Goal: Transaction & Acquisition: Purchase product/service

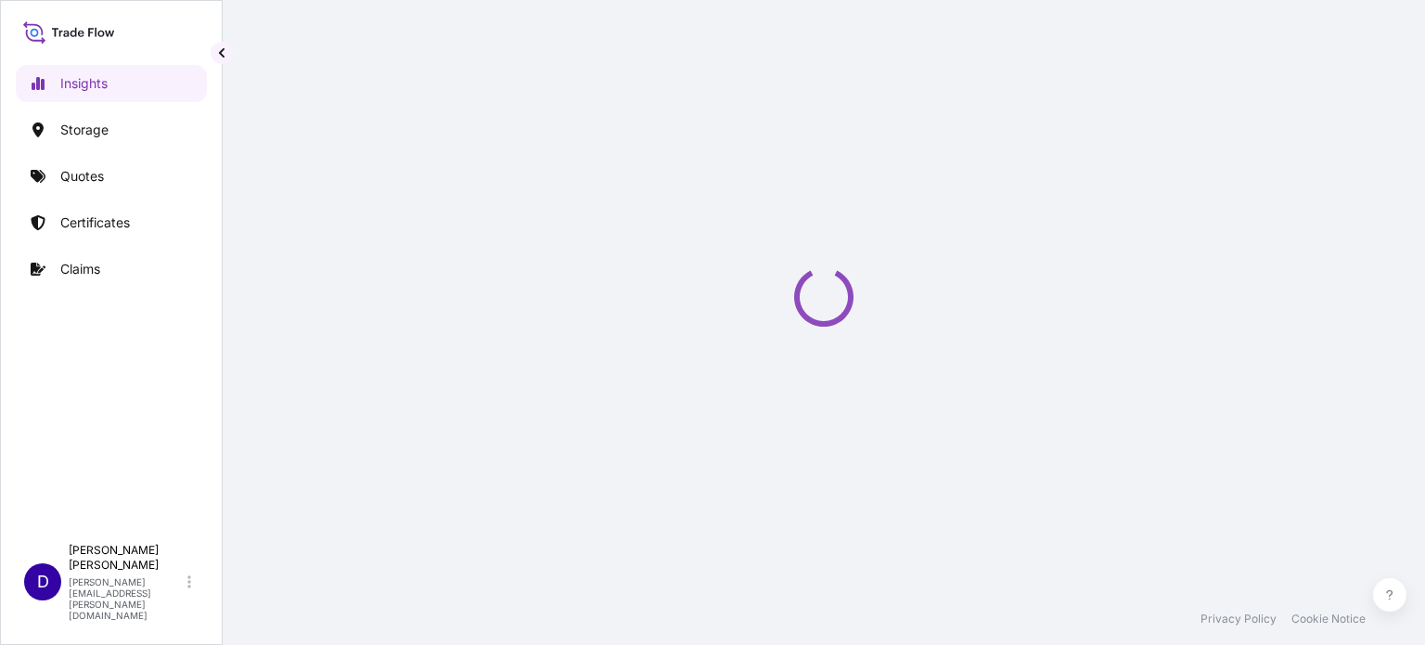
select select "2025"
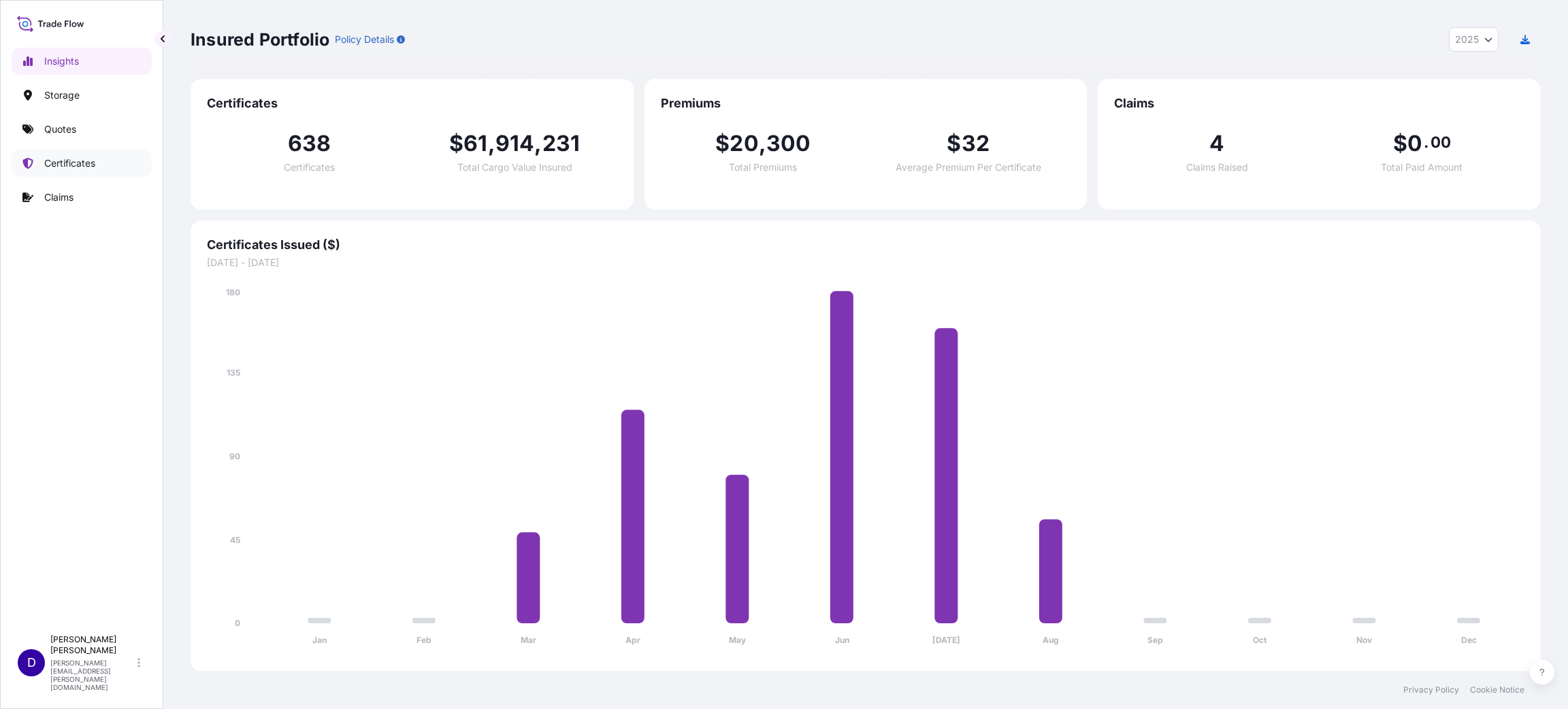
click at [95, 162] on p "Certificates" at bounding box center [70, 163] width 51 height 14
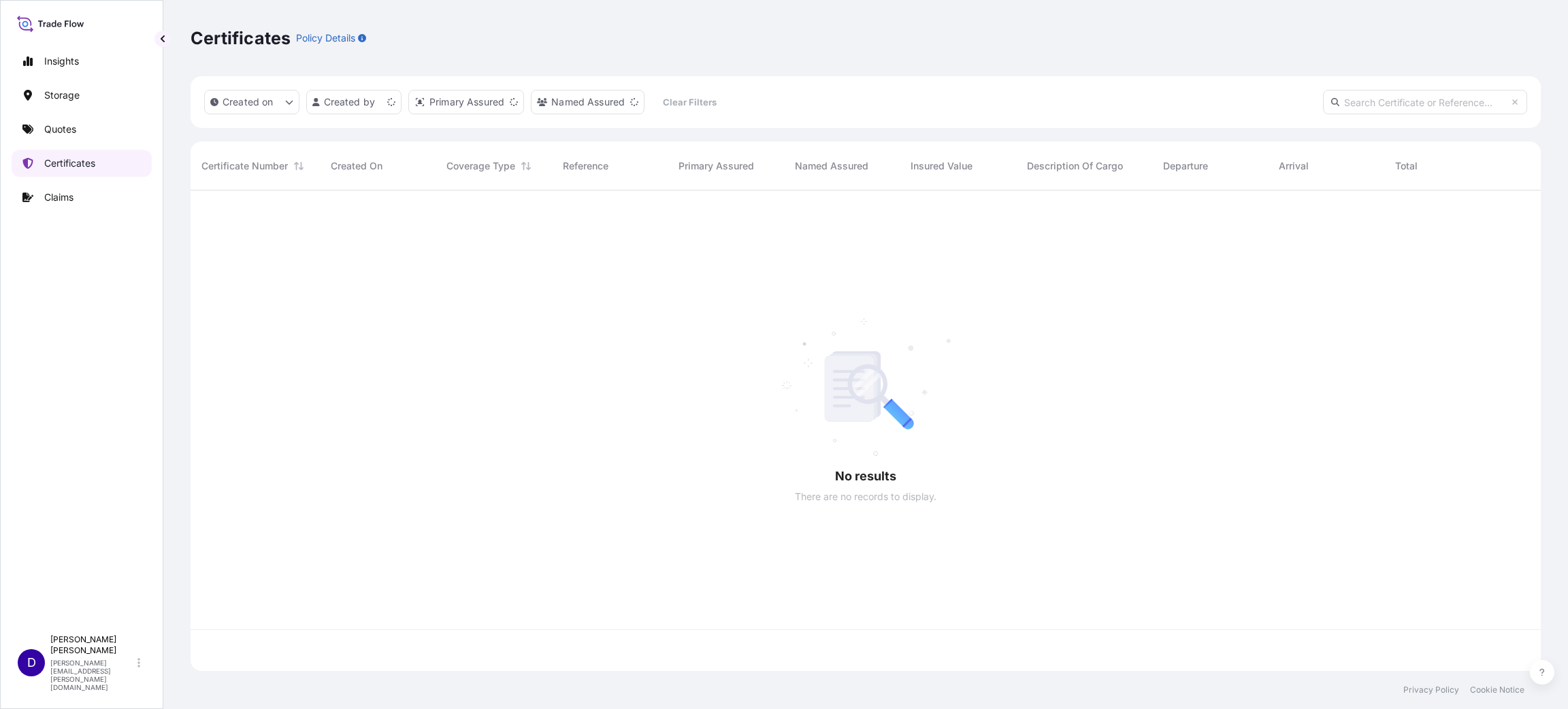
scroll to position [473, 1335]
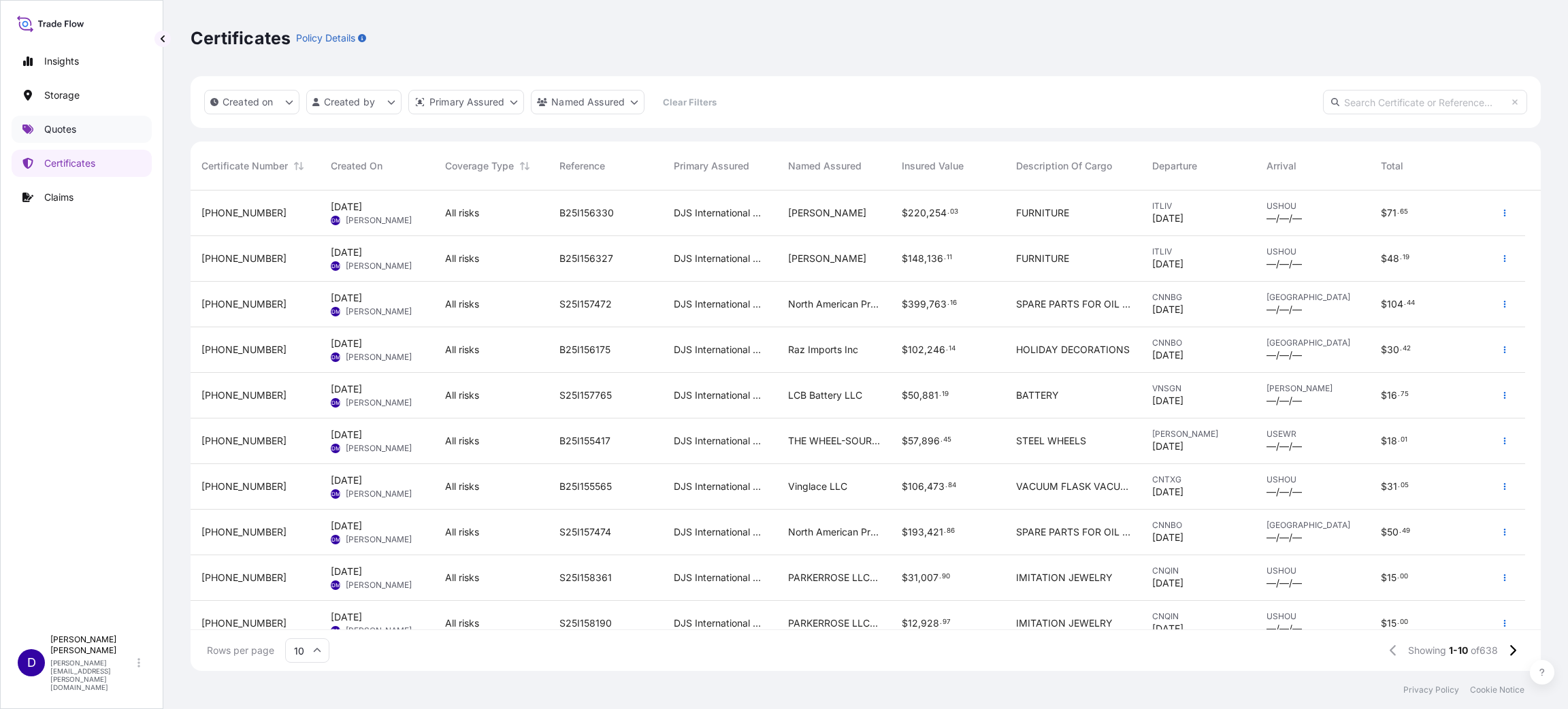
click at [48, 121] on link "Quotes" at bounding box center [81, 129] width 140 height 27
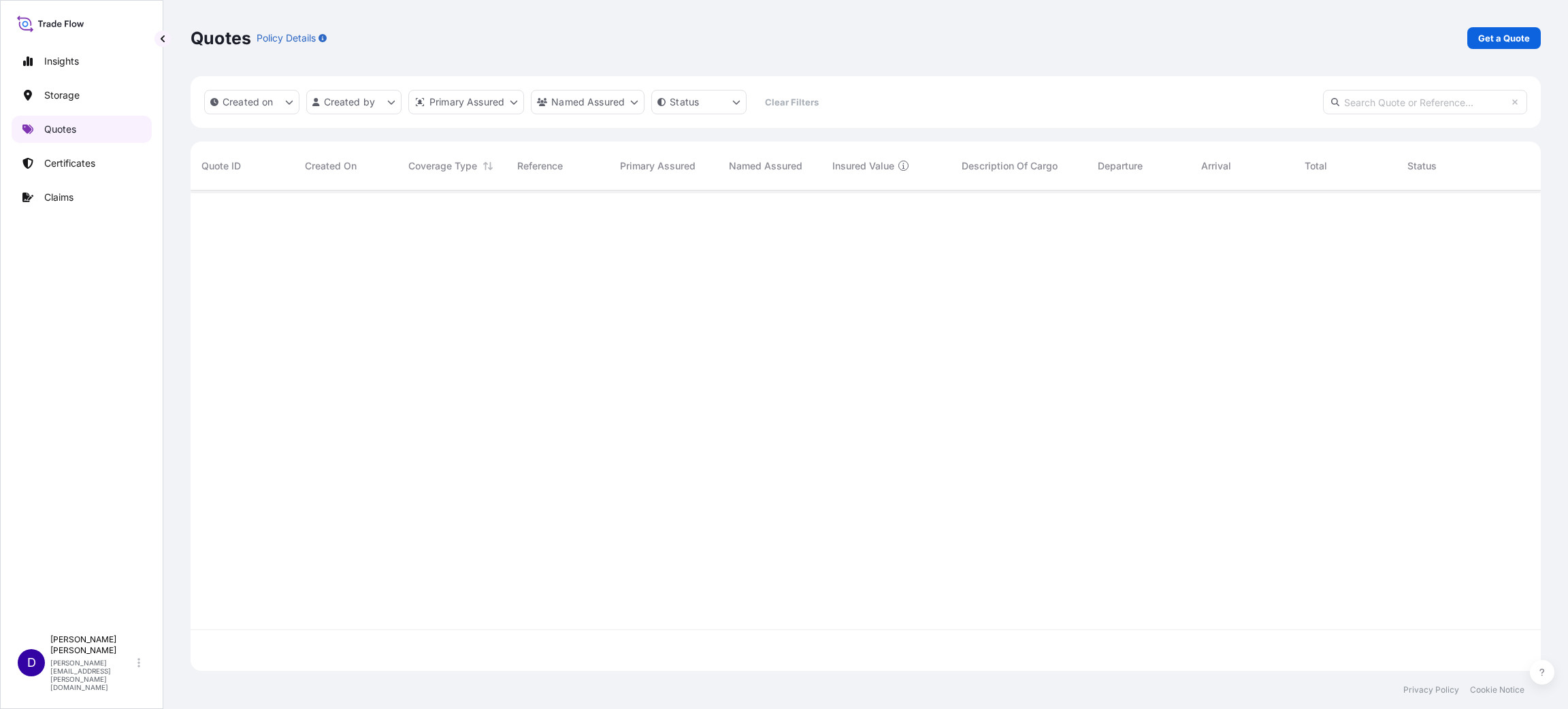
scroll to position [514, 1335]
click at [1045, 44] on p "Get a Quote" at bounding box center [1503, 38] width 51 height 14
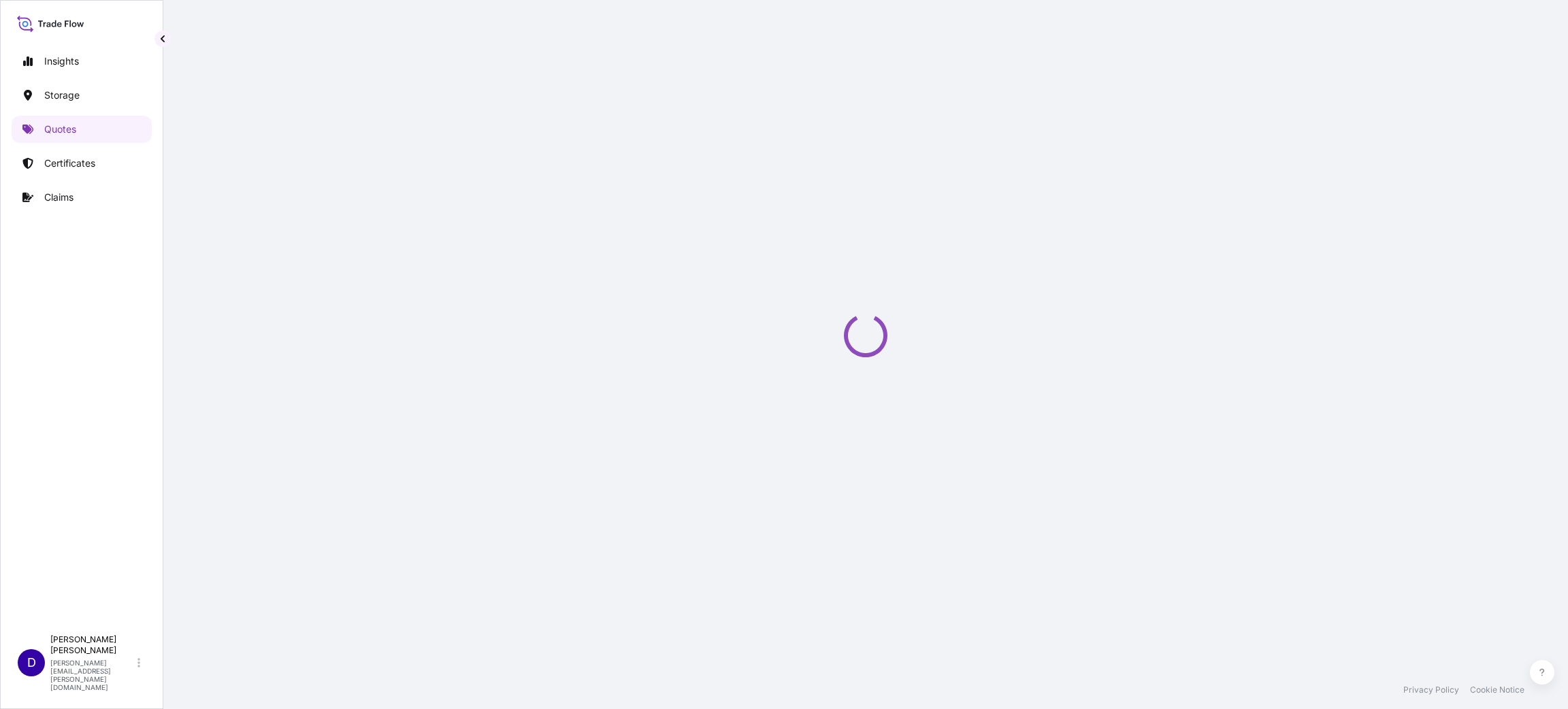
select select "Water"
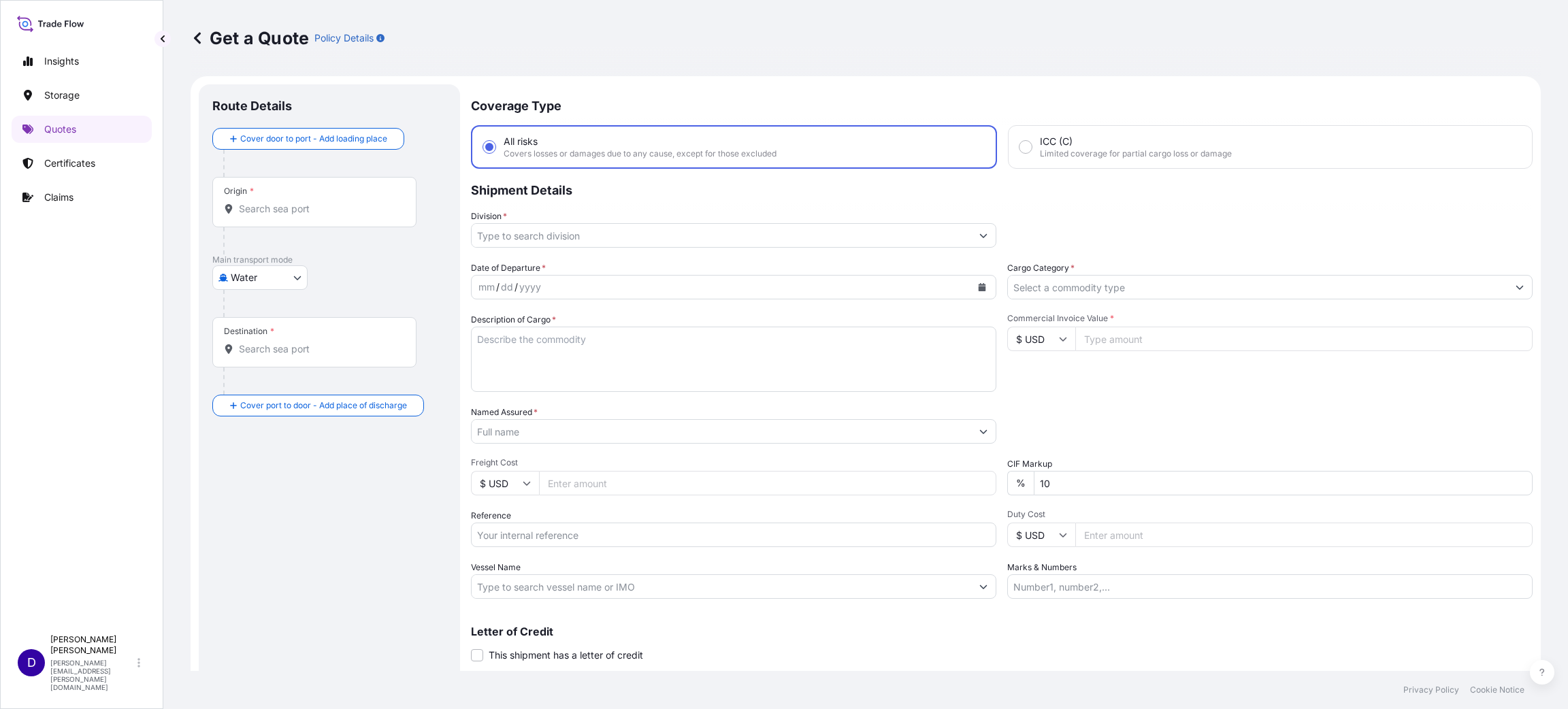
scroll to position [22, 0]
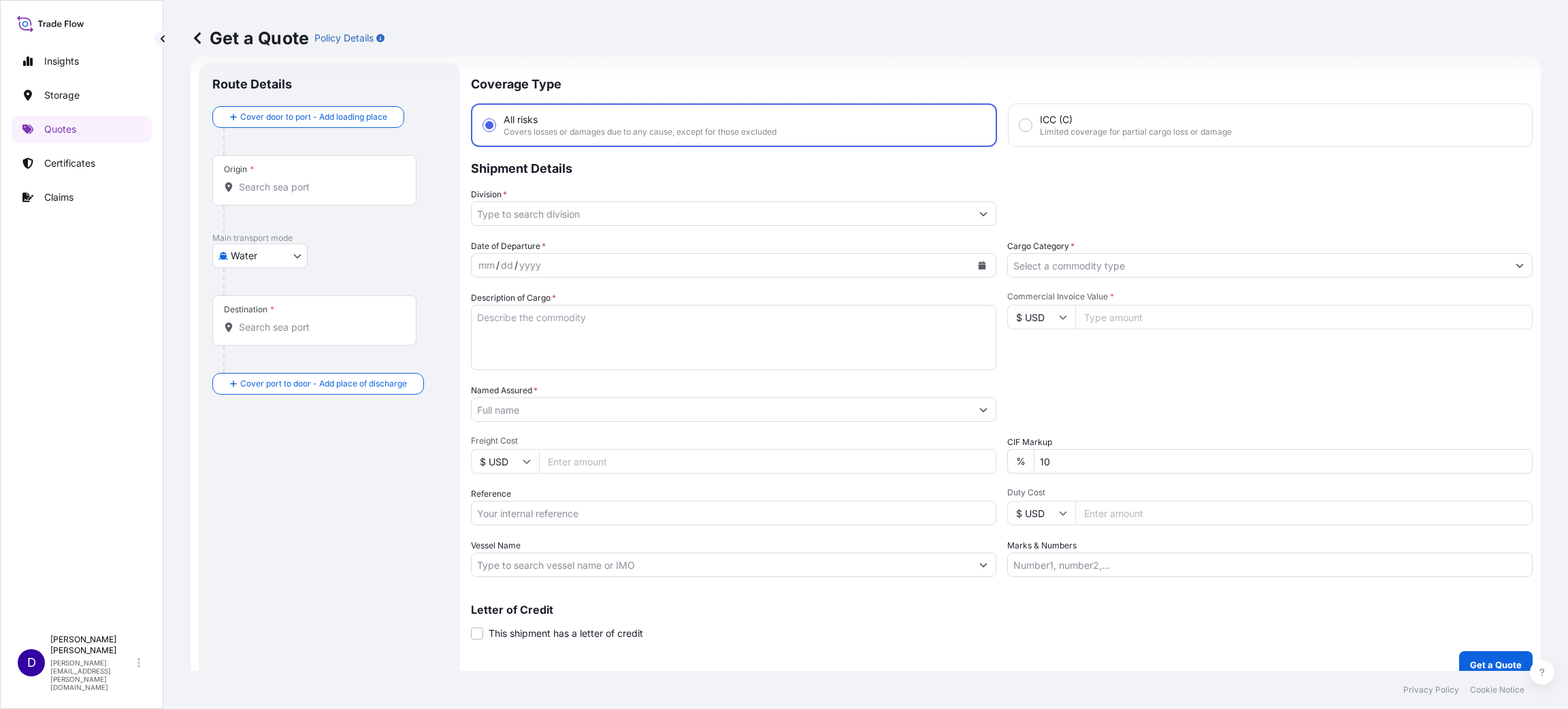
click at [296, 199] on div "Origin *" at bounding box center [314, 180] width 204 height 51
click at [296, 194] on input "Origin *" at bounding box center [319, 187] width 161 height 14
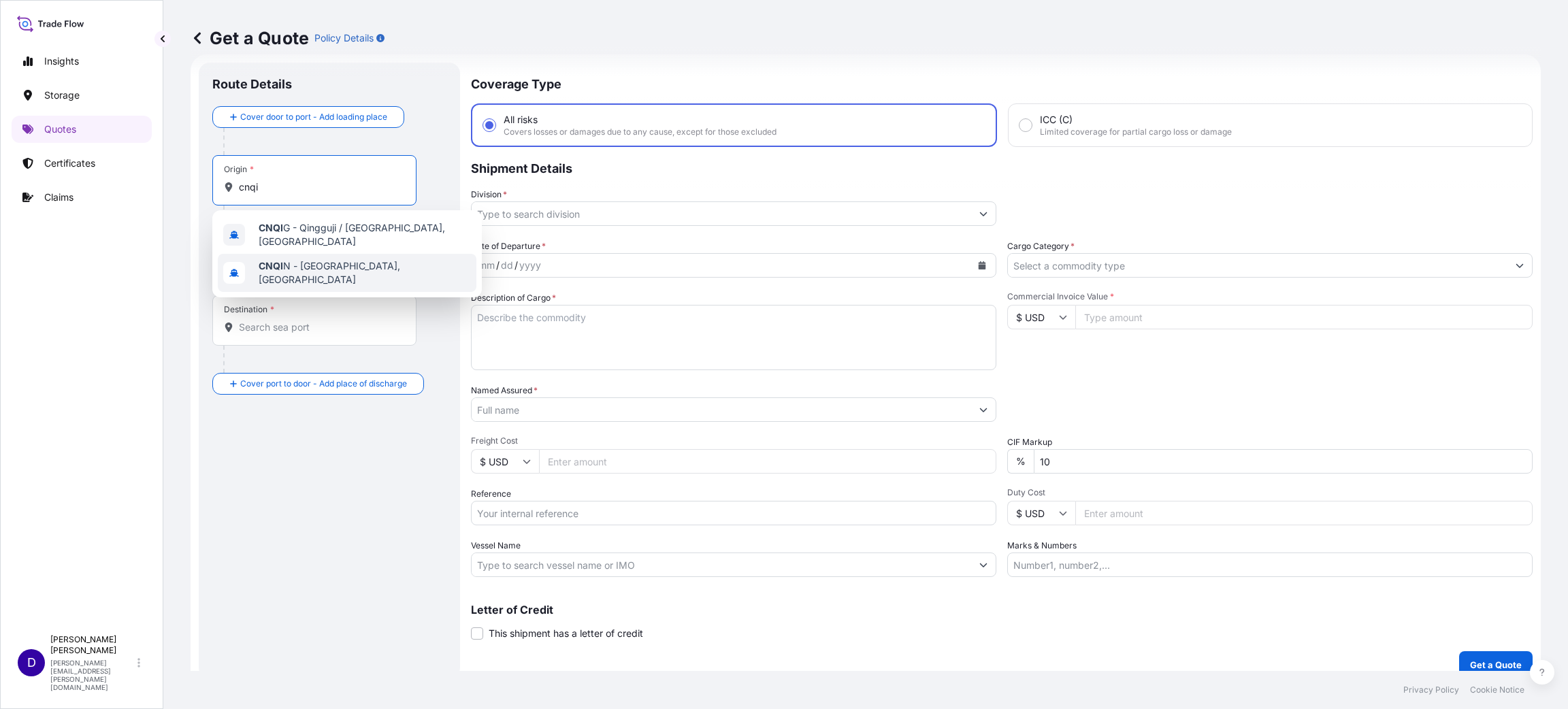
click at [326, 269] on span "CNQI N - [GEOGRAPHIC_DATA], [GEOGRAPHIC_DATA]" at bounding box center [364, 272] width 212 height 27
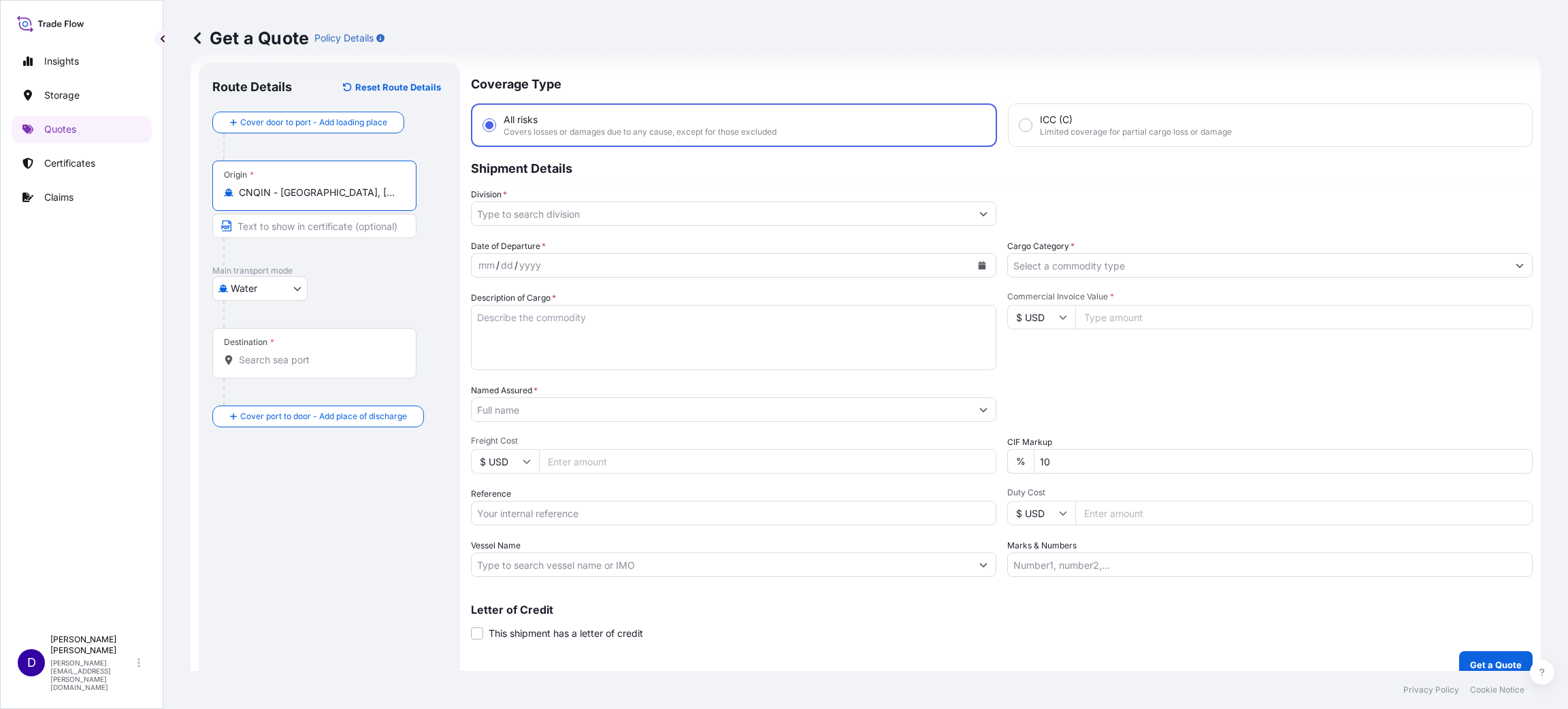
type input "CNQIN - [GEOGRAPHIC_DATA], [GEOGRAPHIC_DATA]"
click at [296, 363] on input "Destination *" at bounding box center [319, 360] width 161 height 14
type input "USEKI - Elkhart, [GEOGRAPHIC_DATA]"
click at [63, 451] on div "Insights Storage Quotes Certificates Claims" at bounding box center [81, 332] width 140 height 593
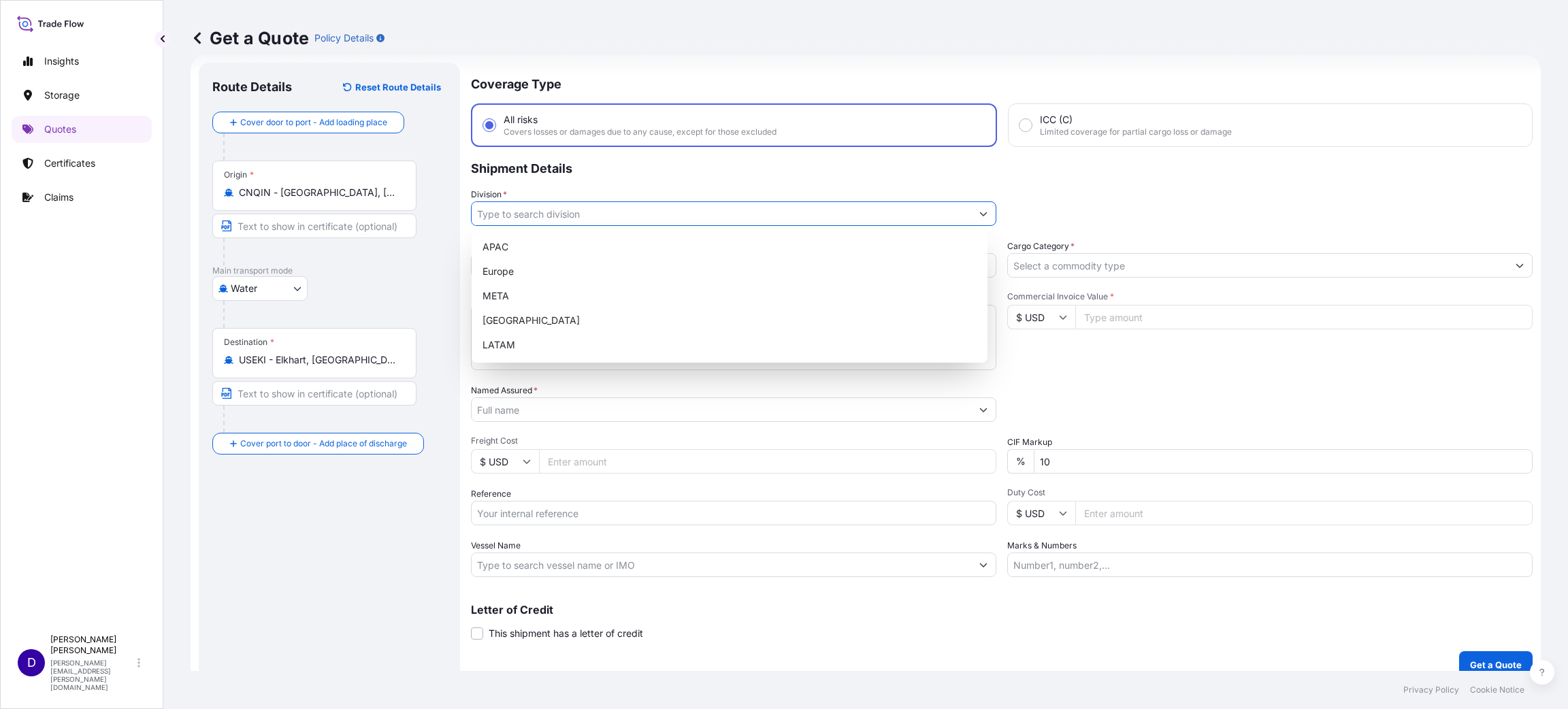
click at [561, 220] on input "Division *" at bounding box center [721, 214] width 500 height 24
click at [560, 321] on div "[GEOGRAPHIC_DATA]" at bounding box center [729, 320] width 505 height 24
type input "[GEOGRAPHIC_DATA]"
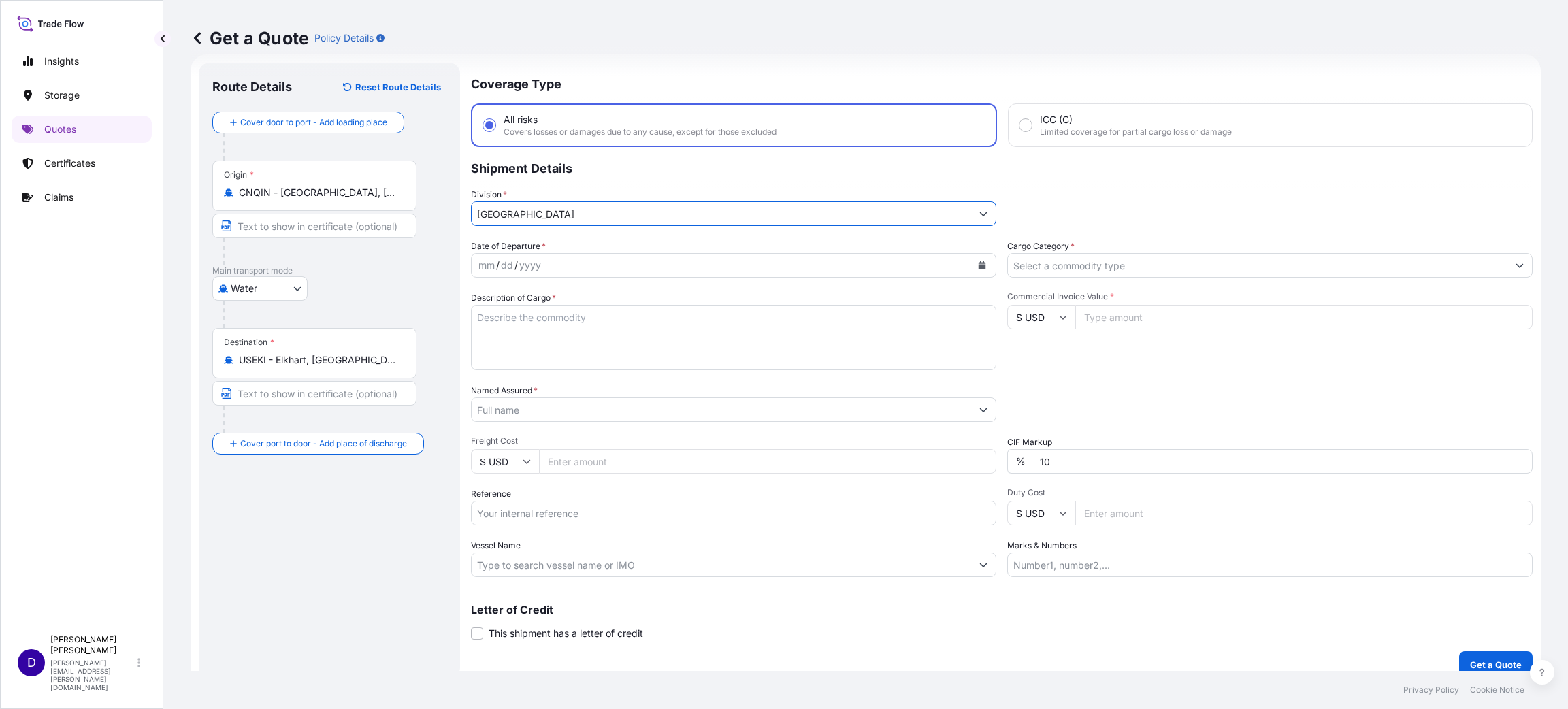
click at [528, 255] on div "mm / dd / yyyy" at bounding box center [721, 265] width 500 height 24
click at [971, 258] on button "Calendar" at bounding box center [982, 266] width 22 height 22
click at [514, 403] on div "11" at bounding box center [520, 404] width 24 height 24
click at [1045, 272] on input "Cargo Category *" at bounding box center [1258, 265] width 500 height 24
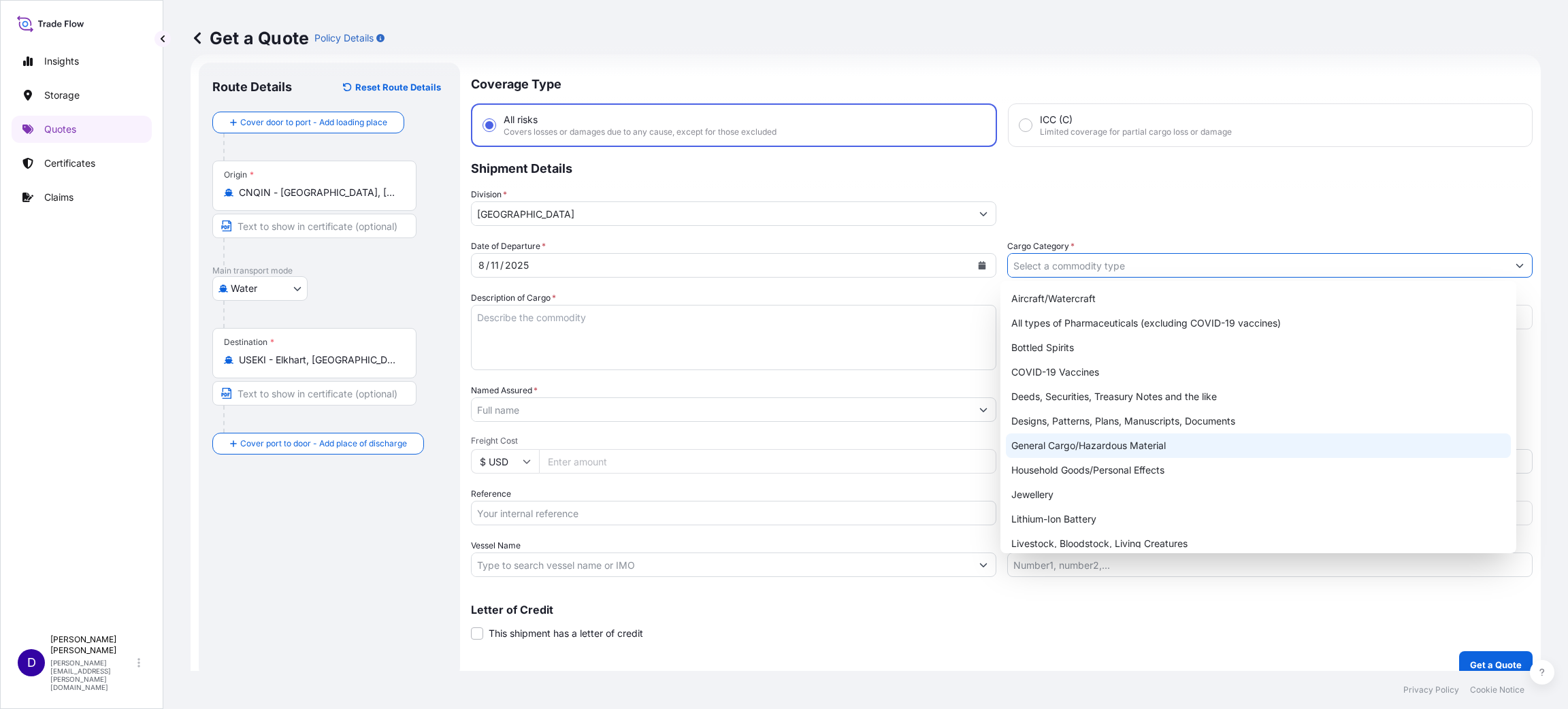
click at [1045, 445] on div "General Cargo/Hazardous Material" at bounding box center [1258, 446] width 505 height 24
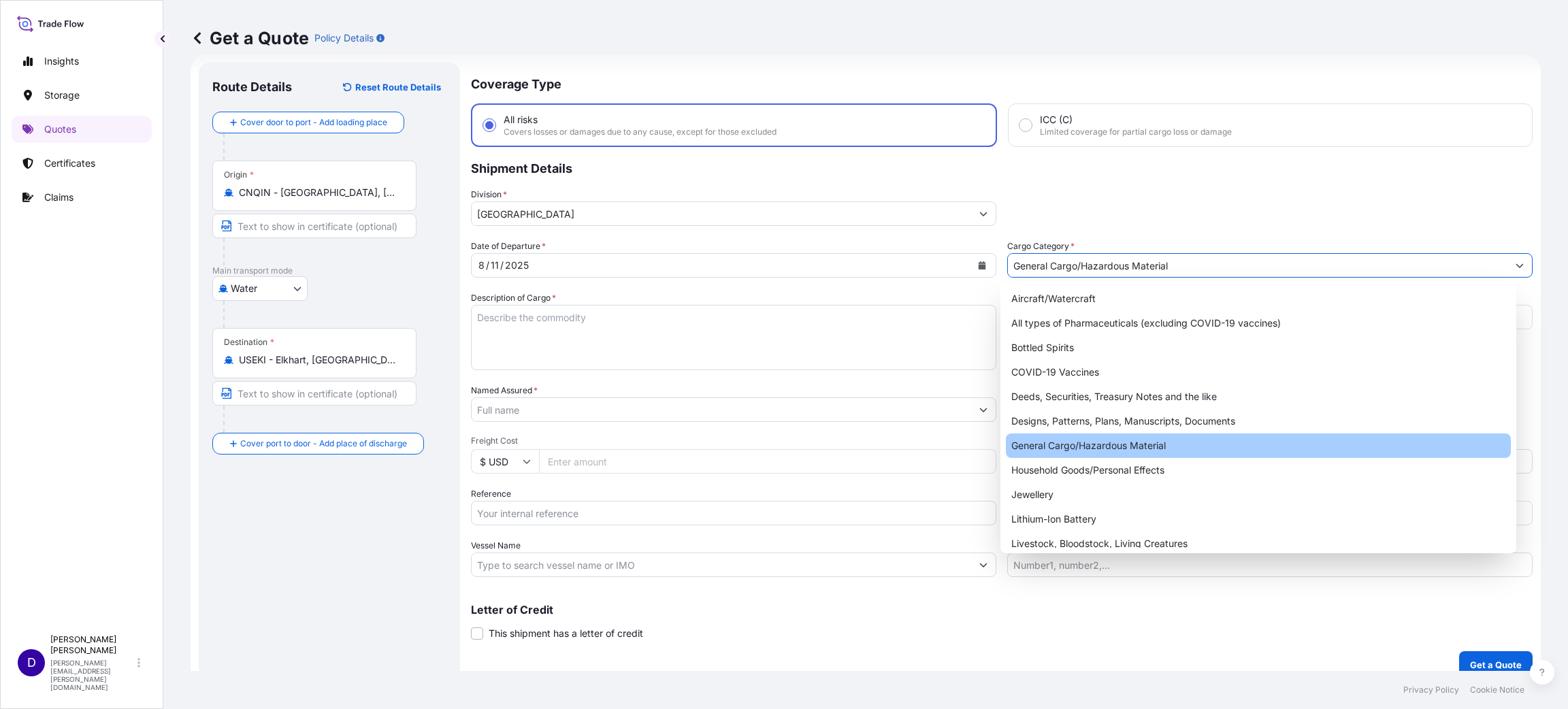
type input "General Cargo/Hazardous Material"
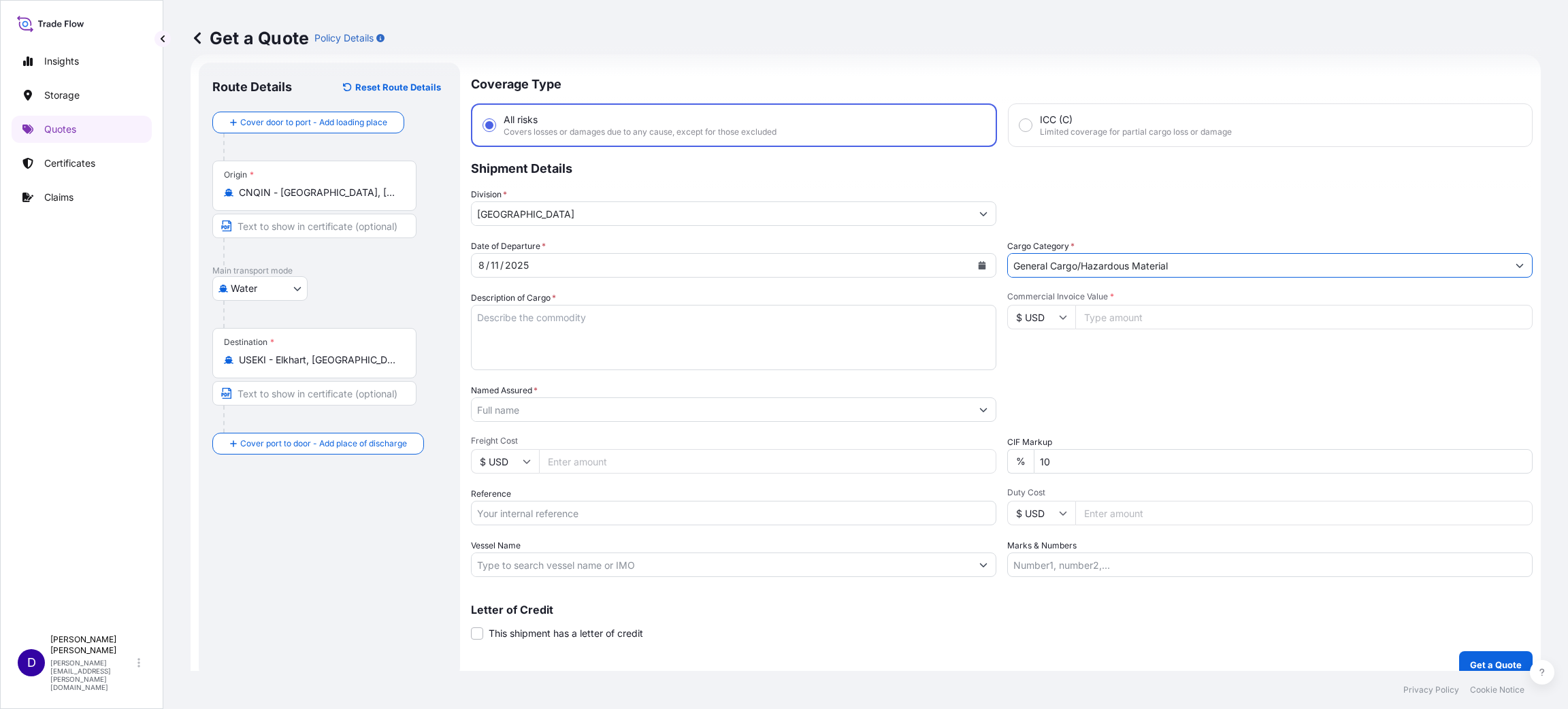
click at [706, 341] on textarea "Description of Cargo *" at bounding box center [734, 338] width 525 height 65
type textarea "t"
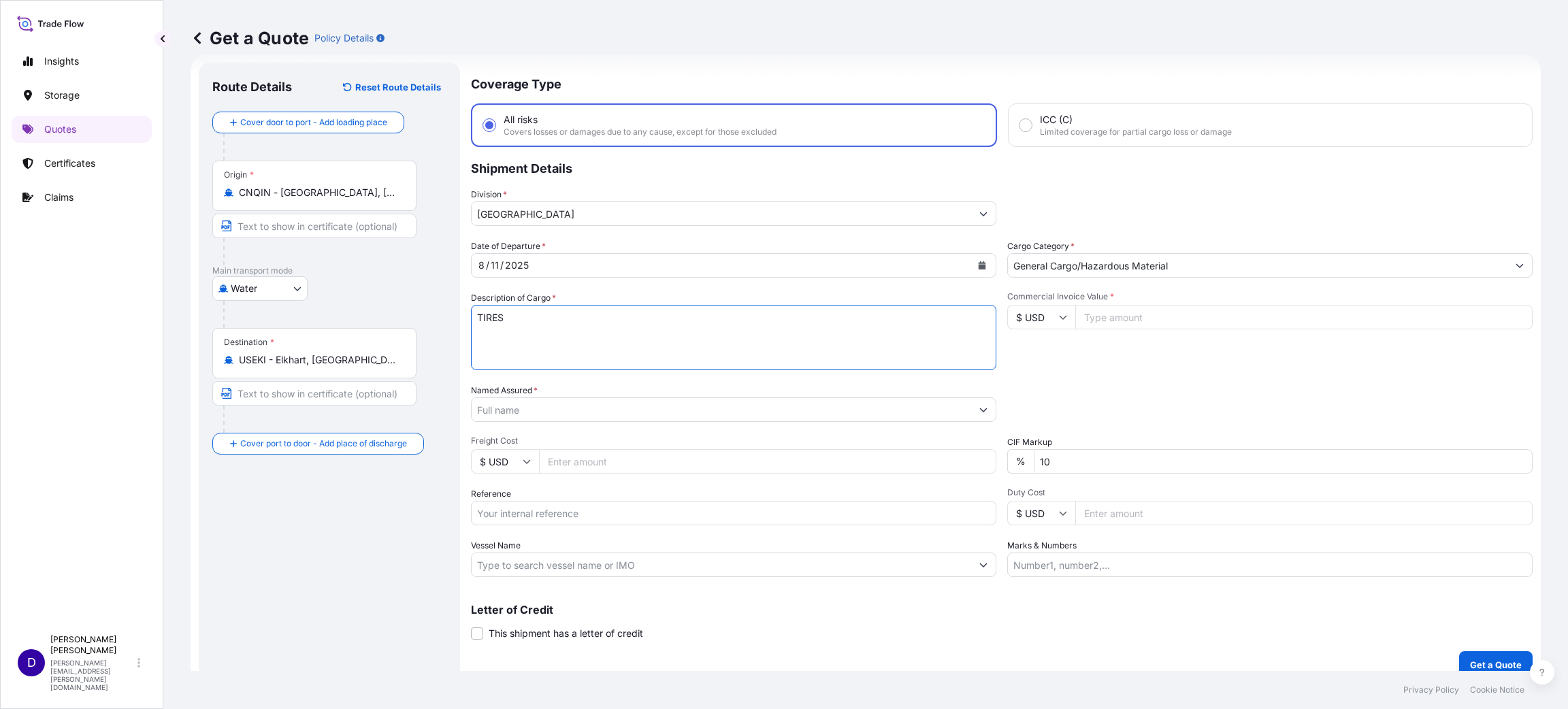
type textarea "TIRES"
click at [1045, 314] on input "Commercial Invoice Value *" at bounding box center [1303, 317] width 457 height 24
type input "27000.00"
click at [615, 412] on input "Named Assured *" at bounding box center [721, 410] width 500 height 24
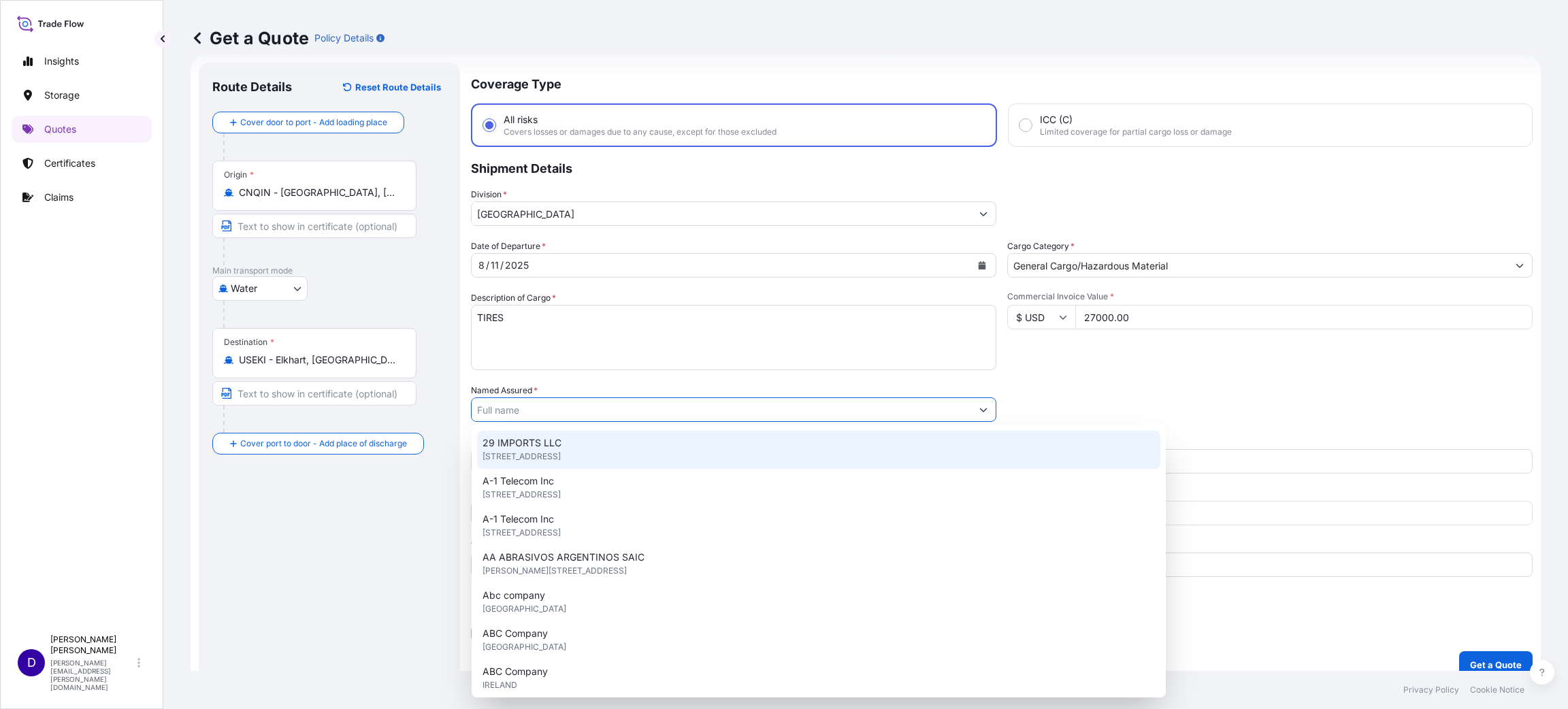
click at [553, 416] on input "Named Assured *" at bounding box center [721, 410] width 500 height 24
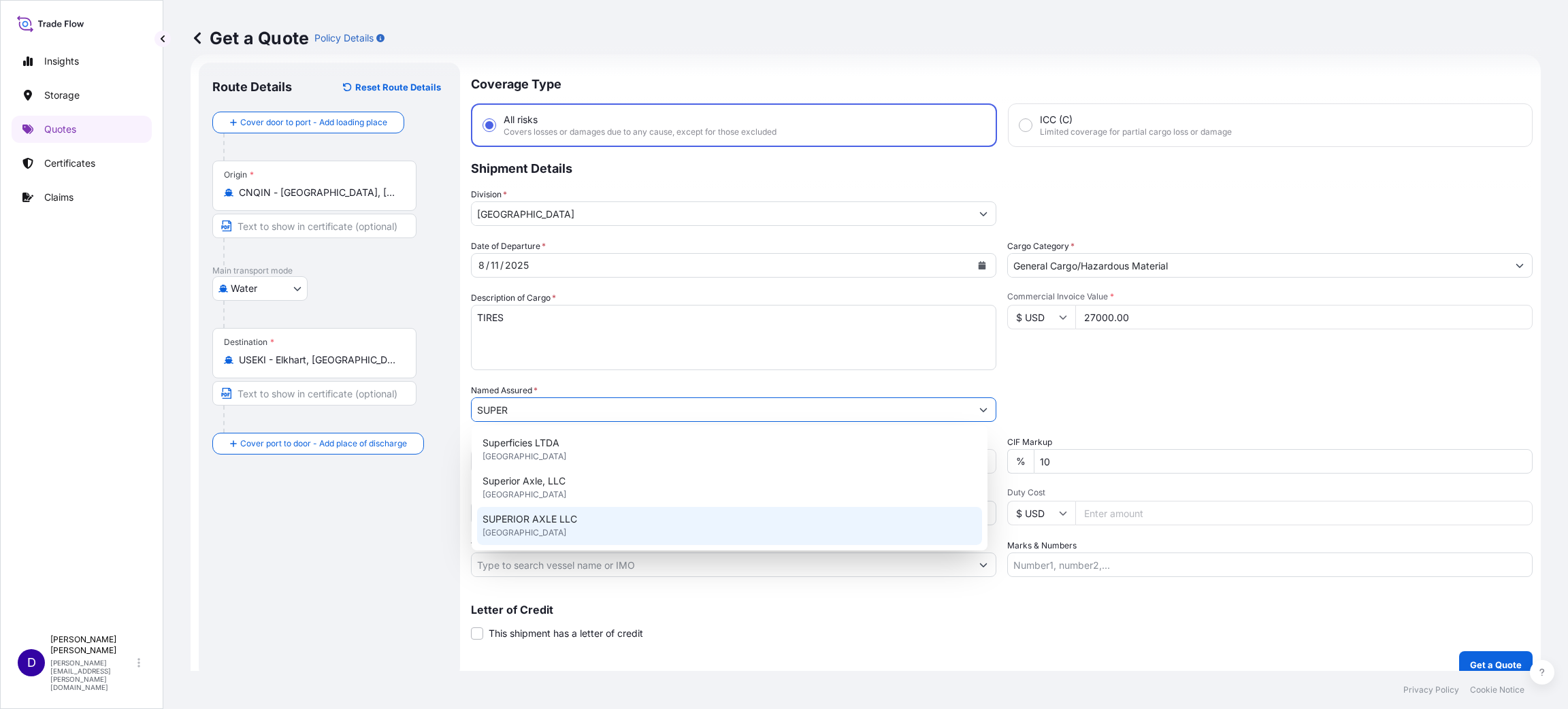
click at [563, 473] on span "SUPERIOR AXLE LLC" at bounding box center [530, 519] width 95 height 14
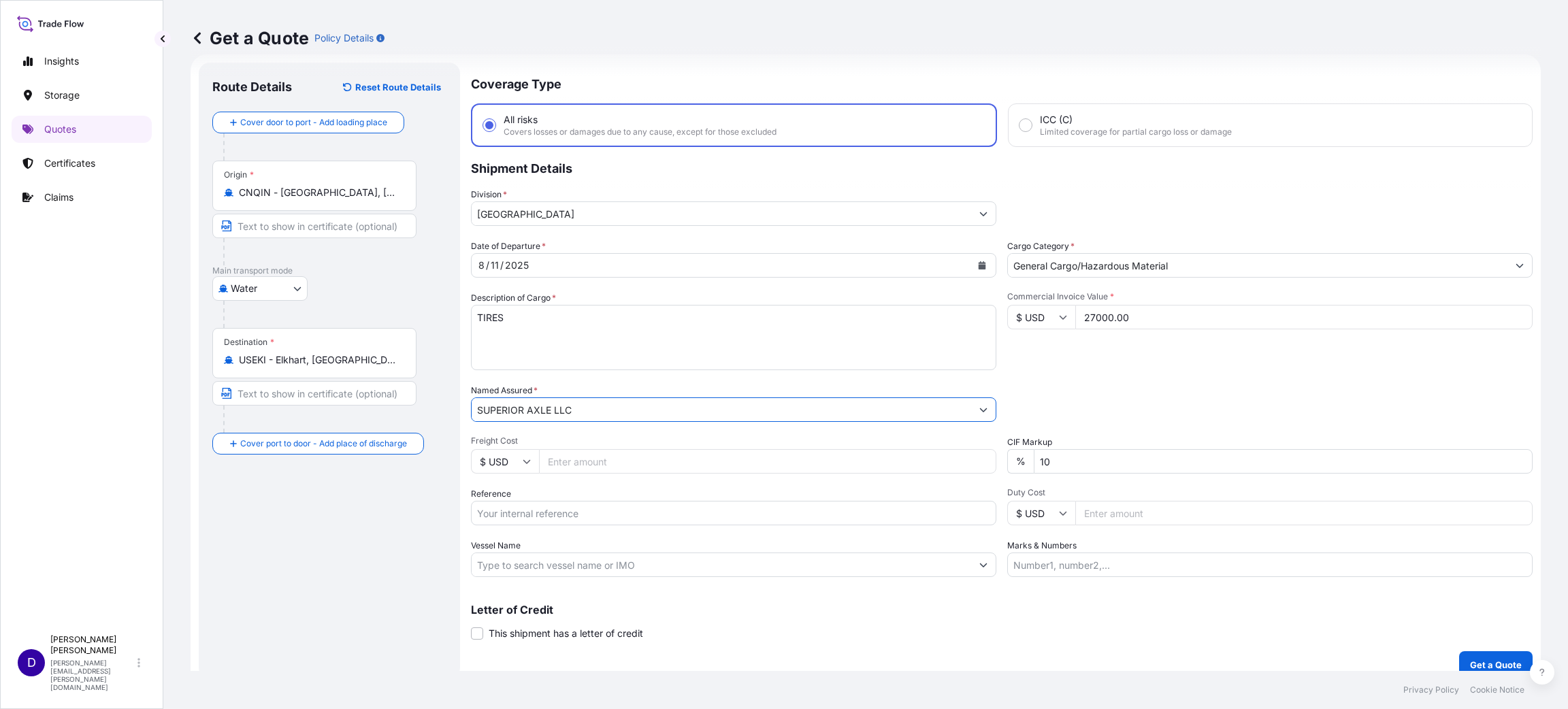
type input "SUPERIOR AXLE LLC"
click at [564, 451] on input "Freight Cost" at bounding box center [767, 461] width 457 height 24
type input "5075.00"
click at [1045, 316] on input "27000.00" at bounding box center [1303, 317] width 457 height 24
click at [578, 473] on input "Reference" at bounding box center [734, 513] width 525 height 24
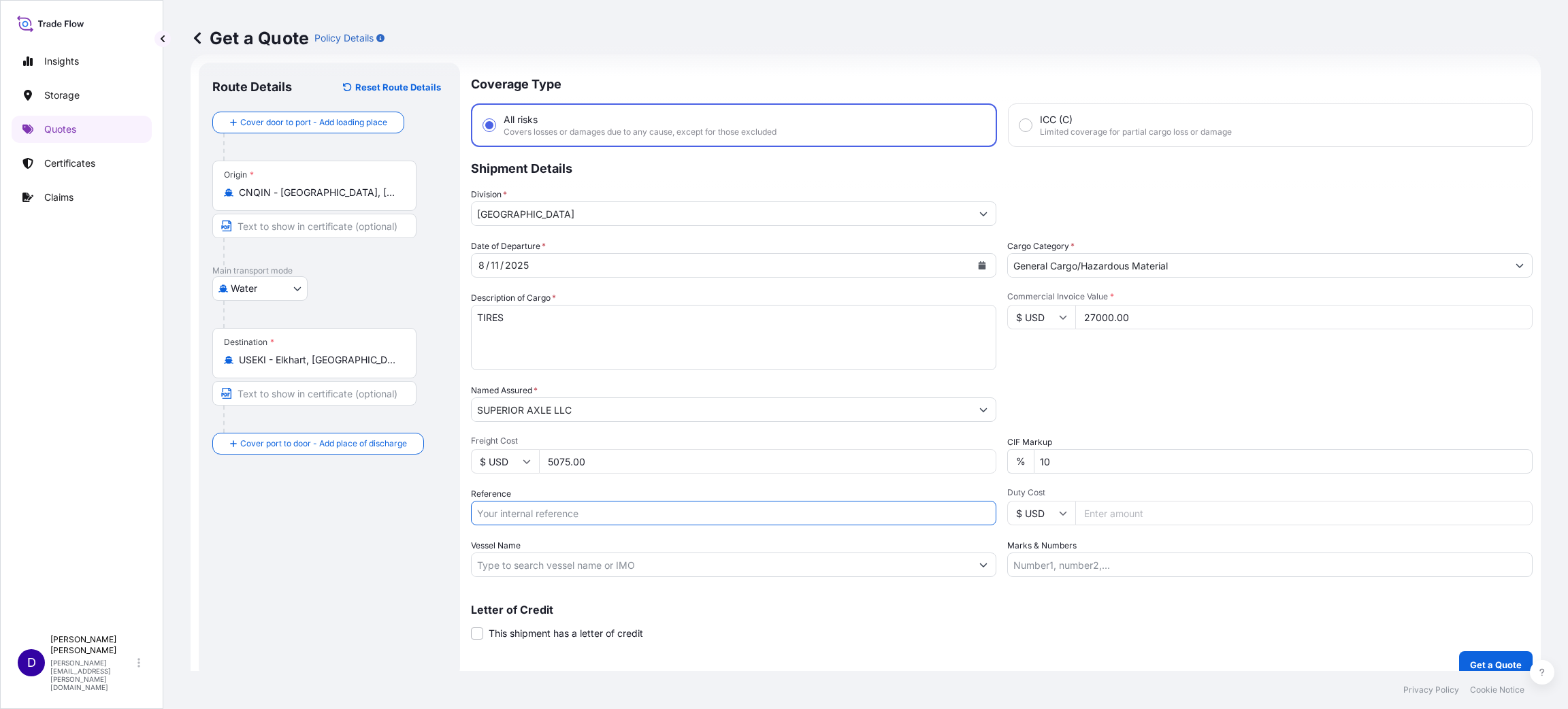
paste input "S25I157792"
type input "S25I157792"
click at [1045, 473] on input "Duty Cost" at bounding box center [1303, 513] width 457 height 24
drag, startPoint x: 1114, startPoint y: 505, endPoint x: 999, endPoint y: 501, distance: 115.1
click at [1007, 473] on div "$ USD 1595.28" at bounding box center [1270, 513] width 525 height 24
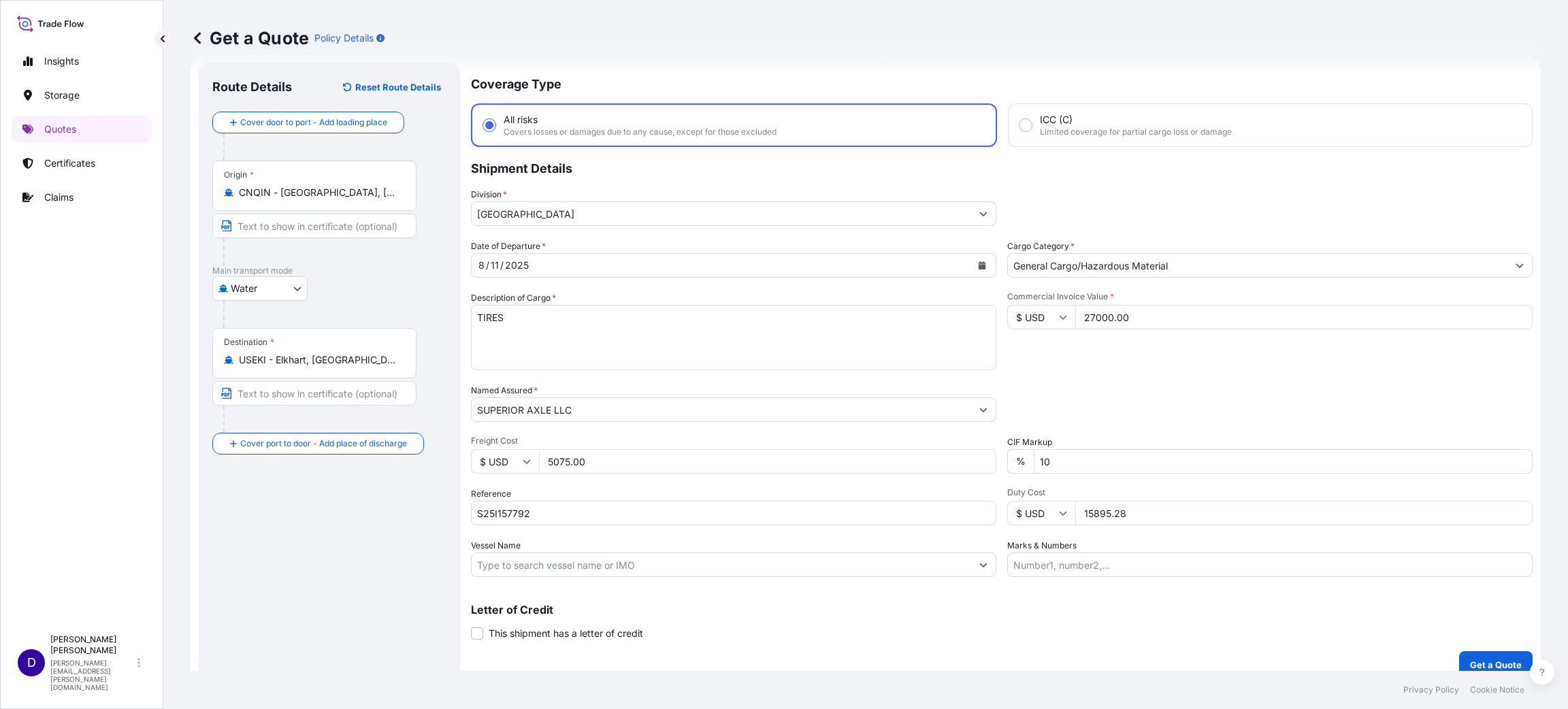
type input "15895.28"
click at [1045, 313] on input "27000.00" at bounding box center [1303, 317] width 457 height 24
click at [1045, 473] on button "Get a Quote" at bounding box center [1495, 665] width 73 height 27
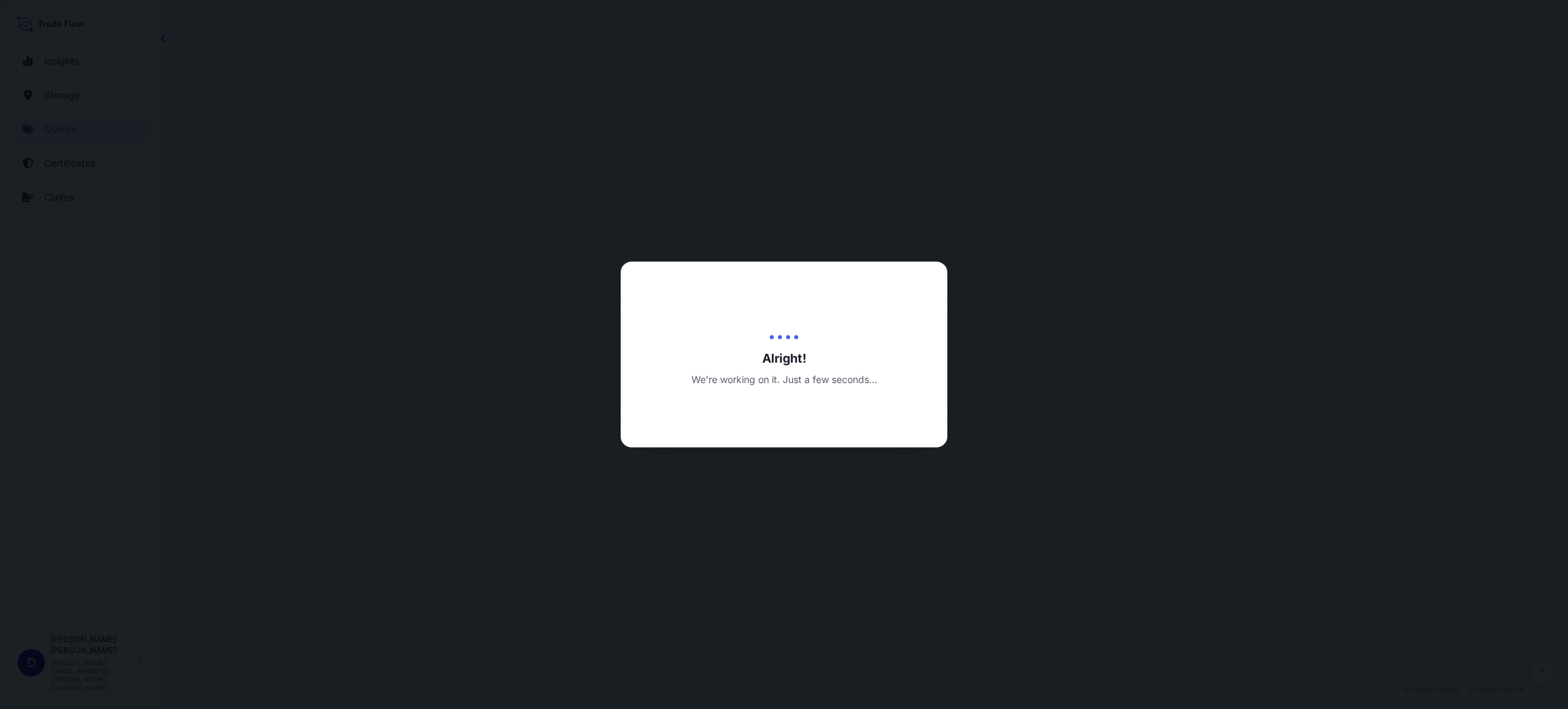
select select "Water"
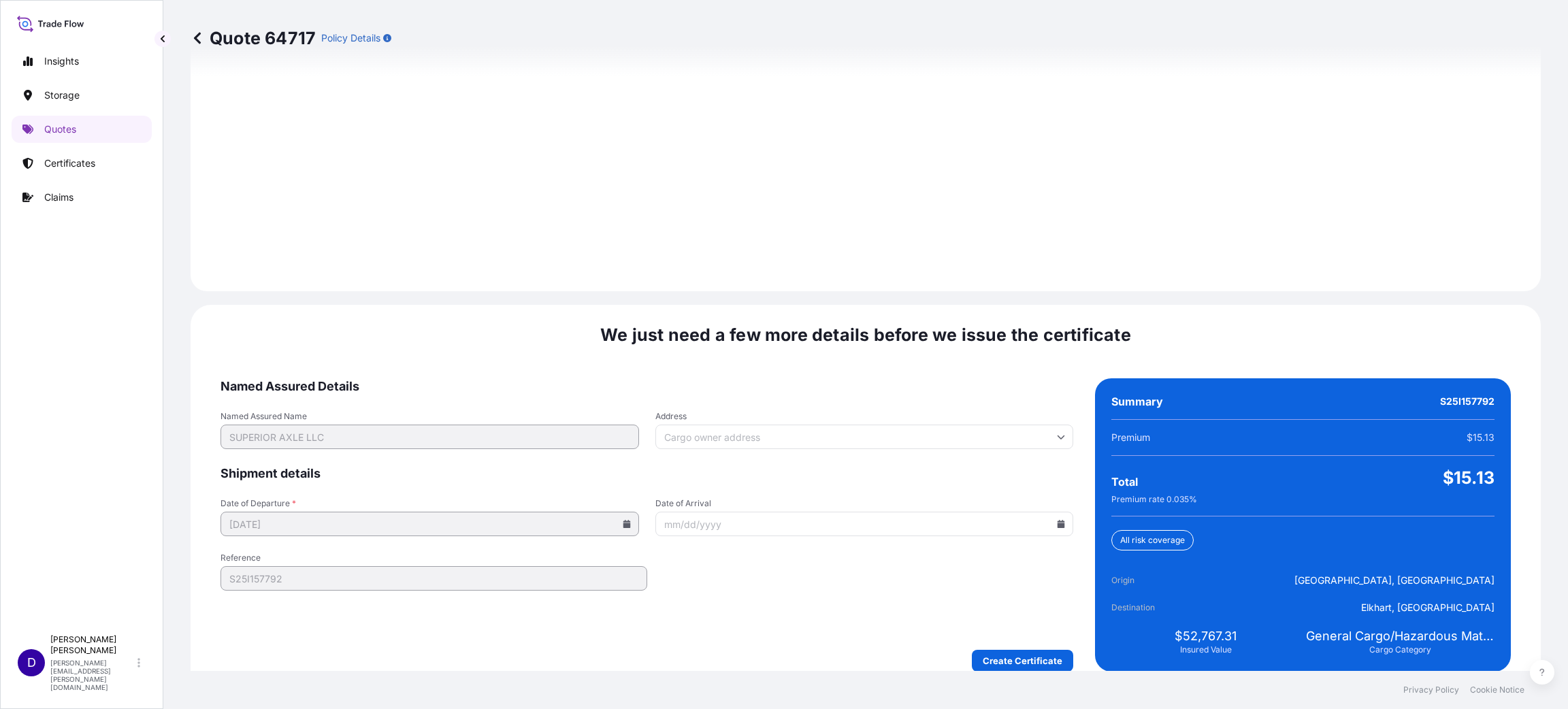
scroll to position [1869, 0]
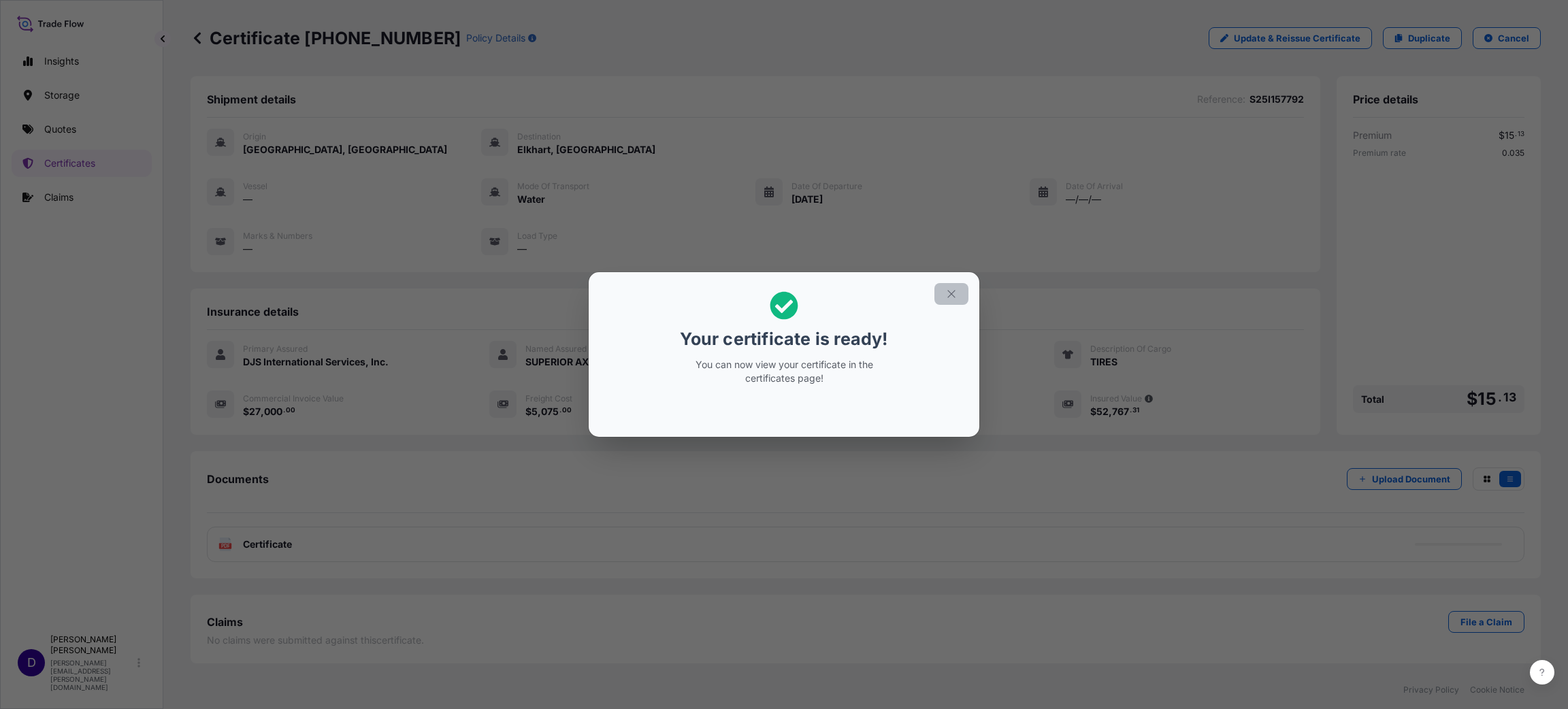
click at [952, 294] on icon "button" at bounding box center [951, 294] width 12 height 12
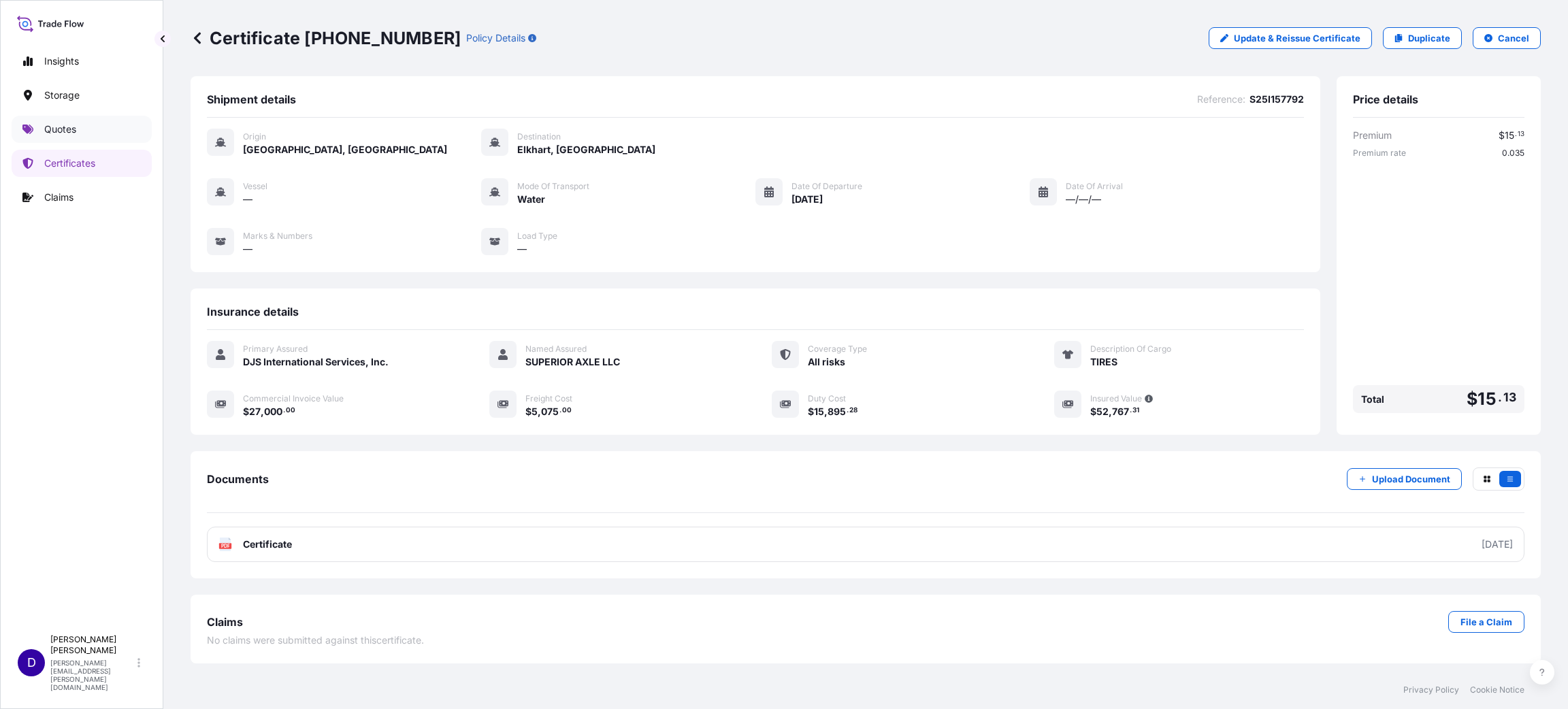
click at [75, 128] on p "Quotes" at bounding box center [60, 129] width 32 height 14
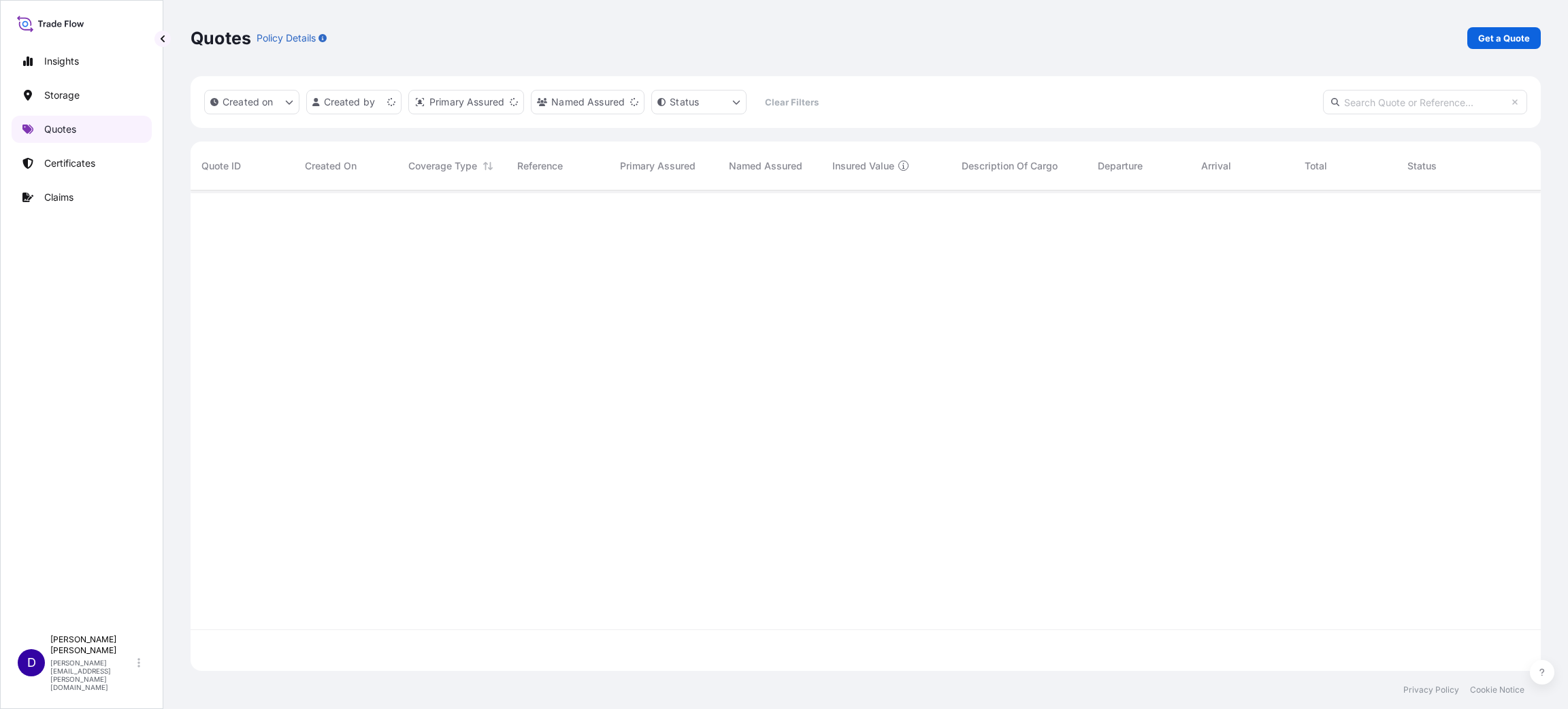
scroll to position [473, 1335]
click at [1045, 43] on p "Get a Quote" at bounding box center [1503, 38] width 51 height 14
select select "Water"
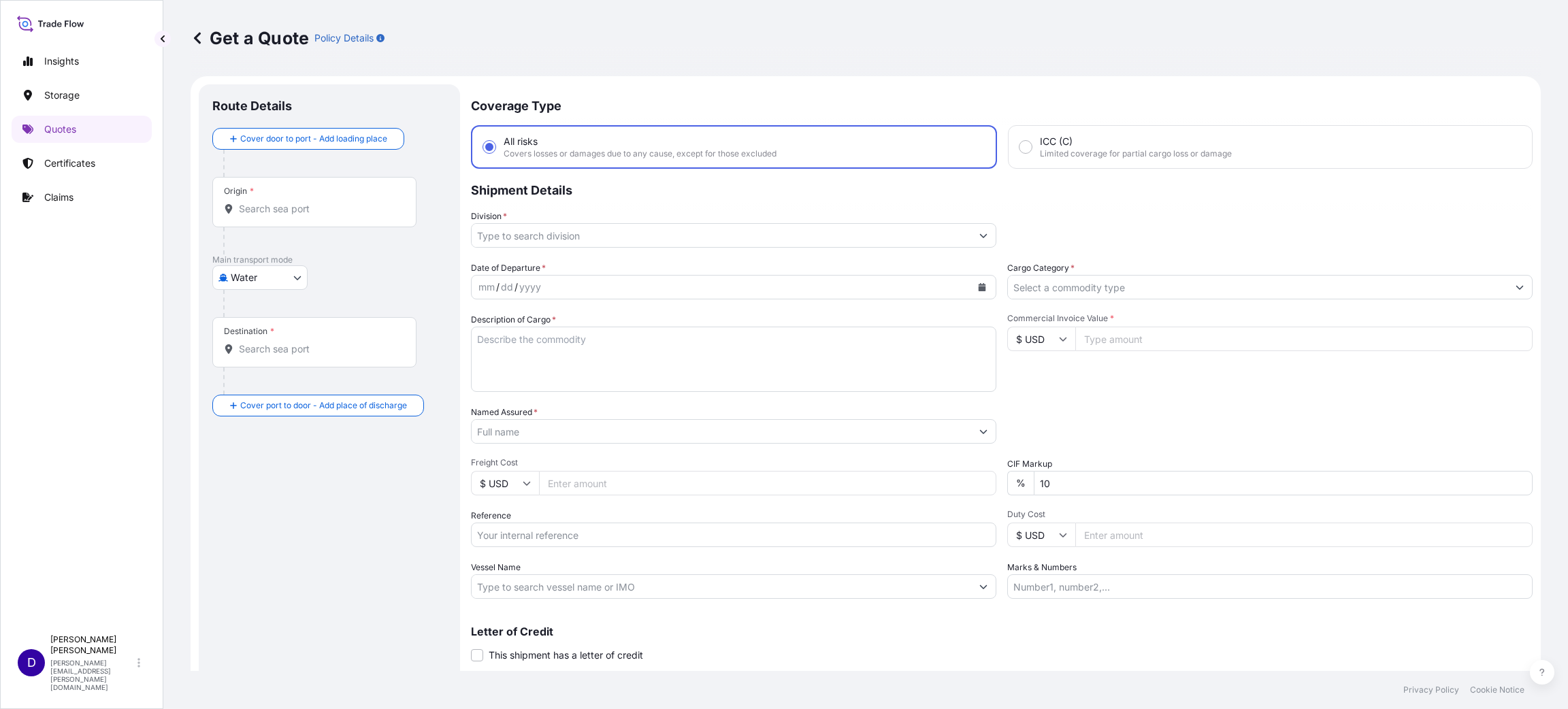
scroll to position [22, 0]
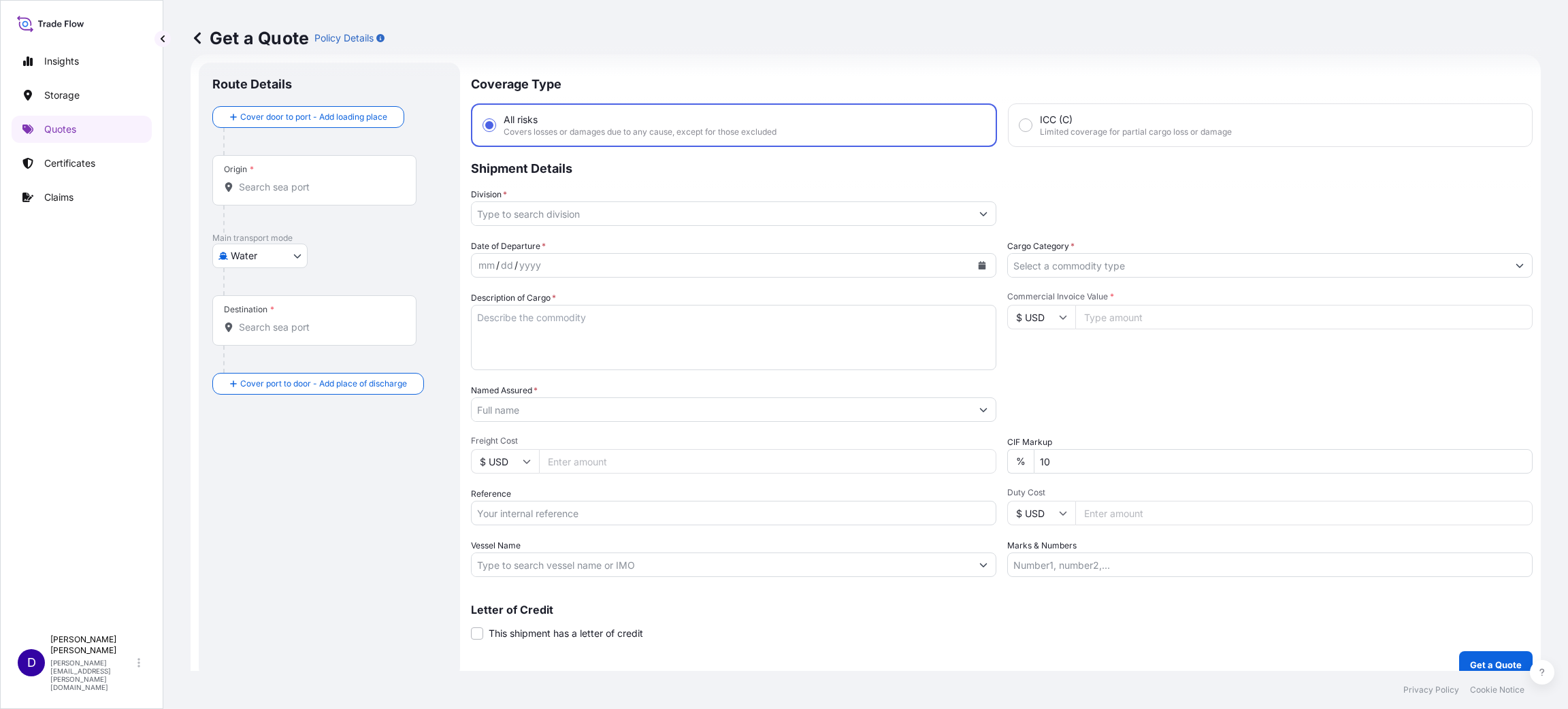
click at [246, 191] on input "Origin *" at bounding box center [319, 187] width 161 height 14
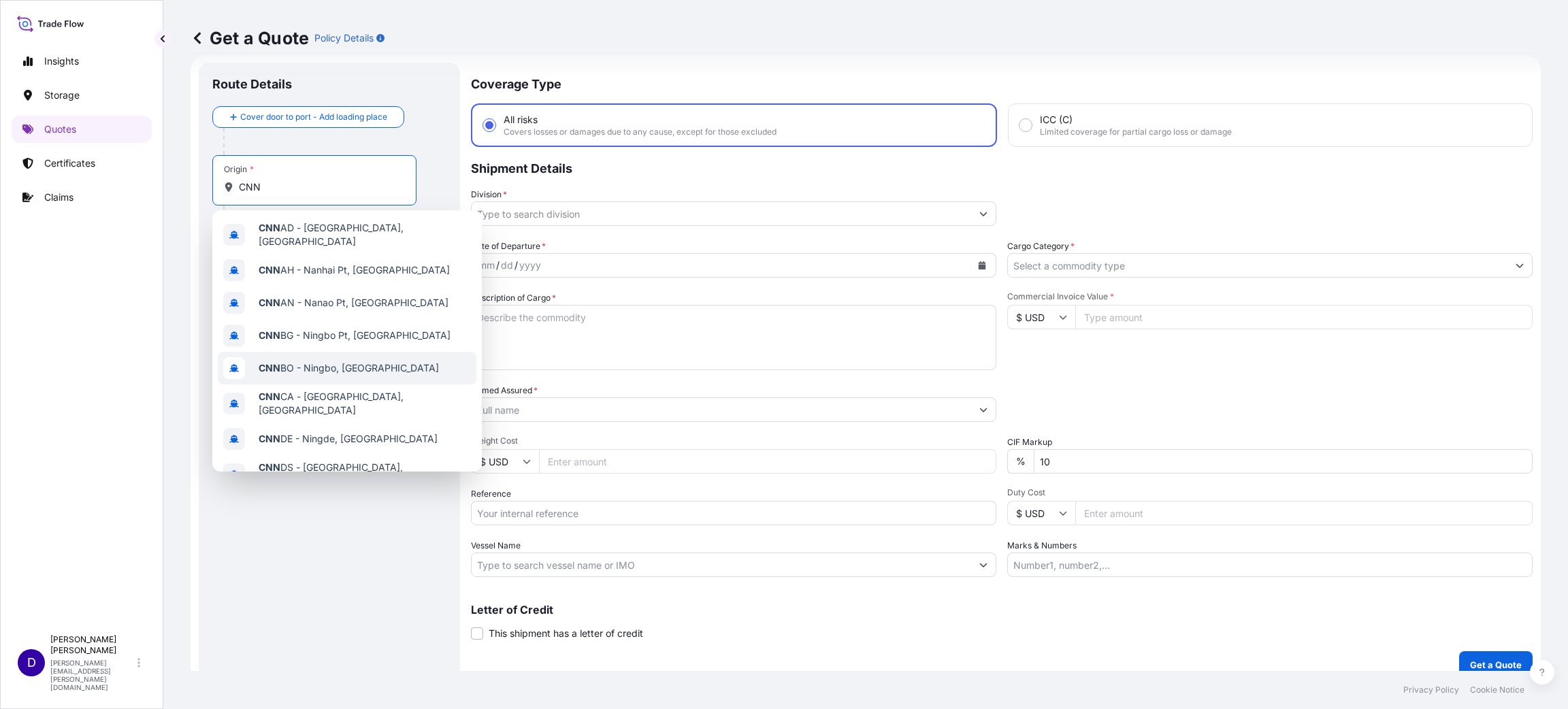
click at [354, 367] on span "CNN BO - Ningbo, [GEOGRAPHIC_DATA]" at bounding box center [349, 368] width 180 height 14
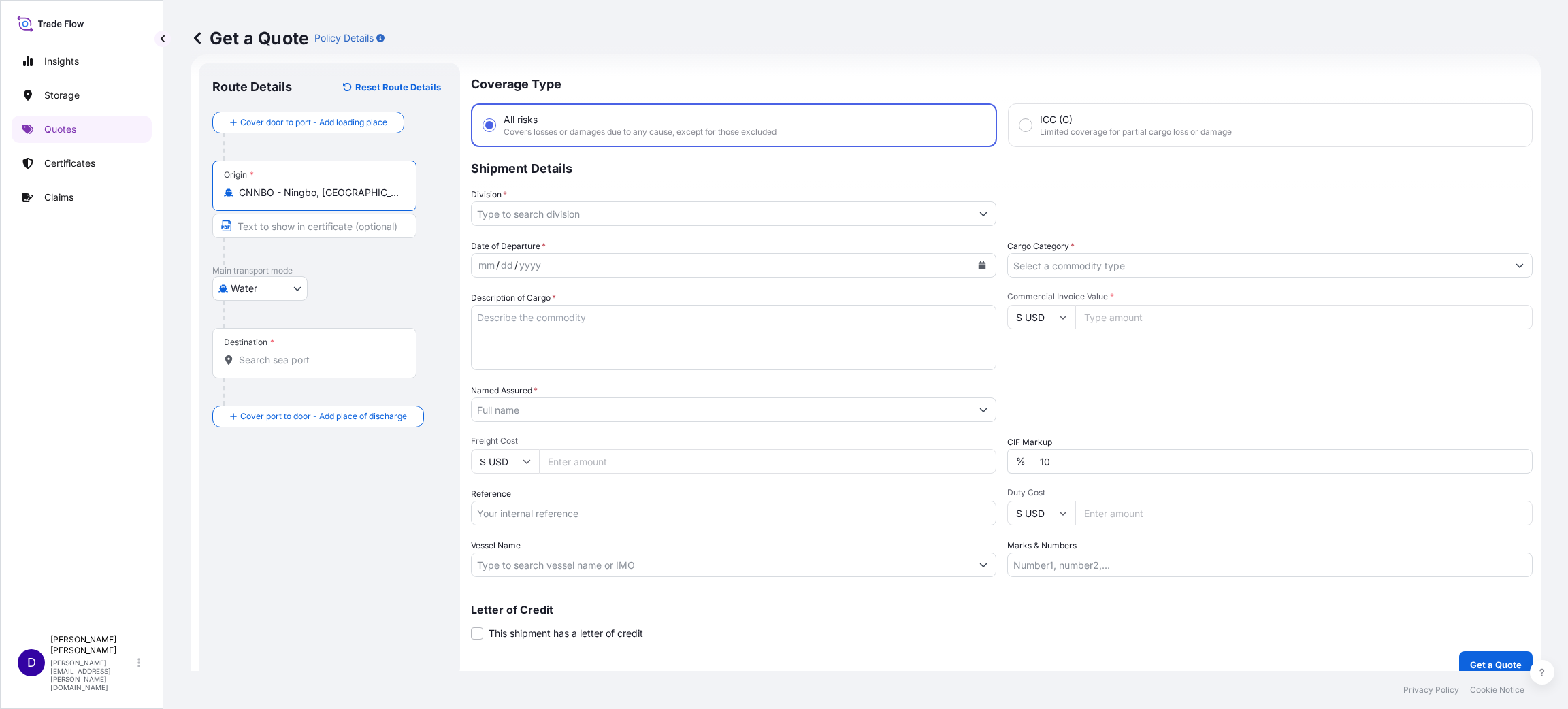
type input "CNNBO - Ningbo, [GEOGRAPHIC_DATA]"
click at [324, 368] on div "Destination *" at bounding box center [316, 353] width 209 height 51
click at [324, 367] on input "Destination *" at bounding box center [321, 360] width 165 height 14
type input "U"
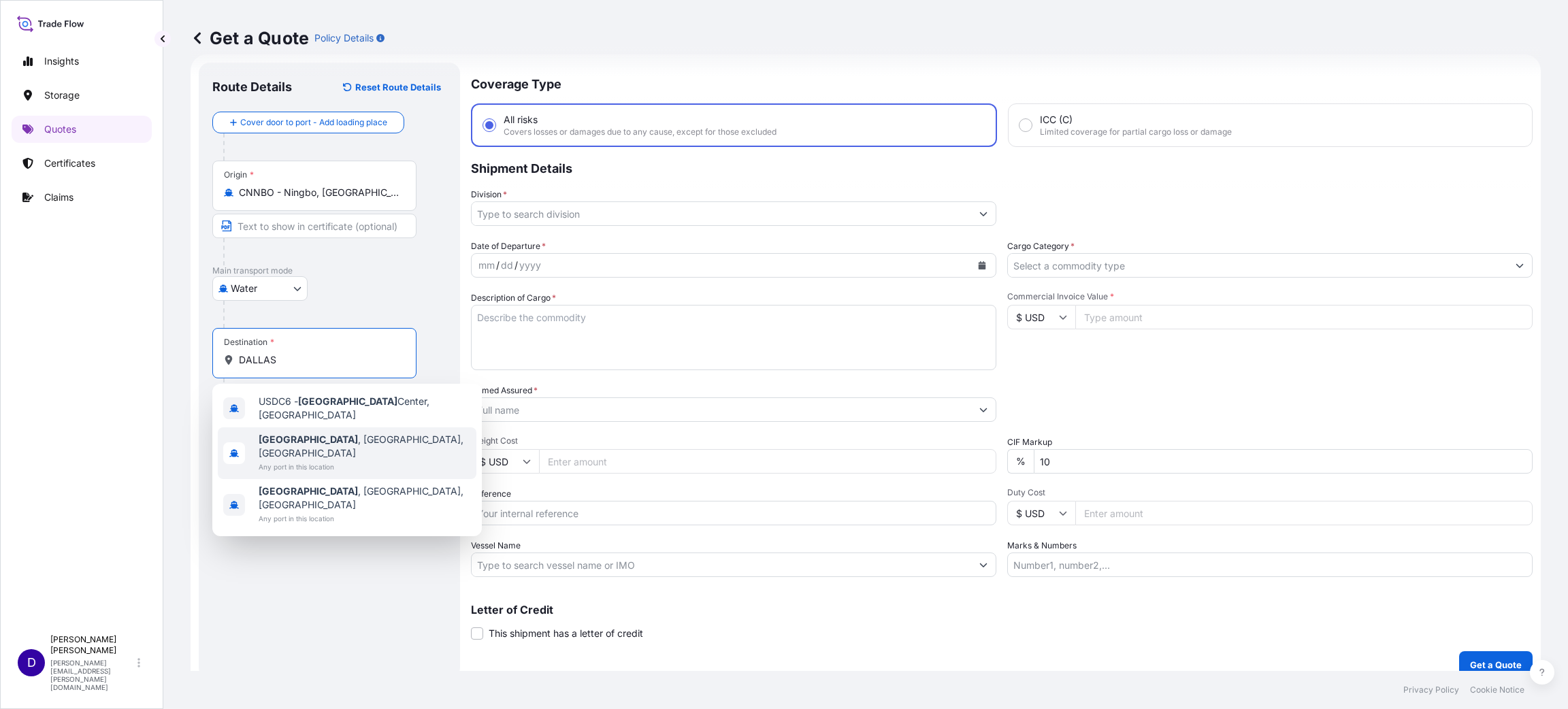
click at [316, 439] on span "[GEOGRAPHIC_DATA] , [GEOGRAPHIC_DATA], [GEOGRAPHIC_DATA]" at bounding box center [364, 446] width 212 height 27
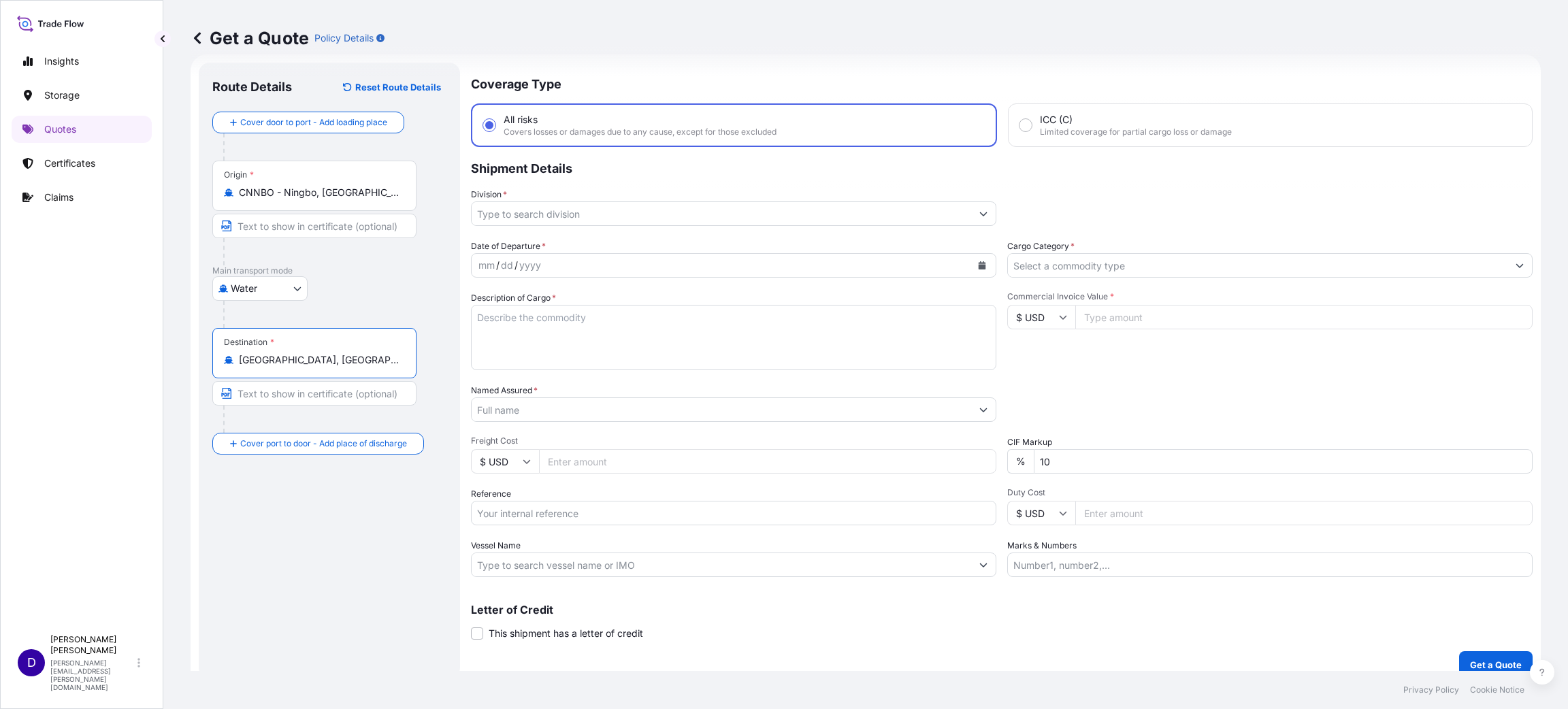
type input "[GEOGRAPHIC_DATA], [GEOGRAPHIC_DATA], [GEOGRAPHIC_DATA]"
click at [560, 219] on input "Division *" at bounding box center [721, 214] width 500 height 24
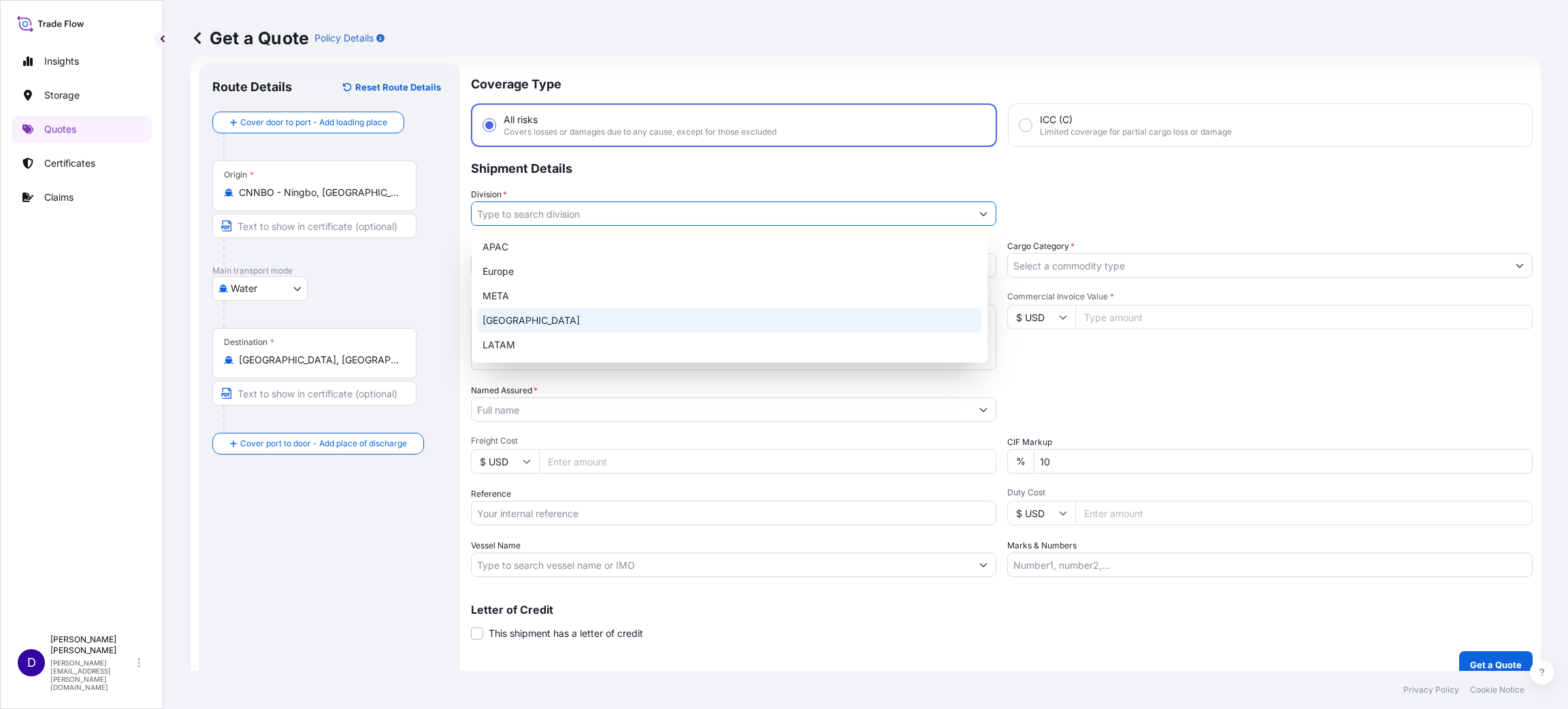
click at [538, 313] on div "[GEOGRAPHIC_DATA]" at bounding box center [729, 320] width 505 height 24
type input "[GEOGRAPHIC_DATA]"
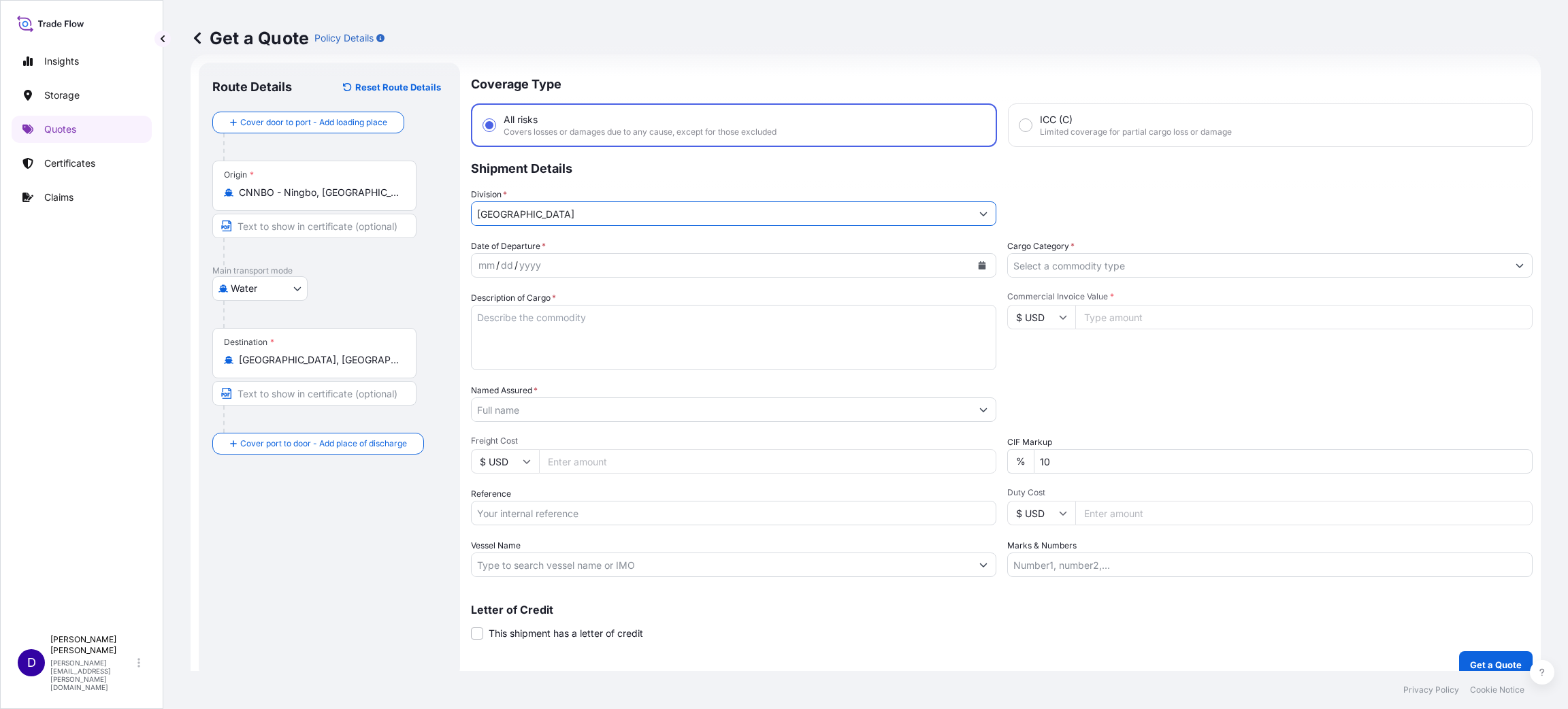
click at [978, 261] on icon "Calendar" at bounding box center [982, 265] width 8 height 8
click at [545, 408] on div "12" at bounding box center [546, 404] width 24 height 24
click at [1045, 263] on input "Cargo Category *" at bounding box center [1258, 265] width 500 height 24
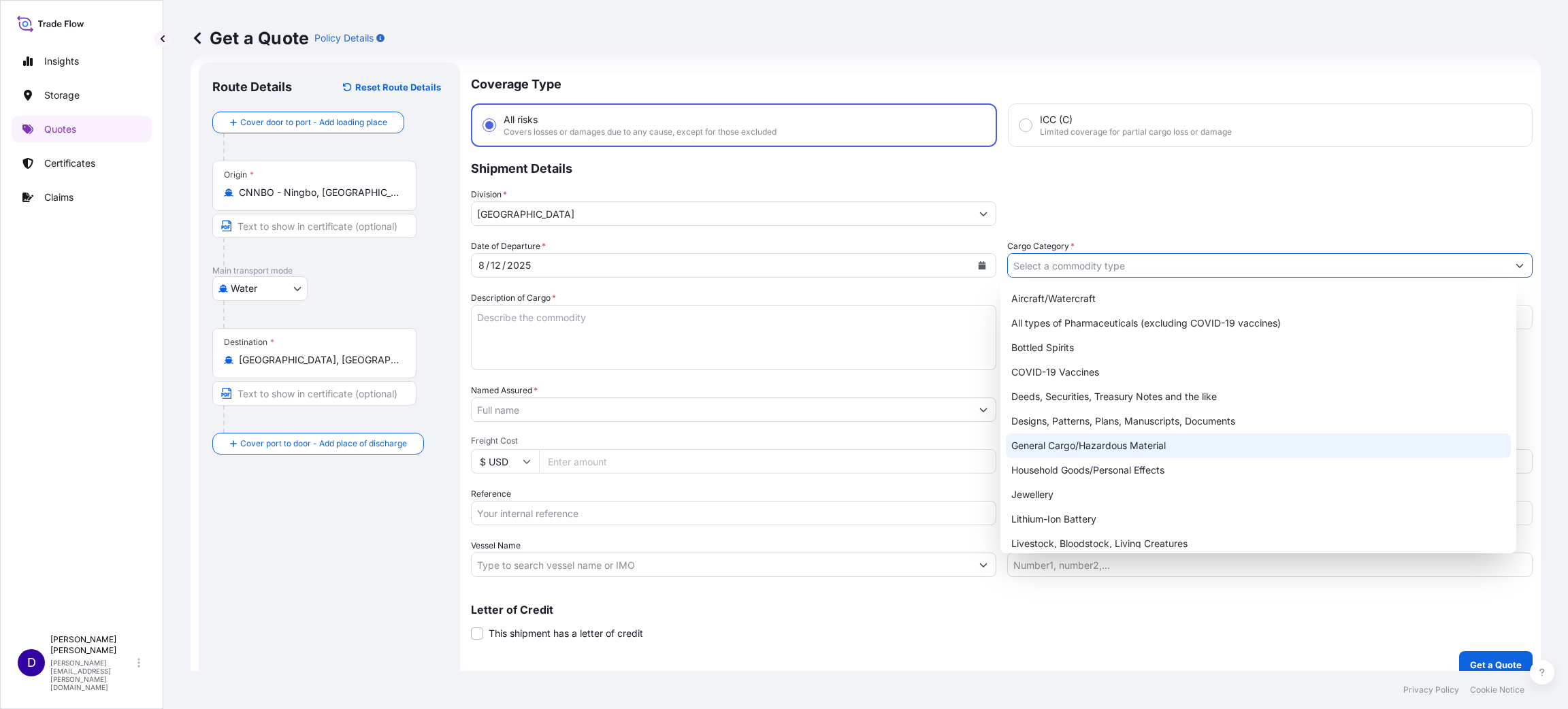
click at [1045, 440] on div "General Cargo/Hazardous Material" at bounding box center [1258, 446] width 505 height 24
type input "General Cargo/Hazardous Material"
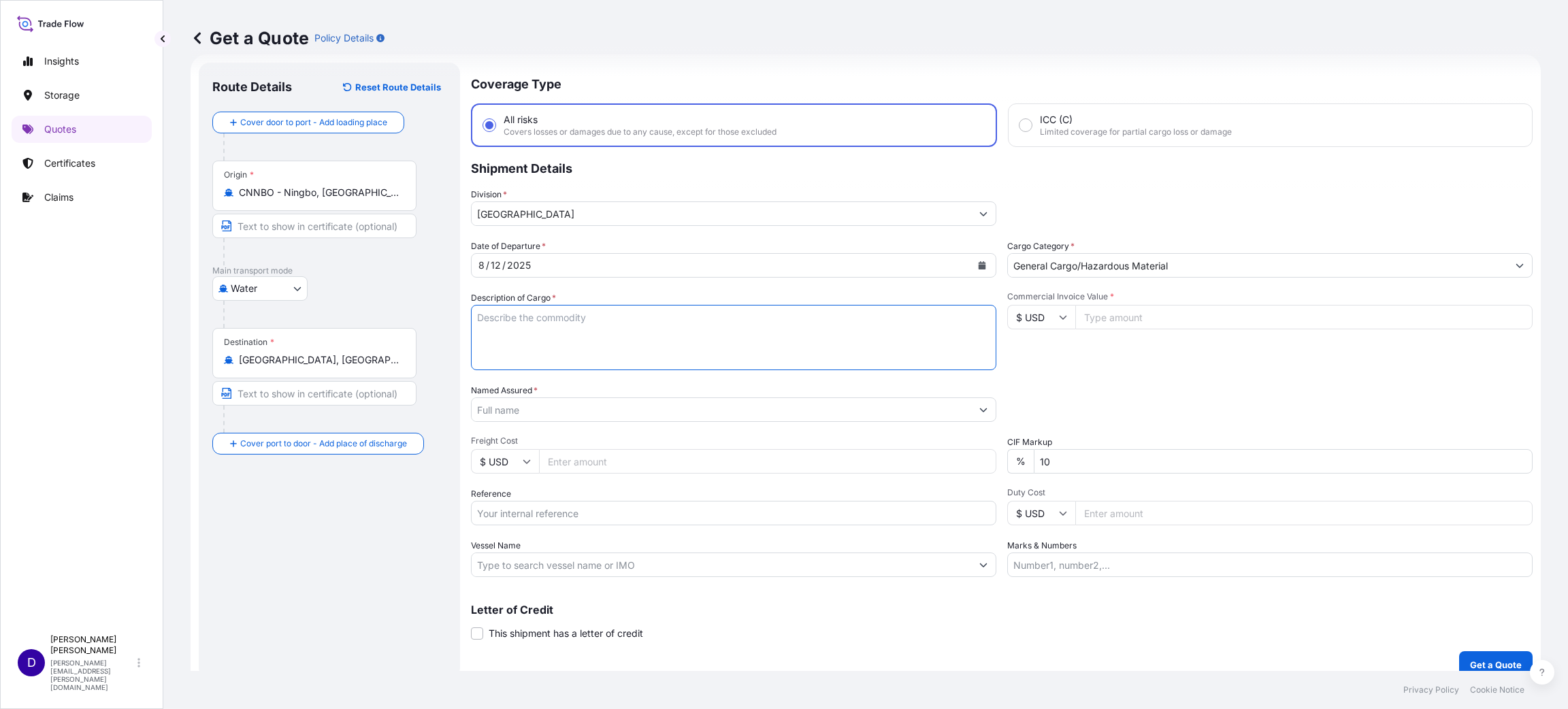
click at [577, 334] on textarea "Description of Cargo *" at bounding box center [734, 338] width 525 height 65
type textarea "HOLIDAY DECORATIONS"
type input "90522.00"
drag, startPoint x: 495, startPoint y: 418, endPoint x: 493, endPoint y: 401, distance: 17.1
click at [493, 403] on input "Named Assured *" at bounding box center [721, 410] width 500 height 24
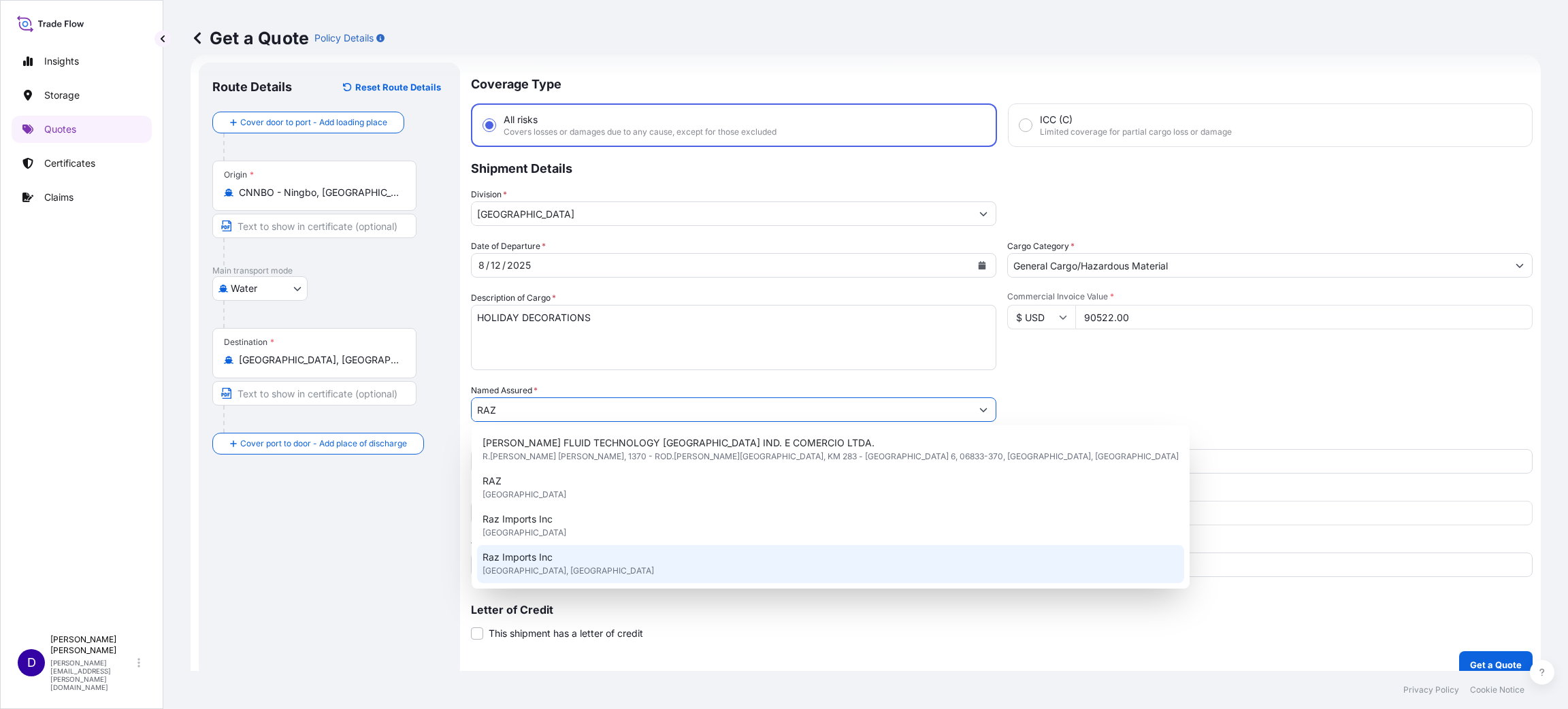
click at [597, 473] on span "[GEOGRAPHIC_DATA], [GEOGRAPHIC_DATA]" at bounding box center [569, 571] width 172 height 14
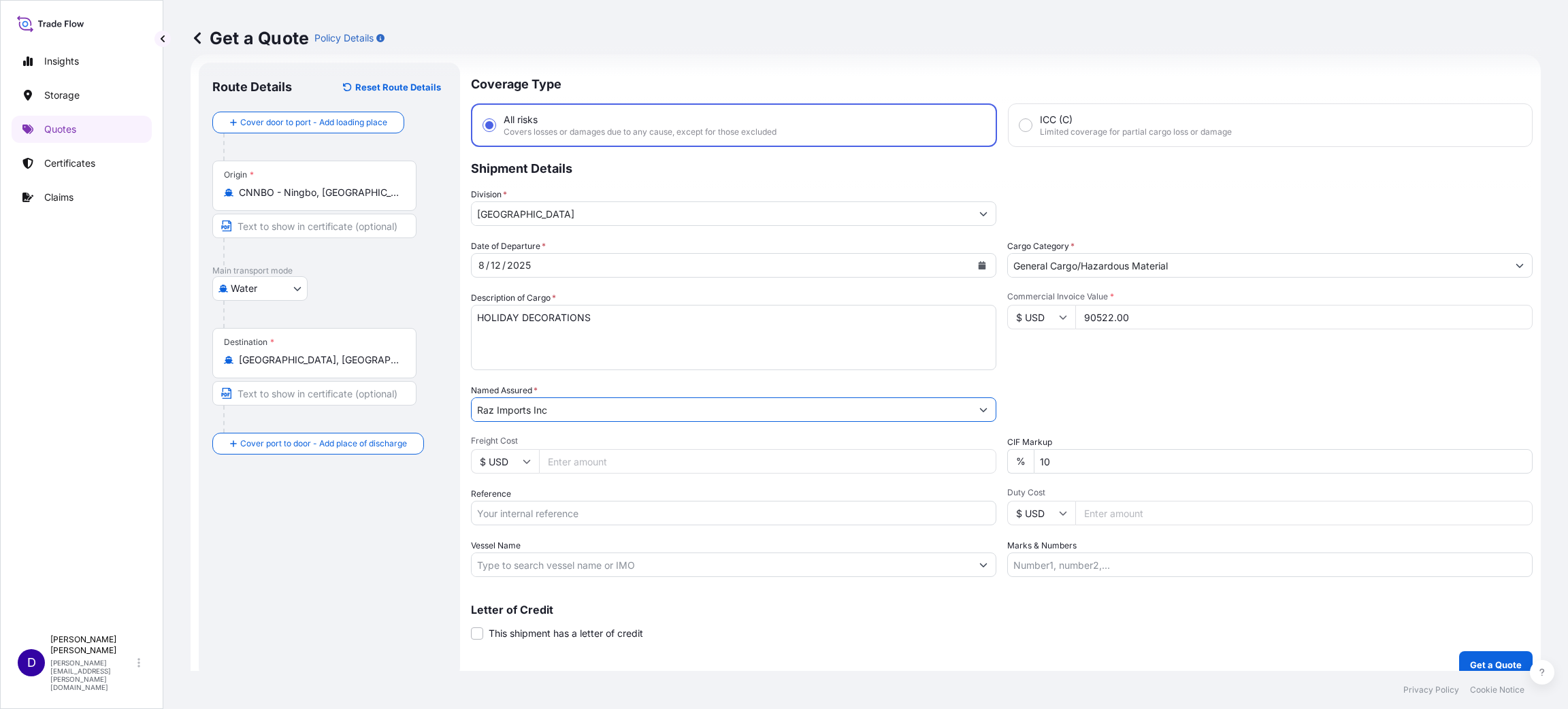
type input "Raz Imports Inc"
click at [594, 449] on input "Freight Cost" at bounding box center [767, 461] width 457 height 24
type input "16482.00"
click at [582, 473] on input "Reference" at bounding box center [734, 513] width 525 height 24
paste input "B25I156239"
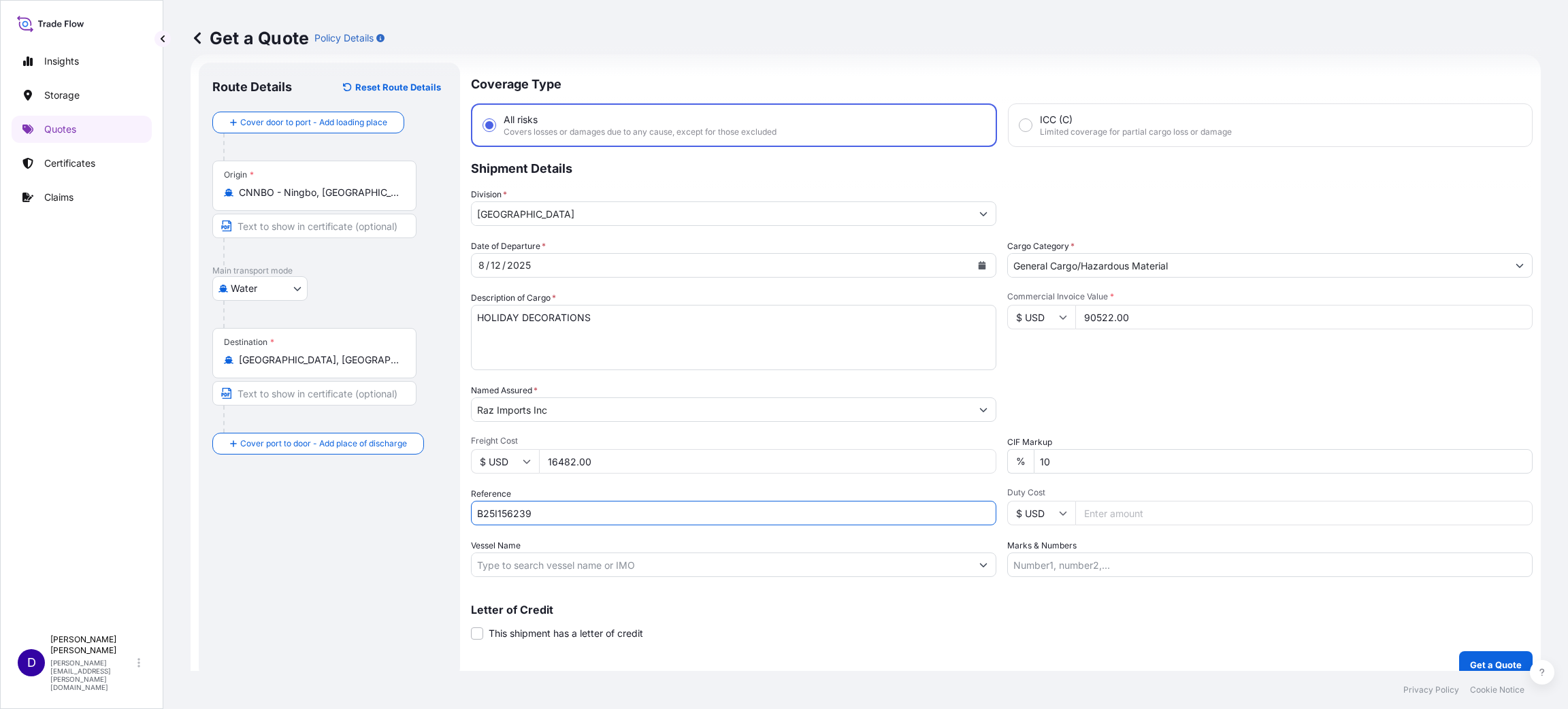
type input "B25I156239"
click at [1045, 473] on input "Duty Cost" at bounding box center [1303, 513] width 457 height 24
type input "31251.63"
click at [1045, 473] on p "Get a Quote" at bounding box center [1495, 665] width 51 height 14
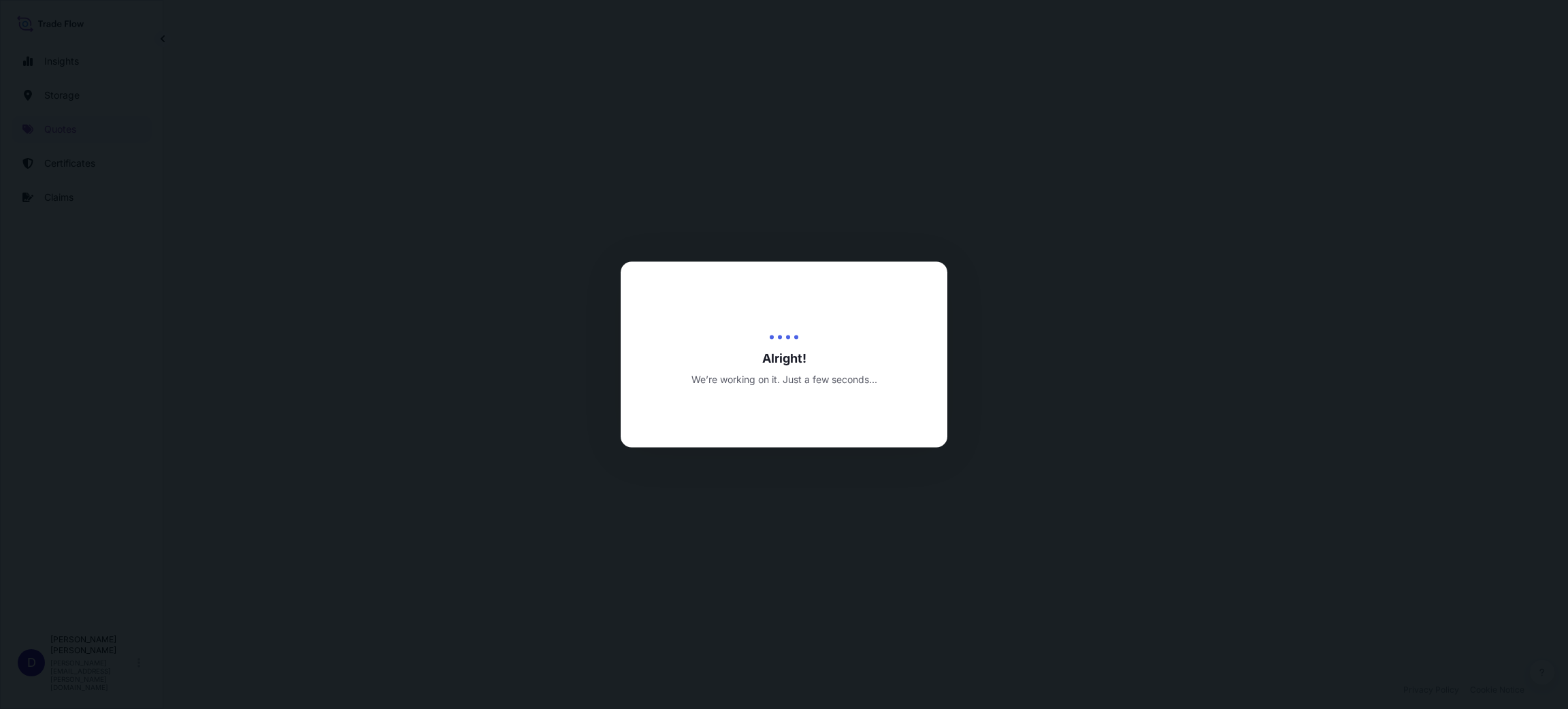
select select "Water"
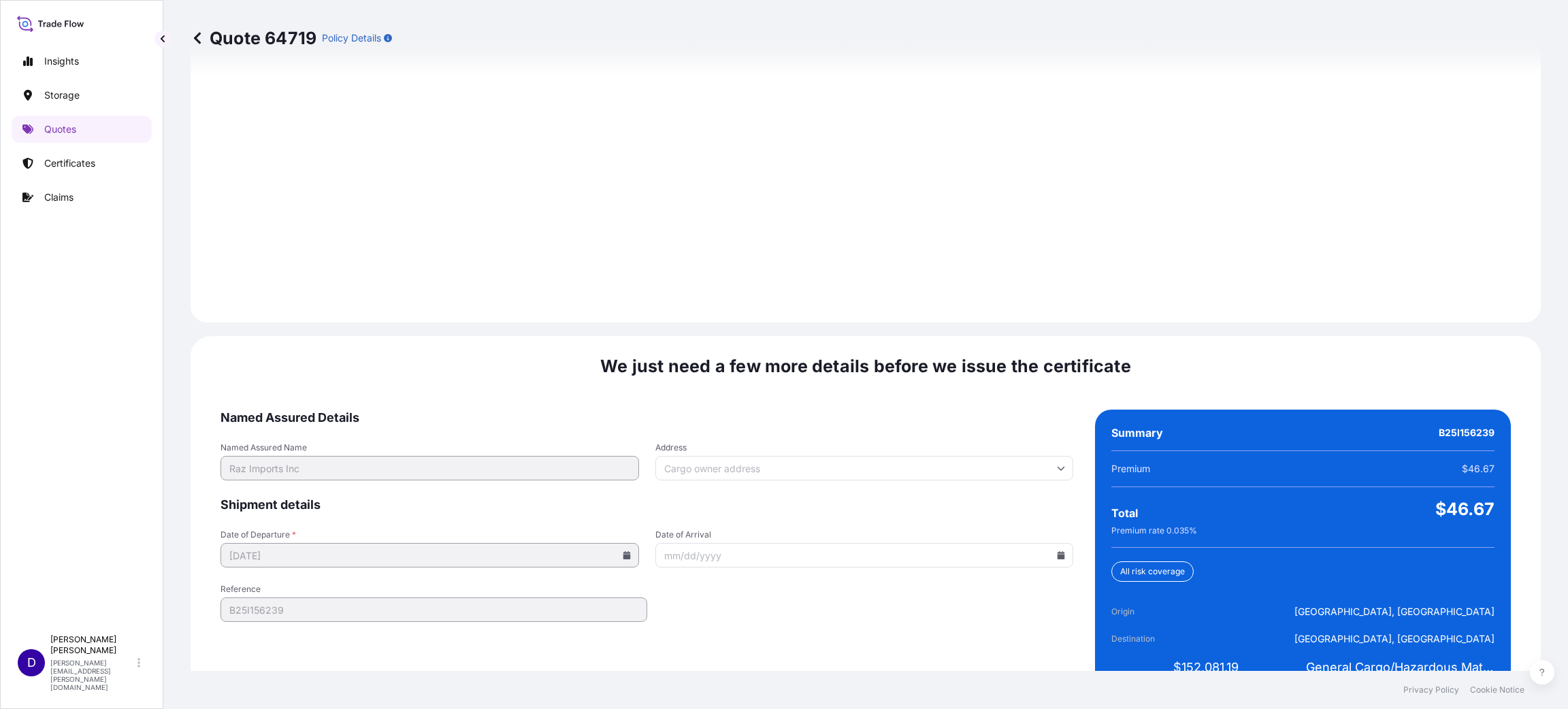
scroll to position [1869, 0]
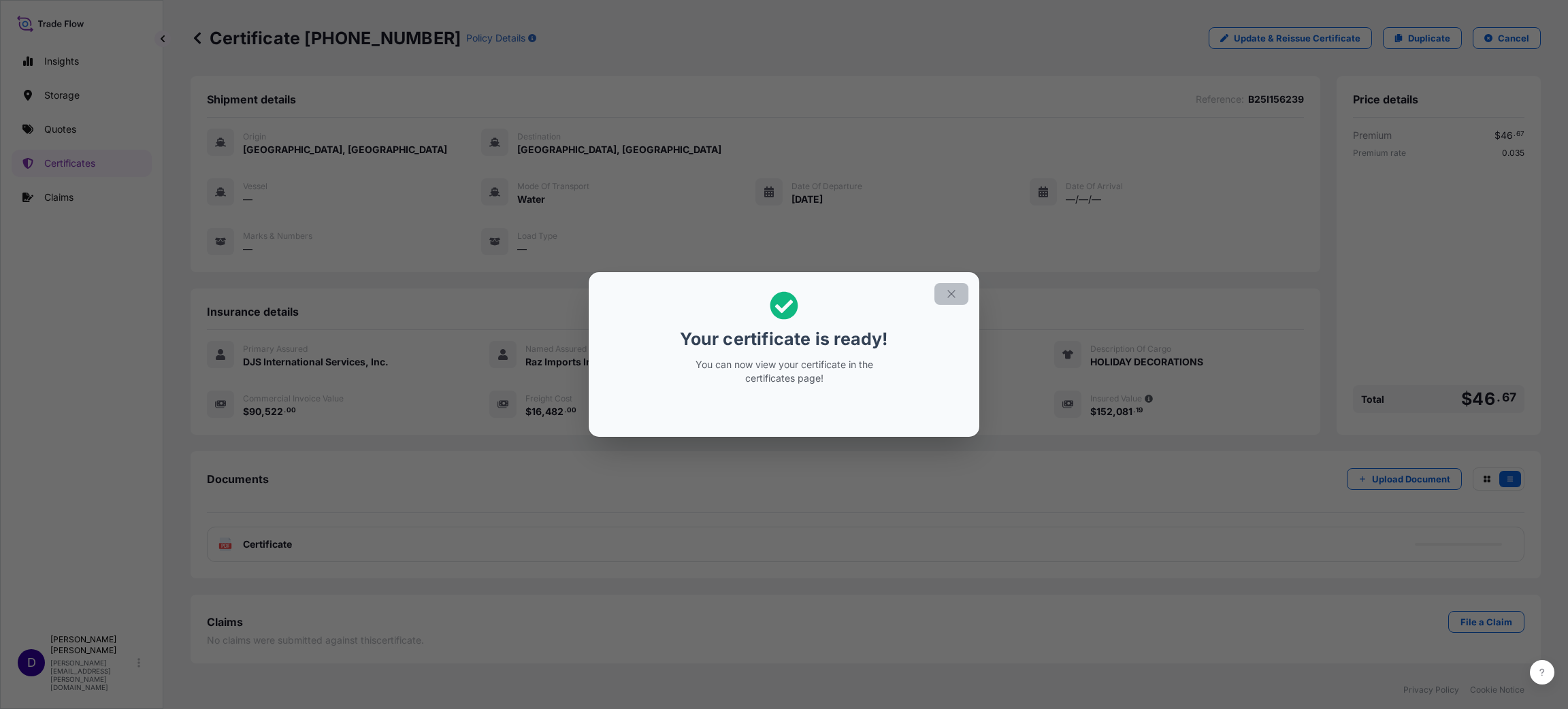
click at [954, 298] on icon "button" at bounding box center [951, 294] width 12 height 12
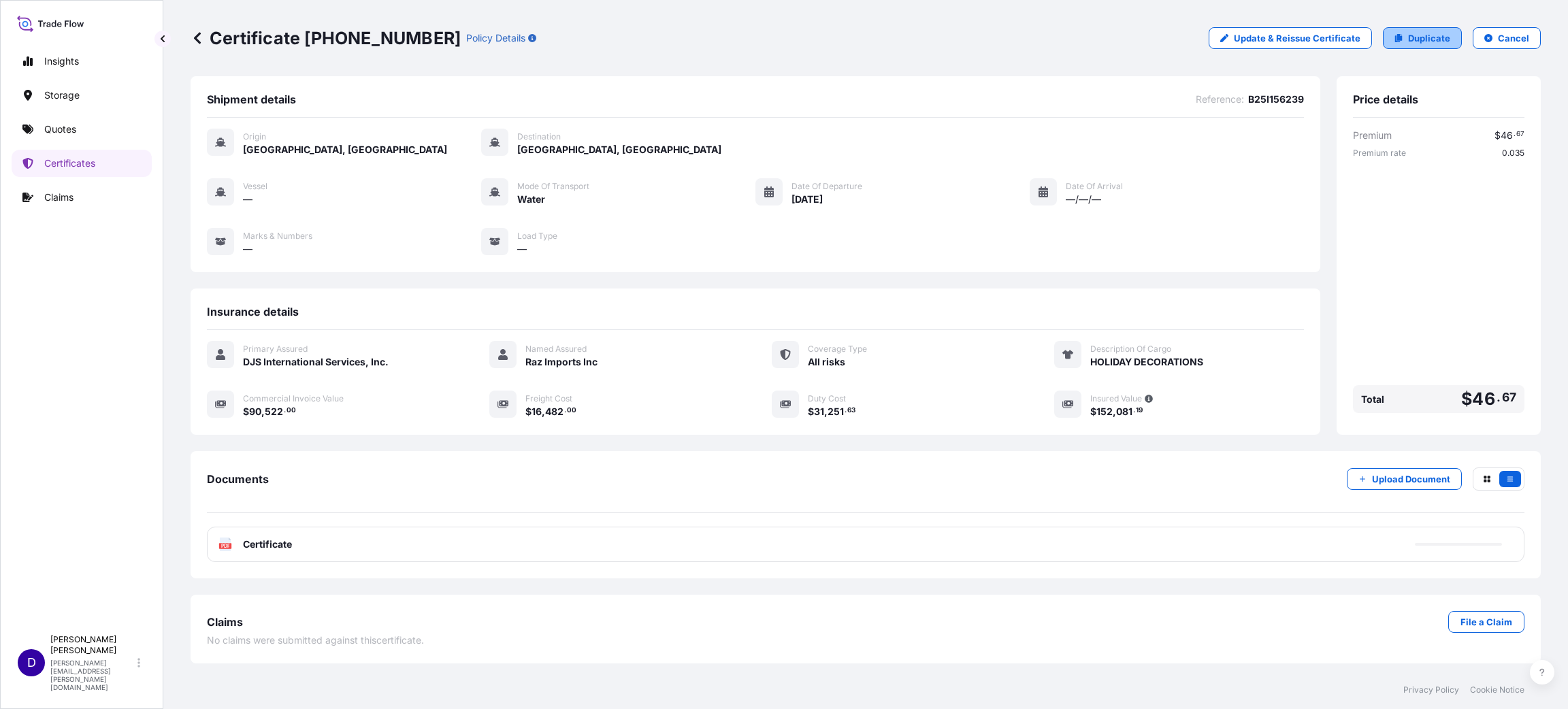
click at [1045, 34] on p "Duplicate" at bounding box center [1429, 38] width 43 height 14
select select "Water"
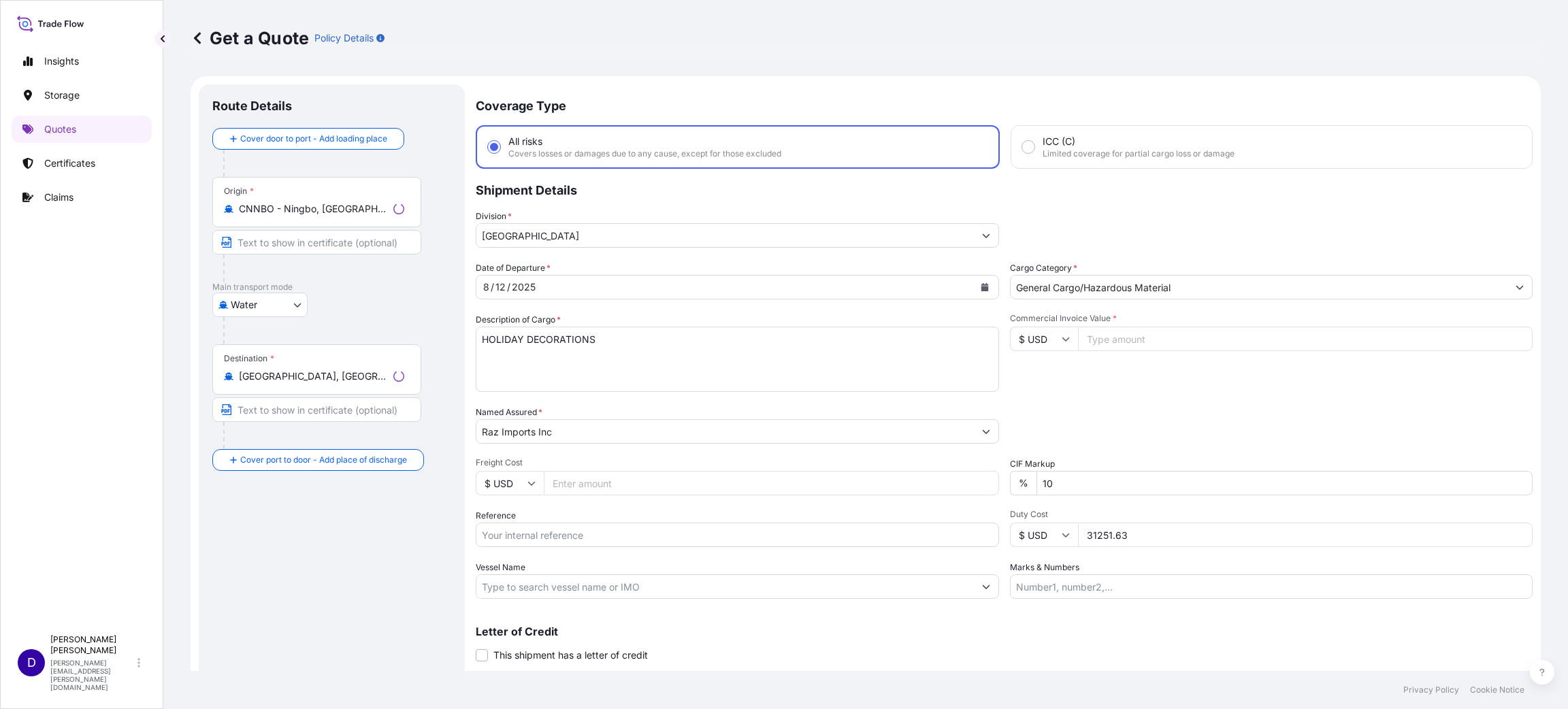
scroll to position [22, 0]
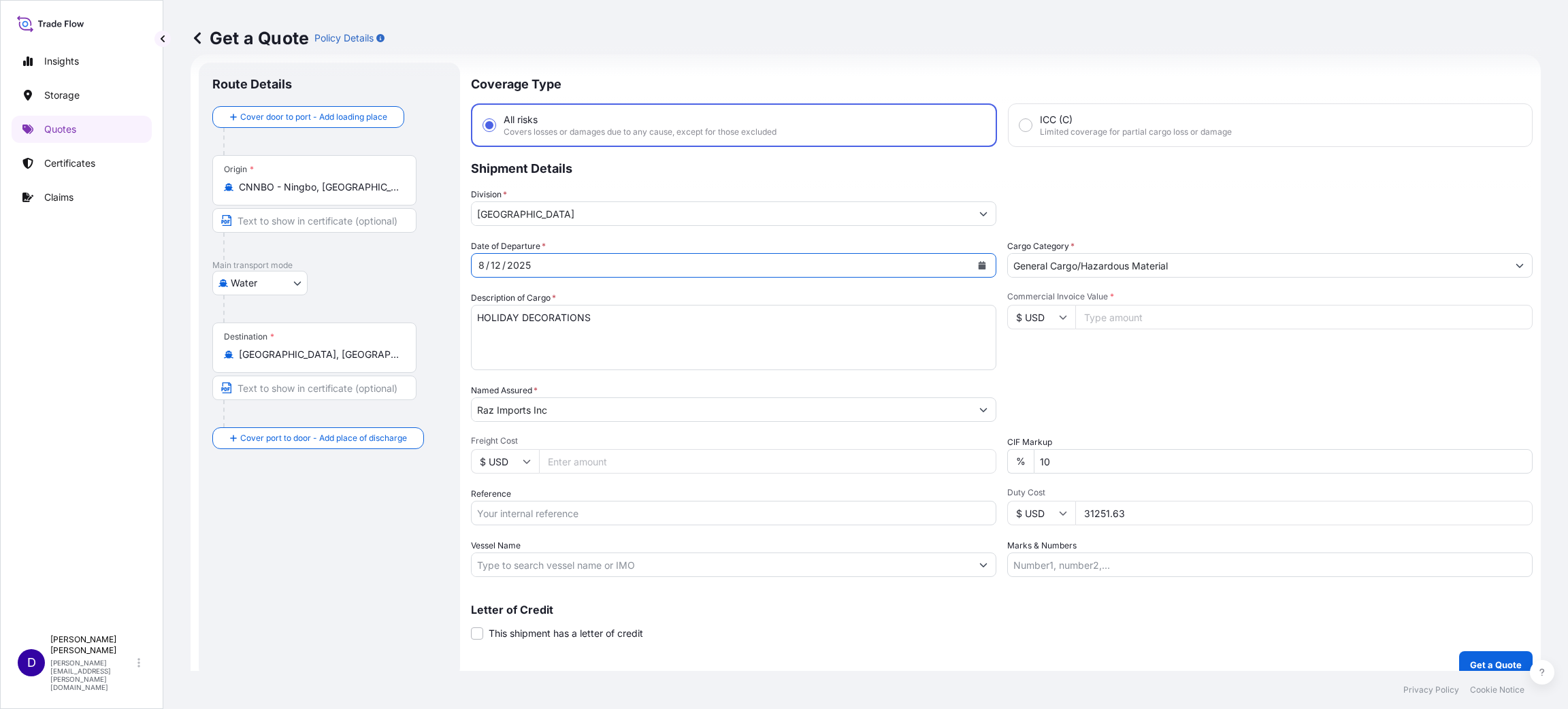
click at [979, 263] on icon "Calendar" at bounding box center [982, 265] width 7 height 8
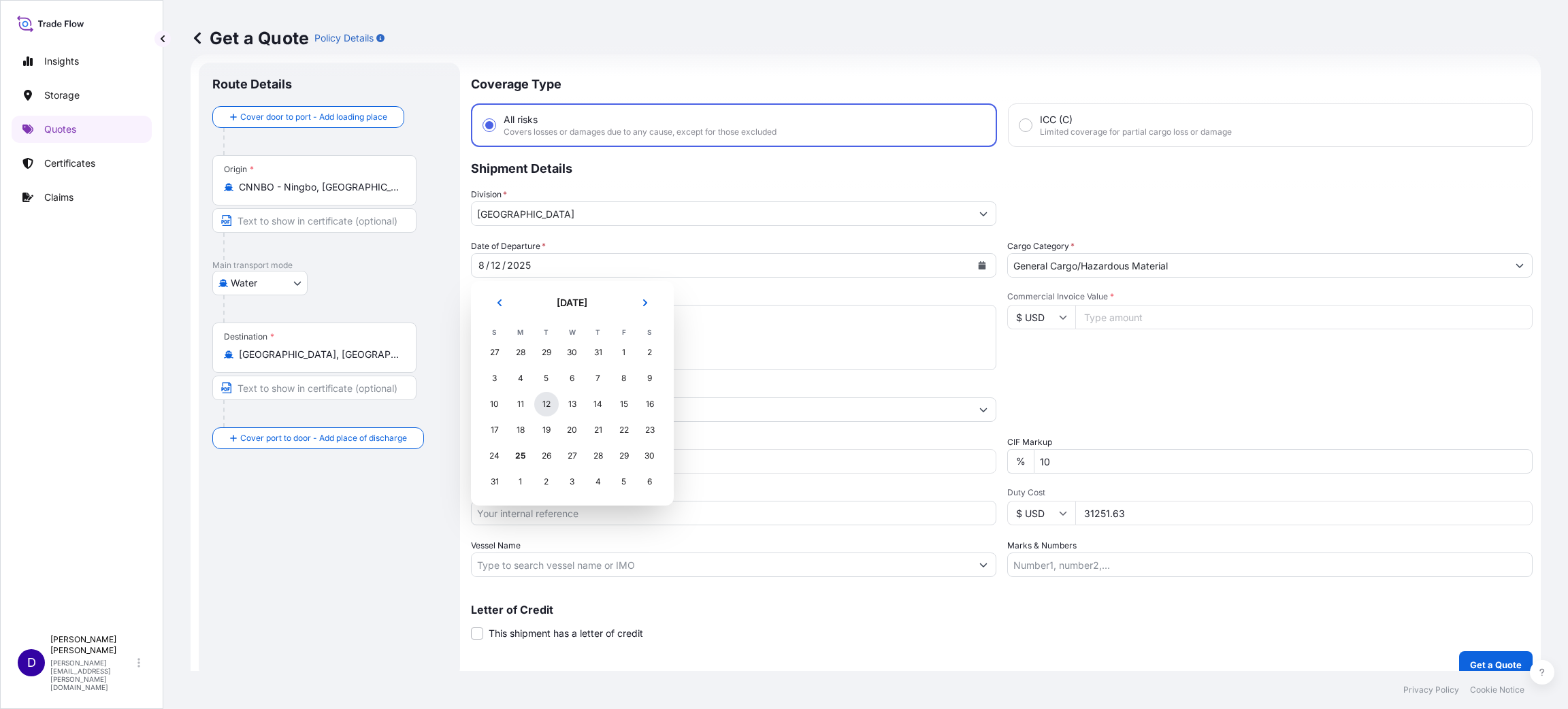
click at [550, 404] on div "12" at bounding box center [546, 404] width 24 height 24
click at [1045, 322] on input "Commercial Invoice Value *" at bounding box center [1303, 317] width 457 height 24
drag, startPoint x: 1101, startPoint y: 318, endPoint x: 1112, endPoint y: 322, distance: 11.7
click at [1045, 318] on input "398000.00" at bounding box center [1303, 317] width 457 height 24
type input "39800.00"
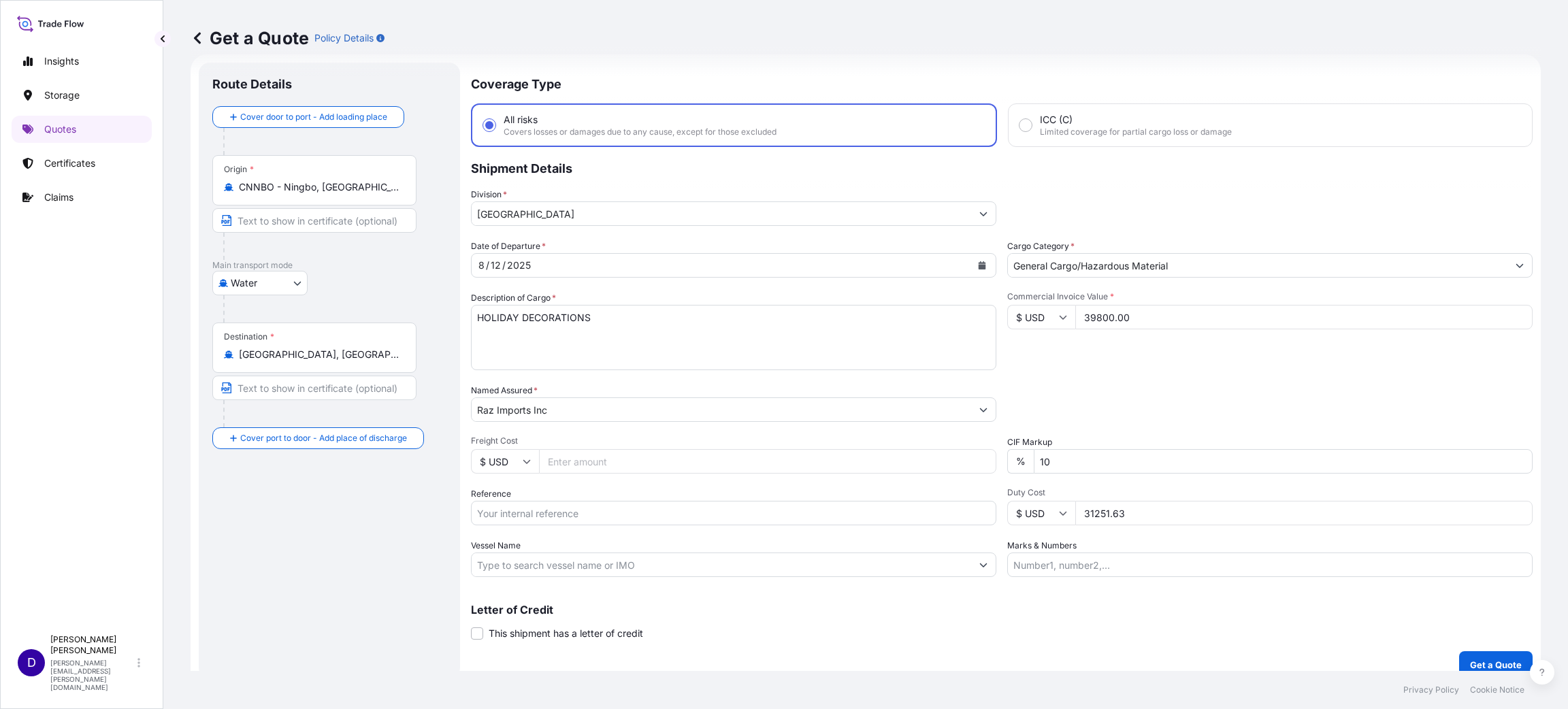
click at [577, 462] on input "Freight Cost" at bounding box center [767, 461] width 457 height 24
type input "5494.00"
click at [593, 473] on input "Reference" at bounding box center [734, 513] width 525 height 24
paste input "B25I156199"
type input "B25I156199"
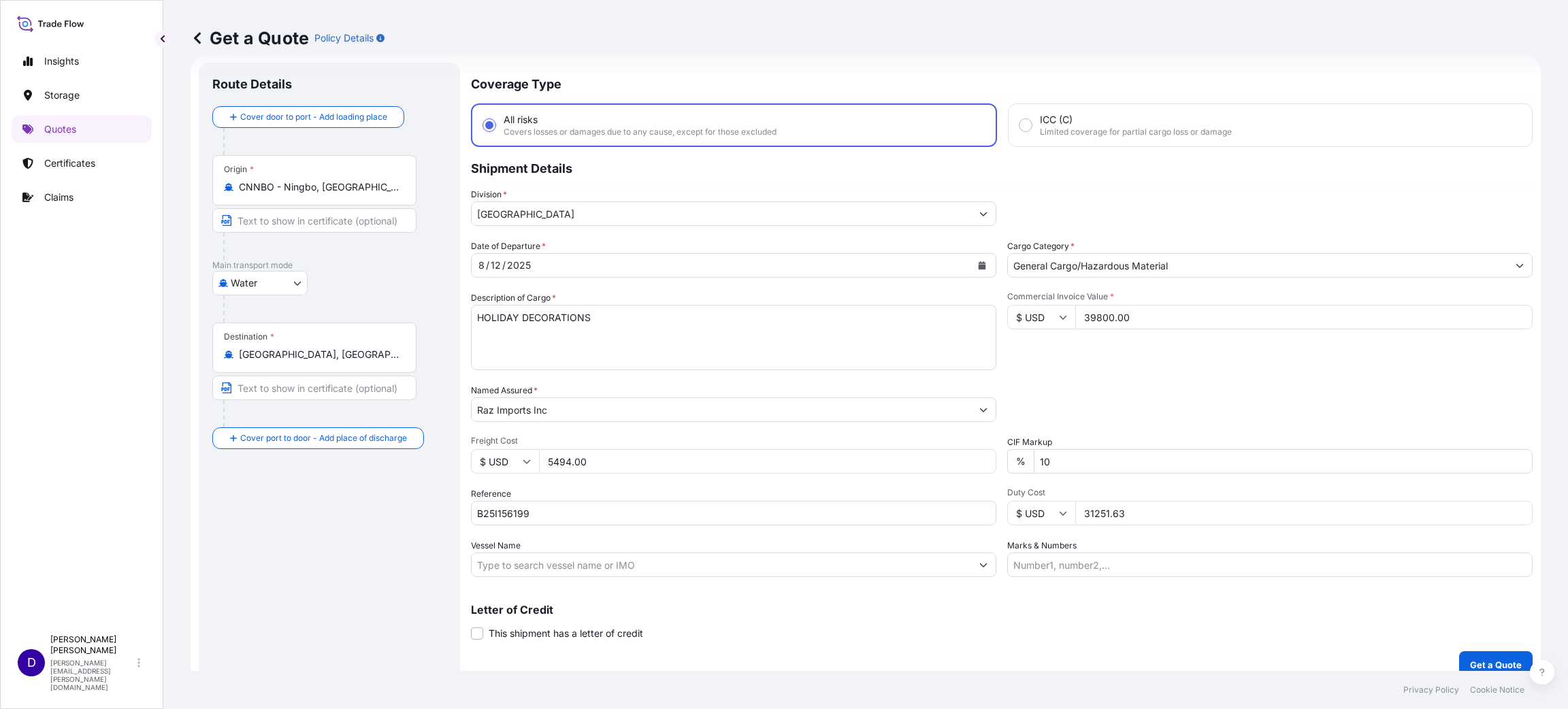
drag, startPoint x: 1141, startPoint y: 509, endPoint x: 949, endPoint y: 506, distance: 192.0
click at [949, 473] on div "Date of Departure * [DATE] Cargo Category * General Cargo/Hazardous Material De…" at bounding box center [1002, 408] width 1062 height 338
type input "15671.23"
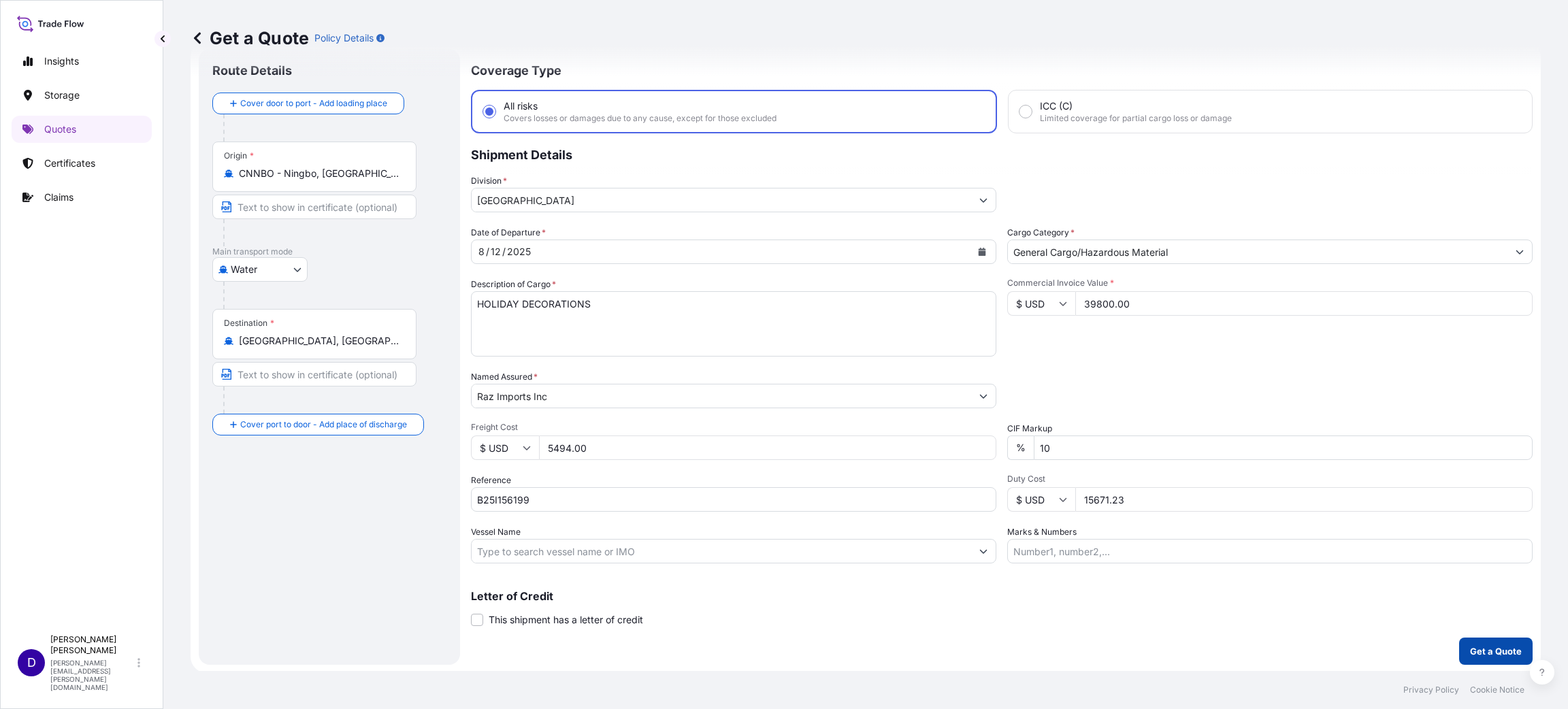
click at [1045, 473] on p "Get a Quote" at bounding box center [1495, 651] width 51 height 14
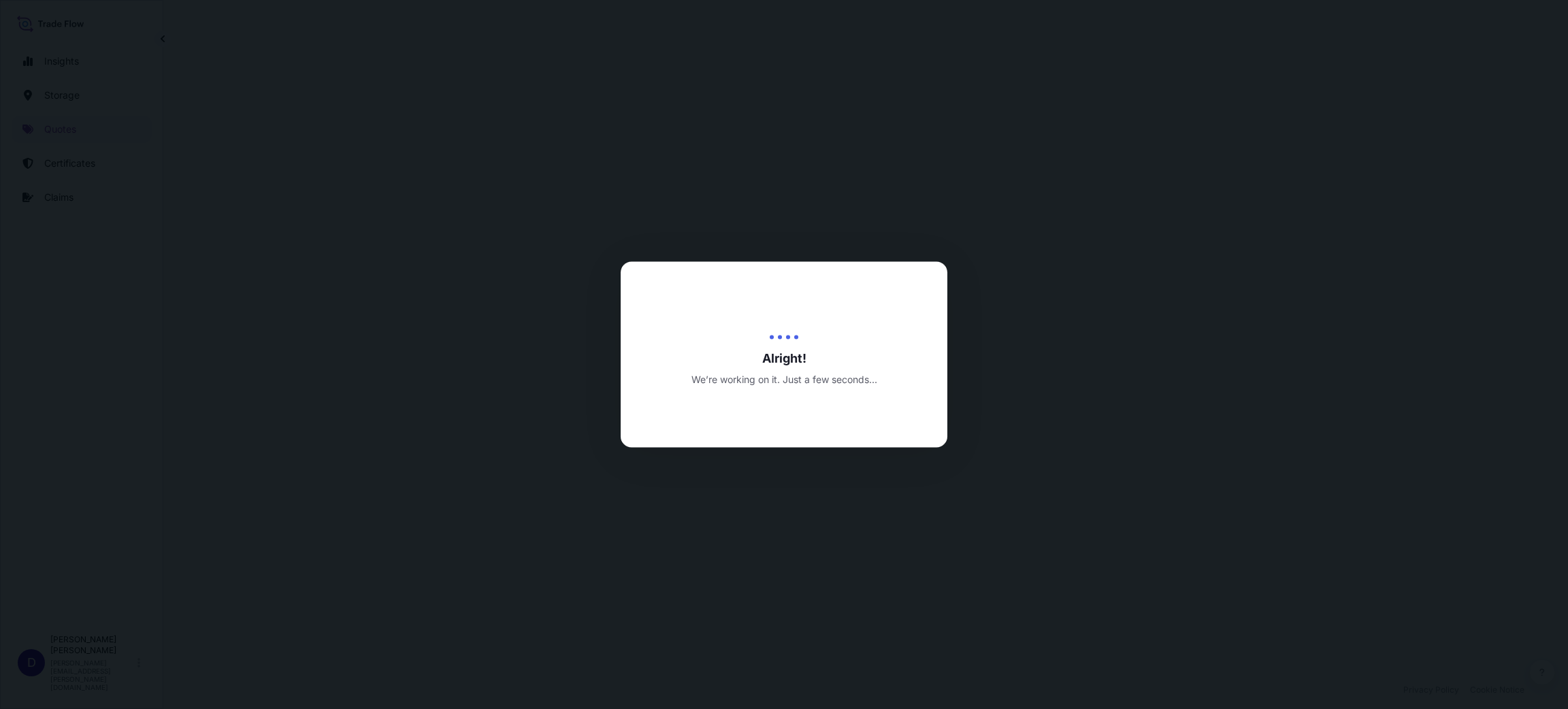
select select "Water"
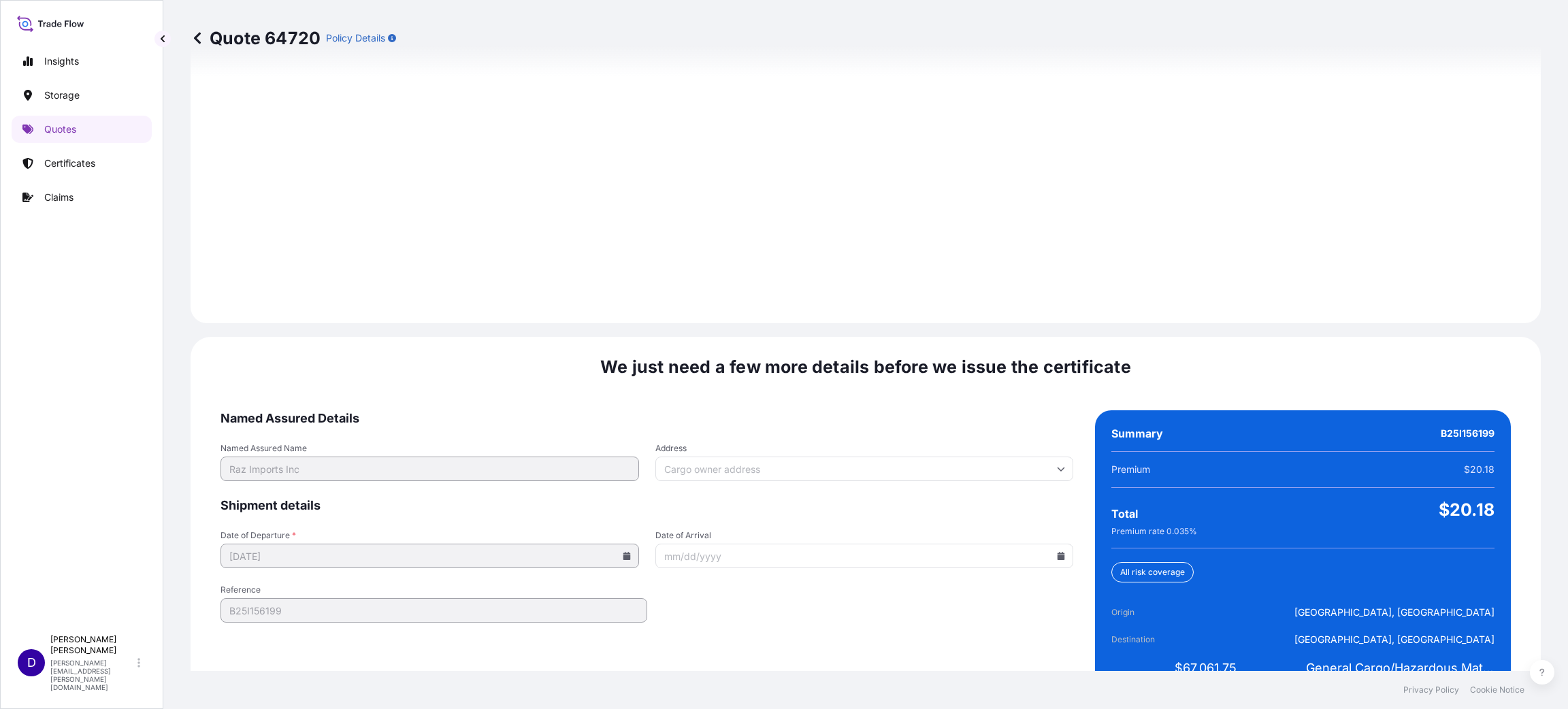
scroll to position [1869, 0]
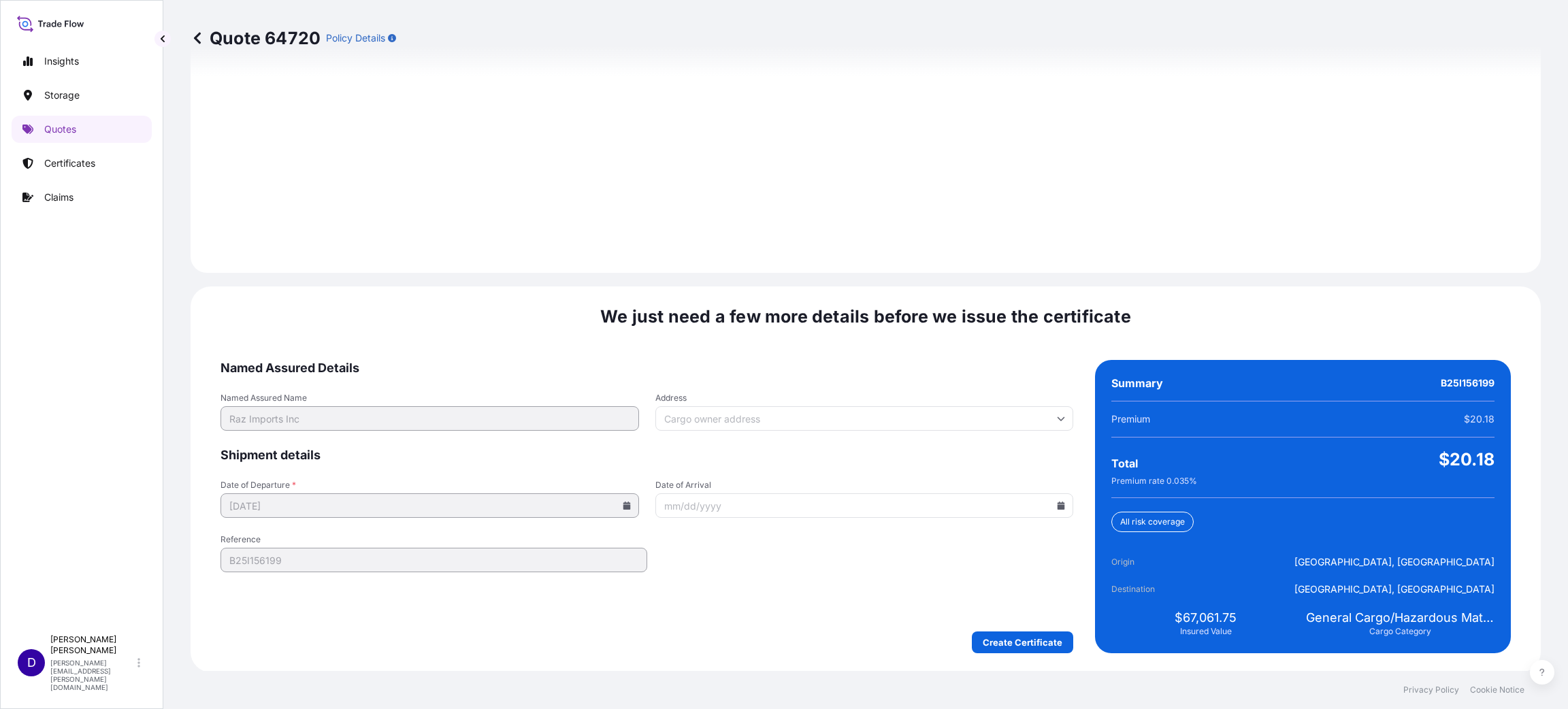
click at [1031, 473] on form "Named Assured Details Named Assured Name Raz Imports Inc Address Shipment detai…" at bounding box center [646, 507] width 853 height 294
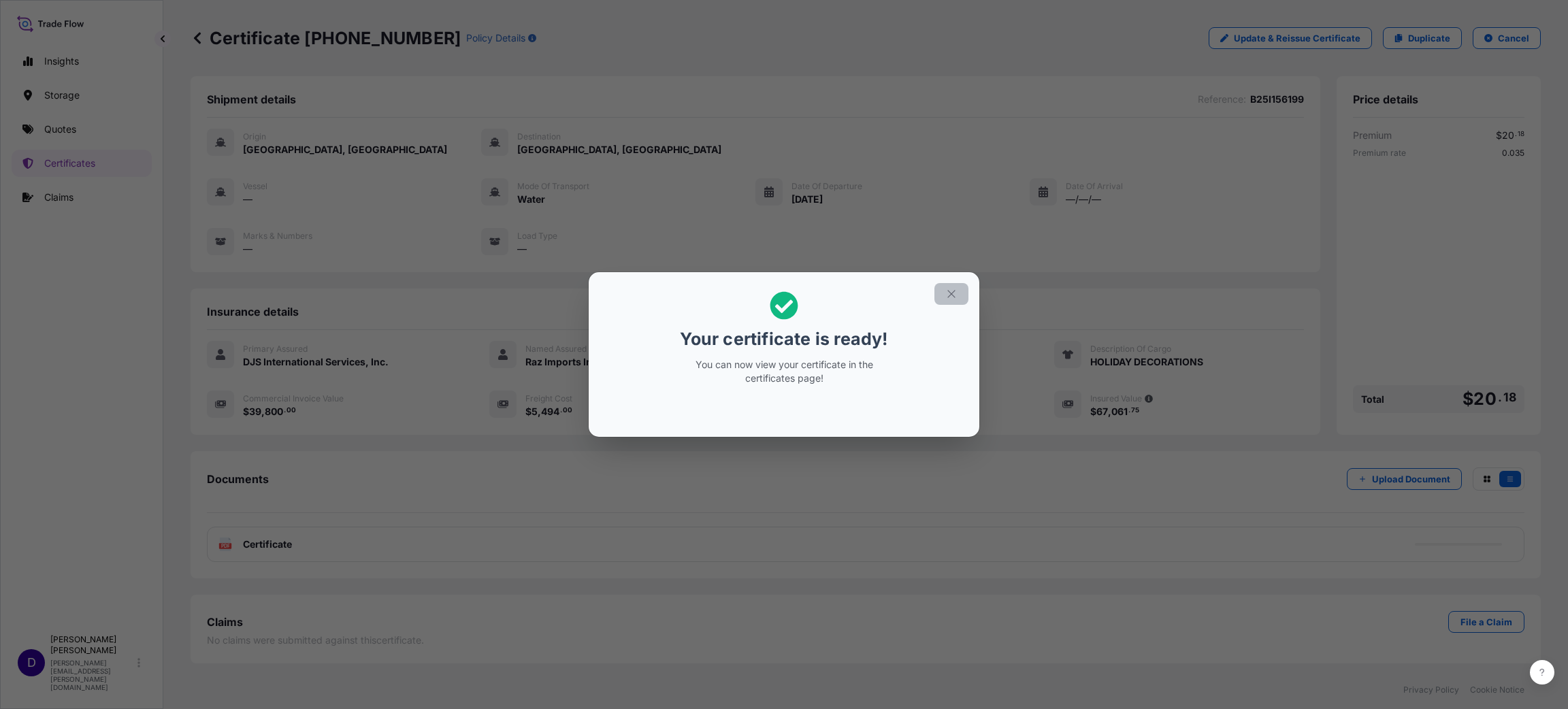
click at [955, 286] on button "button" at bounding box center [951, 294] width 34 height 22
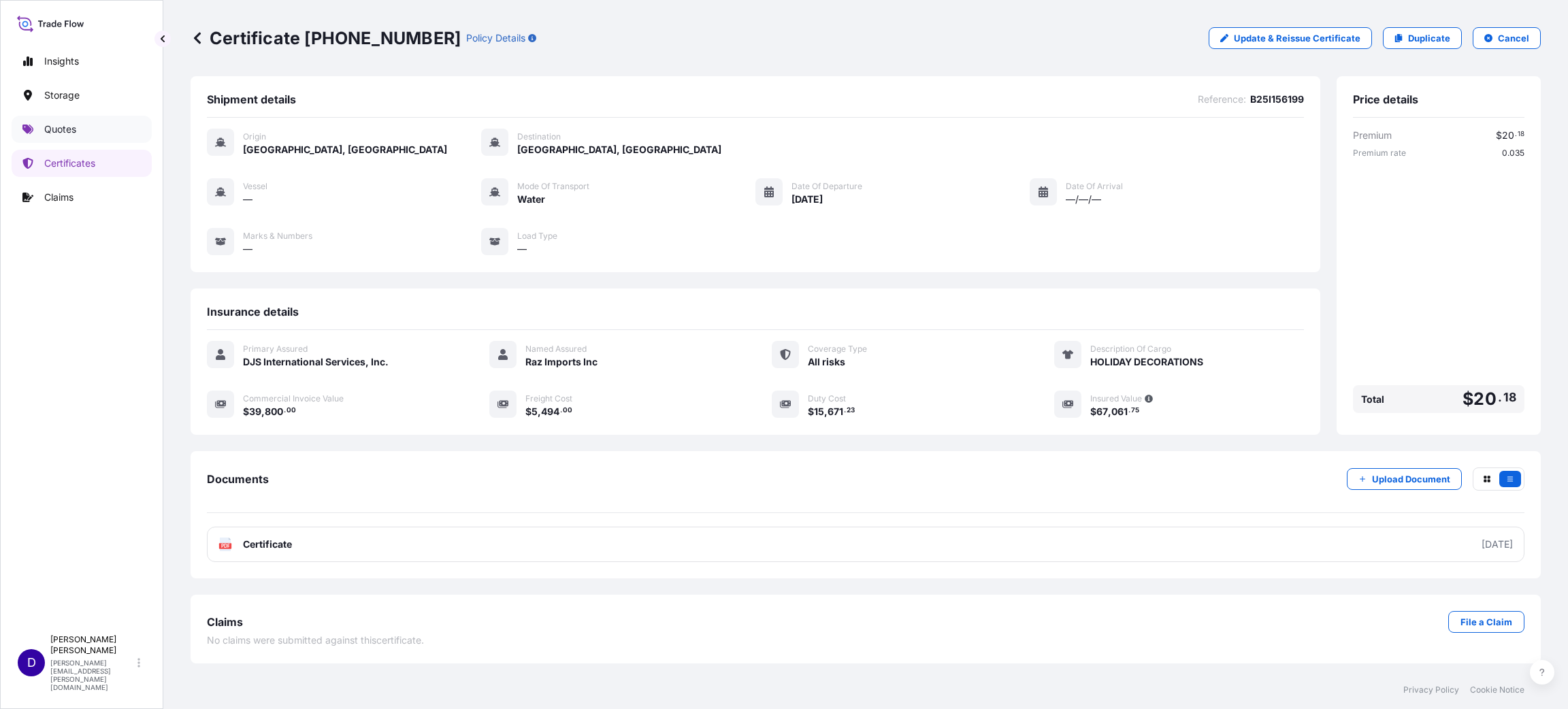
click at [80, 118] on link "Quotes" at bounding box center [81, 129] width 140 height 27
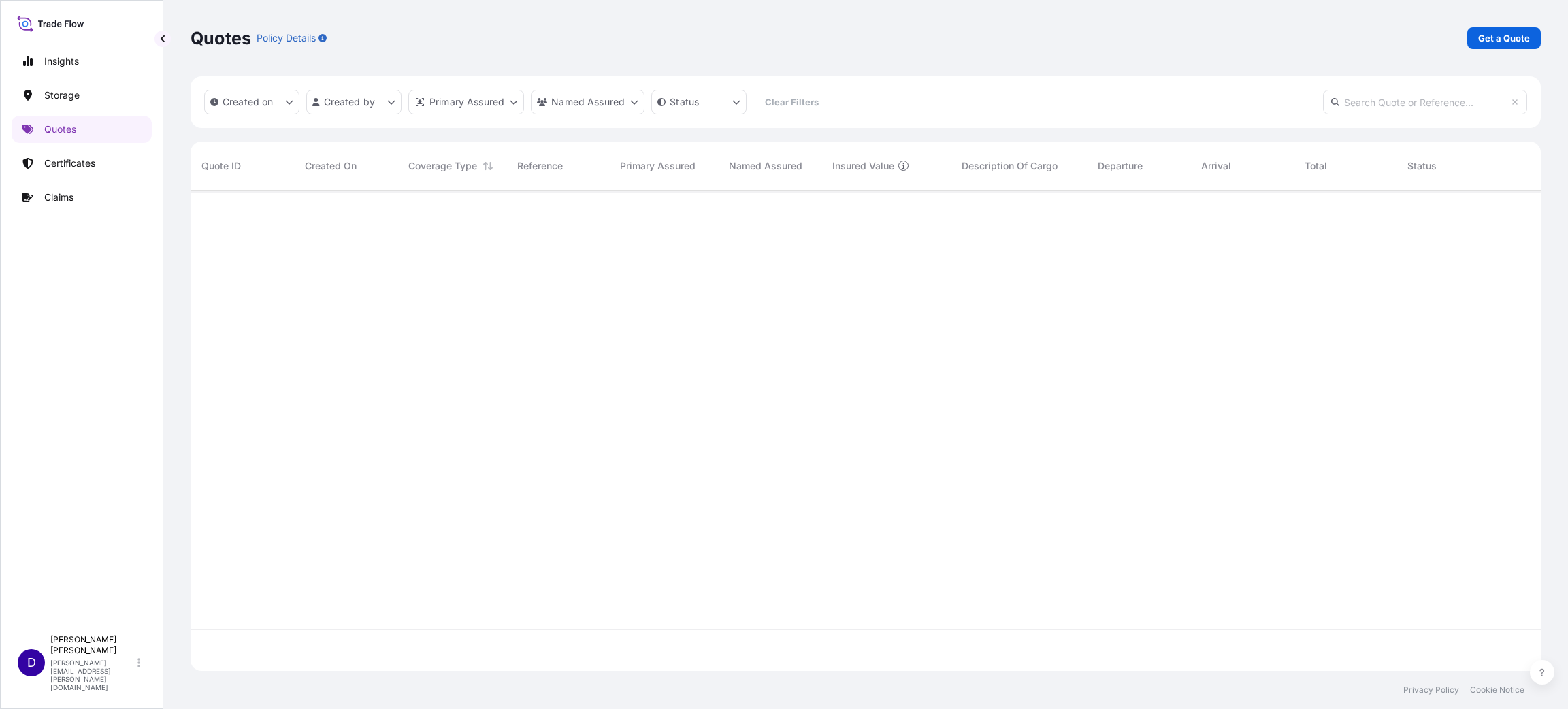
scroll to position [514, 1335]
click at [1045, 32] on p "Get a Quote" at bounding box center [1503, 38] width 51 height 14
select select "Water"
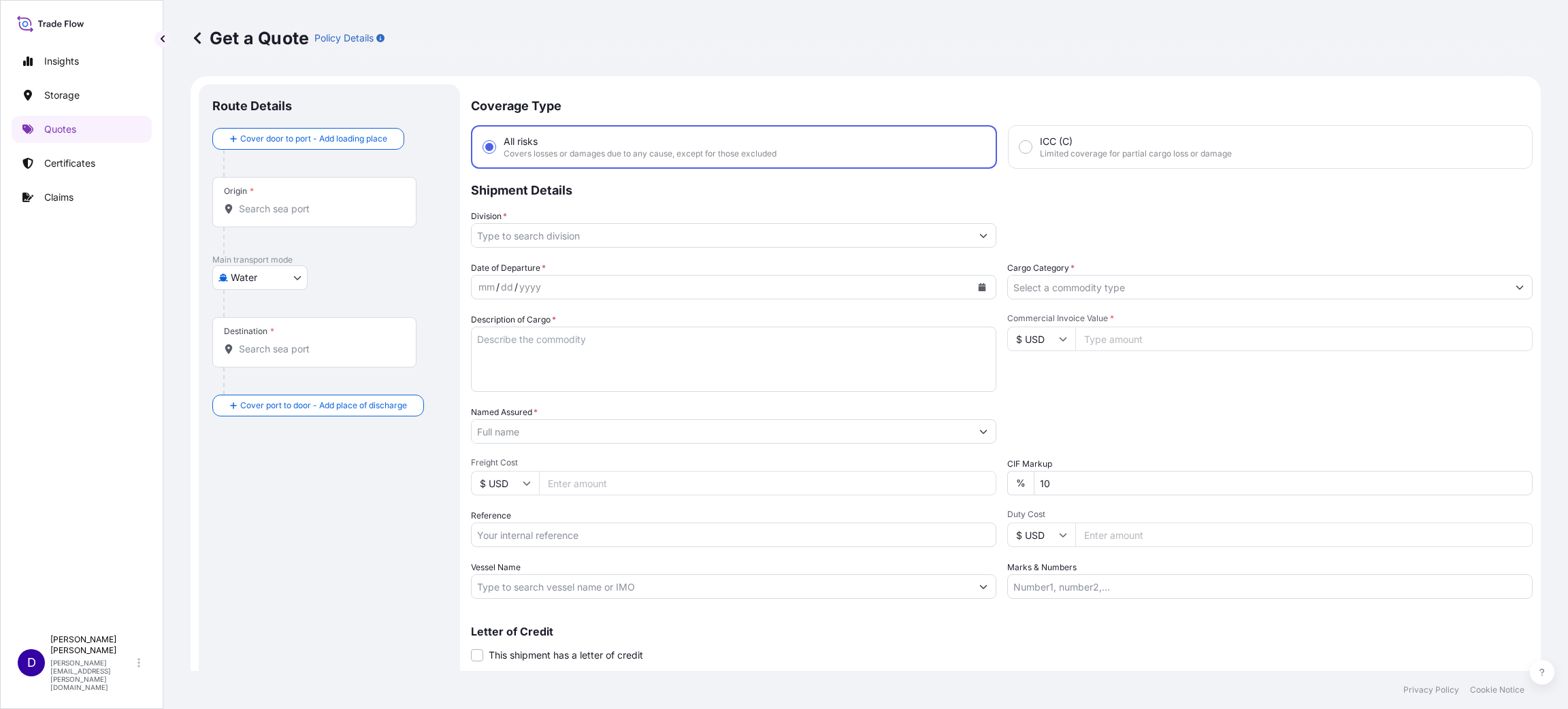
scroll to position [22, 0]
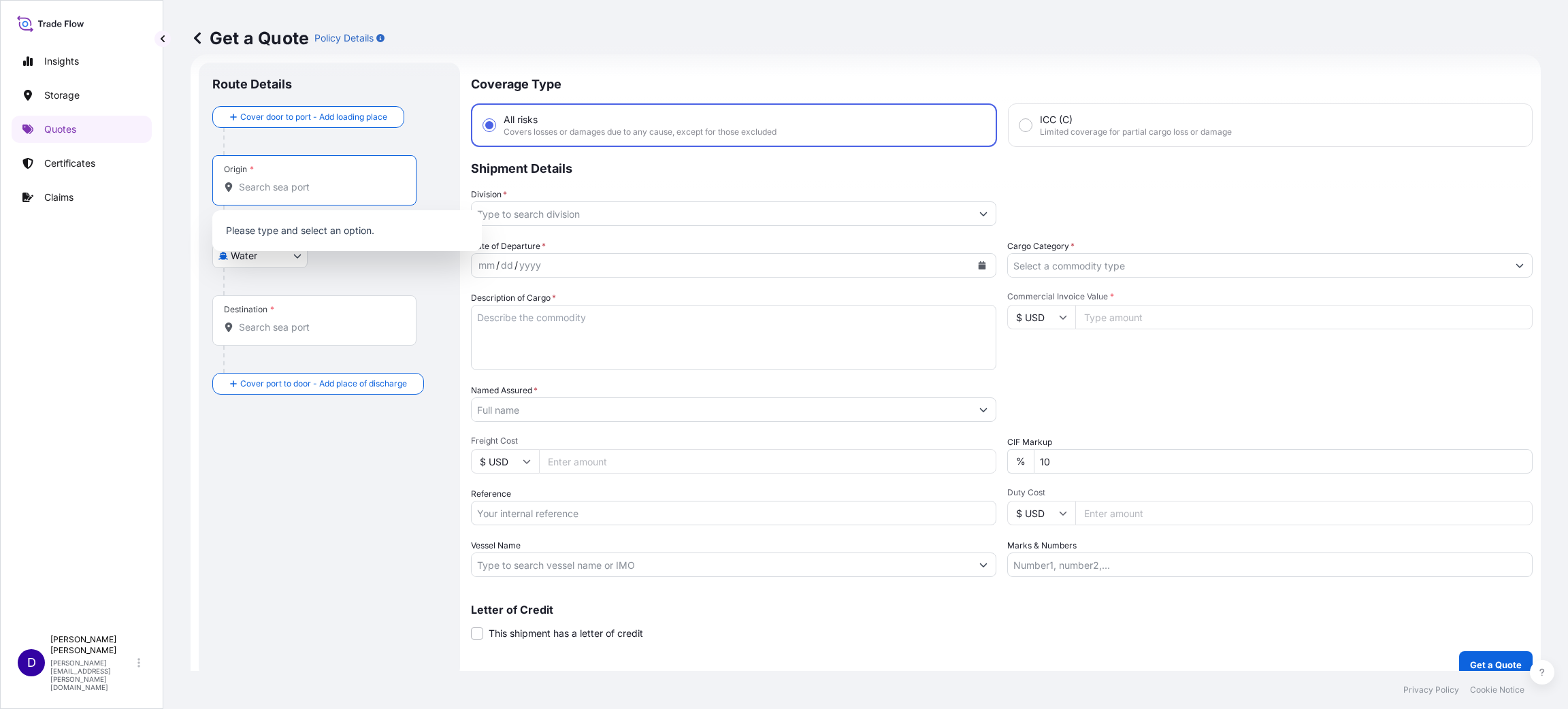
click at [333, 188] on input "Origin *" at bounding box center [319, 187] width 161 height 14
click at [334, 227] on span "PLGDY - [GEOGRAPHIC_DATA], [GEOGRAPHIC_DATA]" at bounding box center [364, 234] width 212 height 27
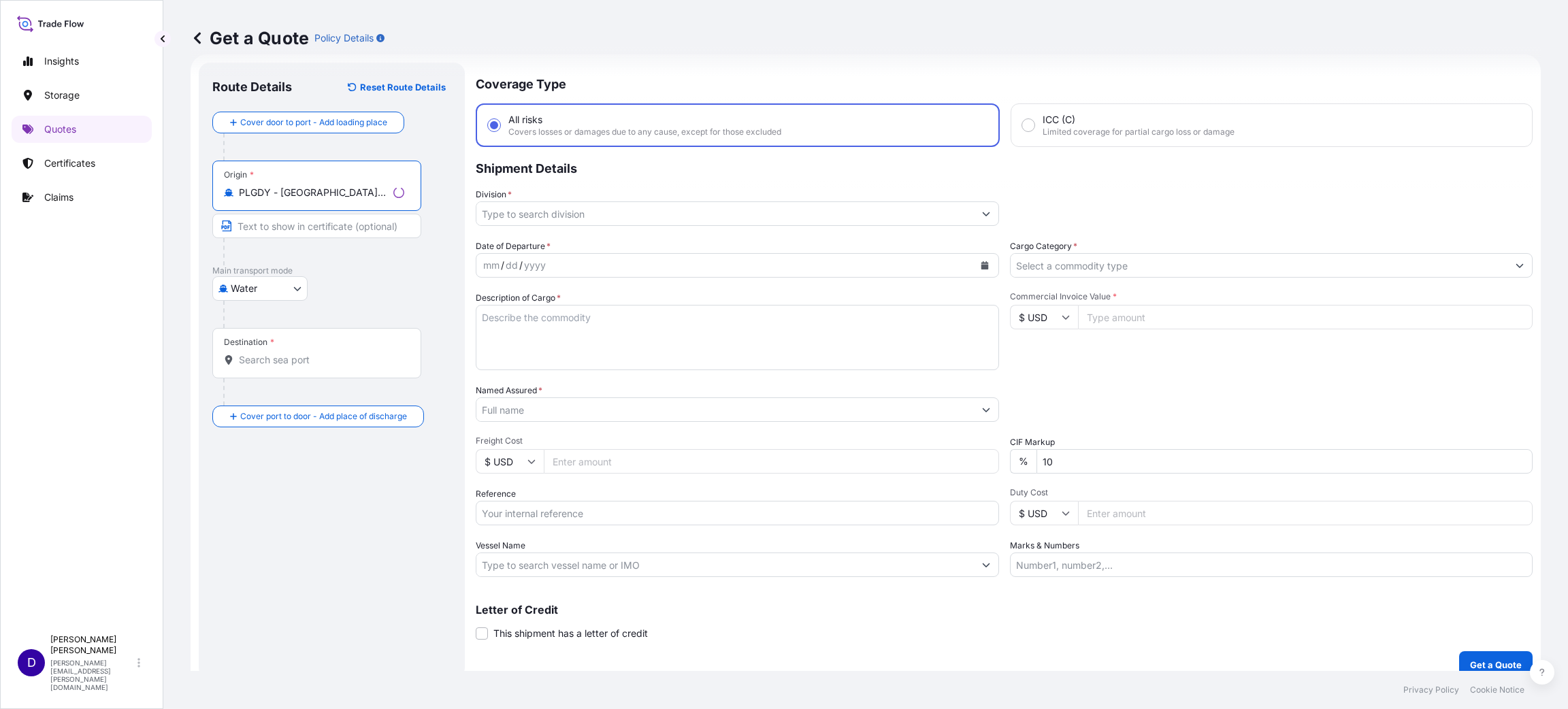
type input "PLGDY - [GEOGRAPHIC_DATA], [GEOGRAPHIC_DATA]"
click at [284, 363] on input "Destination *" at bounding box center [321, 360] width 165 height 14
click at [314, 407] on span "USDVN - [GEOGRAPHIC_DATA], [GEOGRAPHIC_DATA]" at bounding box center [364, 408] width 212 height 27
type input "USDVN - [GEOGRAPHIC_DATA], [GEOGRAPHIC_DATA]"
click at [521, 219] on input "Division *" at bounding box center [725, 214] width 497 height 24
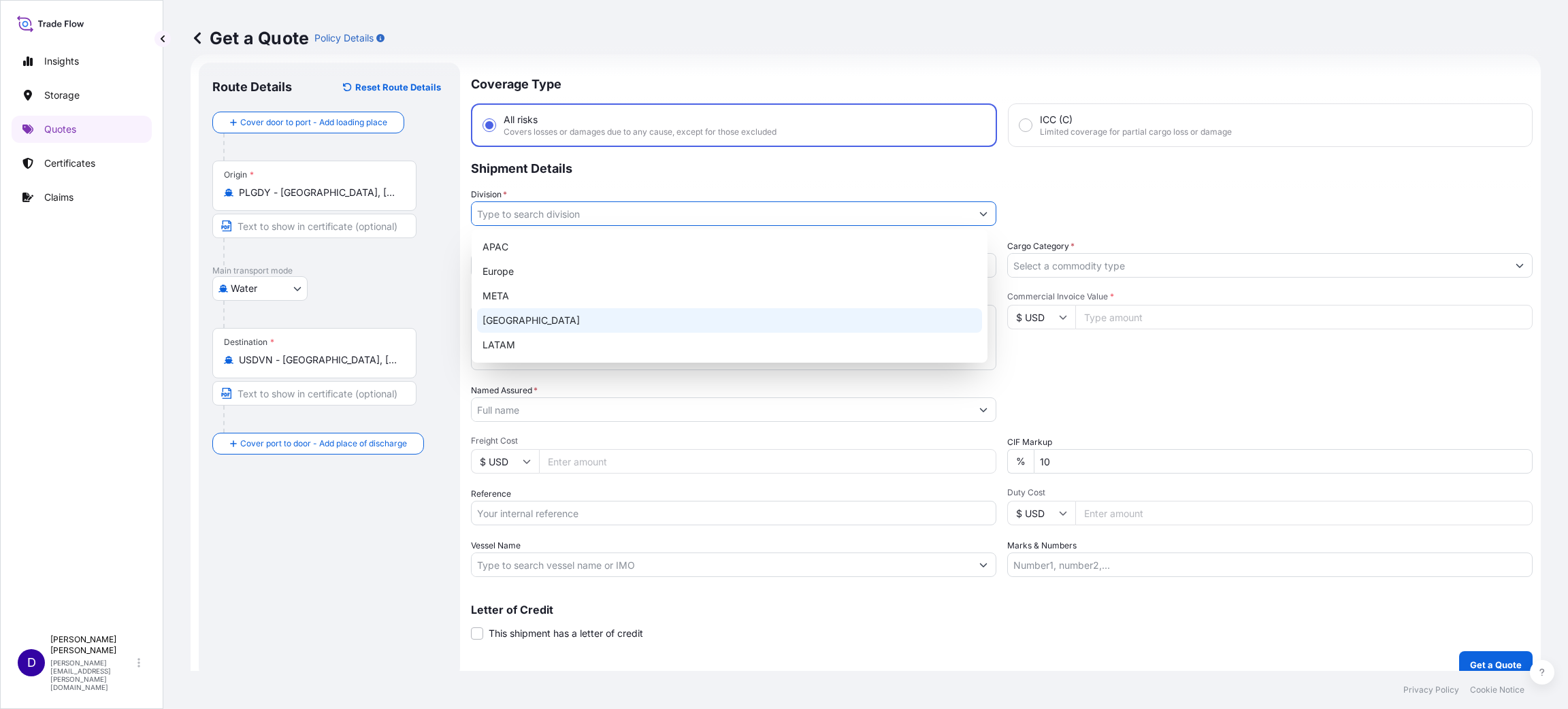
click at [546, 319] on div "[GEOGRAPHIC_DATA]" at bounding box center [729, 320] width 505 height 24
type input "[GEOGRAPHIC_DATA]"
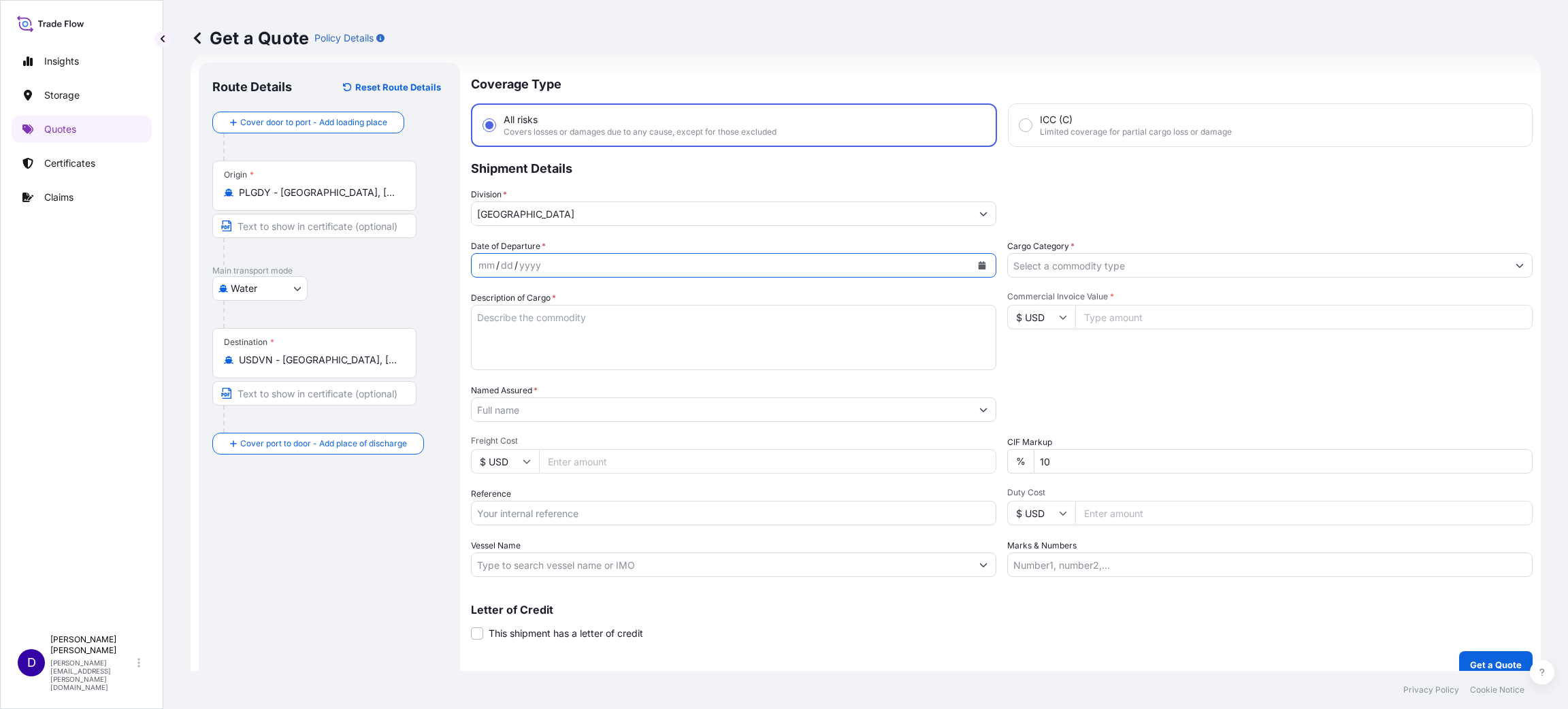
click at [979, 261] on button "Calendar" at bounding box center [982, 266] width 22 height 22
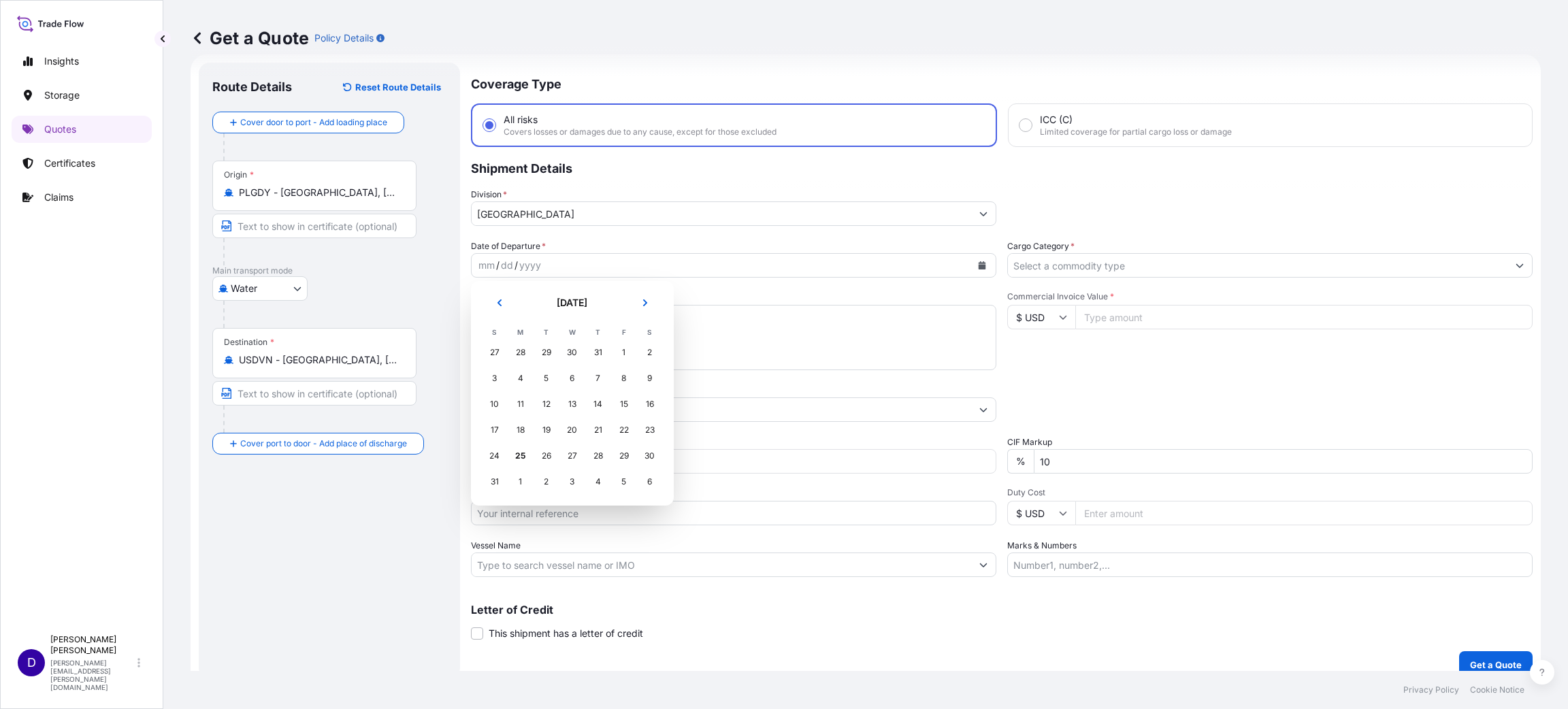
click at [510, 366] on td "4" at bounding box center [520, 378] width 26 height 26
click at [519, 376] on div "4" at bounding box center [520, 378] width 24 height 24
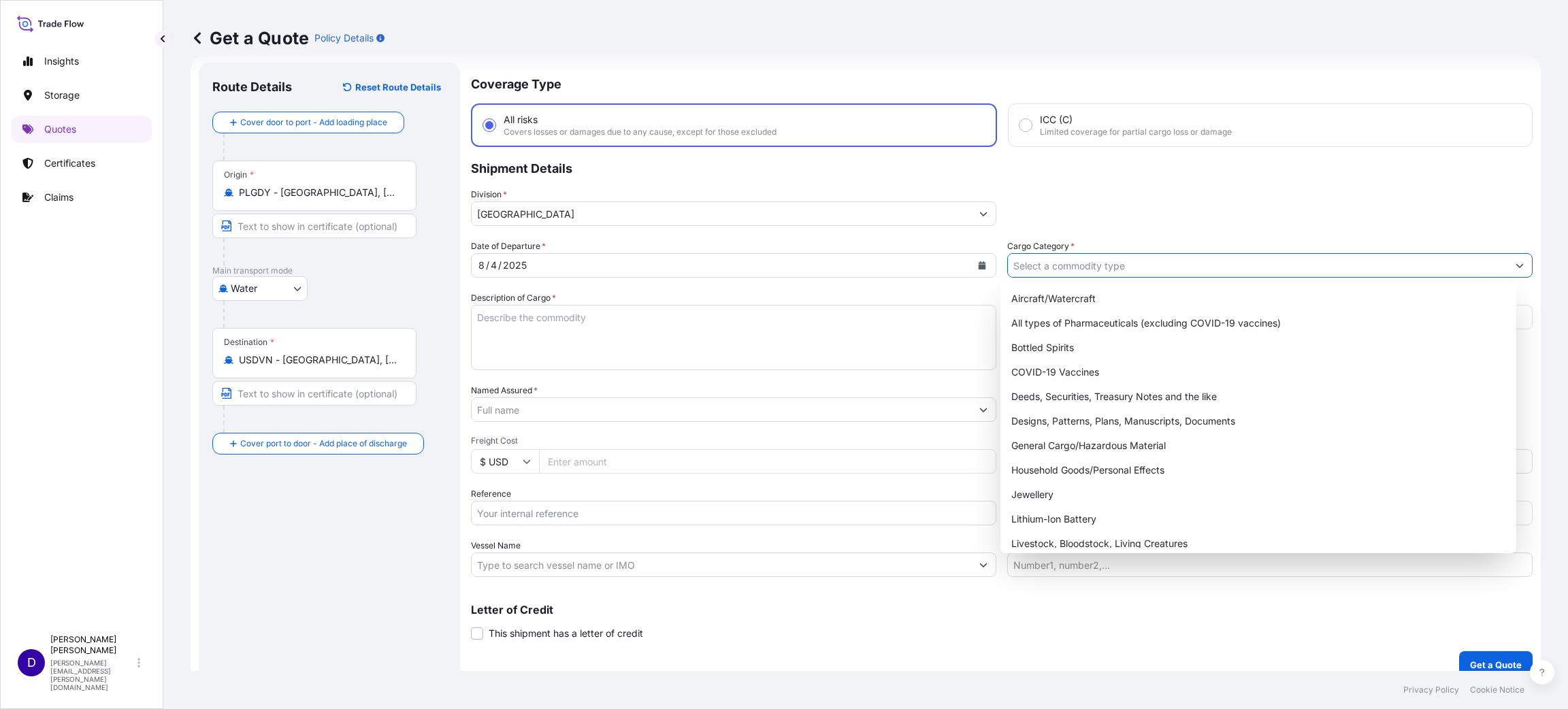
click at [1045, 261] on input "Cargo Category *" at bounding box center [1258, 265] width 500 height 24
click at [1045, 437] on div "General Cargo/Hazardous Material" at bounding box center [1258, 446] width 505 height 24
type input "General Cargo/Hazardous Material"
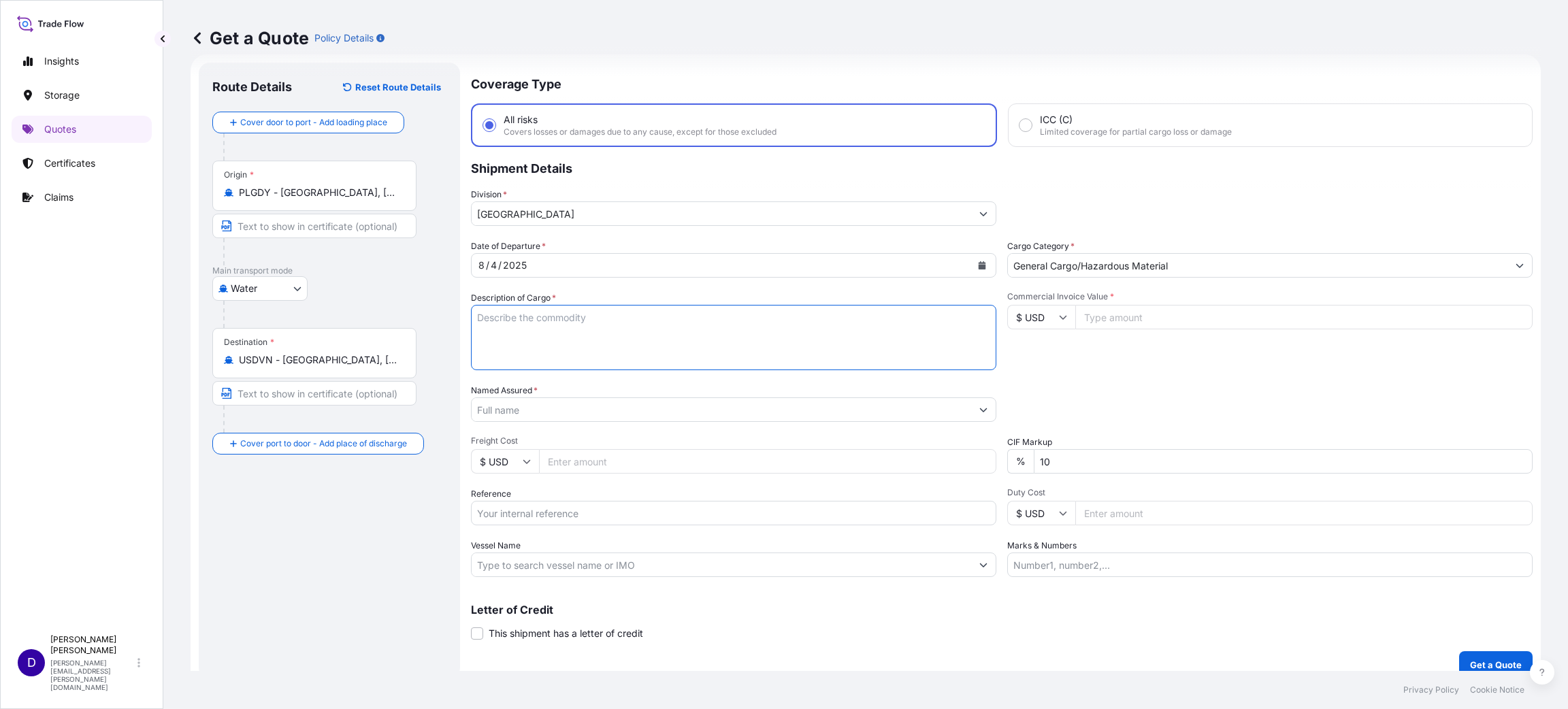
click at [583, 352] on textarea "Description of Cargo *" at bounding box center [734, 338] width 525 height 65
type textarea "INNER TUBES"
click at [1045, 313] on input "Commercial Invoice Value *" at bounding box center [1303, 317] width 457 height 24
type input "45218.00"
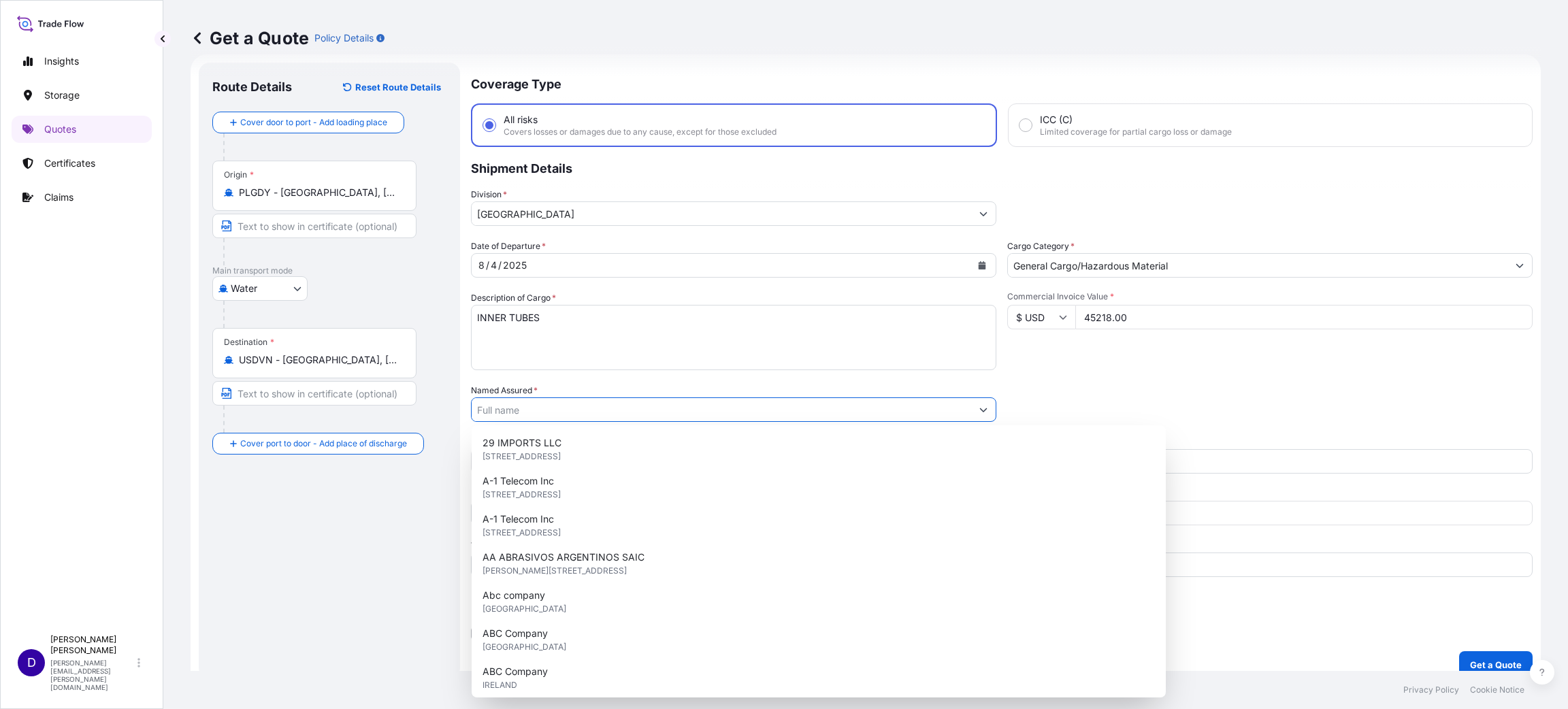
click at [573, 407] on input "Named Assured *" at bounding box center [721, 410] width 500 height 24
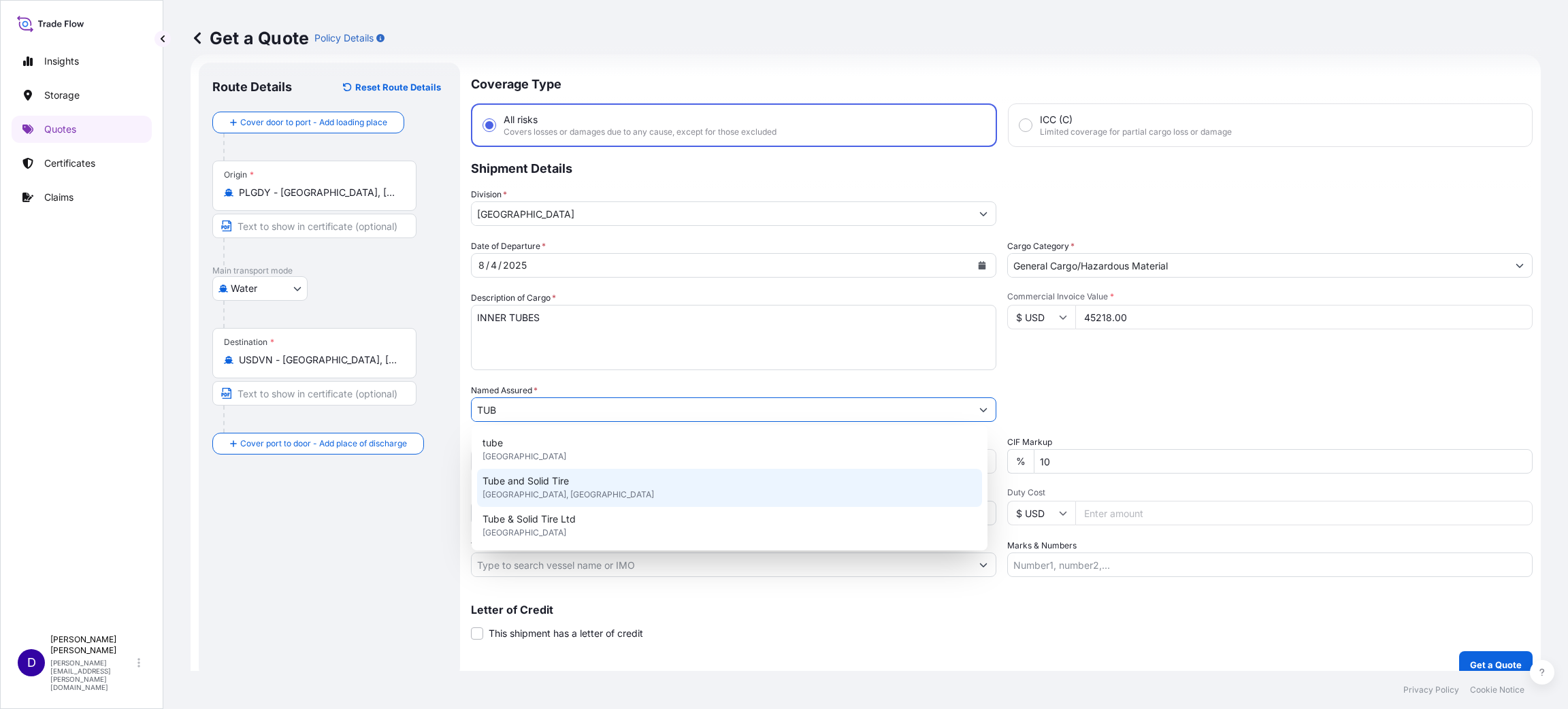
click at [585, 473] on span "[GEOGRAPHIC_DATA], [GEOGRAPHIC_DATA]" at bounding box center [569, 495] width 172 height 14
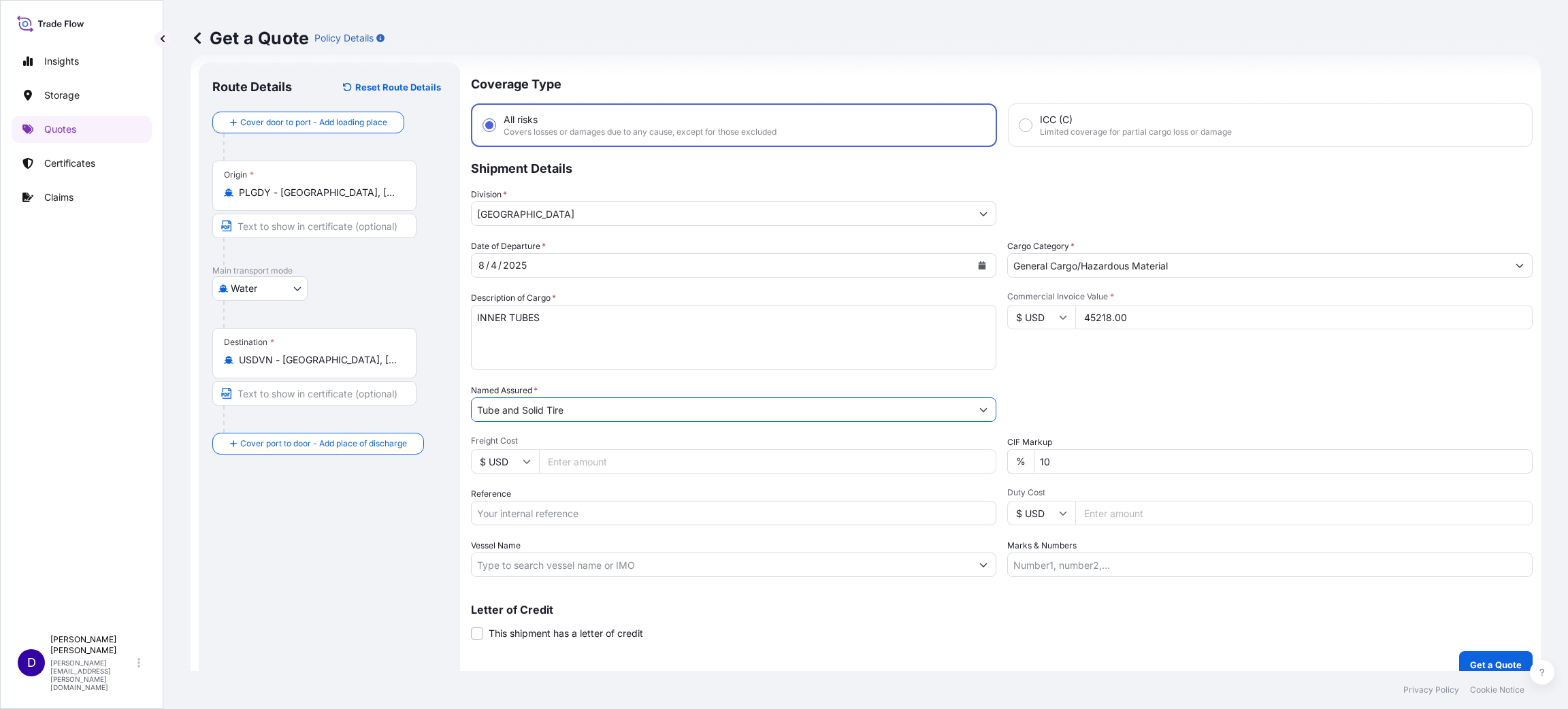
type input "Tube and Solid Tire"
click at [578, 457] on input "Freight Cost" at bounding box center [767, 461] width 457 height 24
type input "4760.00"
click at [536, 473] on input "Reference" at bounding box center [734, 513] width 525 height 24
paste input "S25I157447"
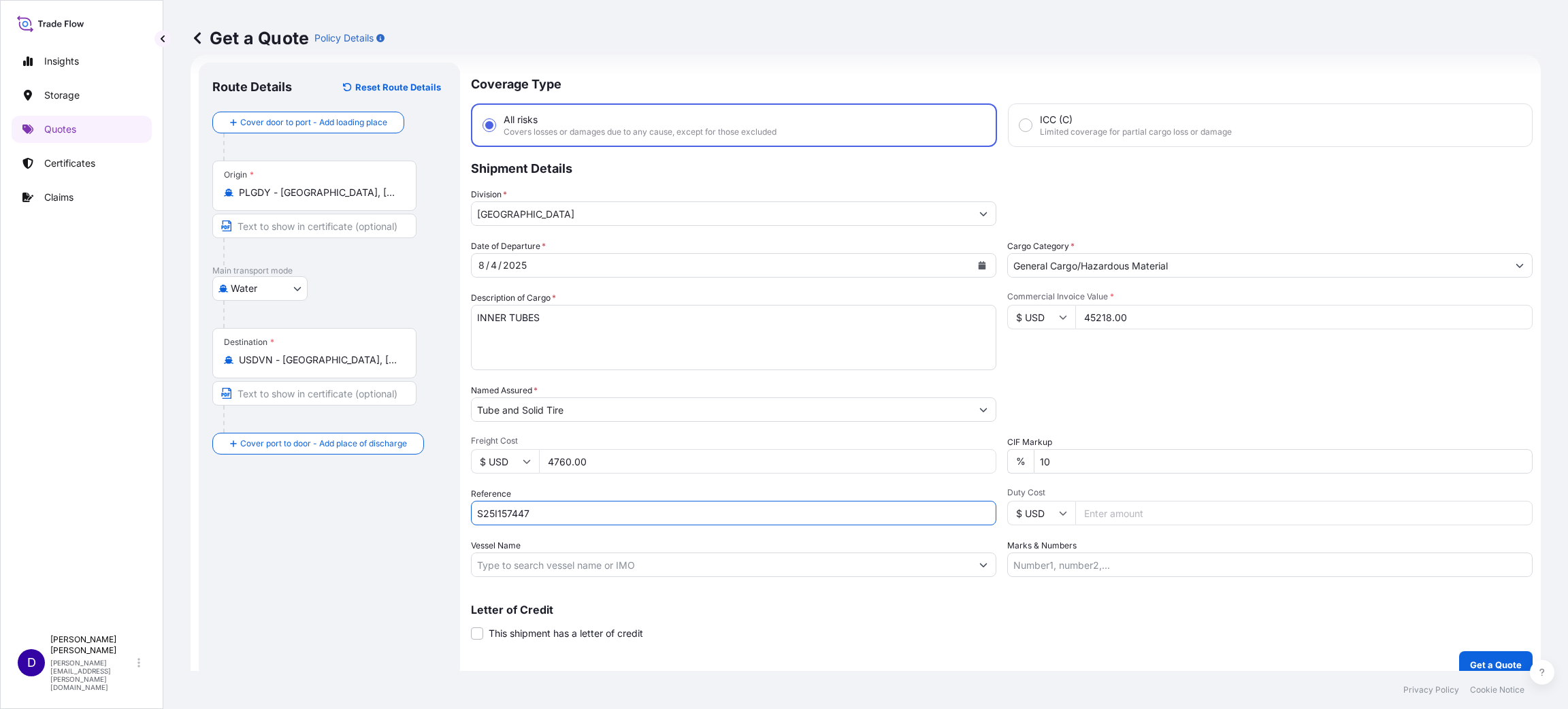
type input "S25I157447"
click at [1045, 473] on input "Duty Cost" at bounding box center [1303, 513] width 457 height 24
type input "4734.96"
click at [1045, 473] on button "Get a Quote" at bounding box center [1495, 665] width 73 height 27
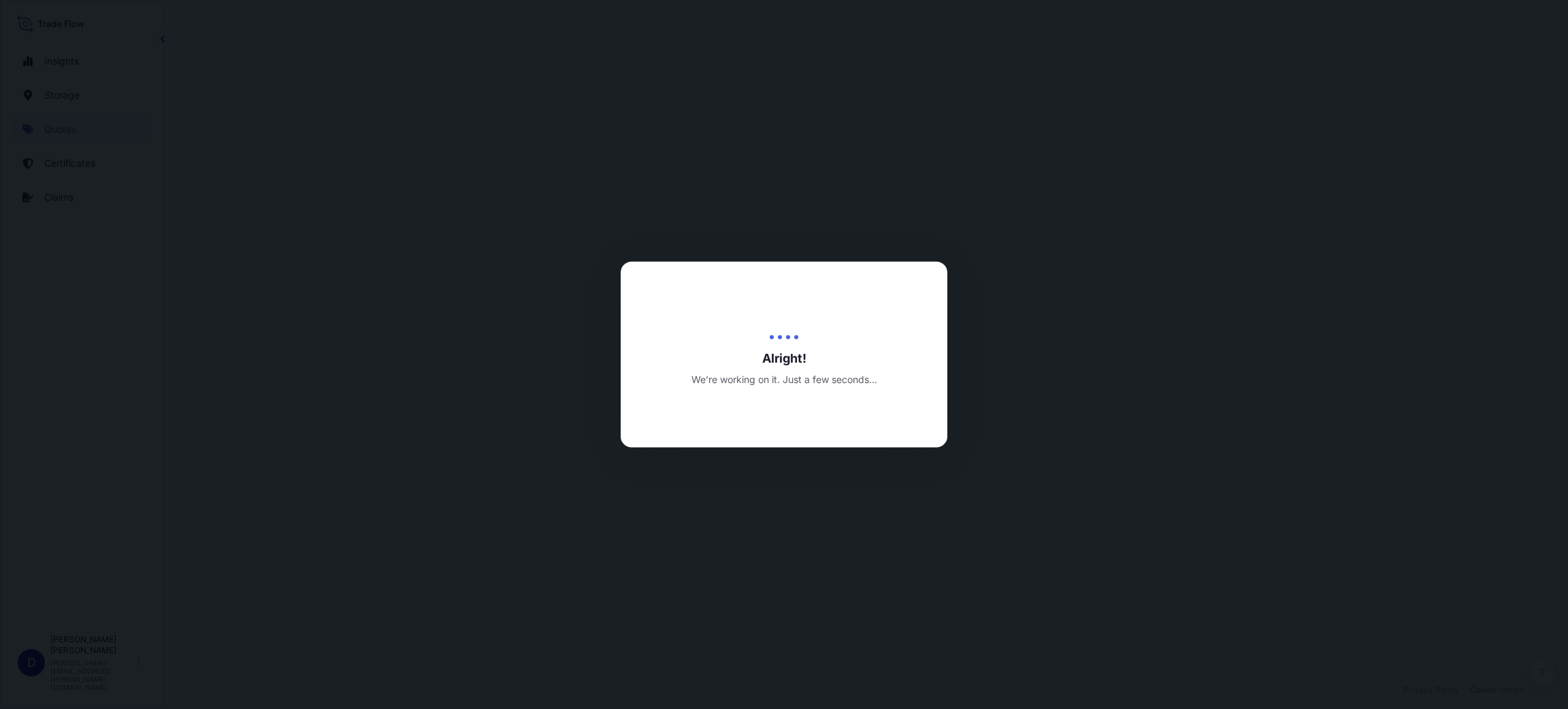
select select "Water"
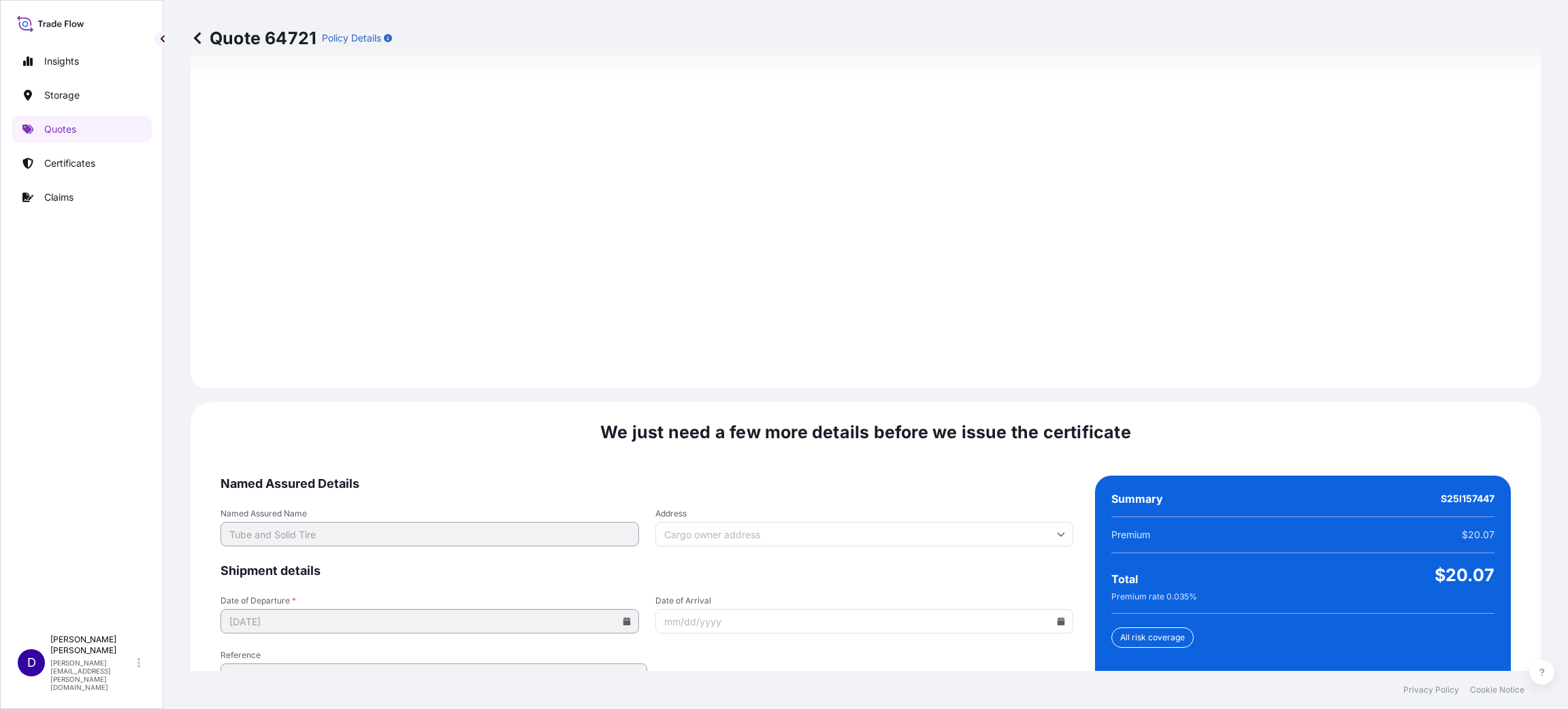
scroll to position [1869, 0]
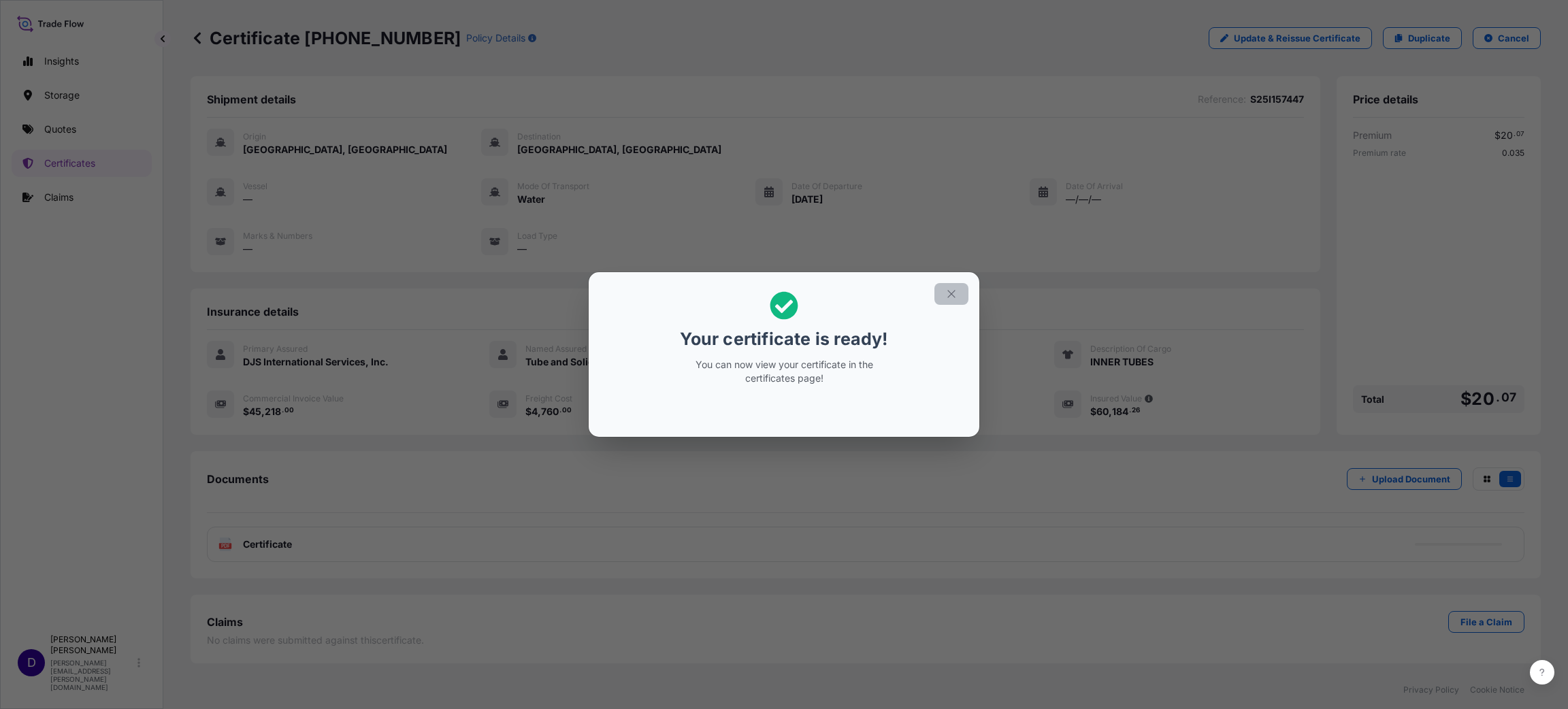
click at [946, 294] on icon "button" at bounding box center [951, 294] width 12 height 12
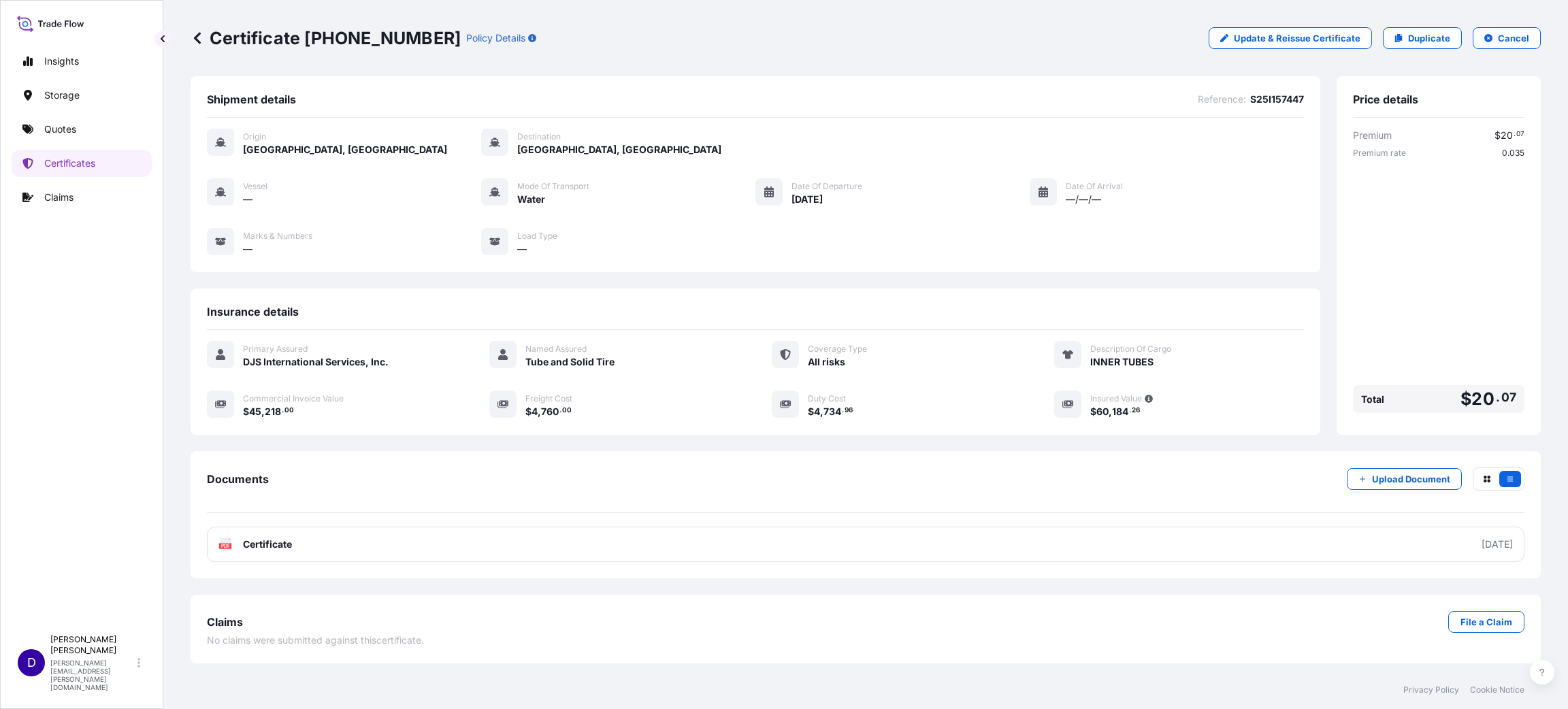
drag, startPoint x: 861, startPoint y: 421, endPoint x: 895, endPoint y: 444, distance: 41.0
click at [895, 444] on div "Primary Assured DJS International Services, Inc. Named Assured Tube and Solid T…" at bounding box center [755, 387] width 1097 height 114
click at [55, 126] on p "Quotes" at bounding box center [60, 129] width 32 height 14
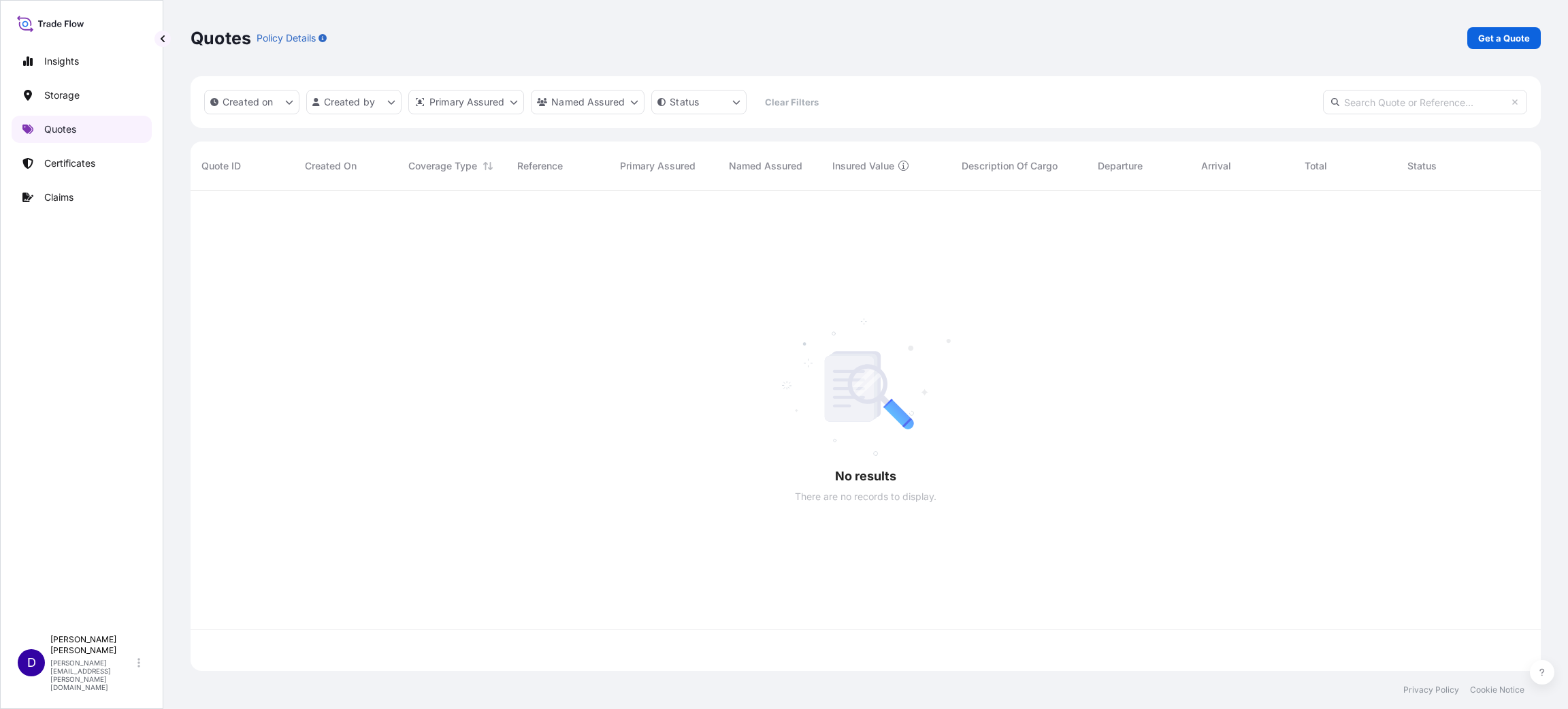
scroll to position [473, 1335]
click at [1045, 38] on p "Get a Quote" at bounding box center [1503, 38] width 51 height 14
select select "Water"
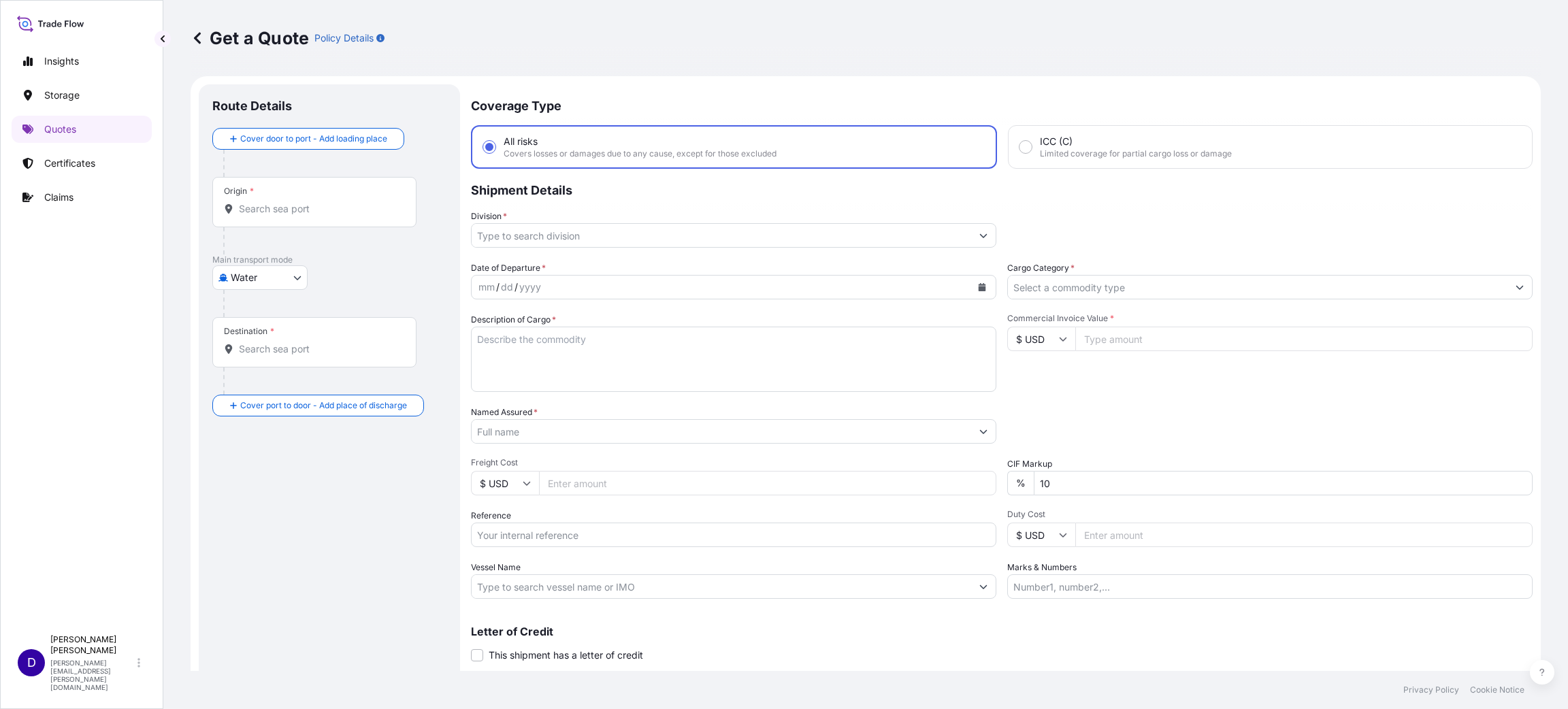
scroll to position [22, 0]
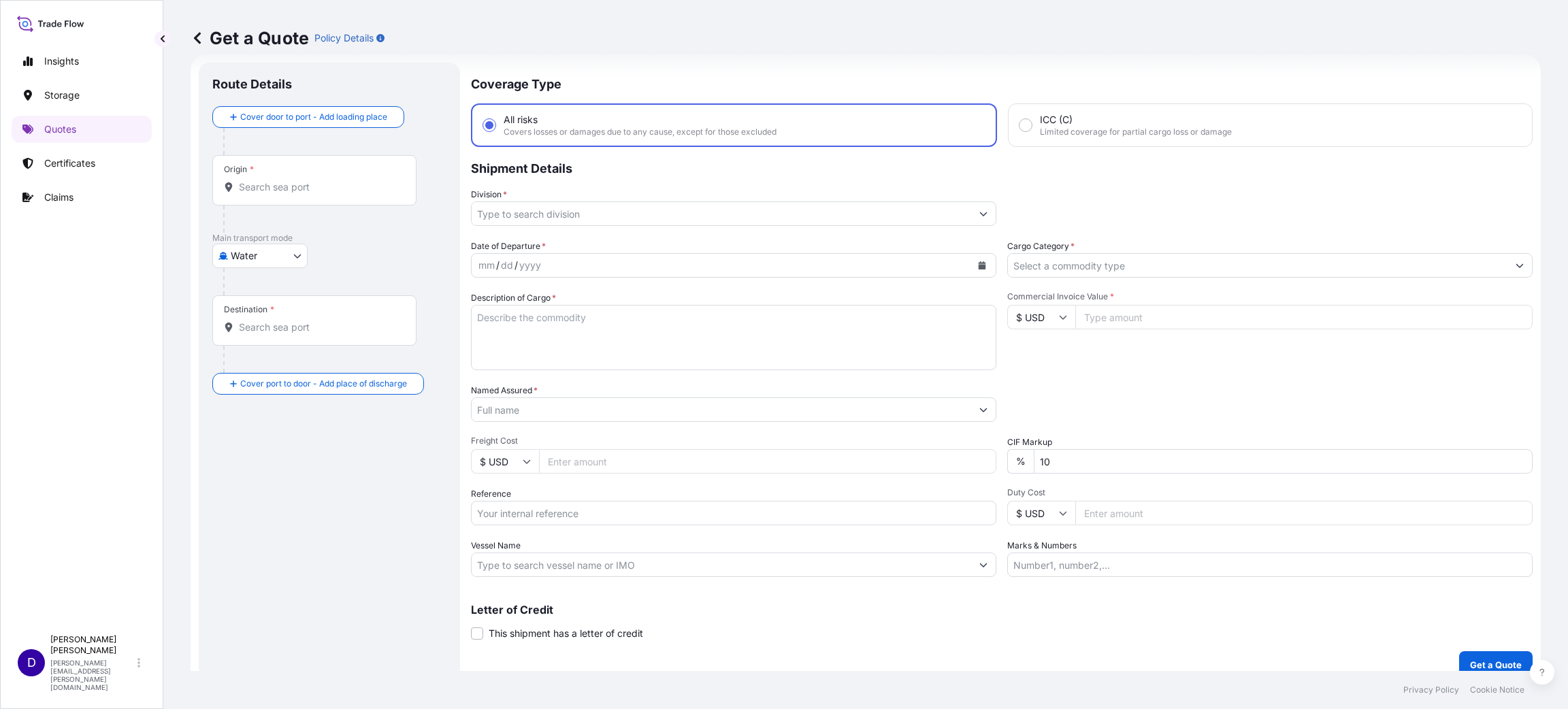
click at [329, 175] on div "Origin *" at bounding box center [314, 180] width 204 height 51
click at [329, 181] on input "Origin *" at bounding box center [319, 187] width 161 height 14
type input "K"
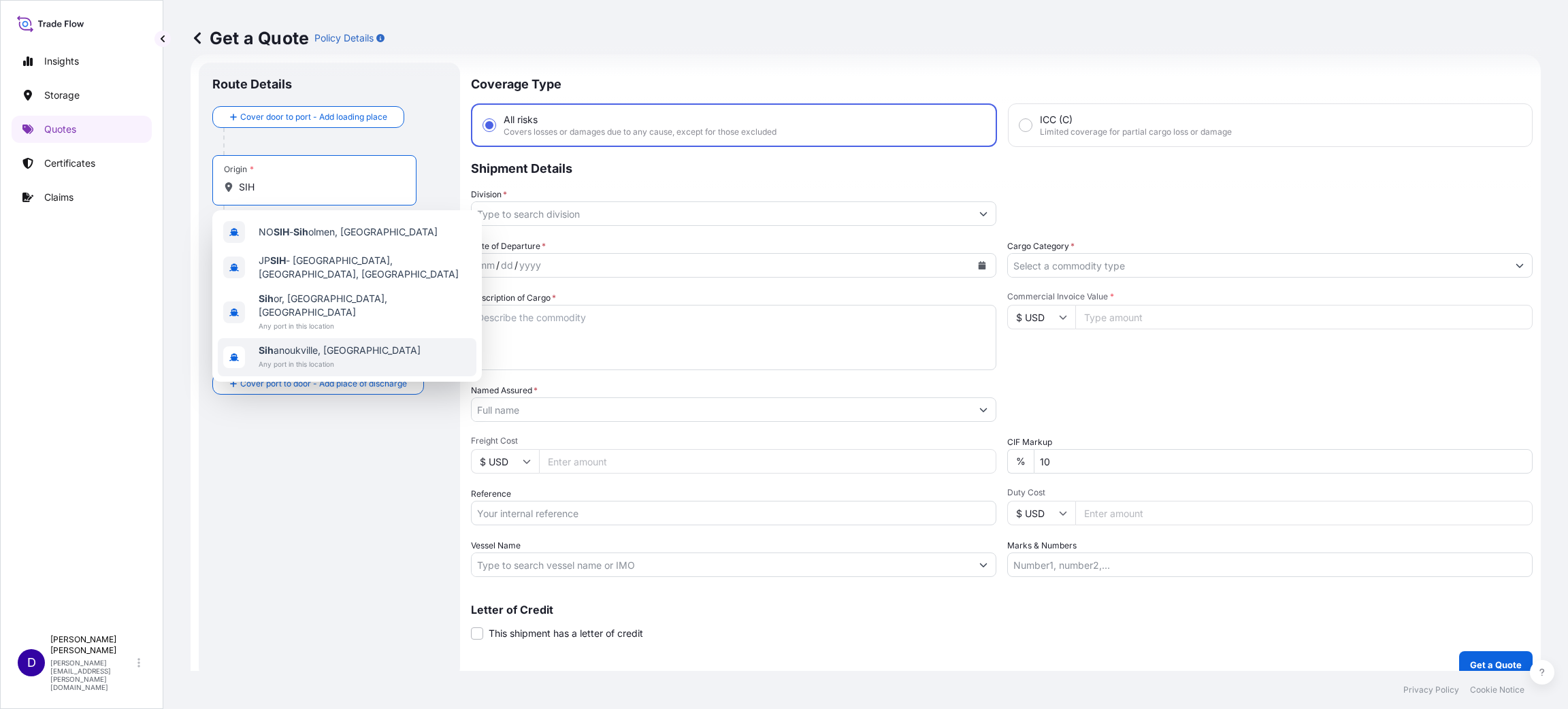
click at [309, 343] on span "Sih anoukville, [GEOGRAPHIC_DATA]" at bounding box center [339, 350] width 162 height 14
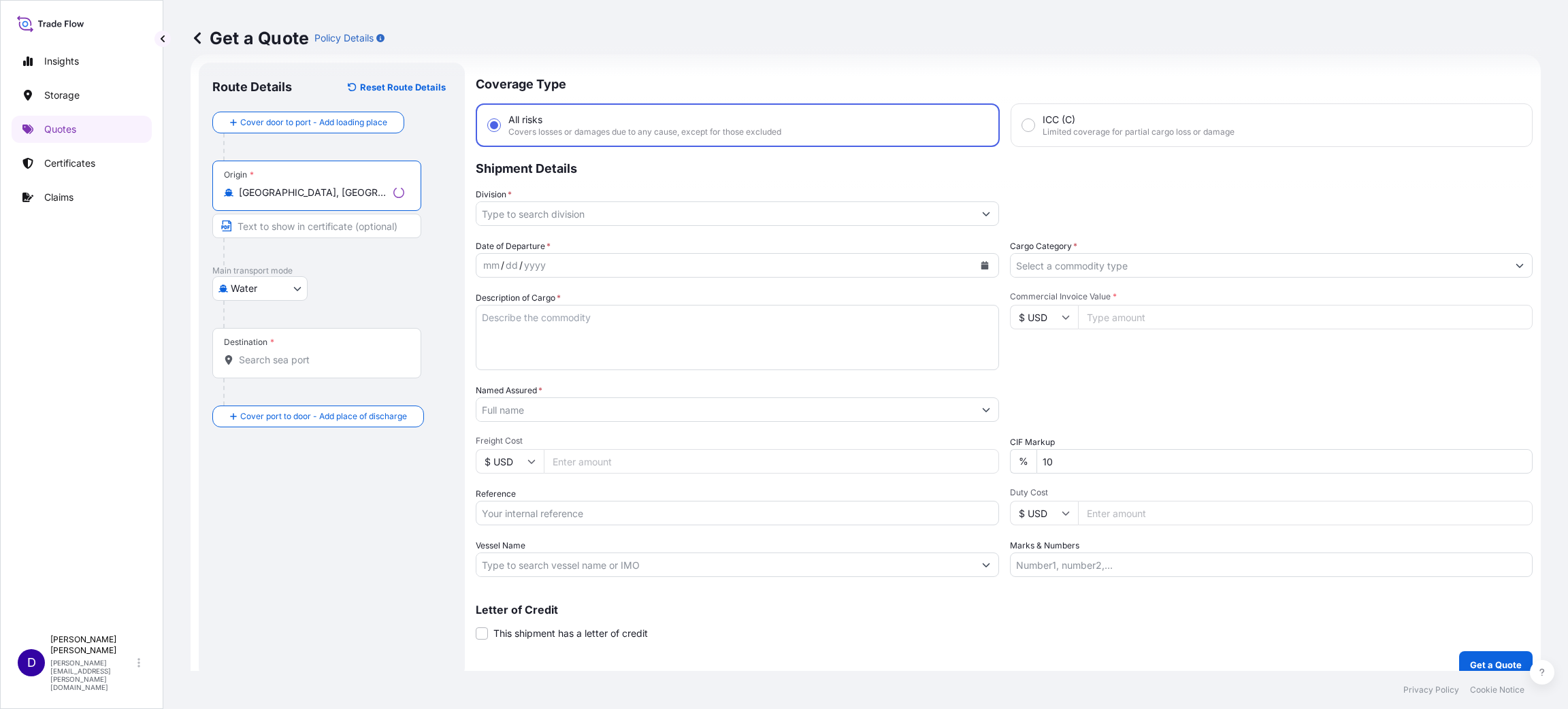
type input "[GEOGRAPHIC_DATA], [GEOGRAPHIC_DATA]"
click at [286, 357] on input "Destination *" at bounding box center [321, 360] width 165 height 14
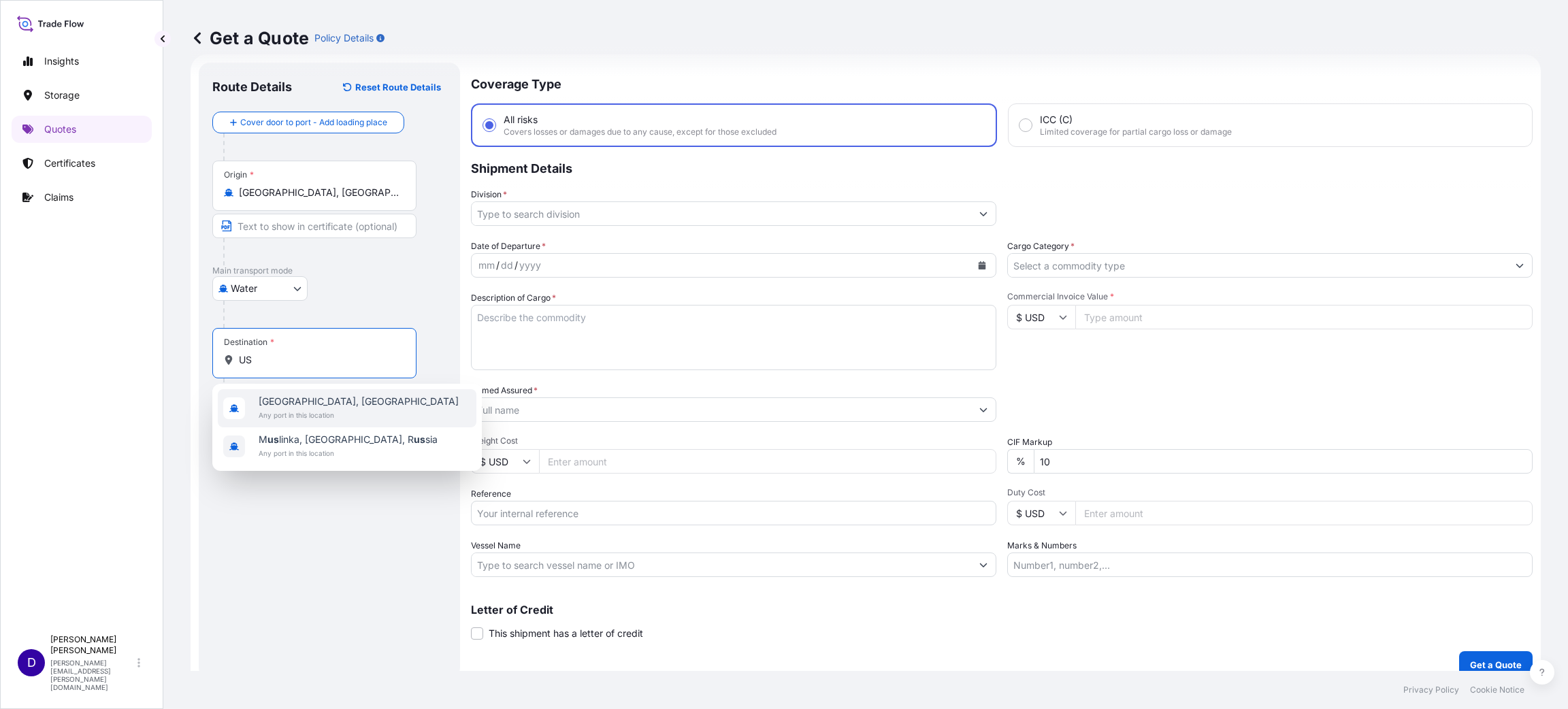
type input "U"
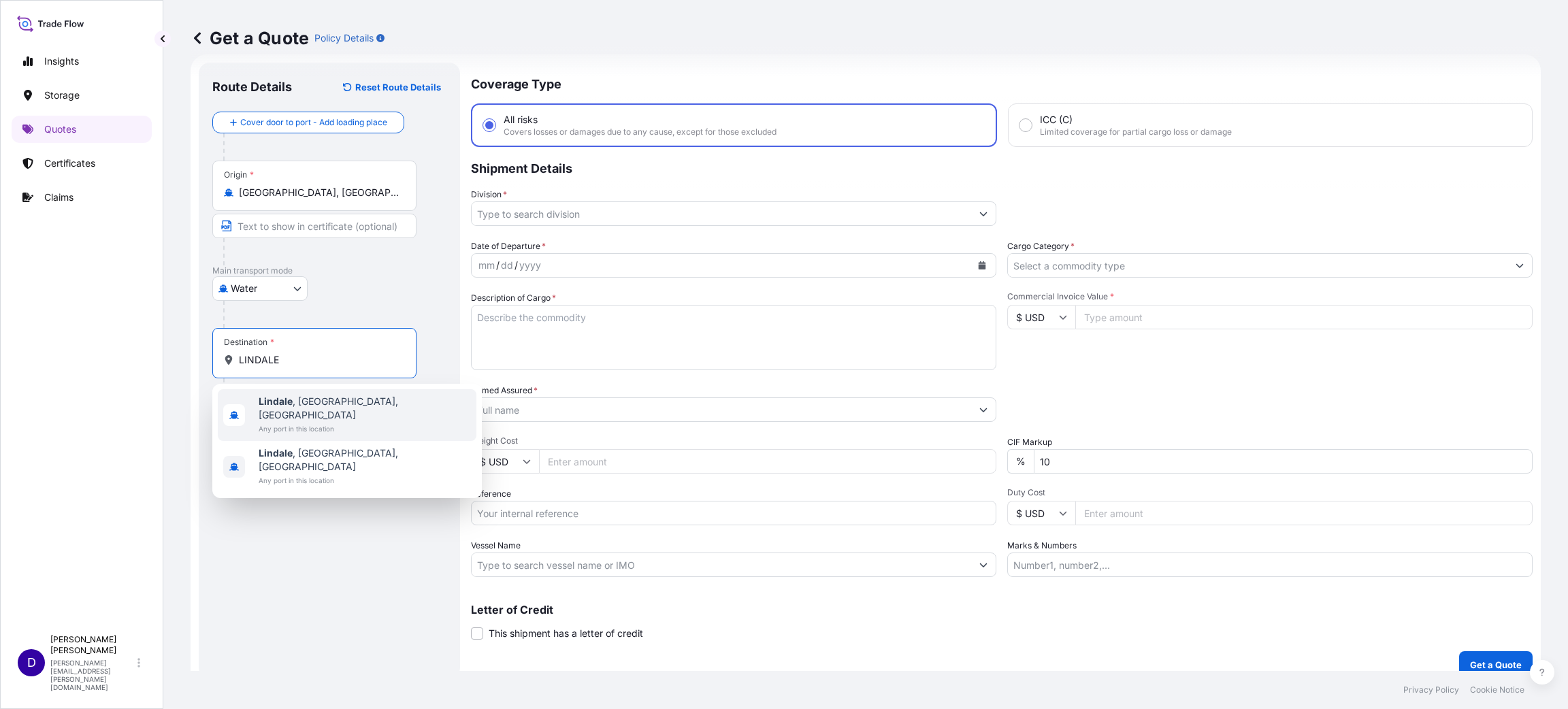
click at [300, 422] on span "Any port in this location" at bounding box center [364, 429] width 212 height 14
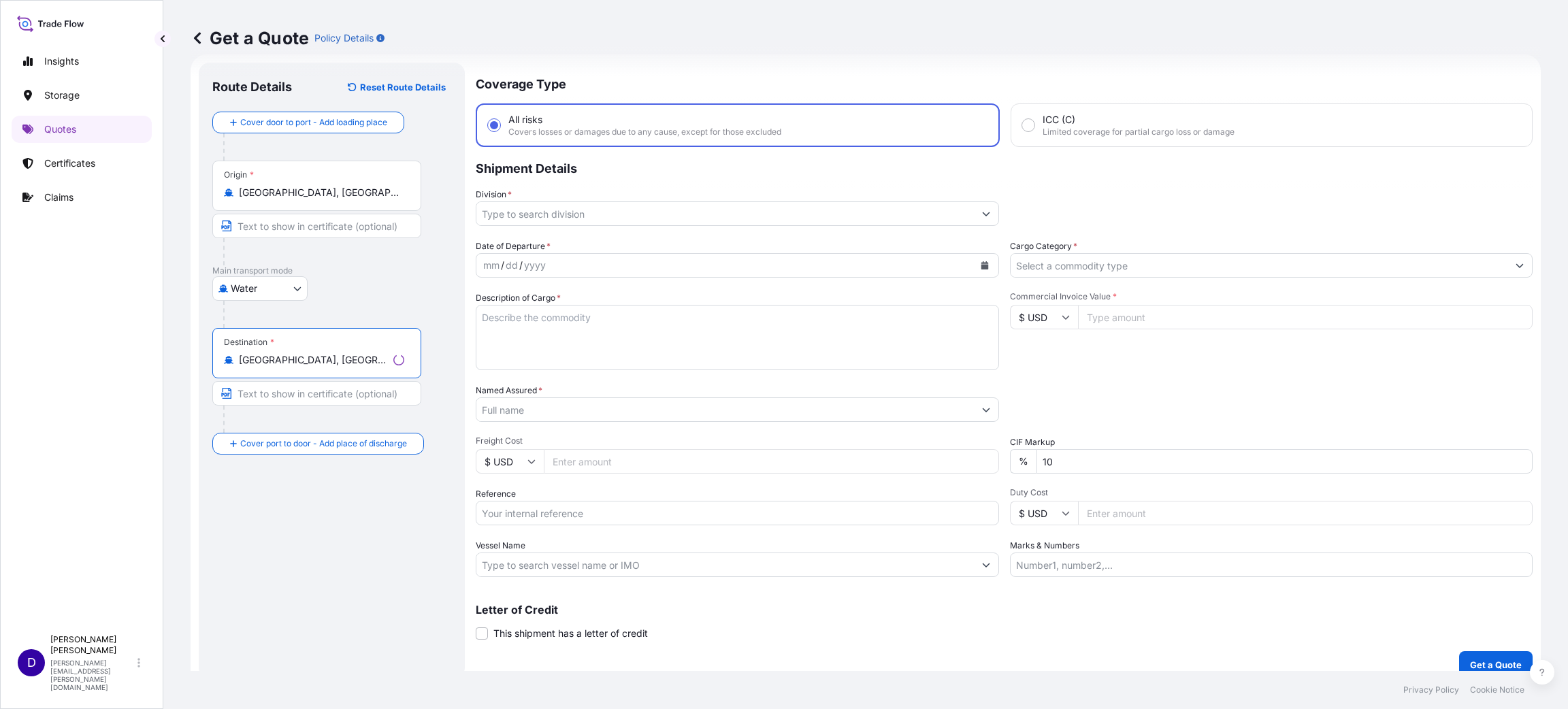
type input "[GEOGRAPHIC_DATA], [GEOGRAPHIC_DATA], [GEOGRAPHIC_DATA]"
click at [575, 206] on input "Division *" at bounding box center [725, 214] width 497 height 24
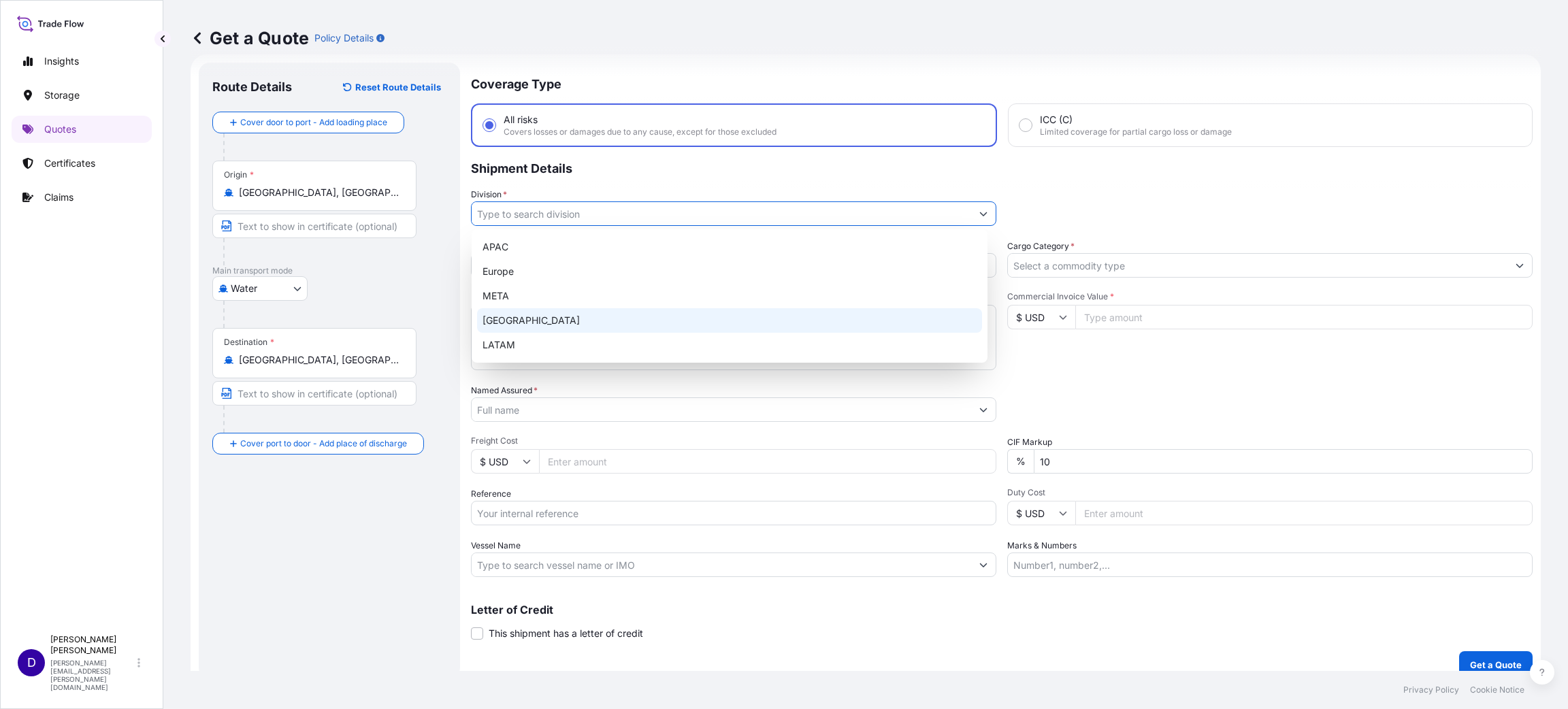
click at [530, 316] on div "[GEOGRAPHIC_DATA]" at bounding box center [729, 320] width 505 height 24
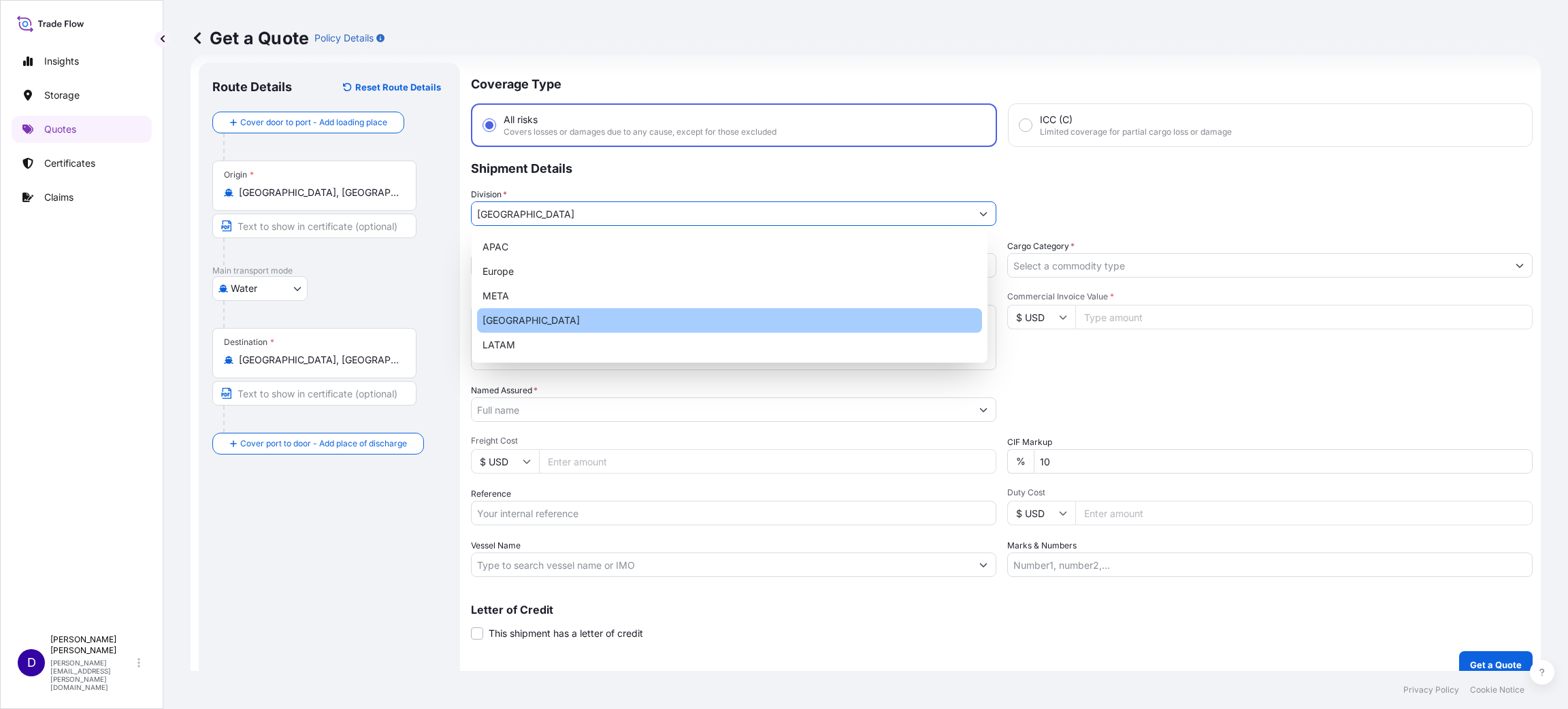
type input "[GEOGRAPHIC_DATA]"
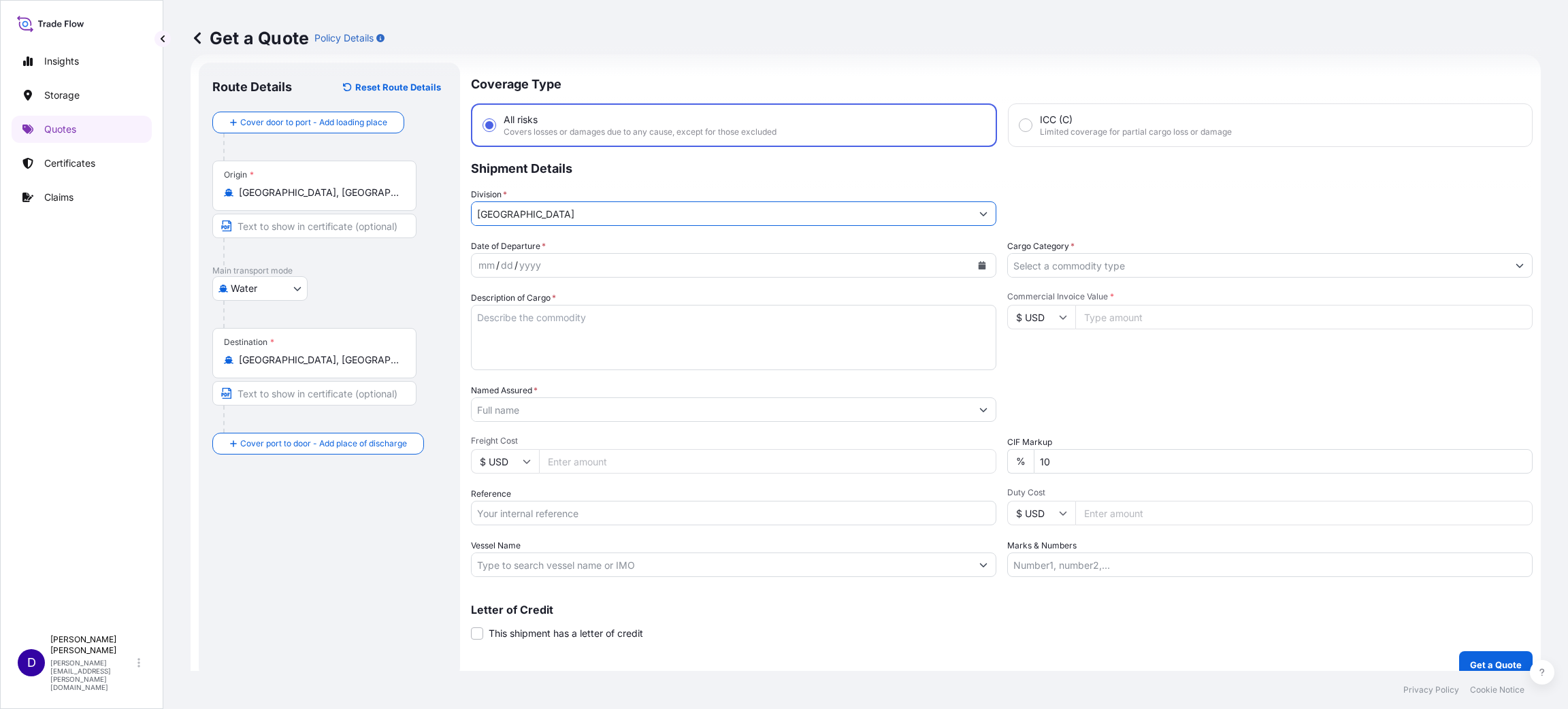
click at [978, 259] on button "Calendar" at bounding box center [982, 266] width 22 height 22
click at [547, 399] on div "12" at bounding box center [546, 404] width 24 height 24
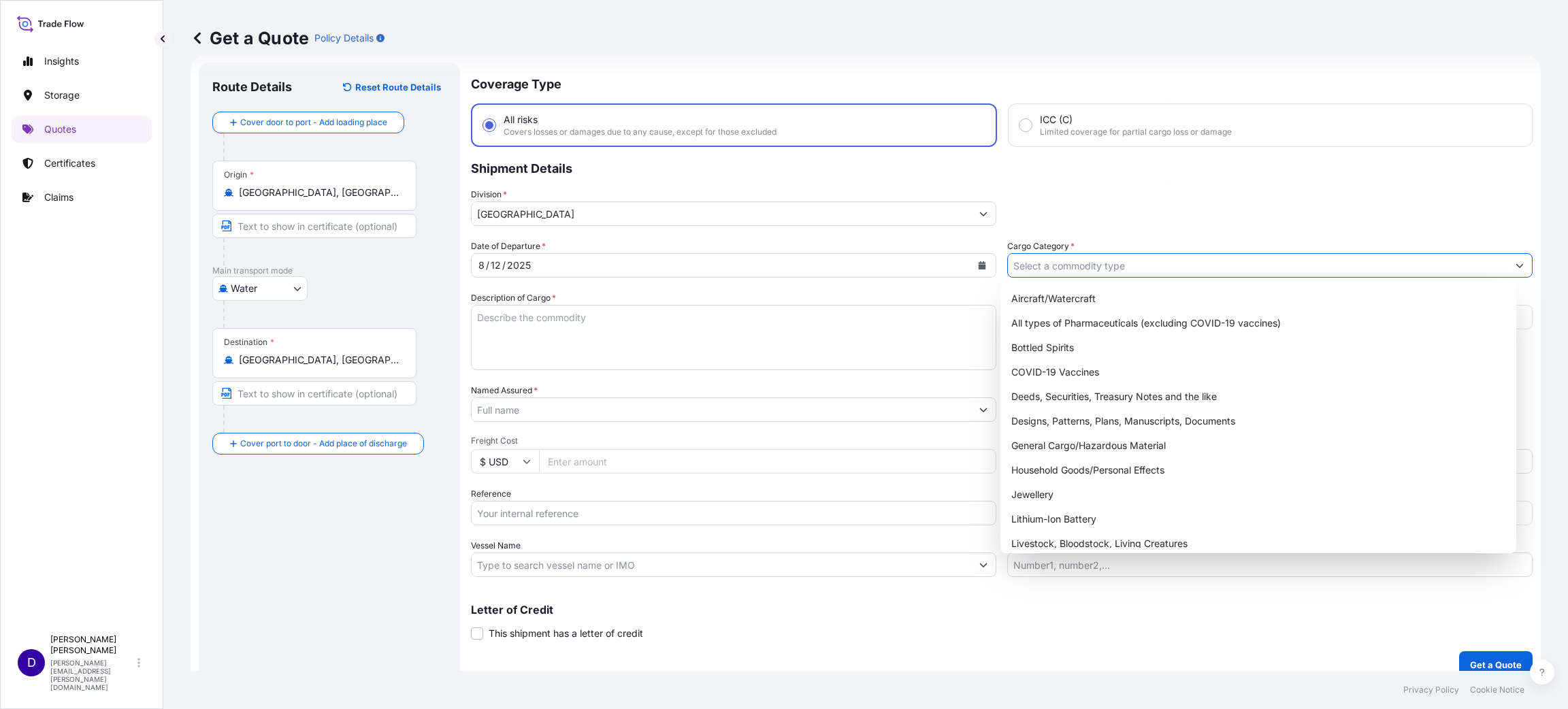
drag, startPoint x: 1178, startPoint y: 258, endPoint x: 1156, endPoint y: 277, distance: 29.1
click at [1045, 261] on input "Cargo Category *" at bounding box center [1258, 265] width 500 height 24
click at [1045, 440] on div "General Cargo/Hazardous Material" at bounding box center [1258, 446] width 505 height 24
type input "General Cargo/Hazardous Material"
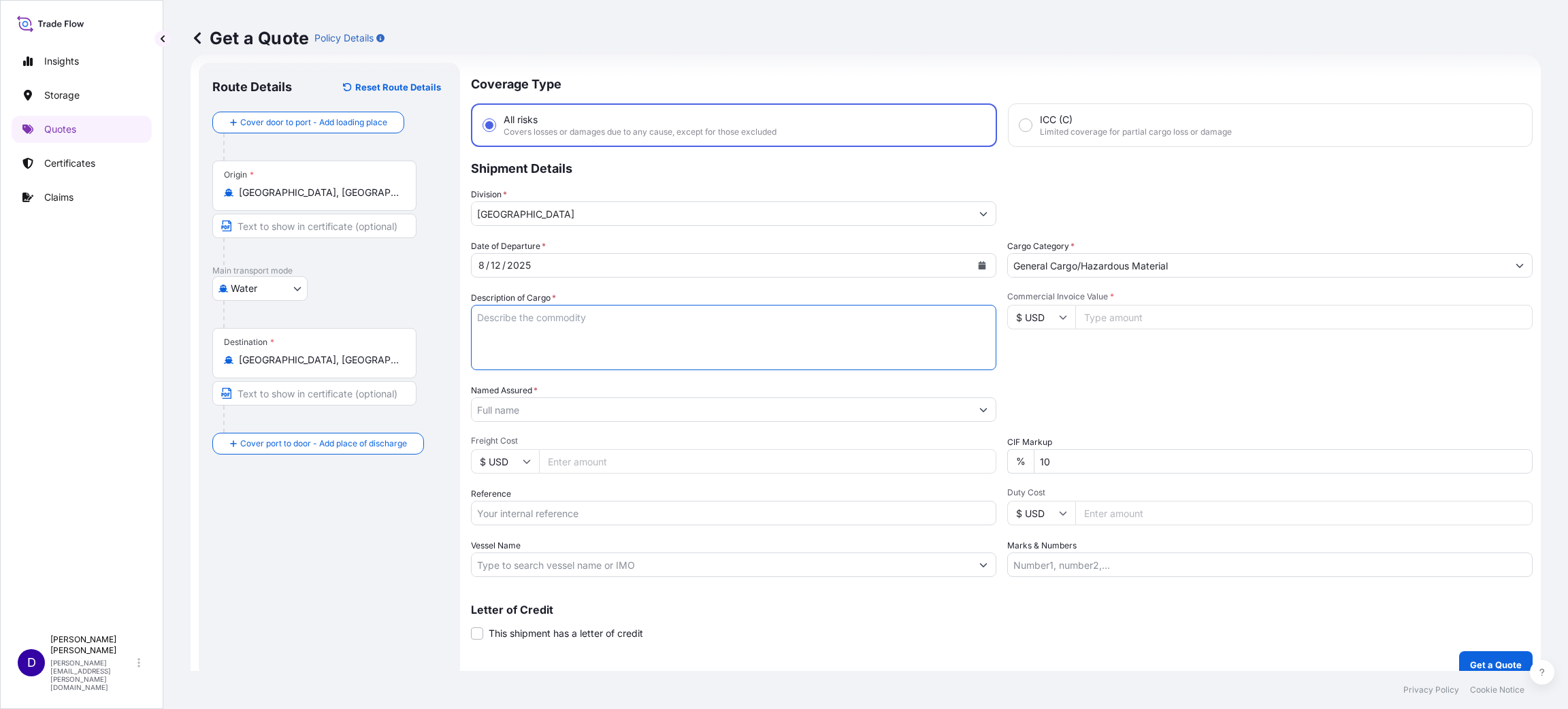
click at [630, 363] on textarea "Description of Cargo *" at bounding box center [734, 338] width 525 height 65
type textarea "A"
type textarea "TIRES"
click at [1045, 313] on input "Commercial Invoice Value *" at bounding box center [1303, 317] width 457 height 24
type input "56990.00"
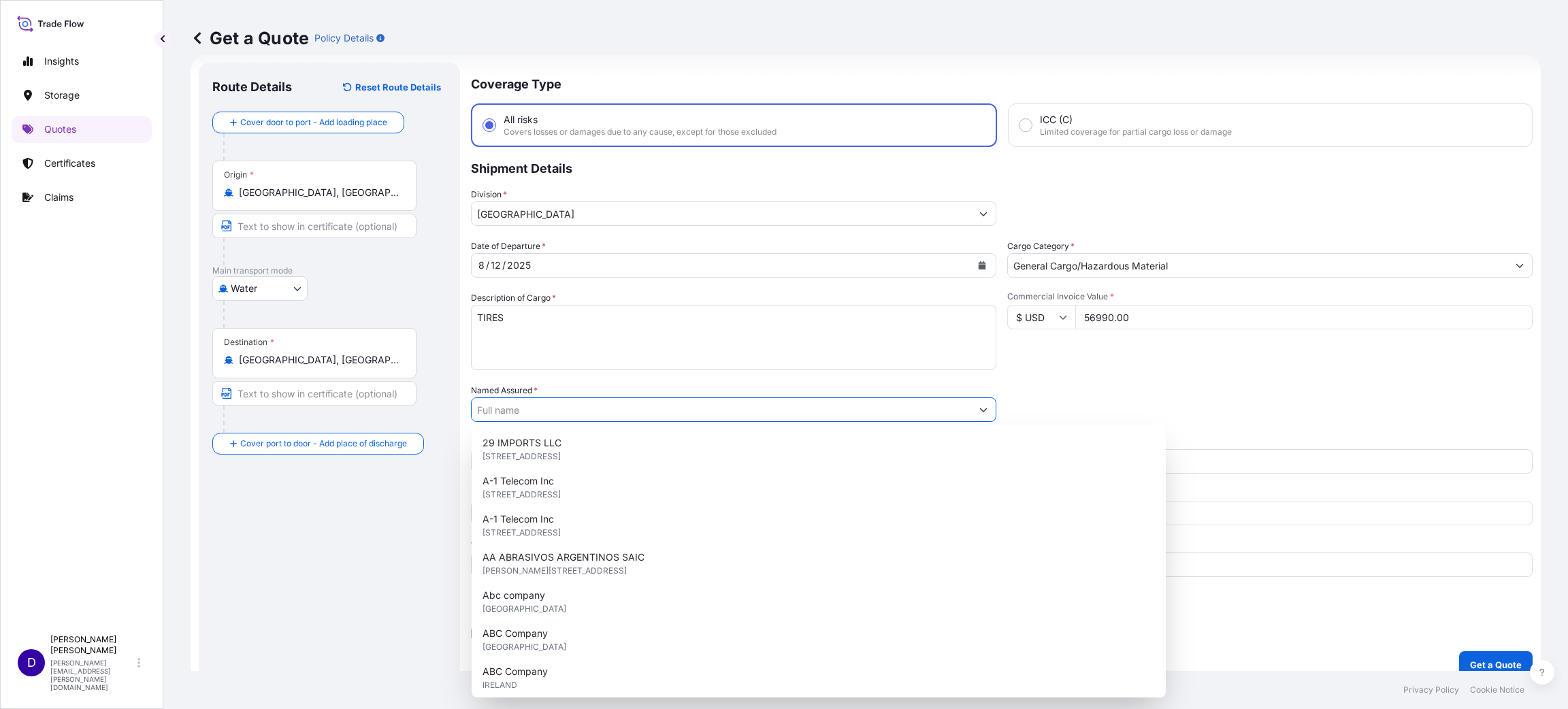
click at [531, 402] on input "Named Assured *" at bounding box center [721, 410] width 500 height 24
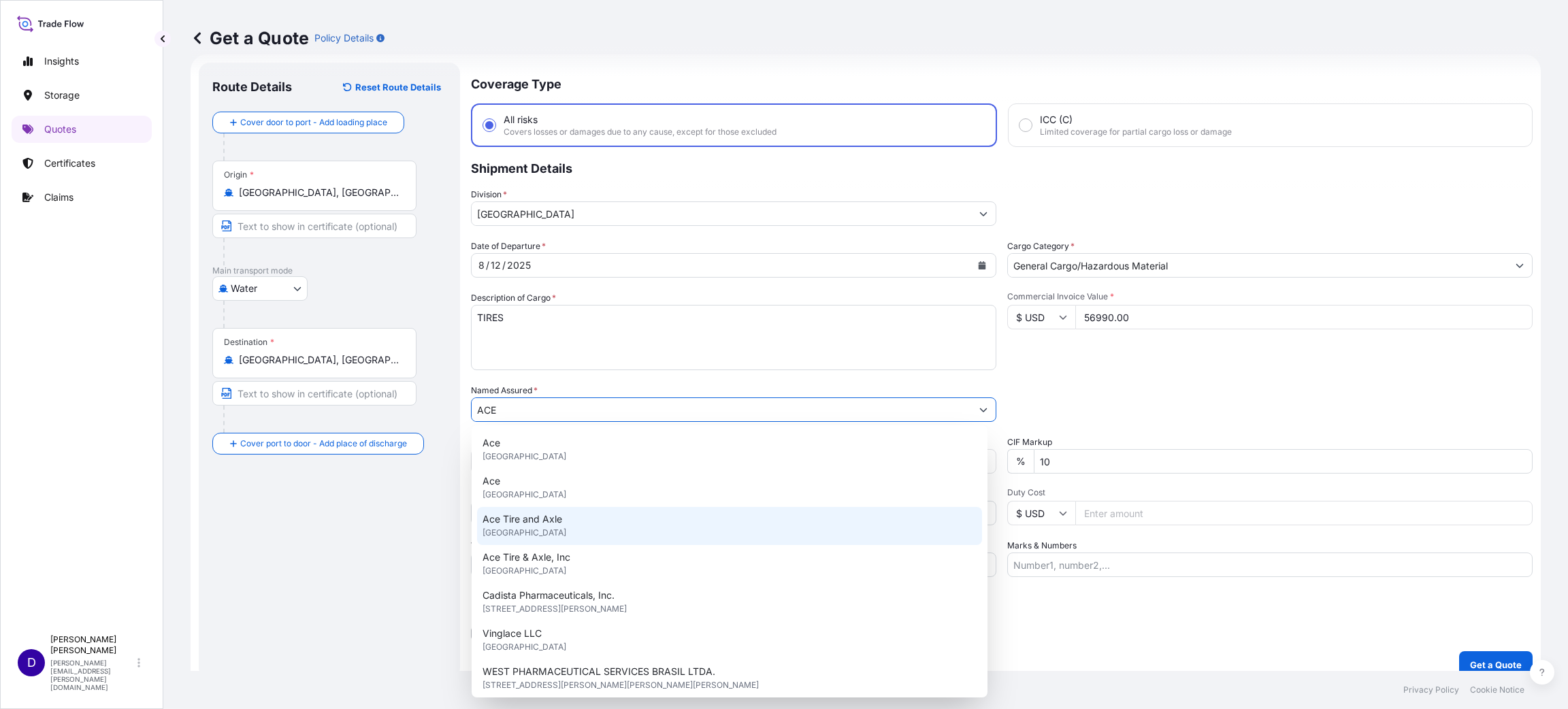
click at [546, 473] on span "[GEOGRAPHIC_DATA]" at bounding box center [525, 533] width 84 height 14
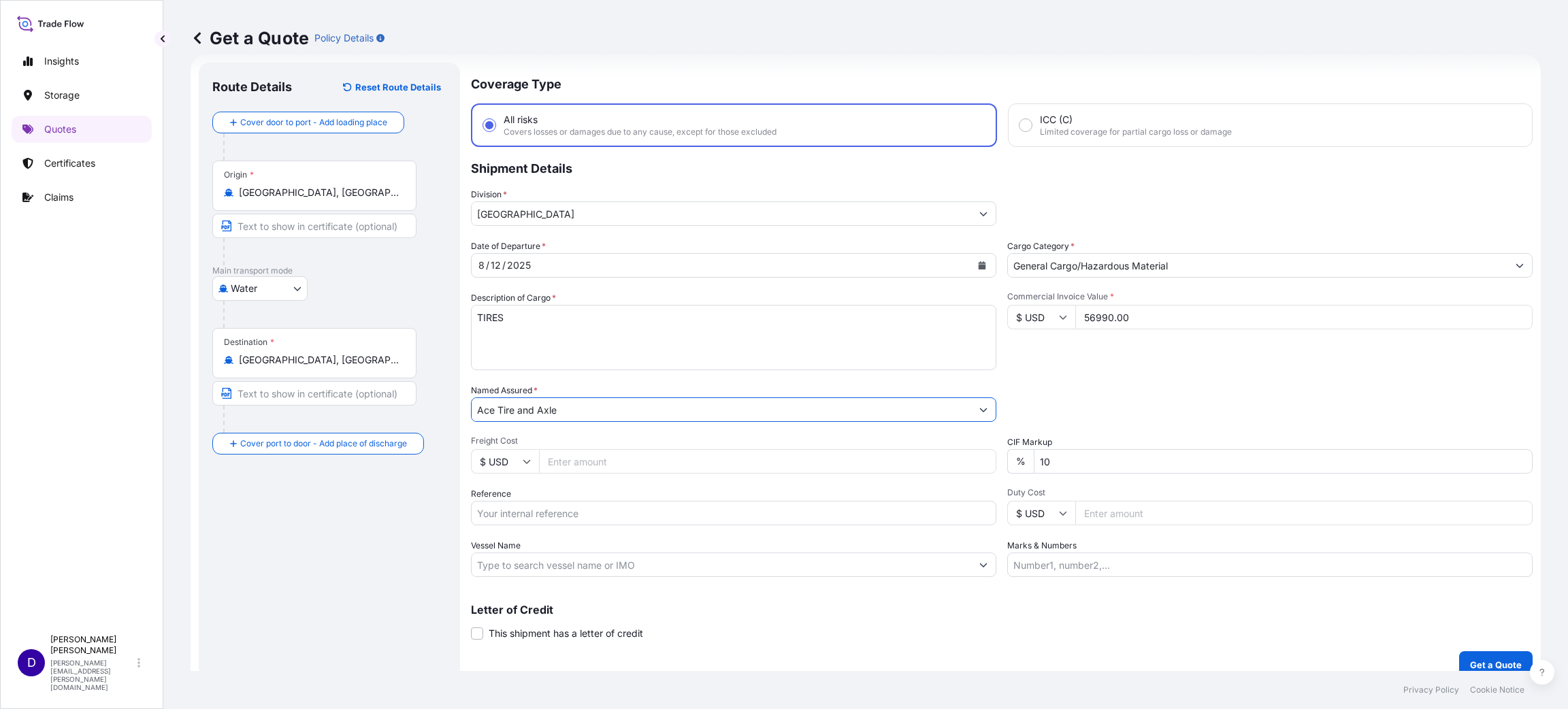
type input "Ace Tire and Axle"
click at [558, 455] on input "Freight Cost" at bounding box center [767, 461] width 457 height 24
type input "6825.00"
click at [549, 473] on input "Reference" at bounding box center [734, 513] width 525 height 24
paste input "S25I157666"
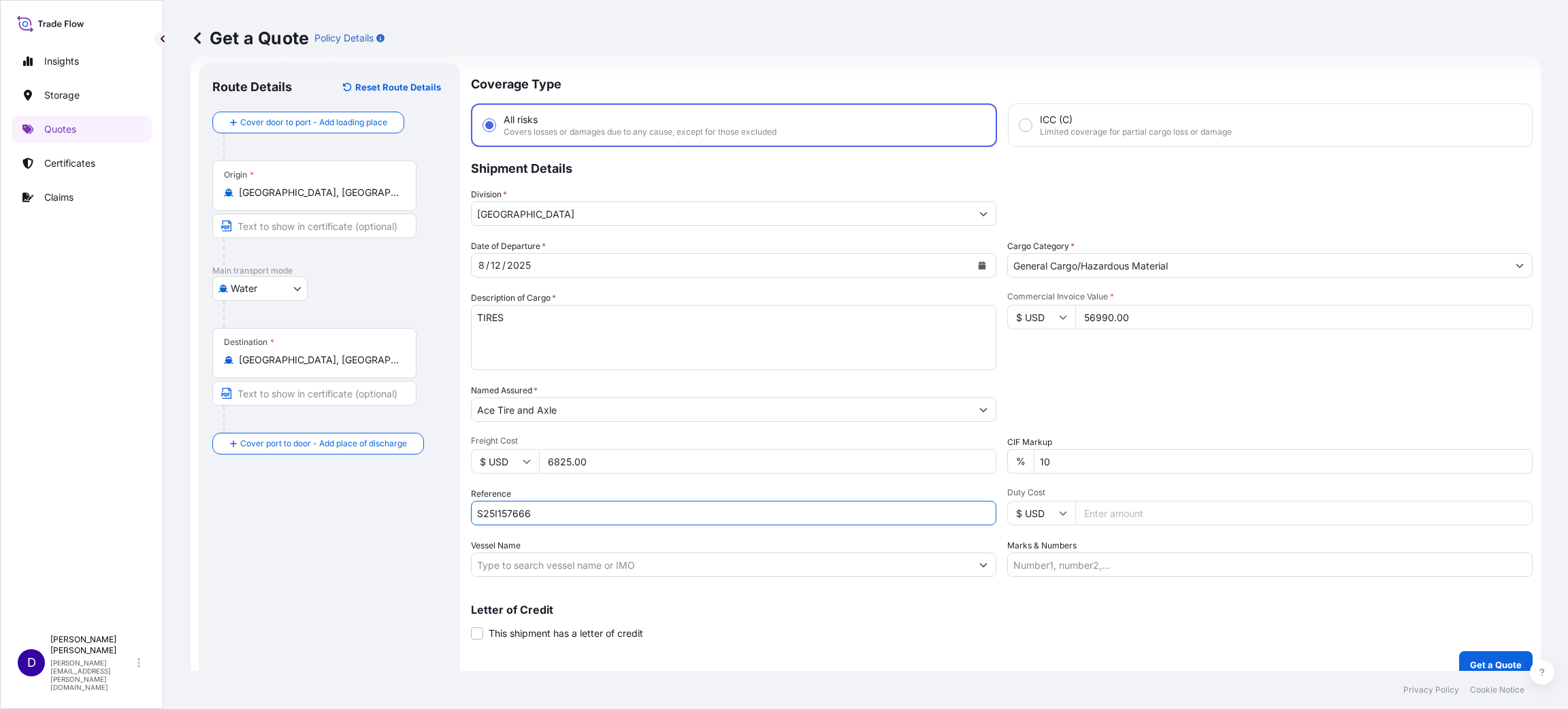
type input "S25I157666"
click at [1045, 473] on input "Duty Cost" at bounding box center [1303, 513] width 457 height 24
type input "12837.00"
click at [1045, 473] on p "Get a Quote" at bounding box center [1495, 665] width 51 height 14
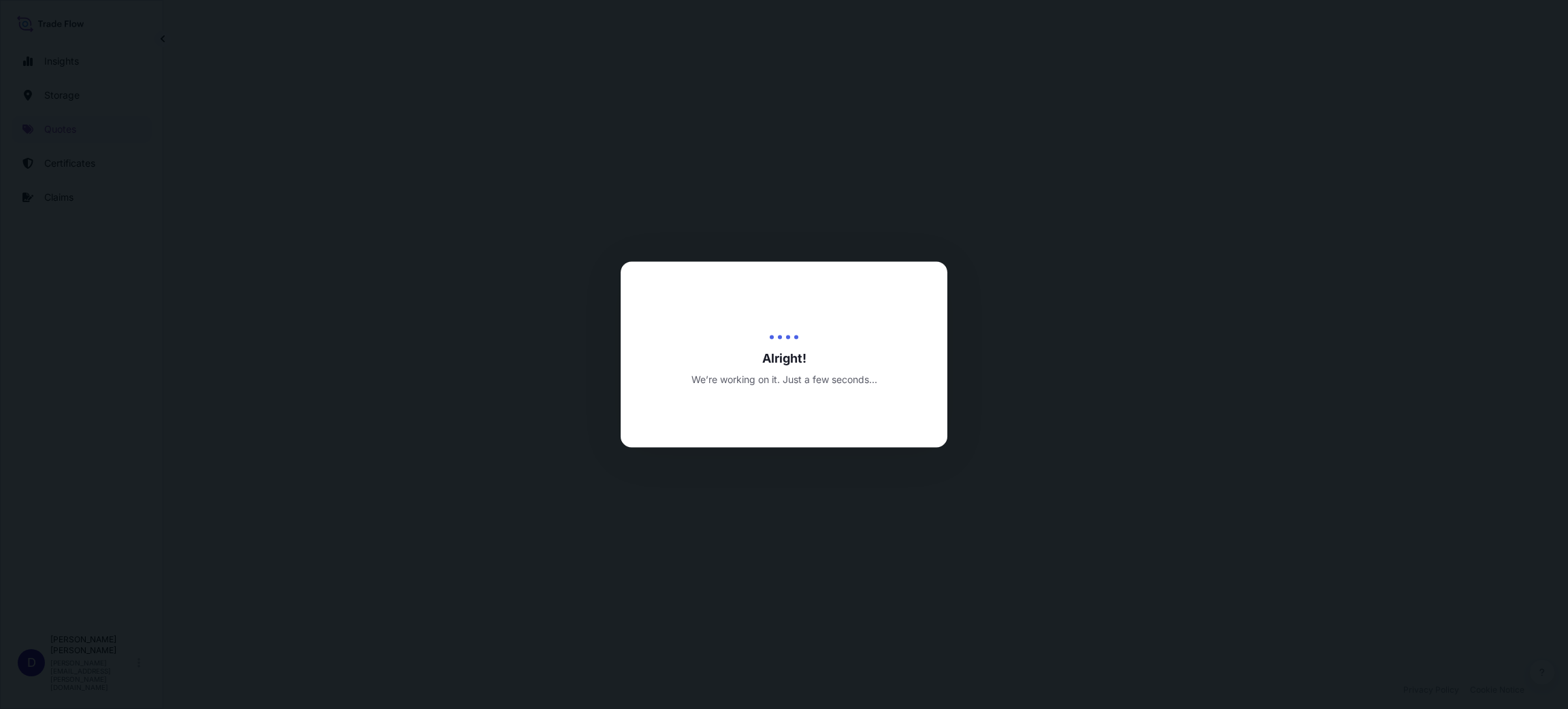
select select "Water"
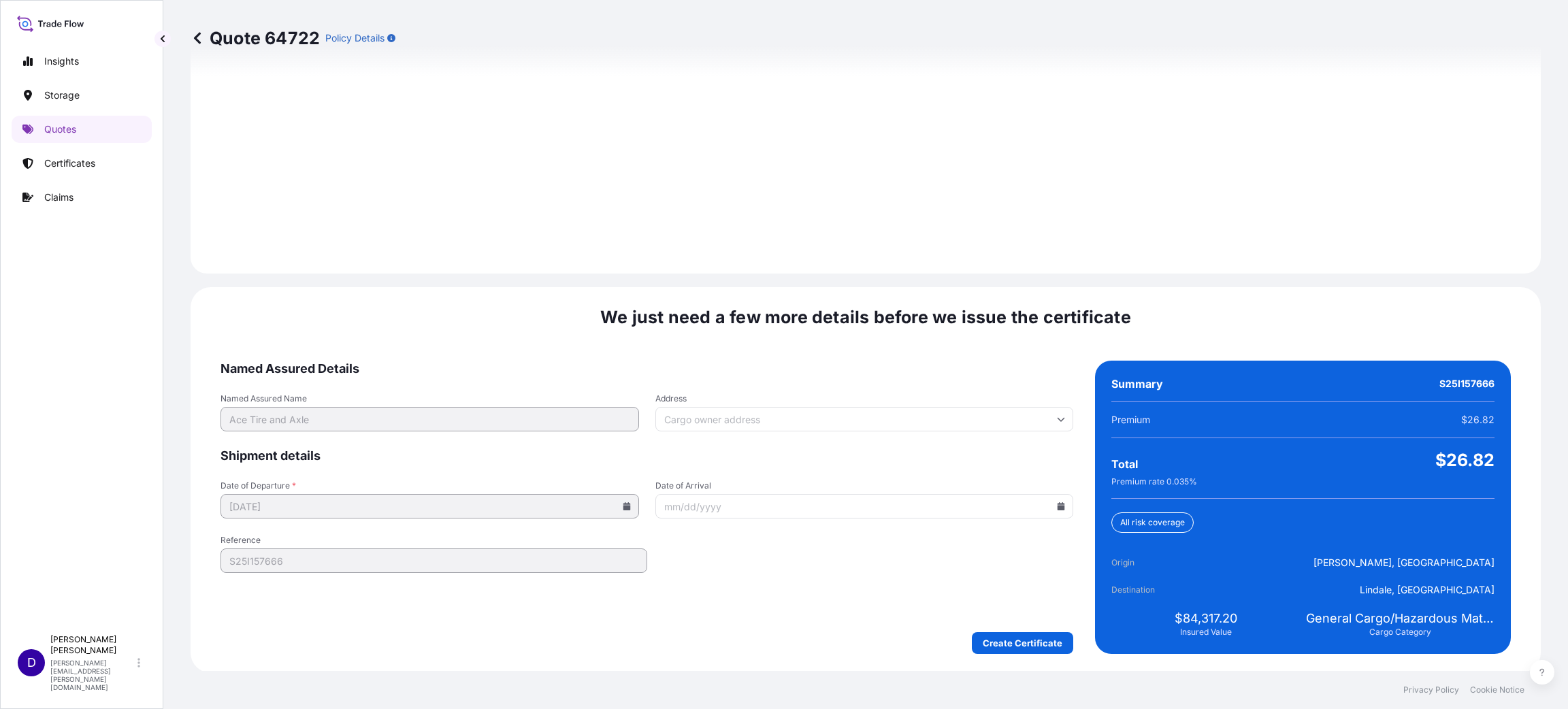
scroll to position [1869, 0]
drag, startPoint x: 886, startPoint y: 524, endPoint x: 671, endPoint y: 274, distance: 329.7
click at [671, 273] on div "Quote 64722 Policy Details Route Details Cover door to port - Add loading place…" at bounding box center [866, 335] width 1404 height 671
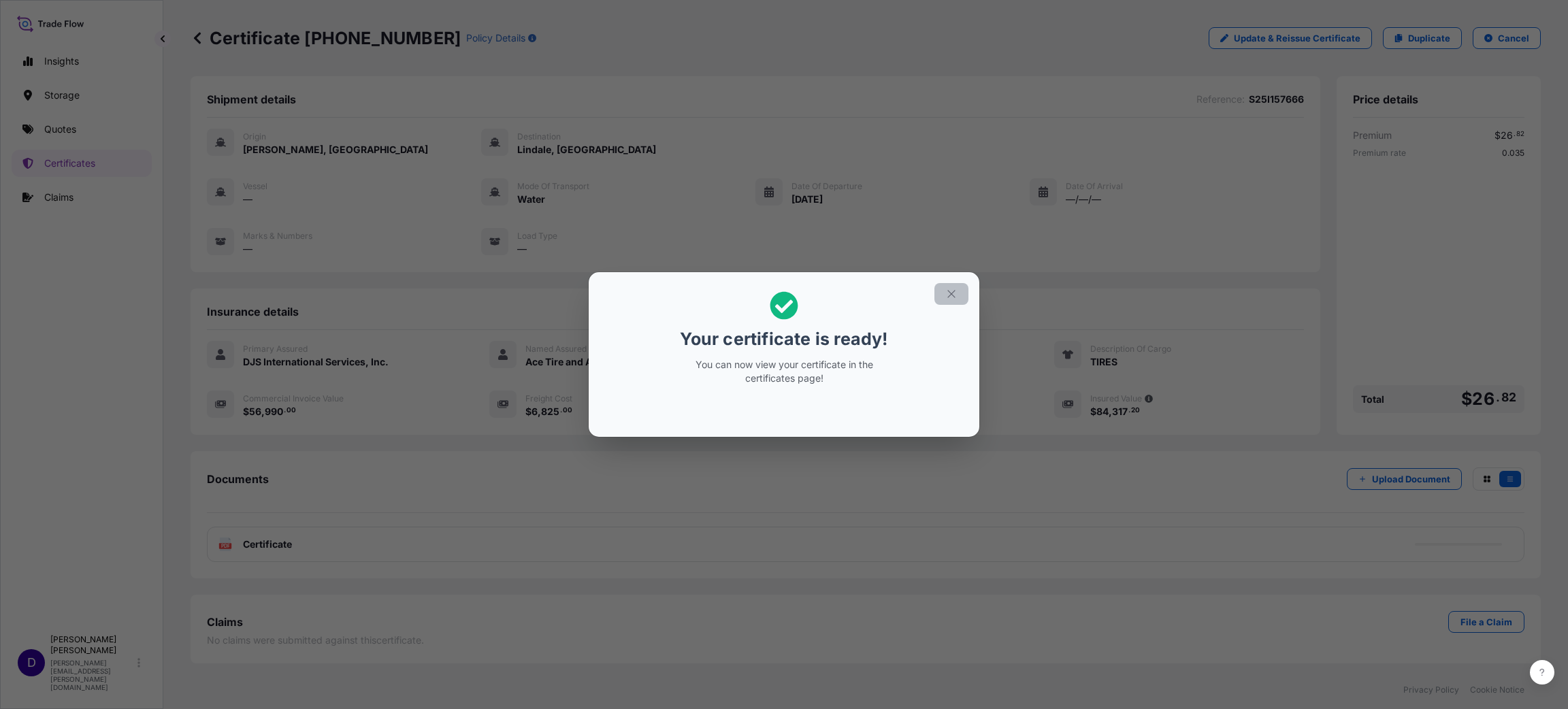
click at [950, 297] on icon "button" at bounding box center [951, 294] width 12 height 12
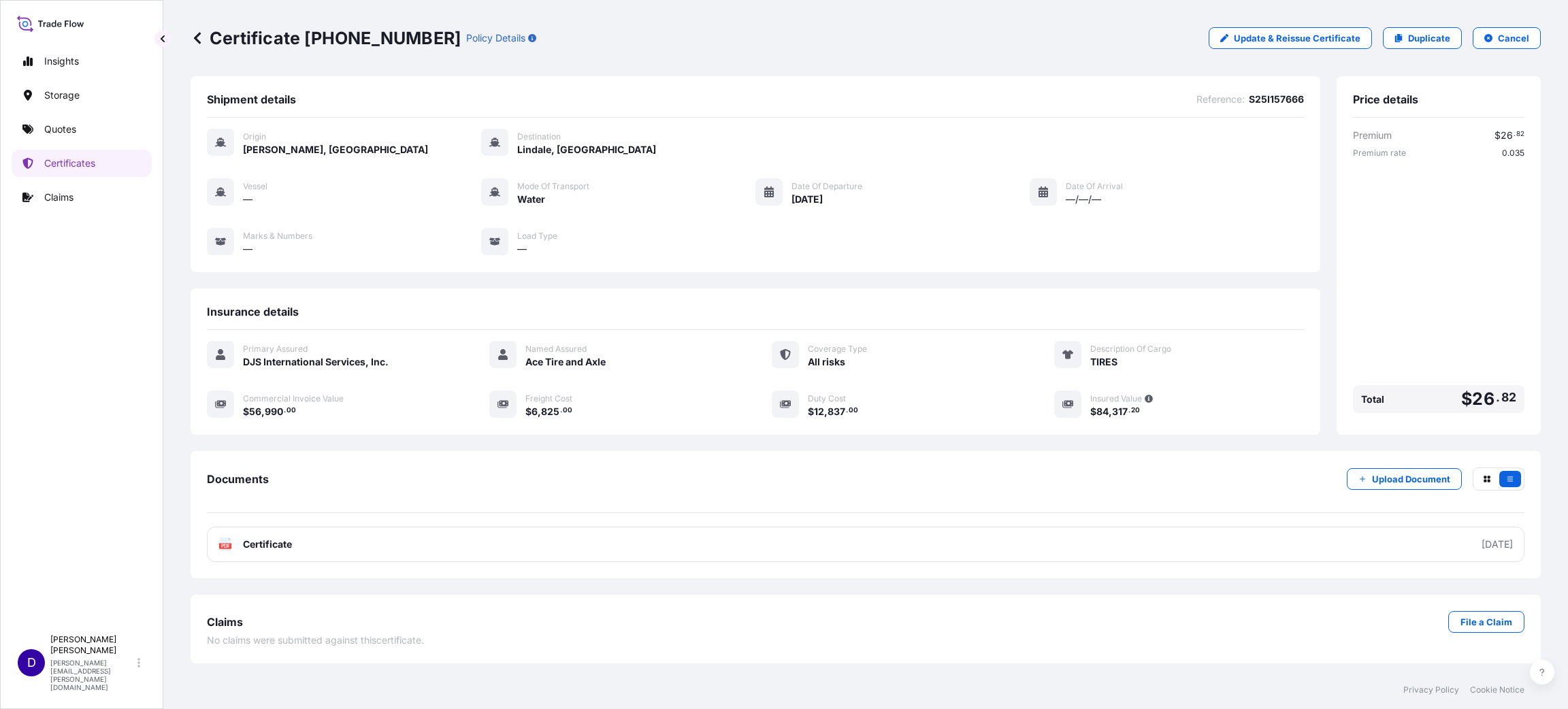
drag, startPoint x: 555, startPoint y: 390, endPoint x: 820, endPoint y: 416, distance: 266.3
click at [818, 416] on span "12" at bounding box center [819, 412] width 10 height 10
click at [58, 133] on p "Quotes" at bounding box center [60, 129] width 32 height 14
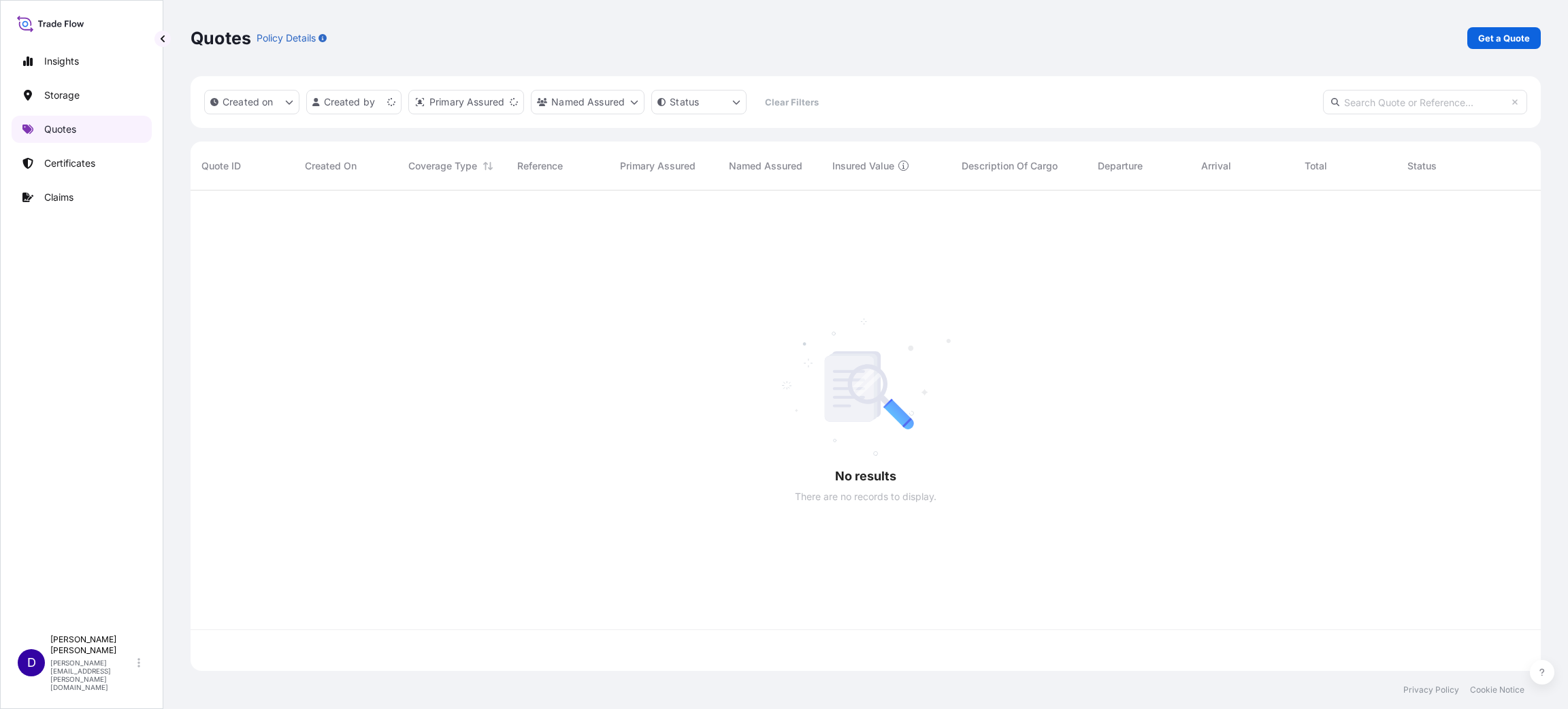
scroll to position [473, 1335]
click at [1045, 32] on p "Get a Quote" at bounding box center [1503, 38] width 51 height 14
select select "Water"
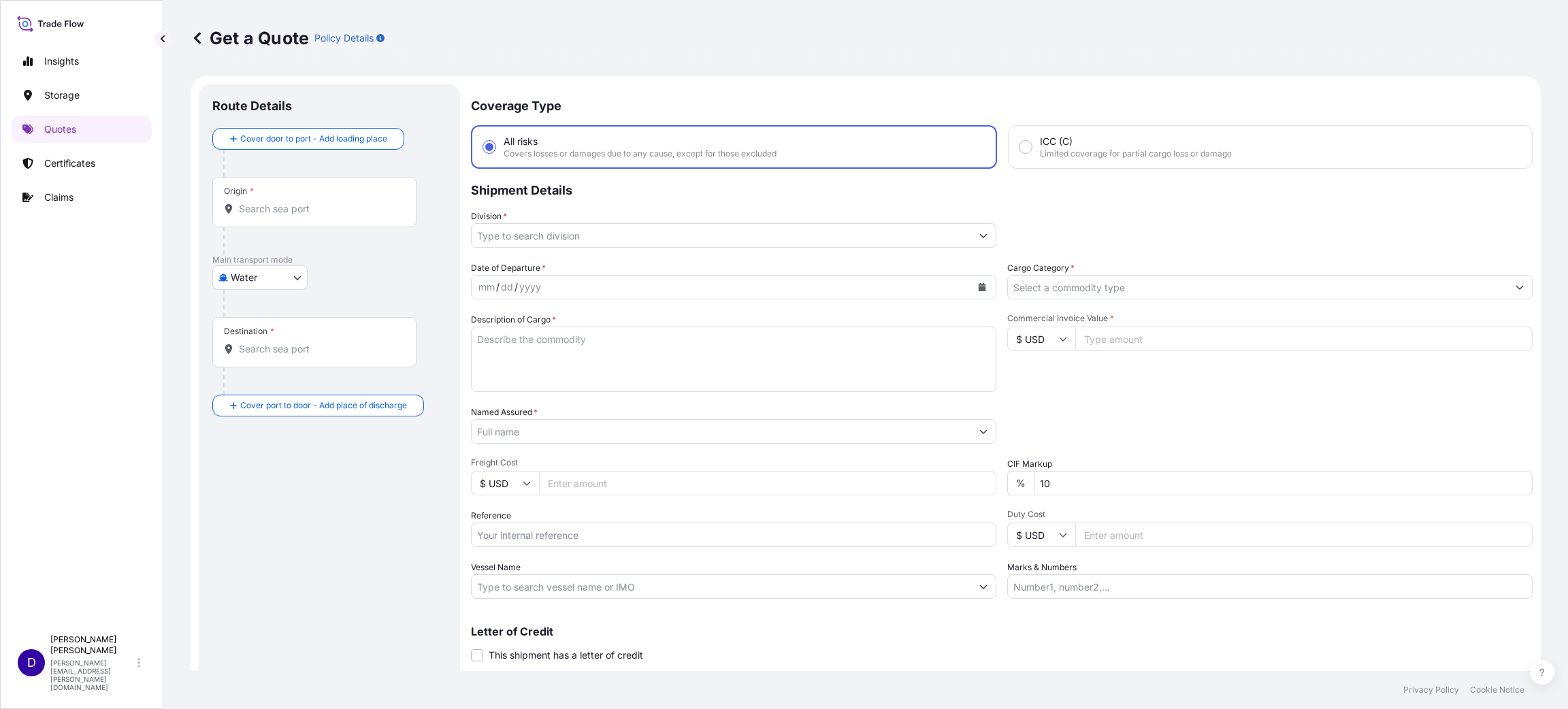
scroll to position [22, 0]
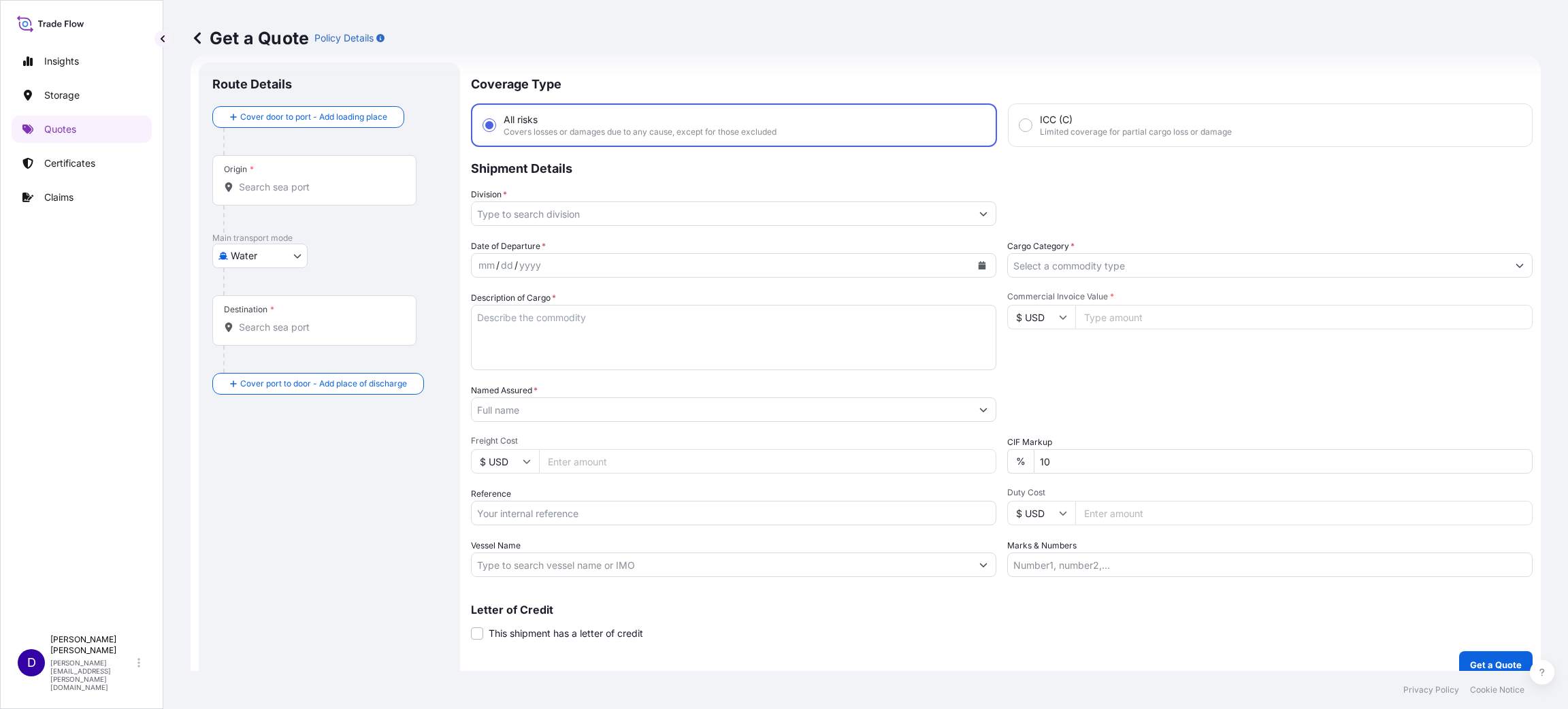
click at [249, 185] on input "Origin *" at bounding box center [319, 187] width 161 height 14
click at [295, 240] on div "ITLIV - [GEOGRAPHIC_DATA], [GEOGRAPHIC_DATA]" at bounding box center [347, 235] width 258 height 38
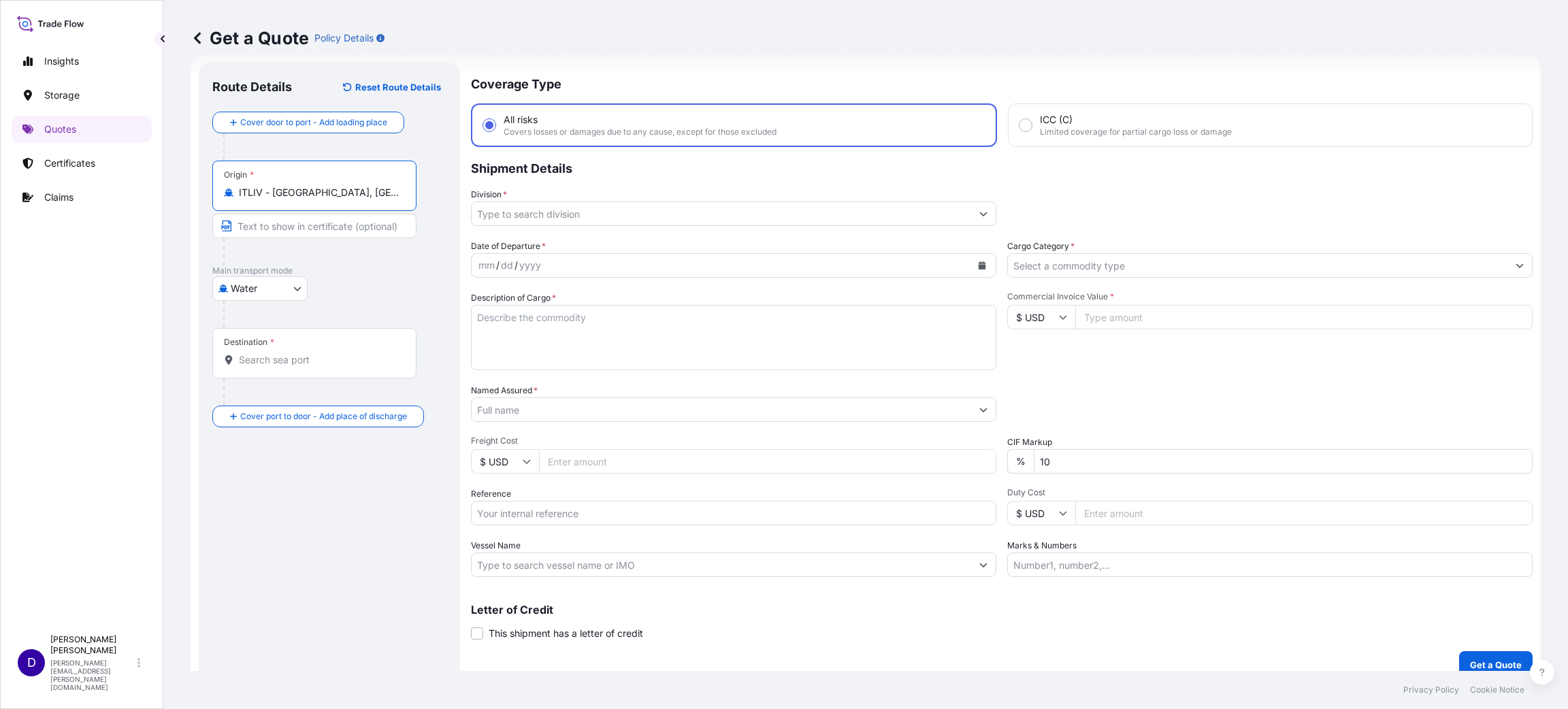
type input "ITLIV - [GEOGRAPHIC_DATA], [GEOGRAPHIC_DATA]"
click at [243, 368] on div "Destination *" at bounding box center [316, 353] width 209 height 51
click at [243, 367] on input "Destination *" at bounding box center [321, 360] width 165 height 14
click at [293, 415] on div "USHOU / IAH - [GEOGRAPHIC_DATA], [GEOGRAPHIC_DATA]" at bounding box center [347, 409] width 258 height 38
type input "USHOU / IAH - [GEOGRAPHIC_DATA], [GEOGRAPHIC_DATA]"
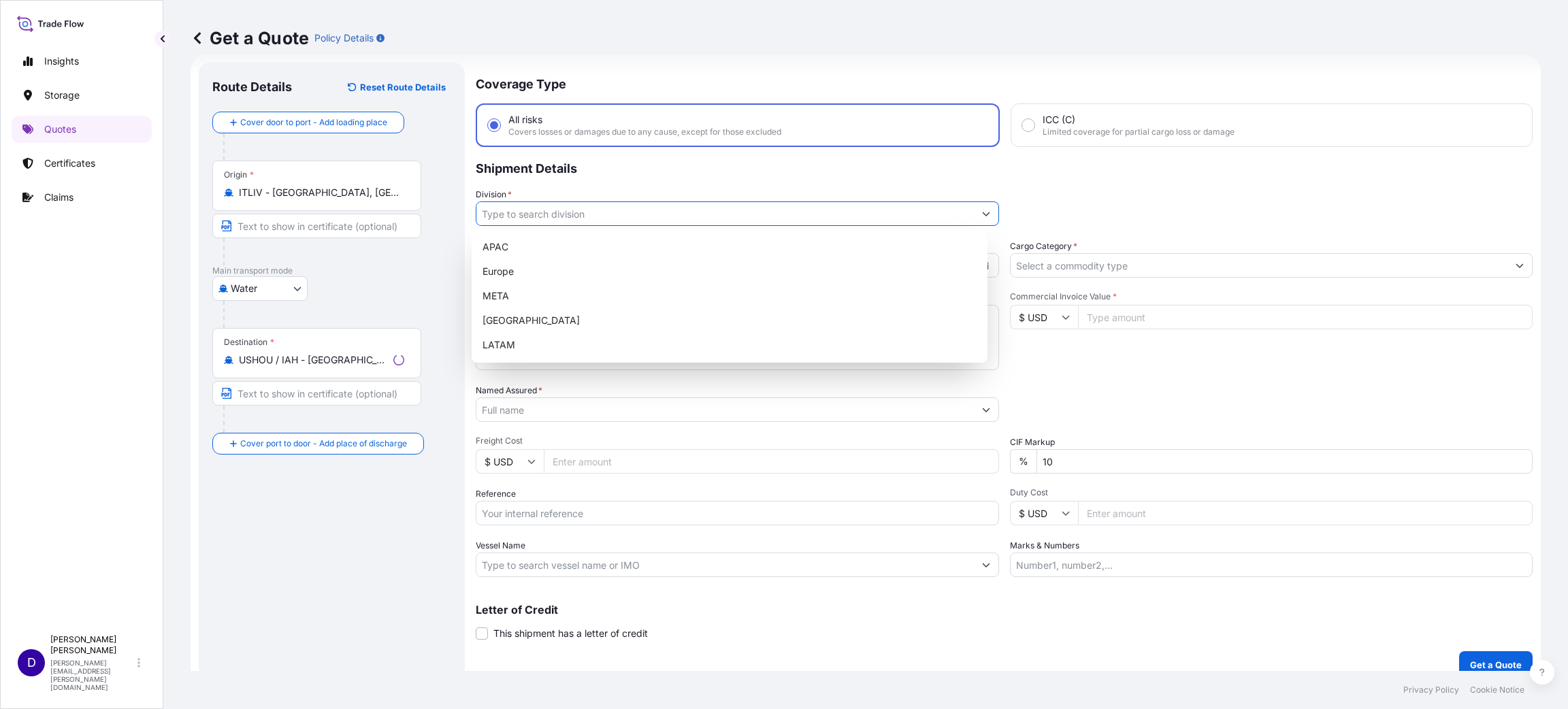
click at [520, 208] on input "Division *" at bounding box center [725, 214] width 497 height 24
click at [553, 324] on div "[GEOGRAPHIC_DATA]" at bounding box center [729, 320] width 505 height 24
type input "[GEOGRAPHIC_DATA]"
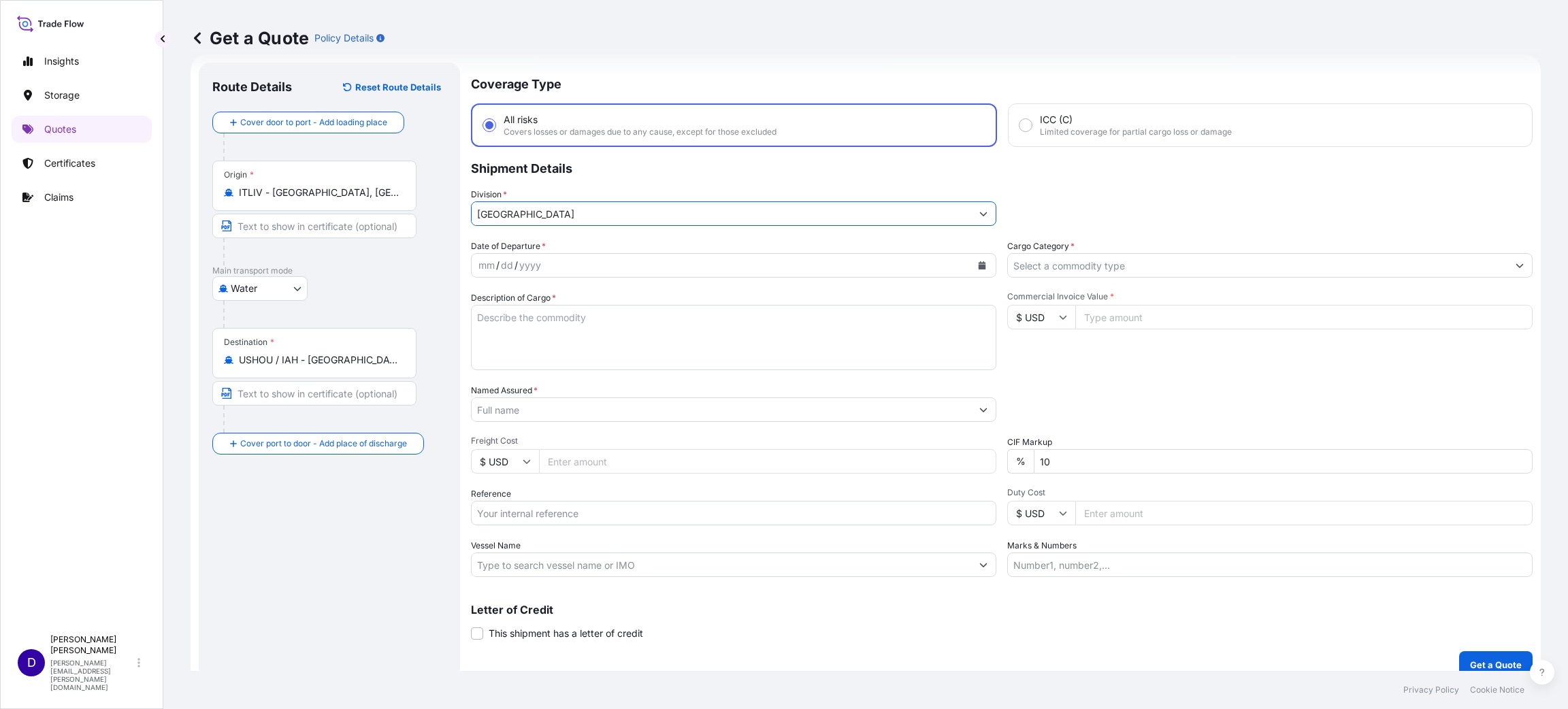
click at [982, 267] on button "Calendar" at bounding box center [982, 266] width 22 height 22
click at [648, 299] on icon "Next" at bounding box center [645, 302] width 8 height 8
click at [497, 296] on button "Previous" at bounding box center [499, 303] width 30 height 22
click at [521, 457] on div "25" at bounding box center [520, 456] width 24 height 24
click at [1045, 261] on input "Cargo Category *" at bounding box center [1258, 265] width 500 height 24
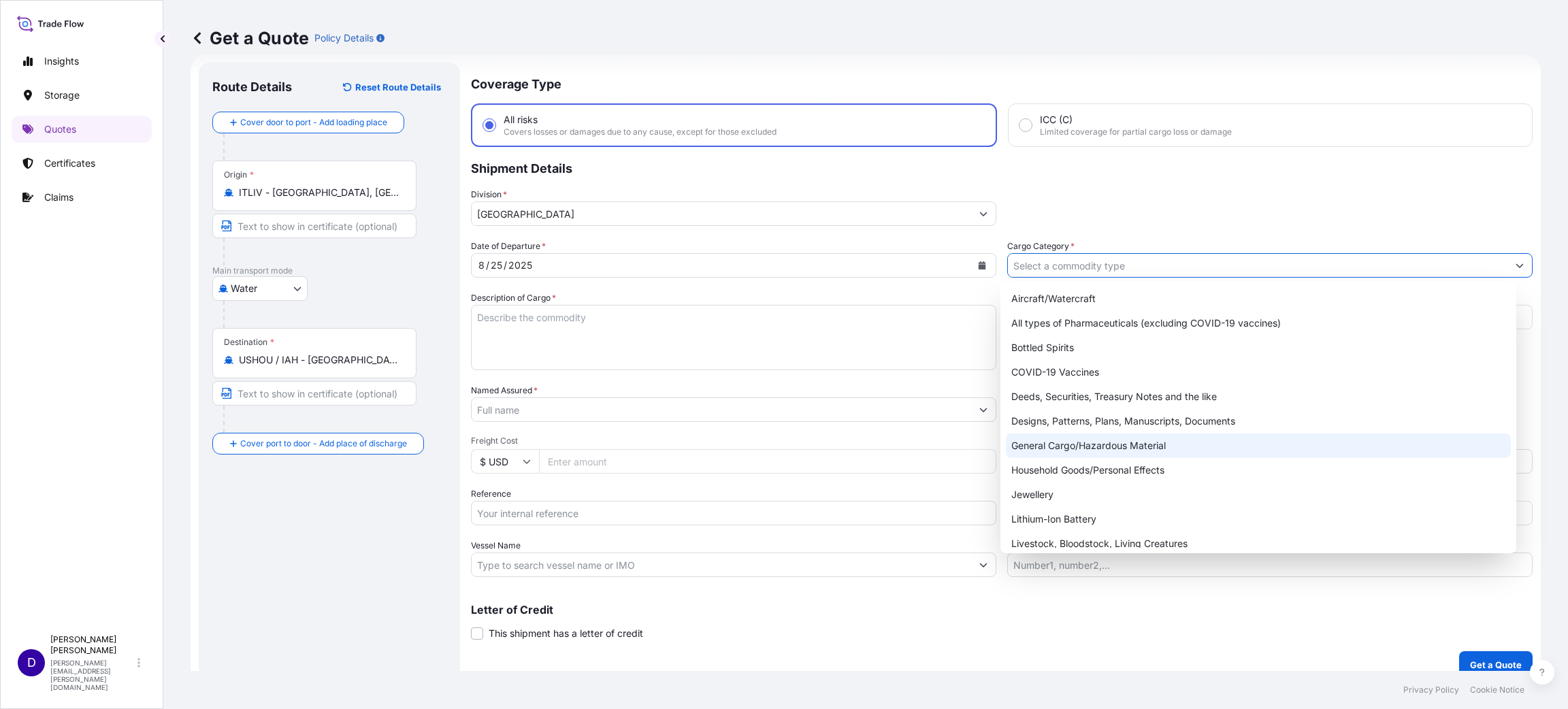
click at [1045, 443] on div "General Cargo/Hazardous Material" at bounding box center [1258, 446] width 505 height 24
type input "General Cargo/Hazardous Material"
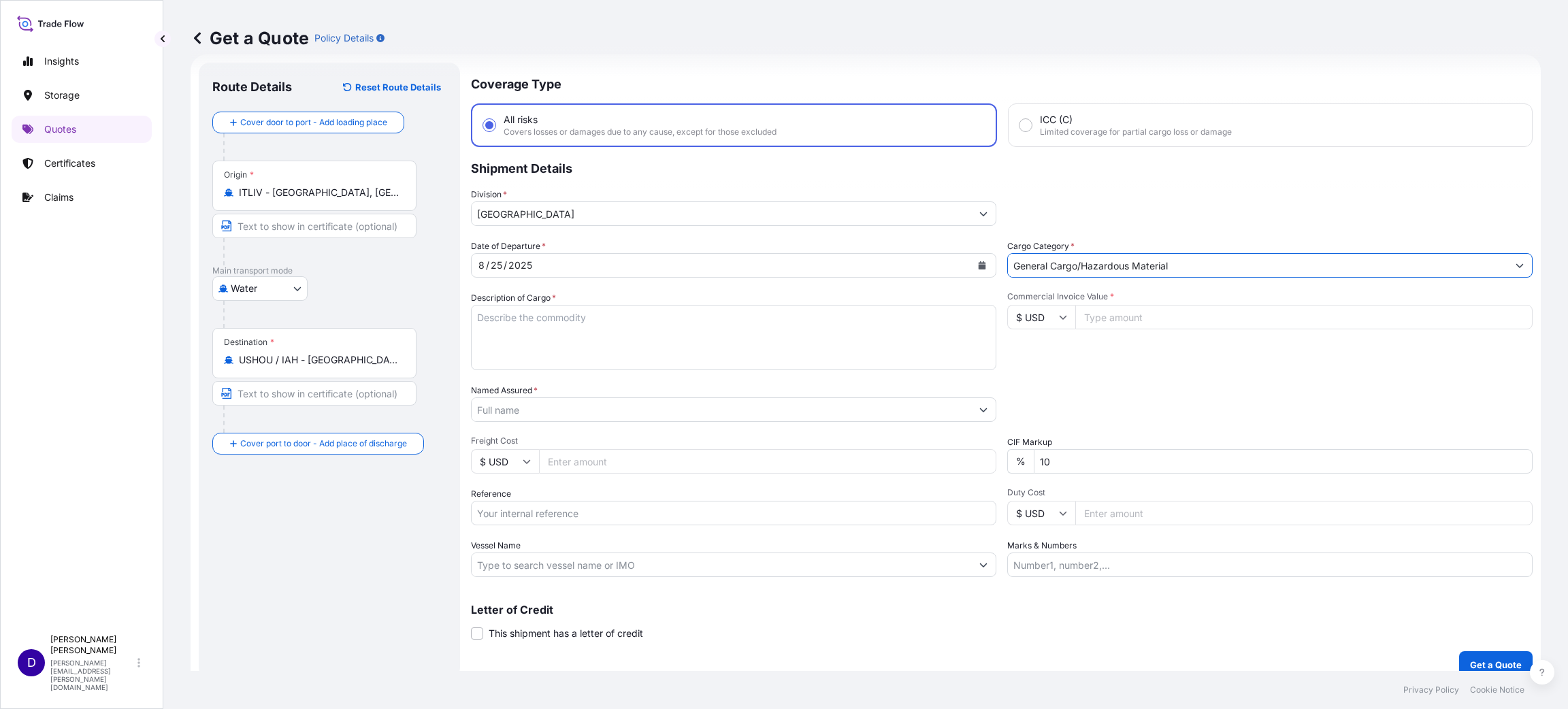
click at [574, 342] on textarea "Description of Cargo *" at bounding box center [734, 338] width 525 height 65
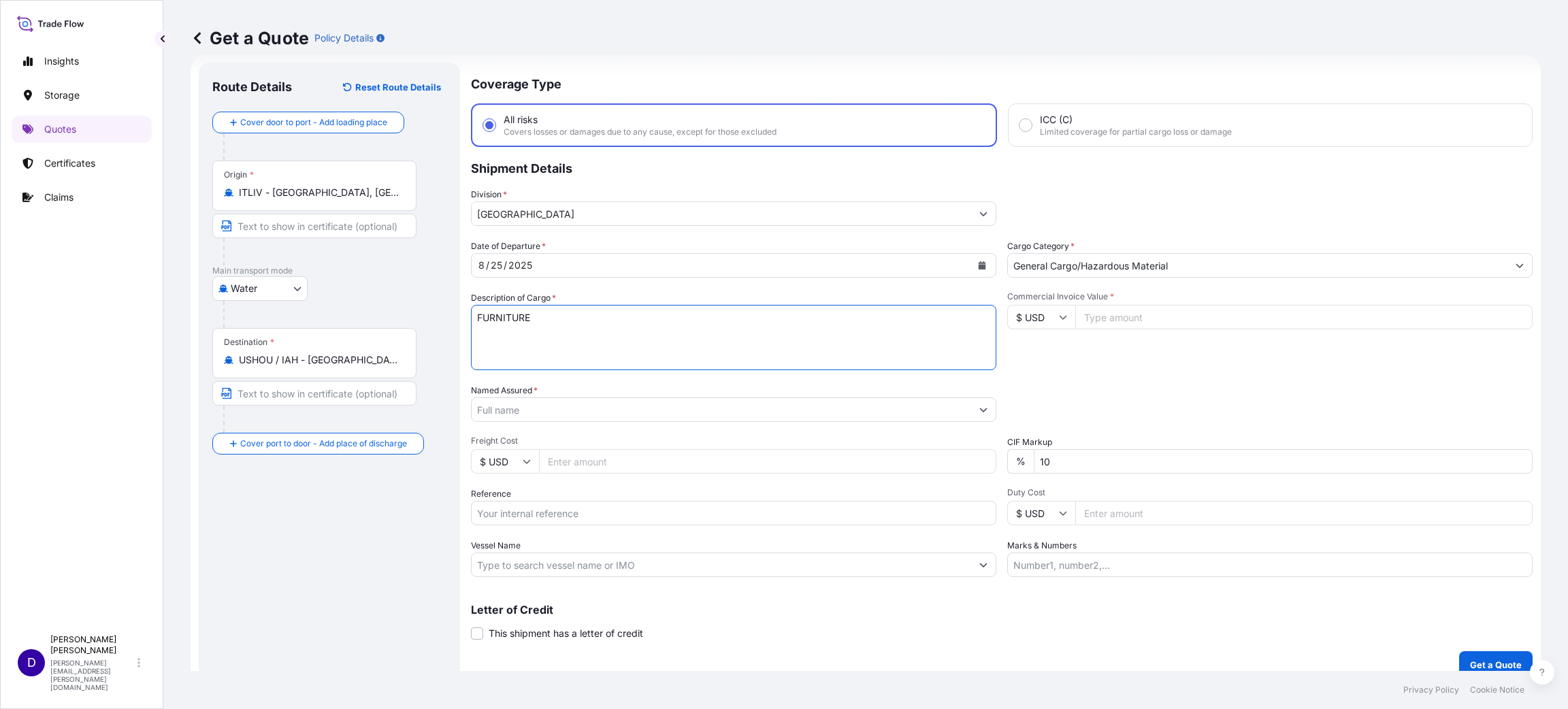
type textarea "FURNITURE"
type input "38399.00"
click at [521, 415] on input "Named Assured *" at bounding box center [721, 410] width 500 height 24
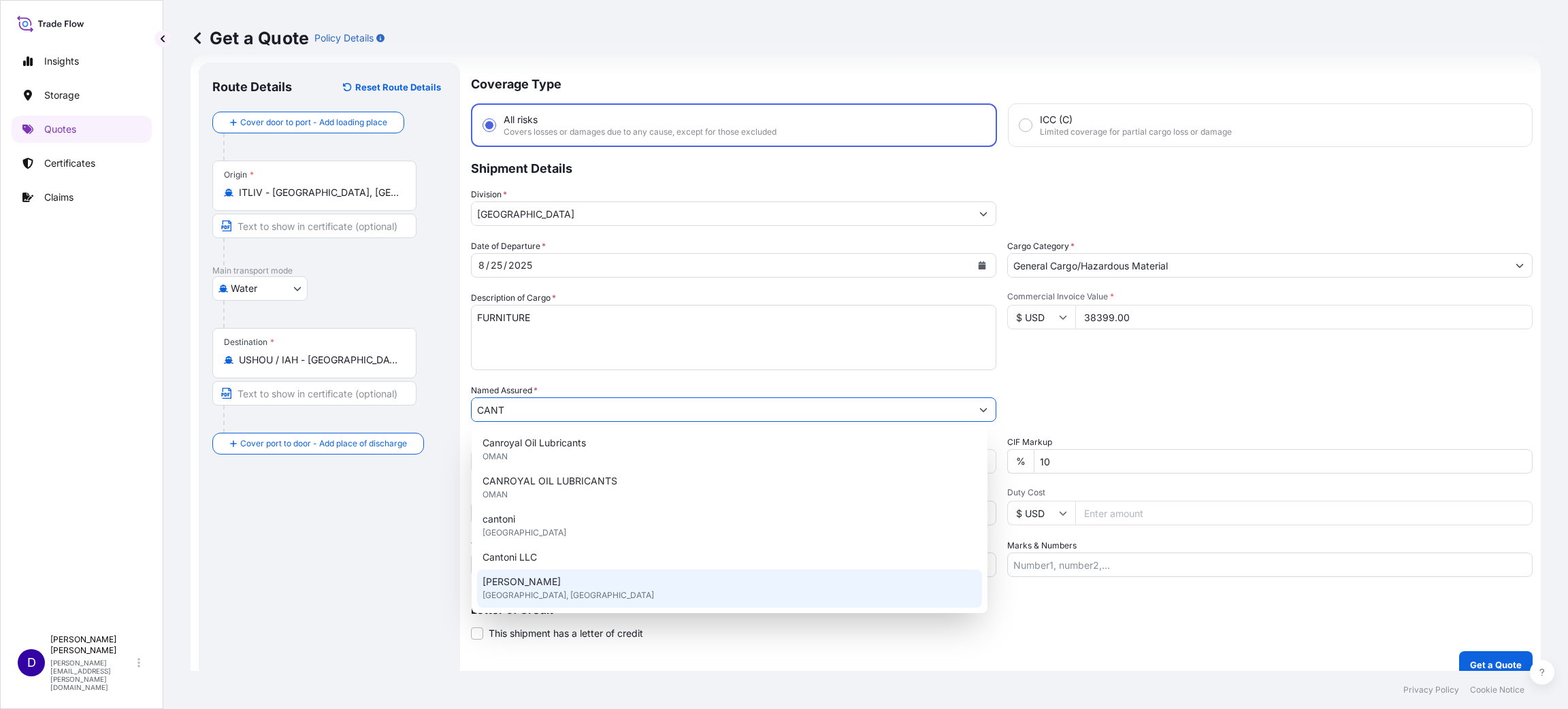
click at [566, 473] on div "[PERSON_NAME] [GEOGRAPHIC_DATA], [GEOGRAPHIC_DATA]" at bounding box center [729, 589] width 505 height 38
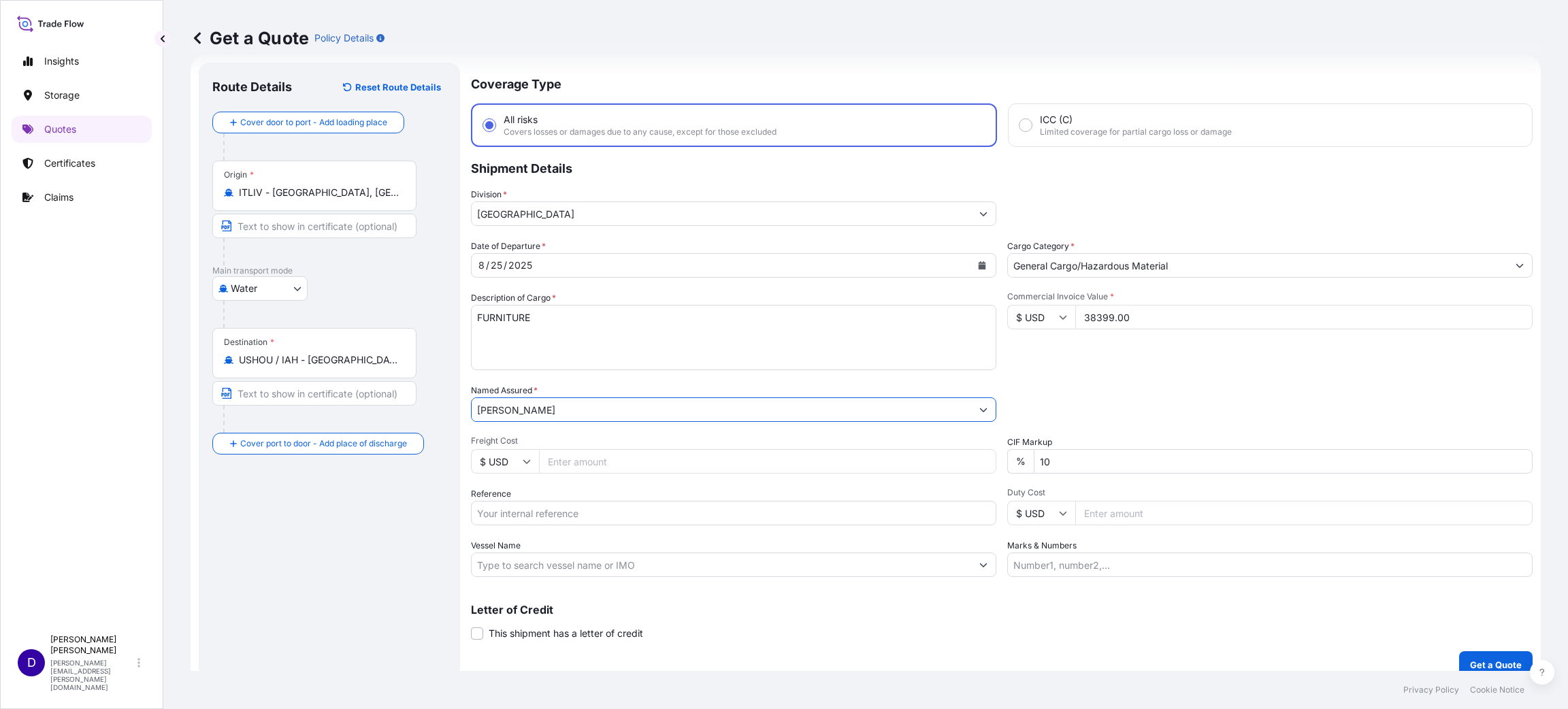
type input "[PERSON_NAME]"
click at [703, 470] on input "Freight Cost" at bounding box center [767, 461] width 457 height 24
type input "6745.00"
click at [561, 473] on input "Reference" at bounding box center [734, 513] width 525 height 24
paste input "B25I156072"
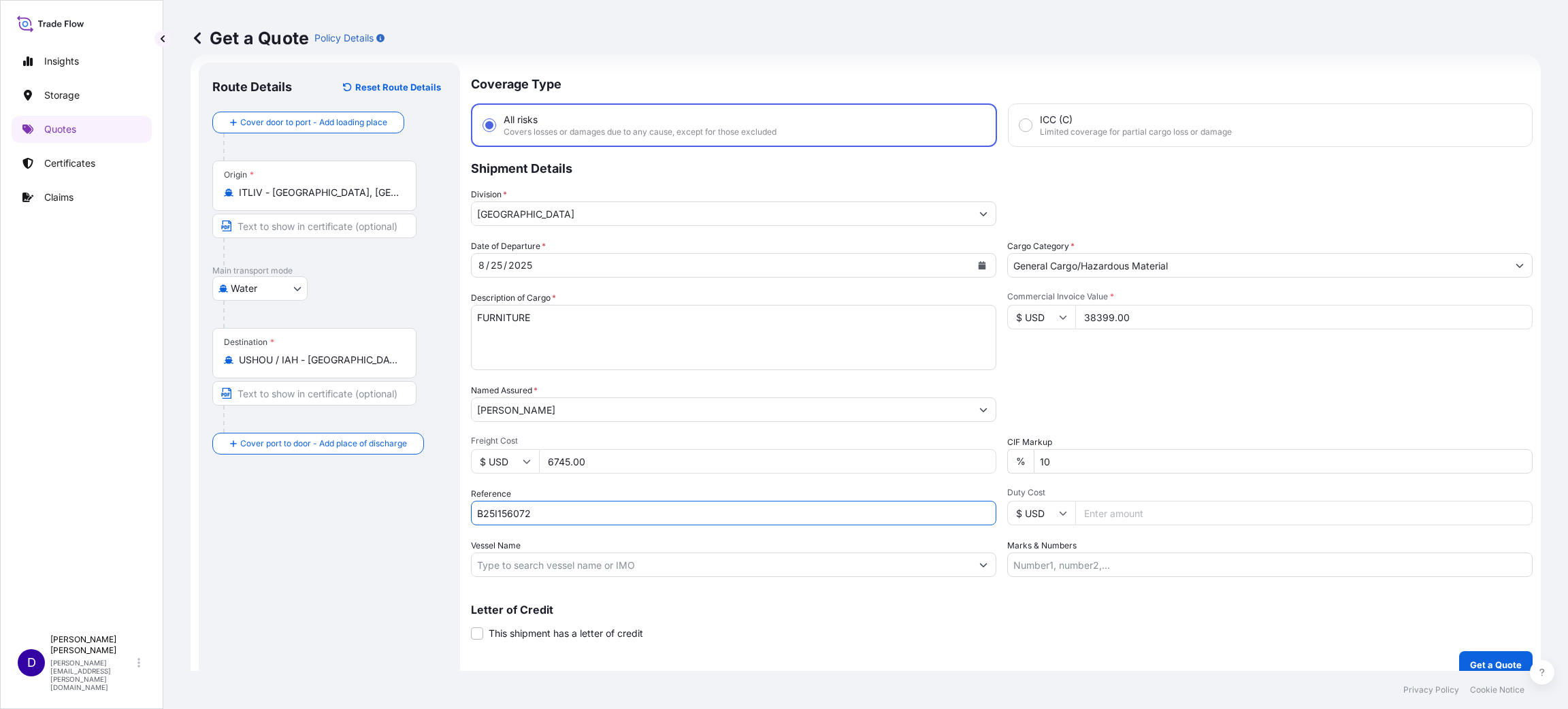
type input "B25I156072"
click at [1045, 473] on input "Duty Cost" at bounding box center [1303, 513] width 457 height 24
drag, startPoint x: 1128, startPoint y: 504, endPoint x: 1101, endPoint y: 498, distance: 27.7
click at [1045, 473] on div "5940.00" at bounding box center [1303, 513] width 457 height 24
type input "5940.86"
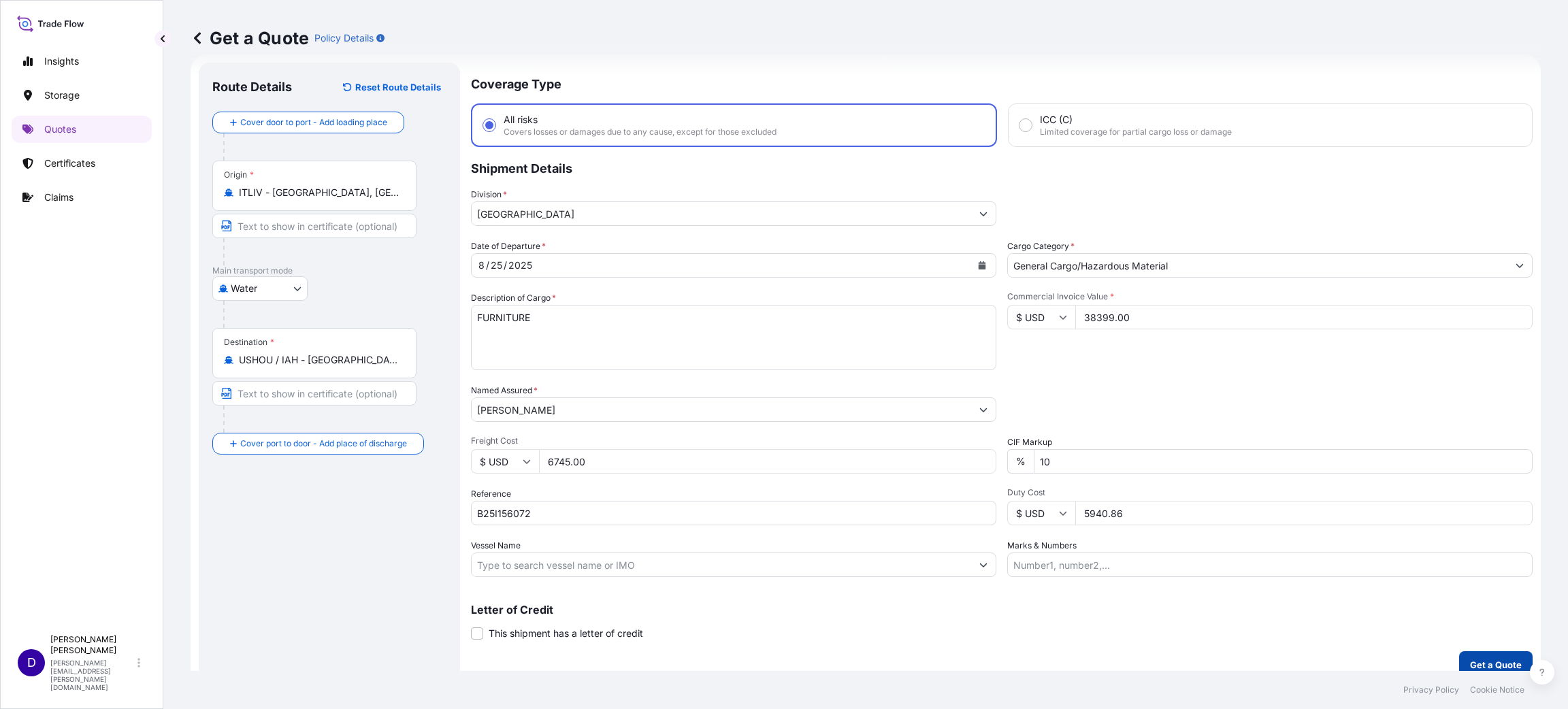
click at [1045, 473] on button "Get a Quote" at bounding box center [1495, 665] width 73 height 27
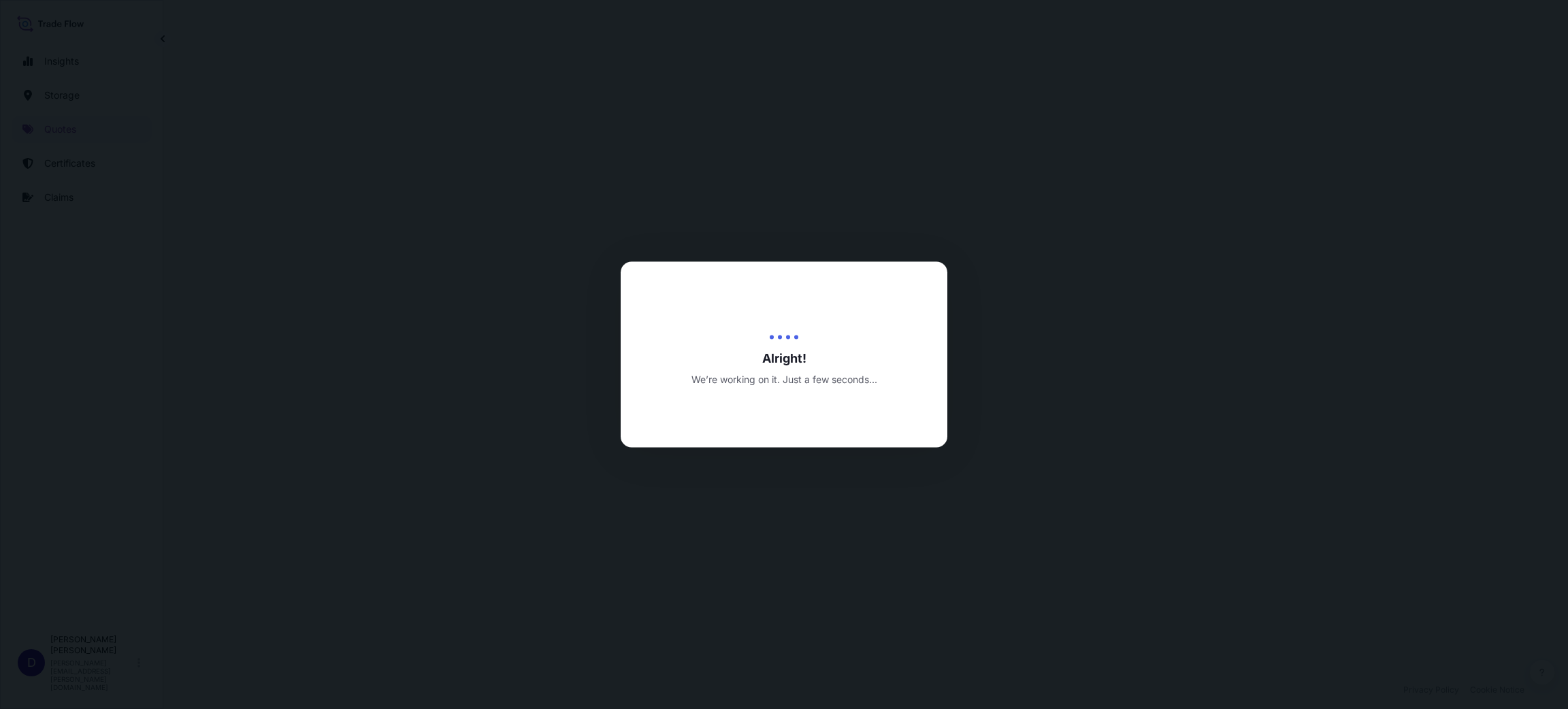
select select "Water"
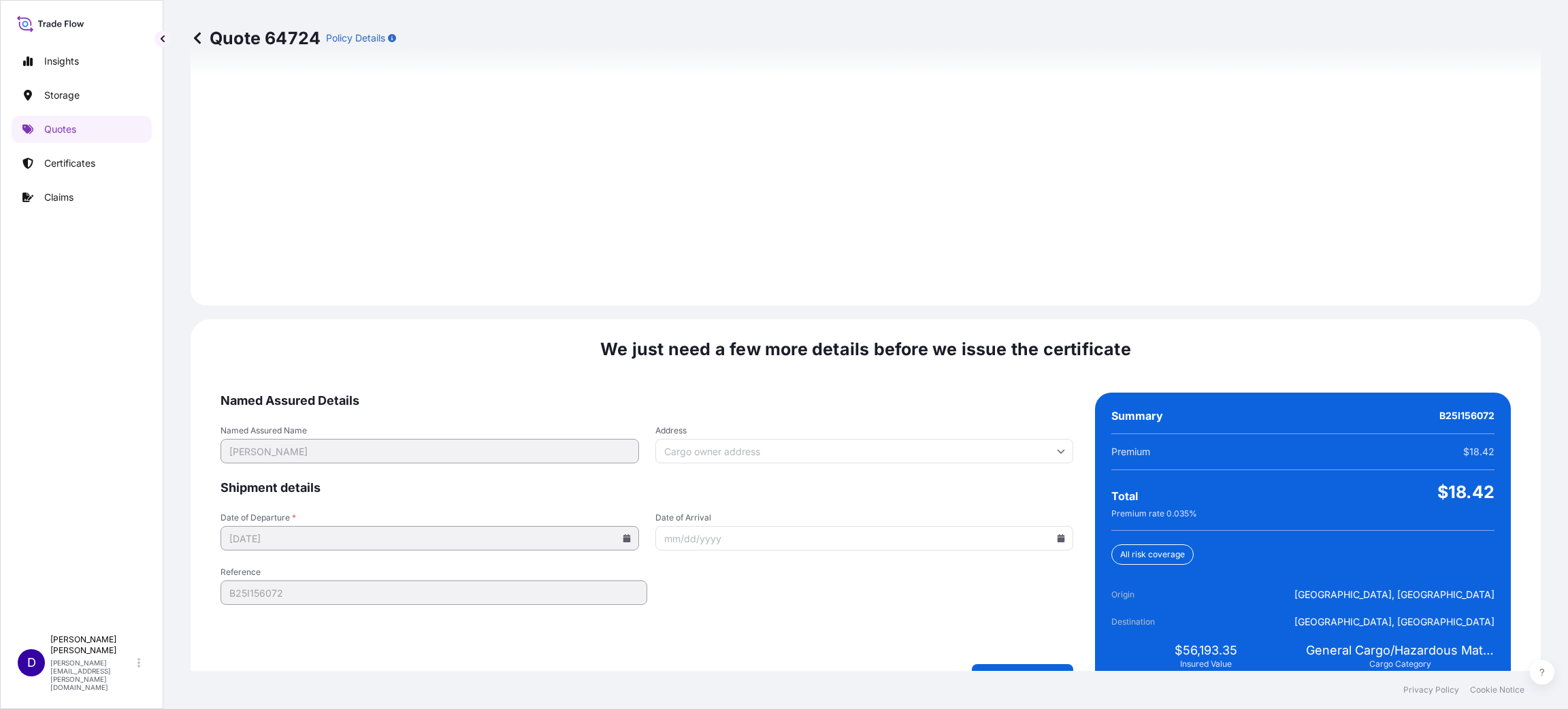
scroll to position [1869, 0]
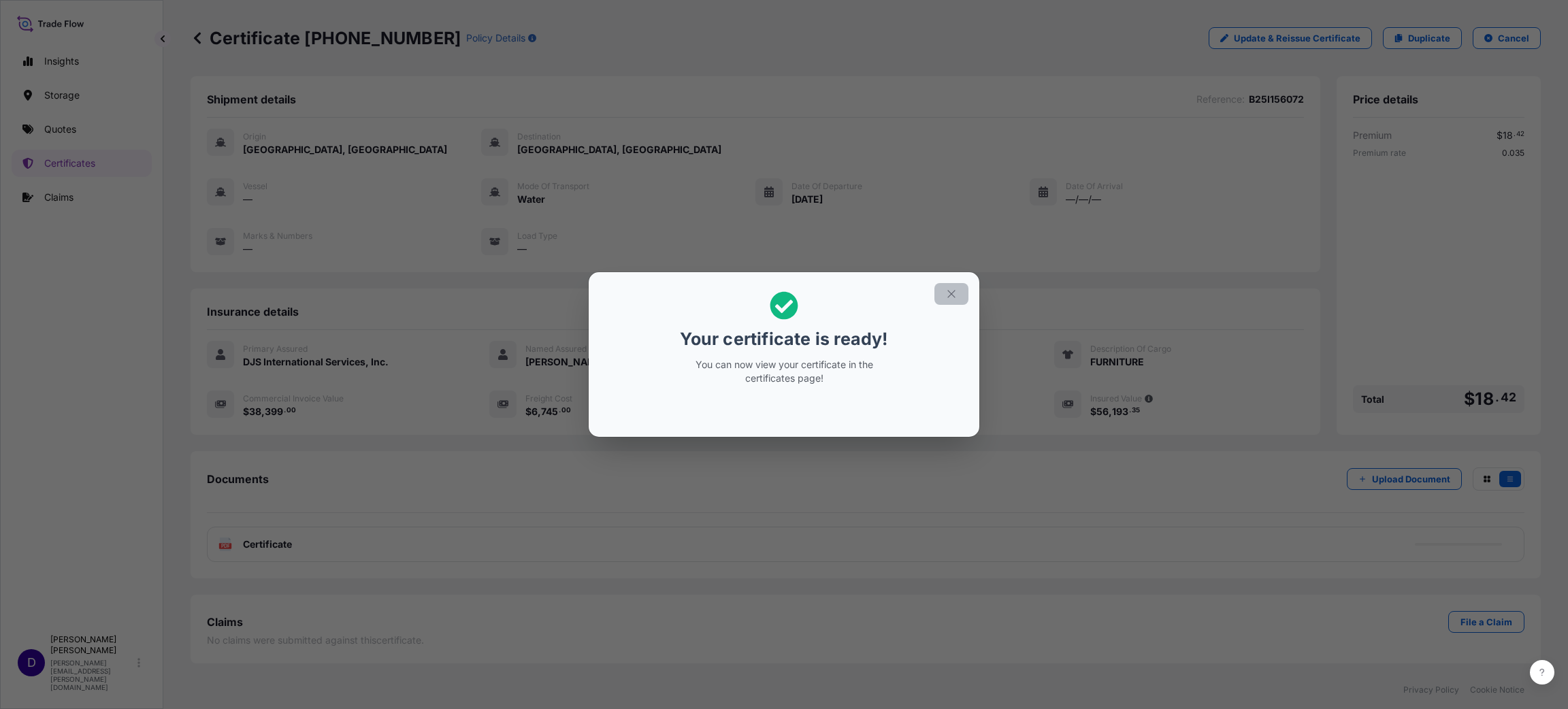
click at [958, 294] on button "button" at bounding box center [951, 294] width 34 height 22
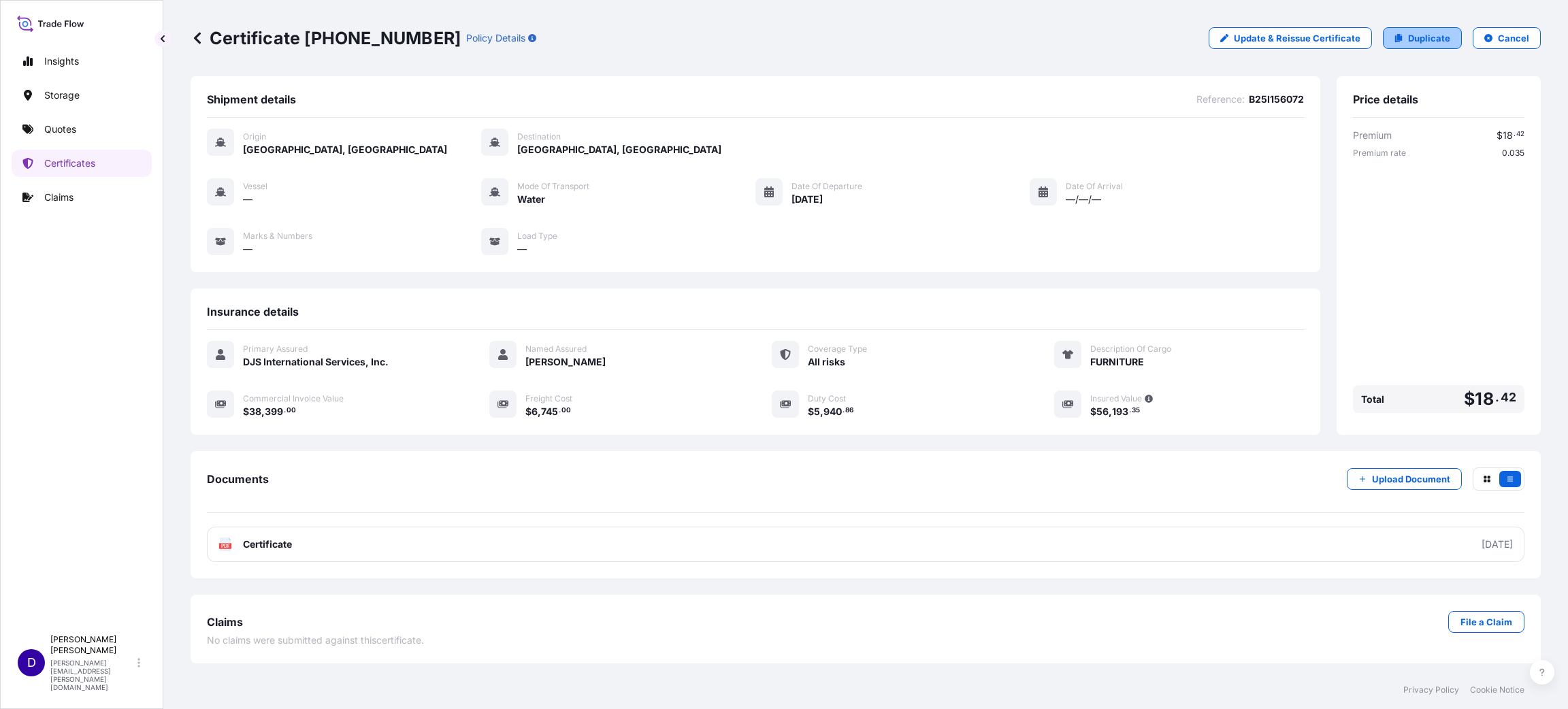
click at [1045, 39] on p "Duplicate" at bounding box center [1429, 38] width 43 height 14
select select "Water"
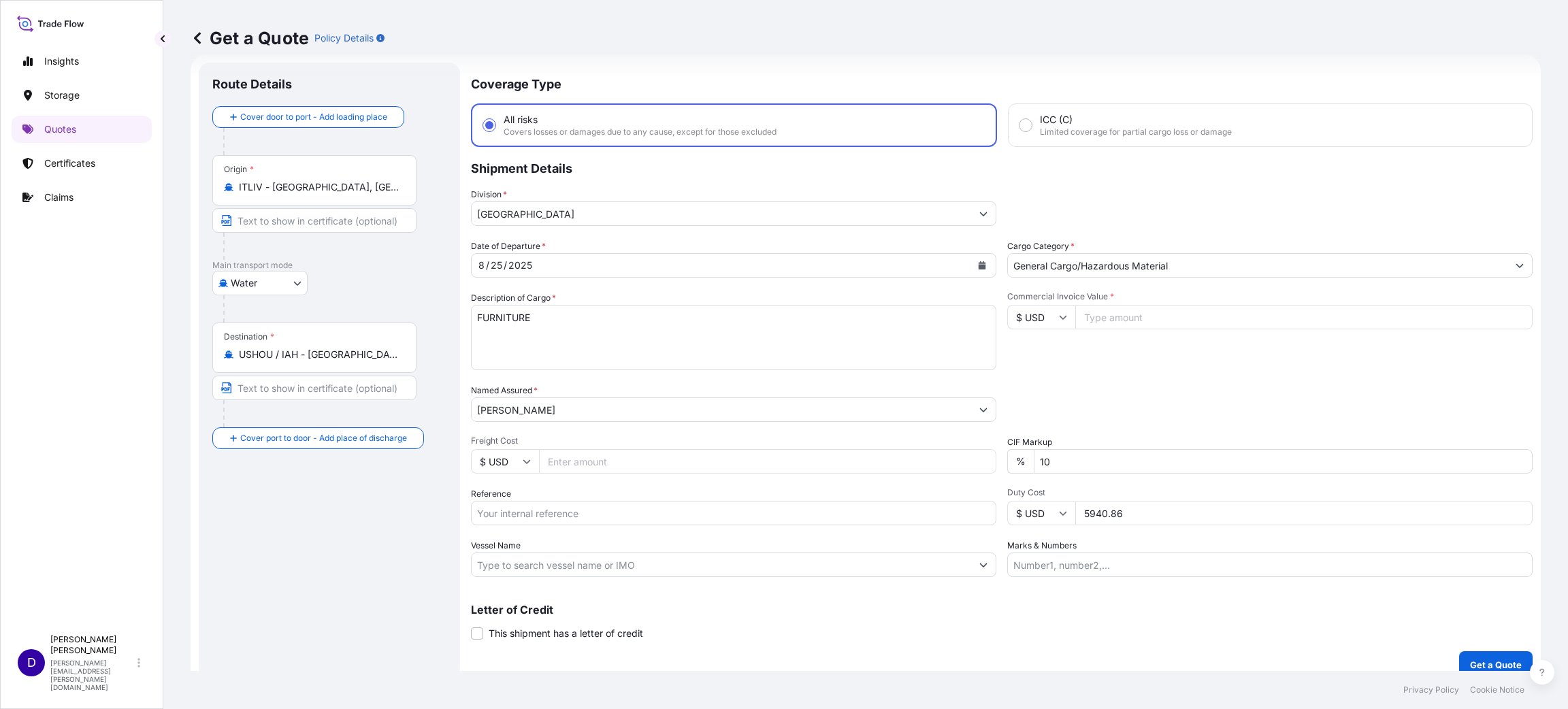
click at [1045, 325] on input "Commercial Invoice Value *" at bounding box center [1303, 317] width 457 height 24
type input "130804.00"
click at [571, 462] on input "Freight Cost" at bounding box center [767, 461] width 457 height 24
type input "6785.00"
drag, startPoint x: 1140, startPoint y: 514, endPoint x: 958, endPoint y: 518, distance: 182.0
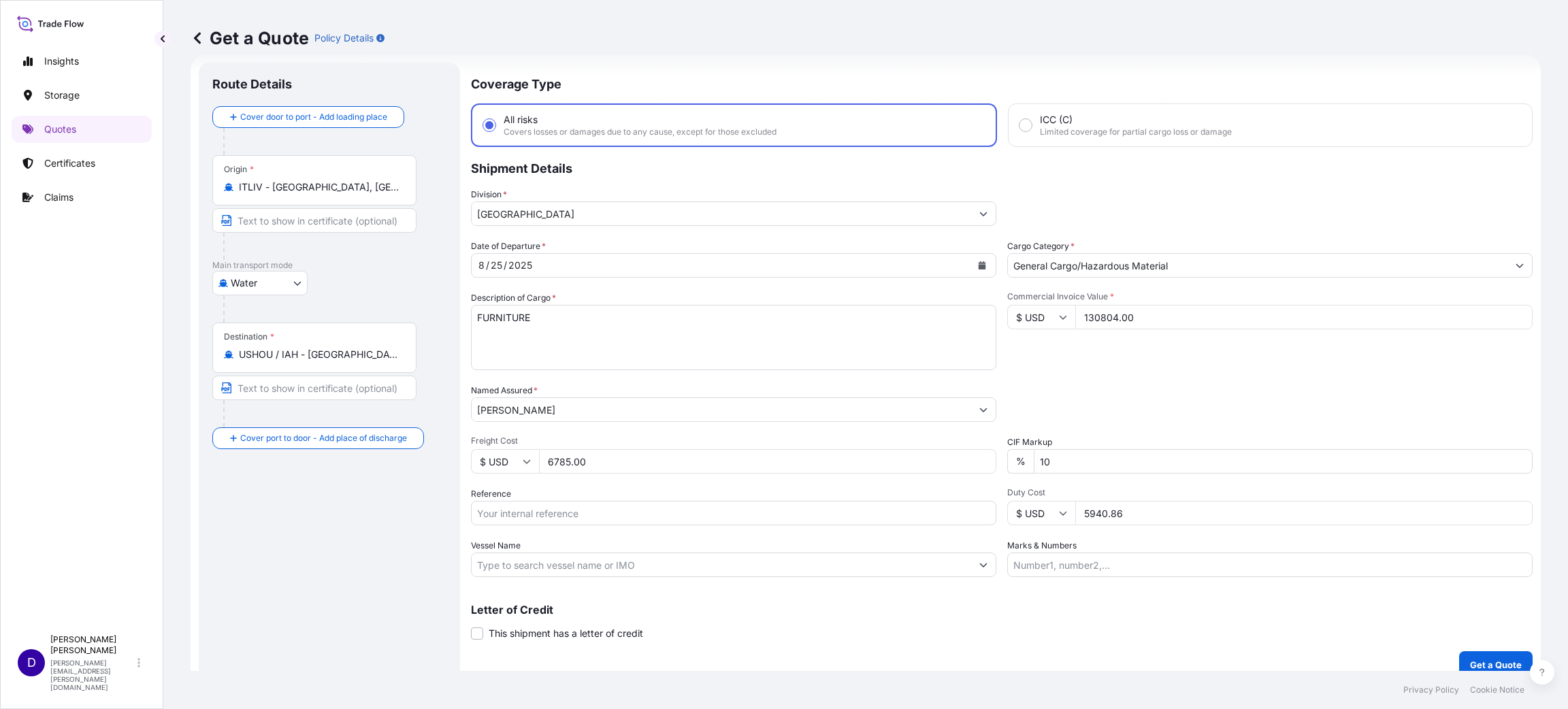
click at [958, 473] on div "Date of Departure * [DATE] Cargo Category * General Cargo/Hazardous Material De…" at bounding box center [1002, 408] width 1062 height 338
type input "20237.21"
click at [1045, 473] on p "Get a Quote" at bounding box center [1495, 665] width 51 height 14
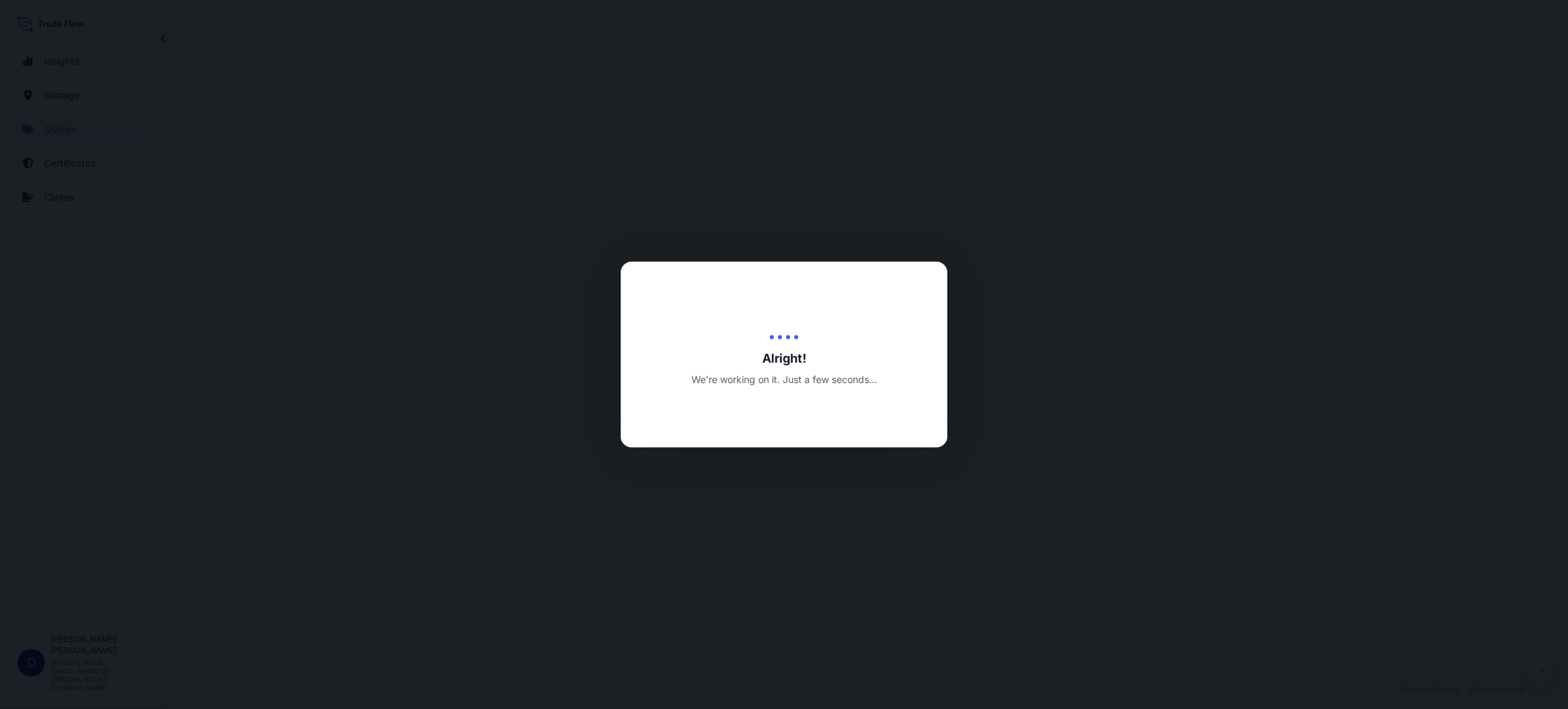
select select "Water"
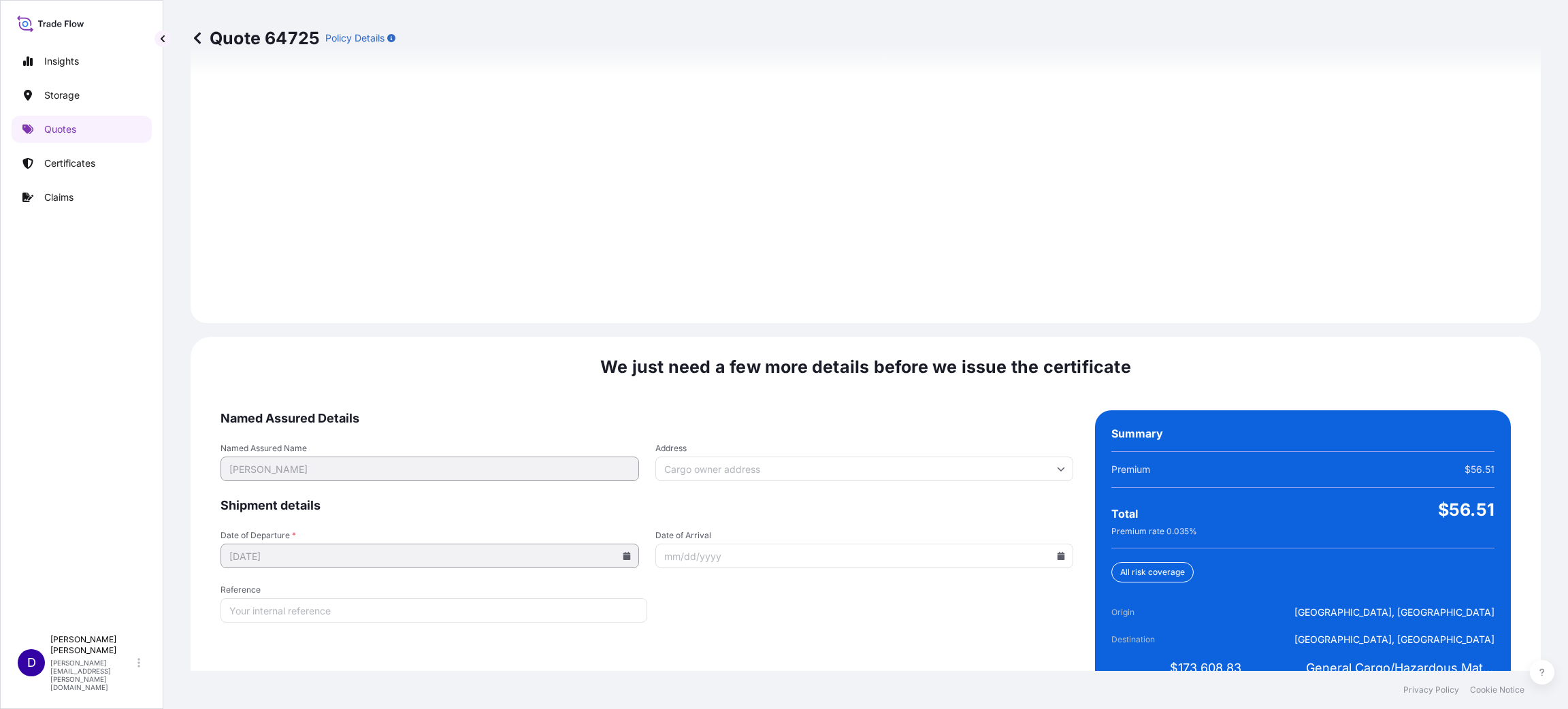
scroll to position [1869, 0]
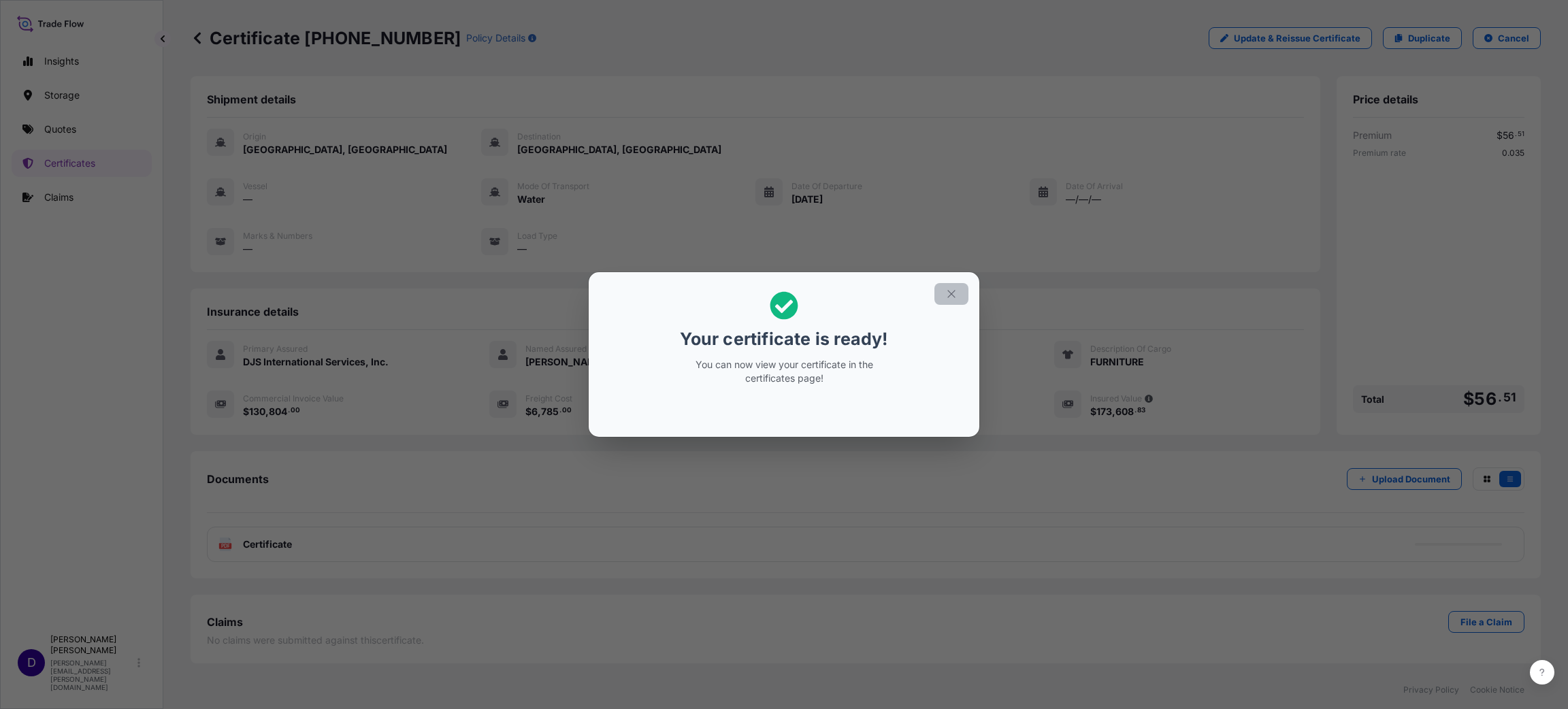
click at [949, 294] on icon "button" at bounding box center [951, 294] width 12 height 12
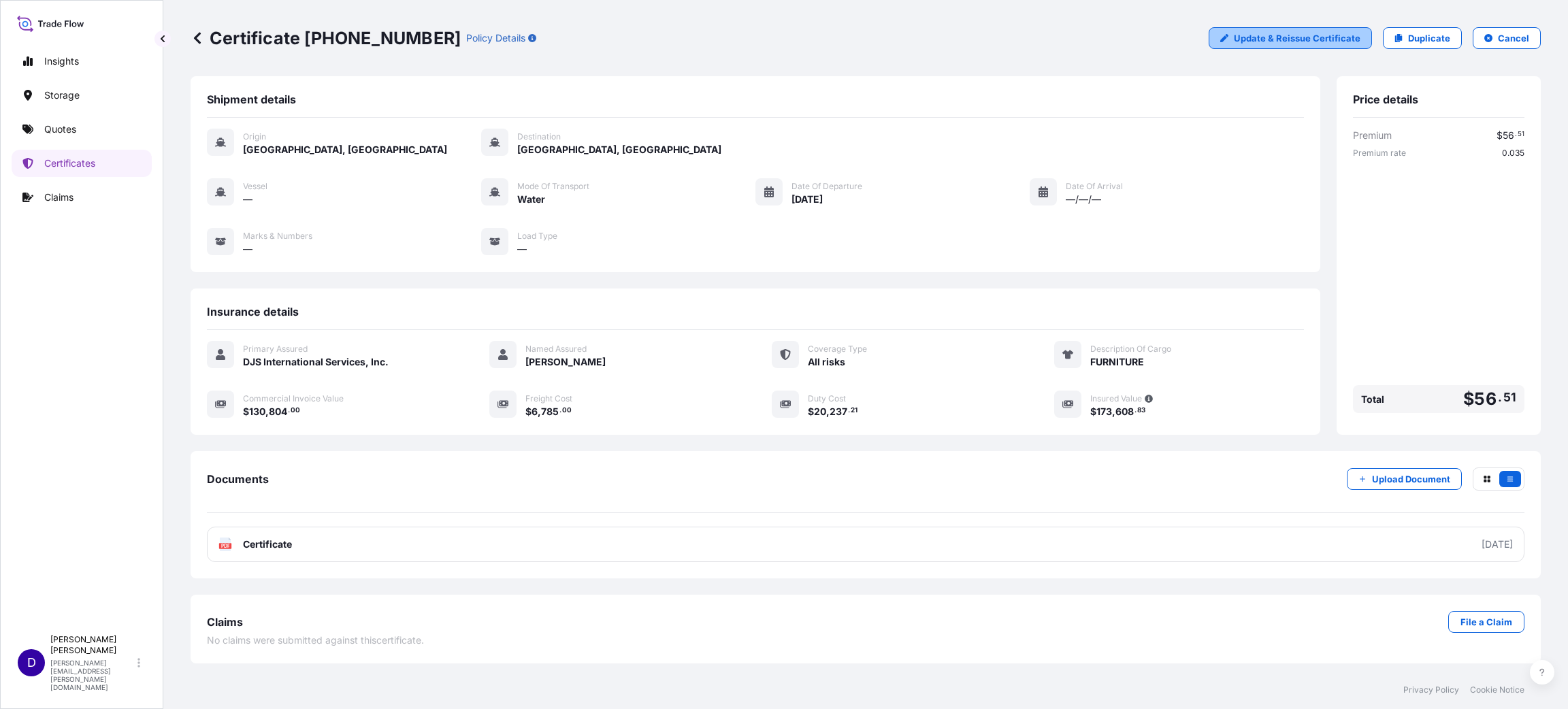
click at [1045, 39] on p "Update & Reissue Certificate" at bounding box center [1297, 38] width 127 height 14
select select "Water"
select select "32032"
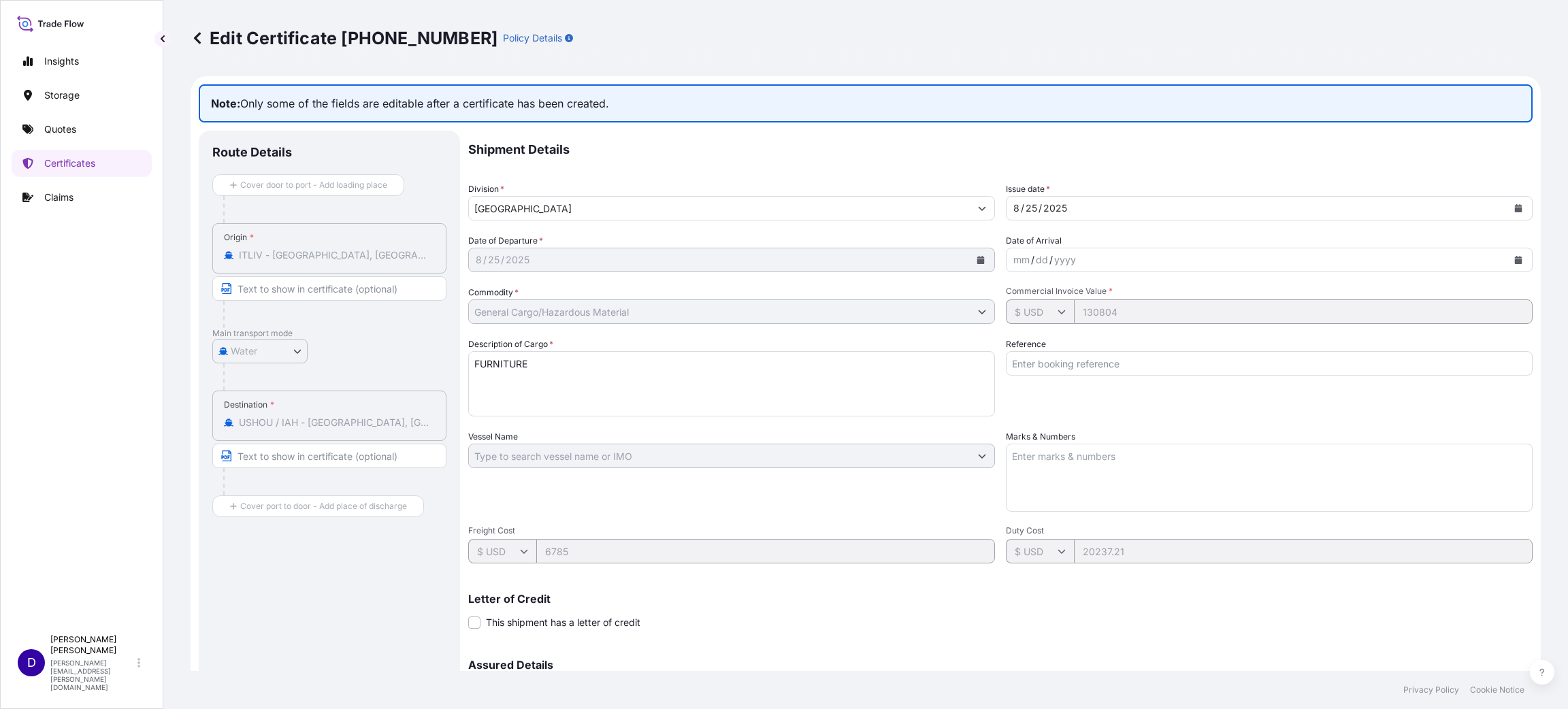
drag, startPoint x: 1333, startPoint y: 45, endPoint x: 1294, endPoint y: 59, distance: 41.4
drag, startPoint x: 1294, startPoint y: 59, endPoint x: 745, endPoint y: 49, distance: 549.1
click at [746, 49] on div "Edit Certificate [PHONE_NUMBER] Policy Details" at bounding box center [866, 38] width 1350 height 76
click at [1045, 352] on div "Reference" at bounding box center [1269, 377] width 527 height 79
click at [1045, 362] on input "Reference" at bounding box center [1269, 363] width 527 height 24
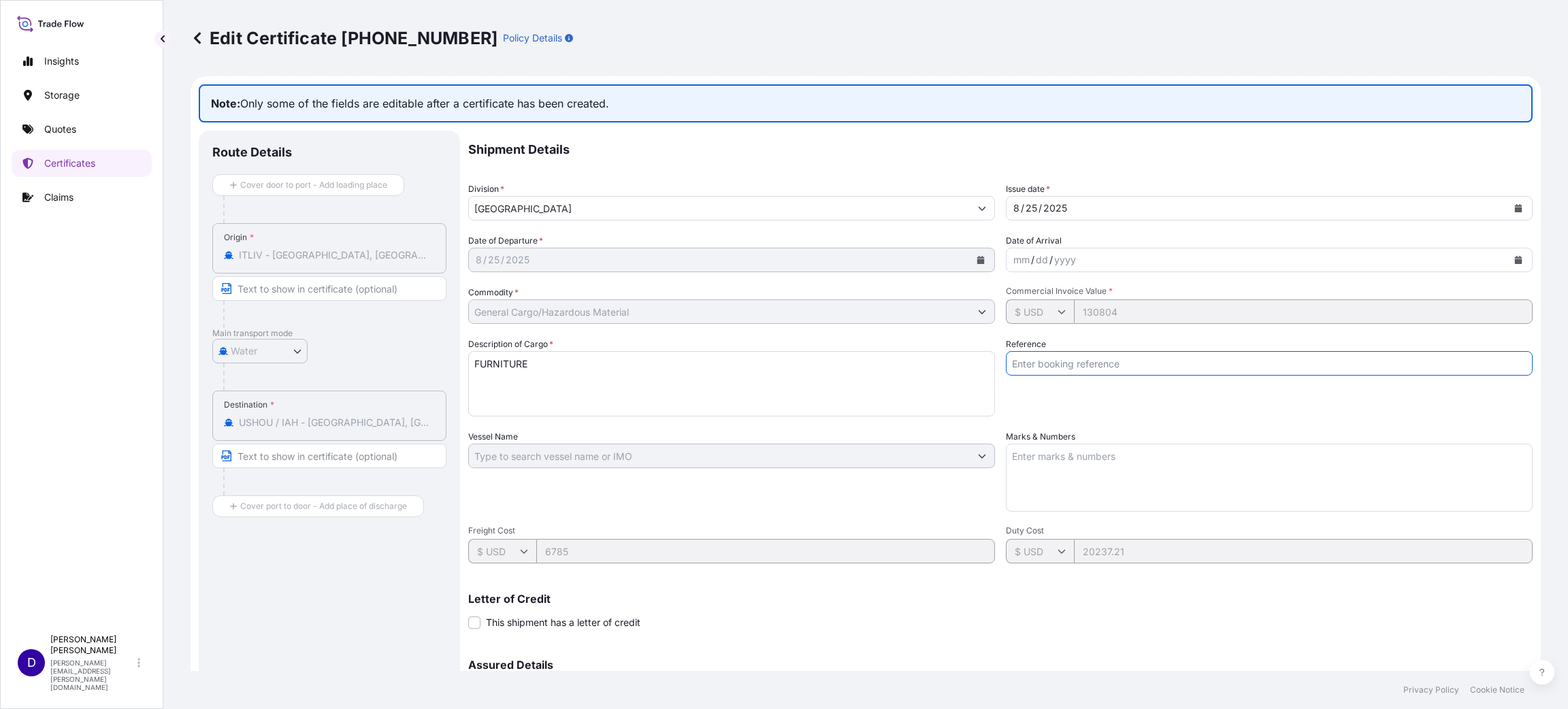
paste input "ce"
type input "ce"
drag, startPoint x: 1046, startPoint y: 371, endPoint x: 893, endPoint y: 363, distance: 153.2
click at [895, 363] on div "Shipment Details Division * [GEOGRAPHIC_DATA] Issue date * [DATE] Date of Depar…" at bounding box center [1000, 455] width 1065 height 649
paste input "ce"
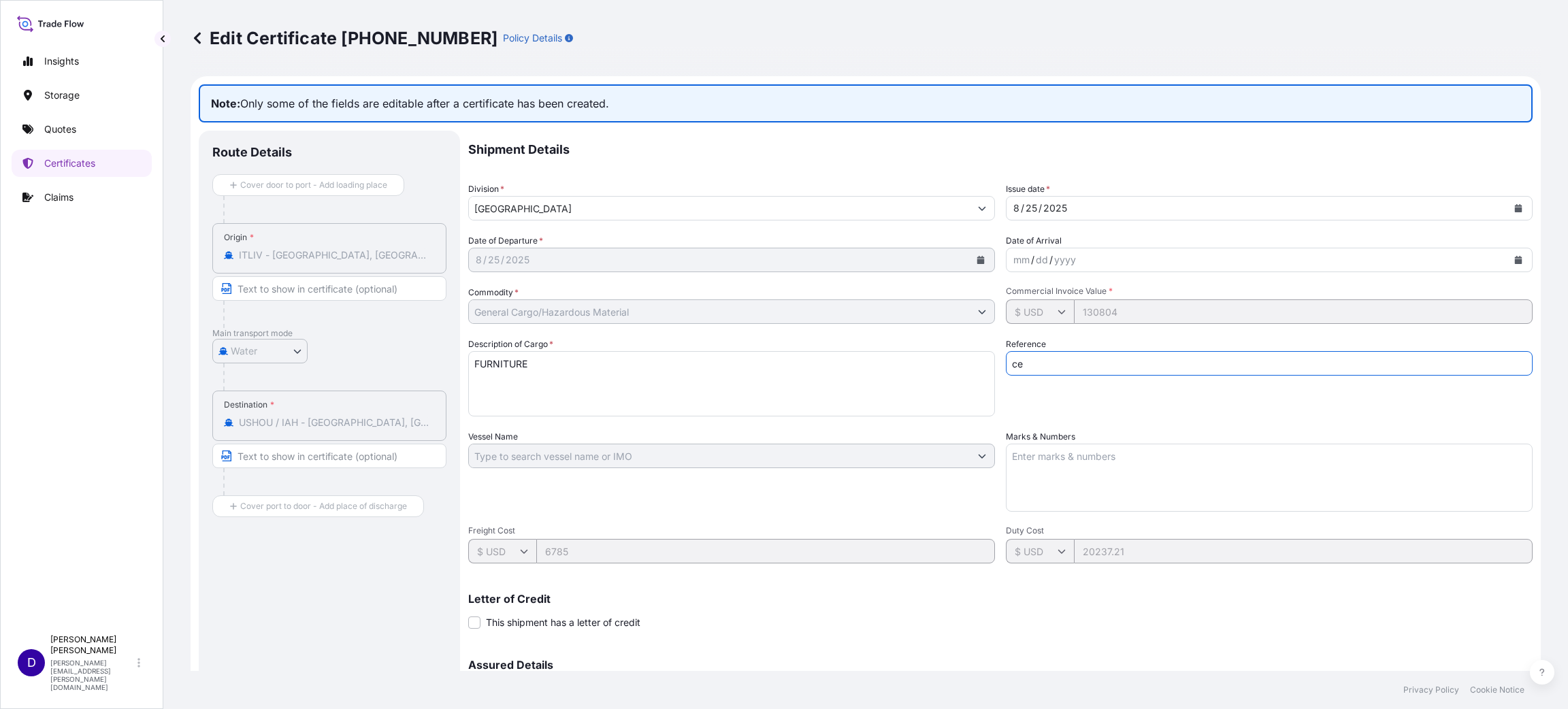
type input "c"
click at [1044, 355] on input "Reference" at bounding box center [1269, 363] width 527 height 24
paste input "B25I156200"
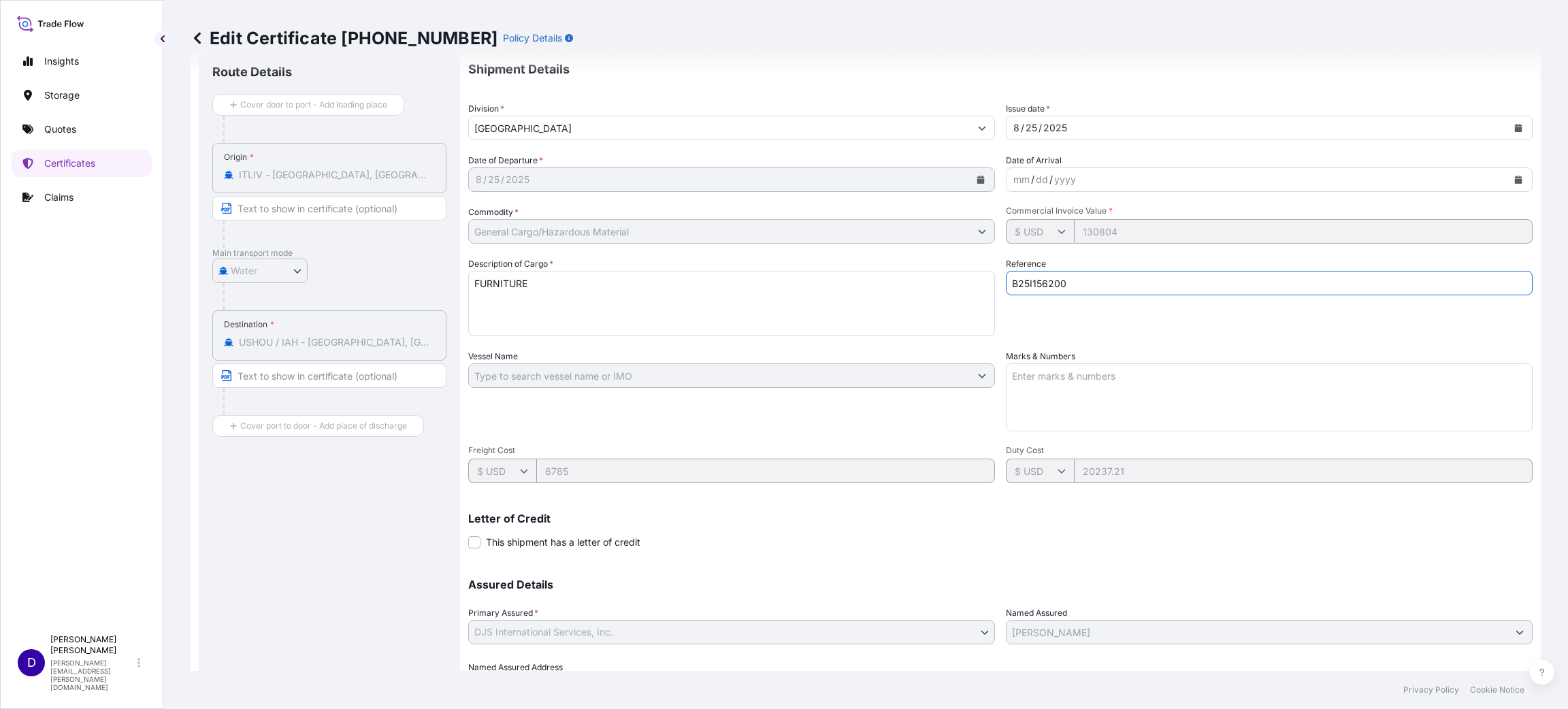
scroll to position [153, 0]
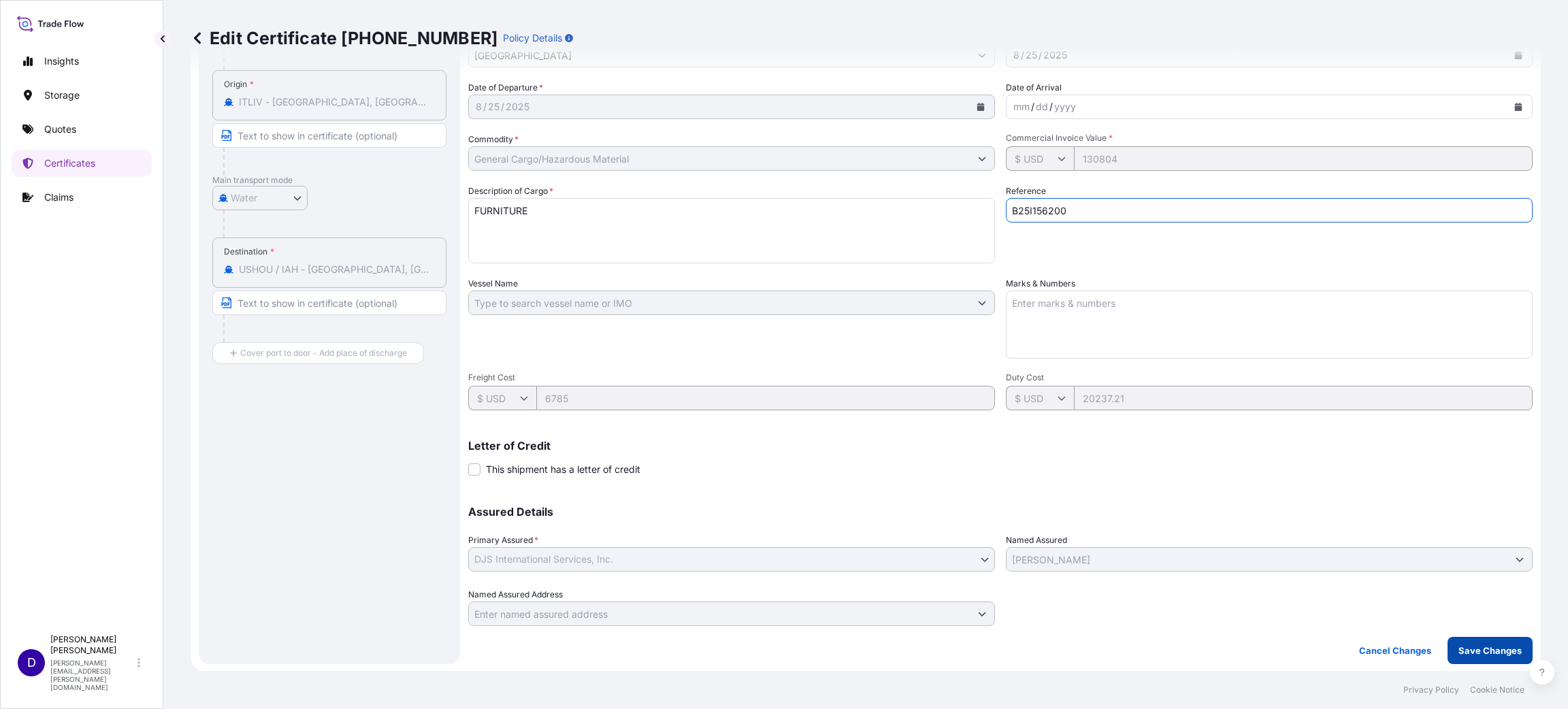
type input "B25I156200"
click at [1045, 473] on p "Save Changes" at bounding box center [1490, 650] width 63 height 14
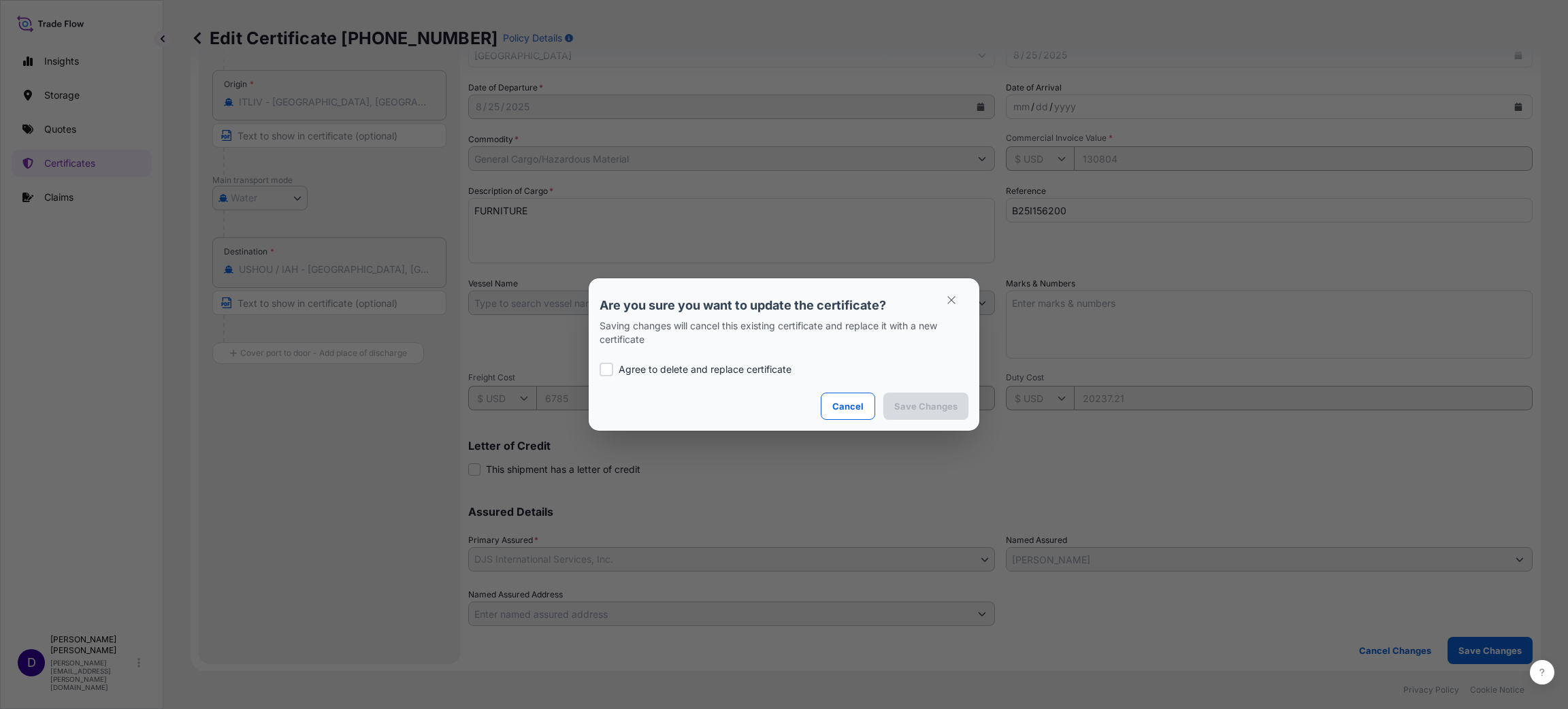
click at [605, 371] on div at bounding box center [606, 369] width 14 height 14
checkbox input "true"
click at [933, 403] on p "Save Changes" at bounding box center [926, 406] width 63 height 14
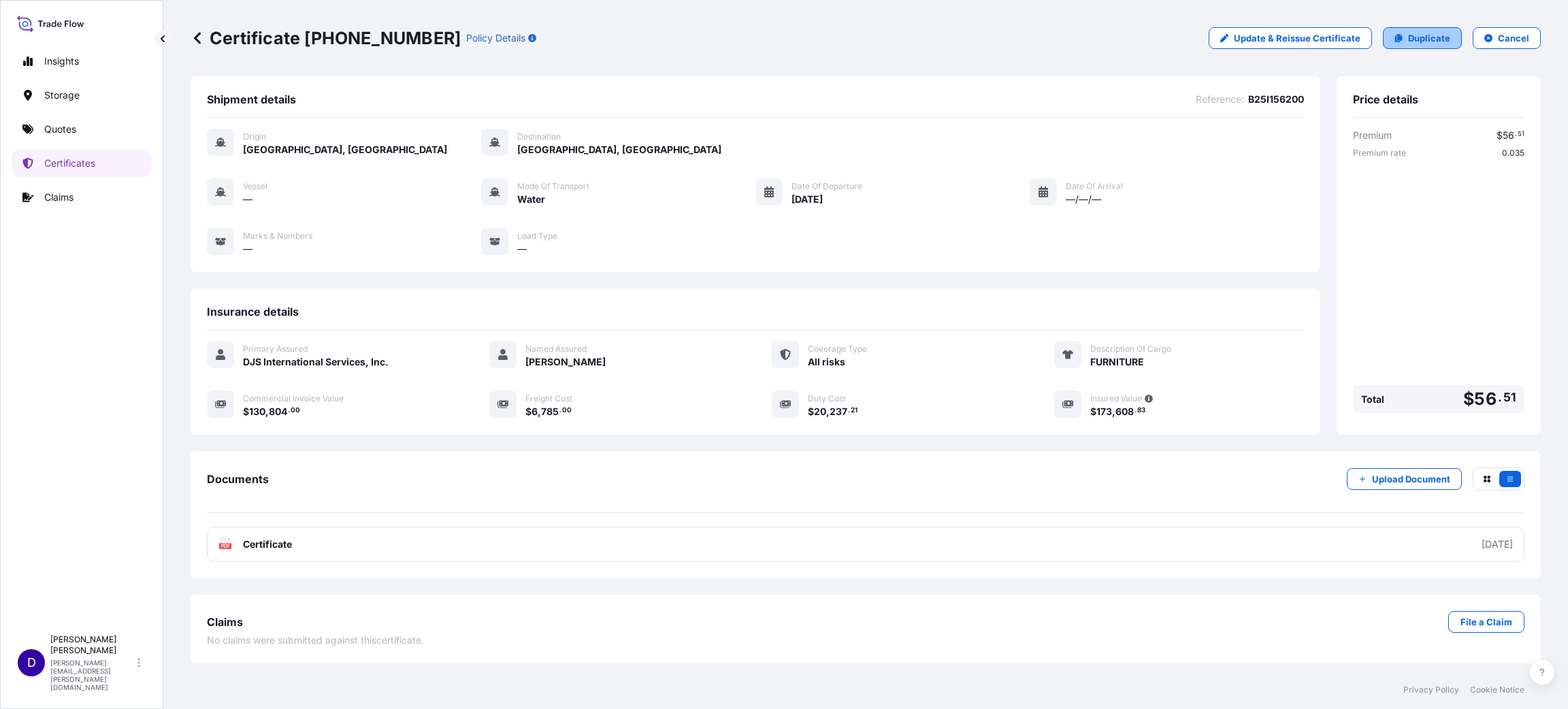
click at [1045, 38] on p "Duplicate" at bounding box center [1429, 38] width 43 height 14
select select "Water"
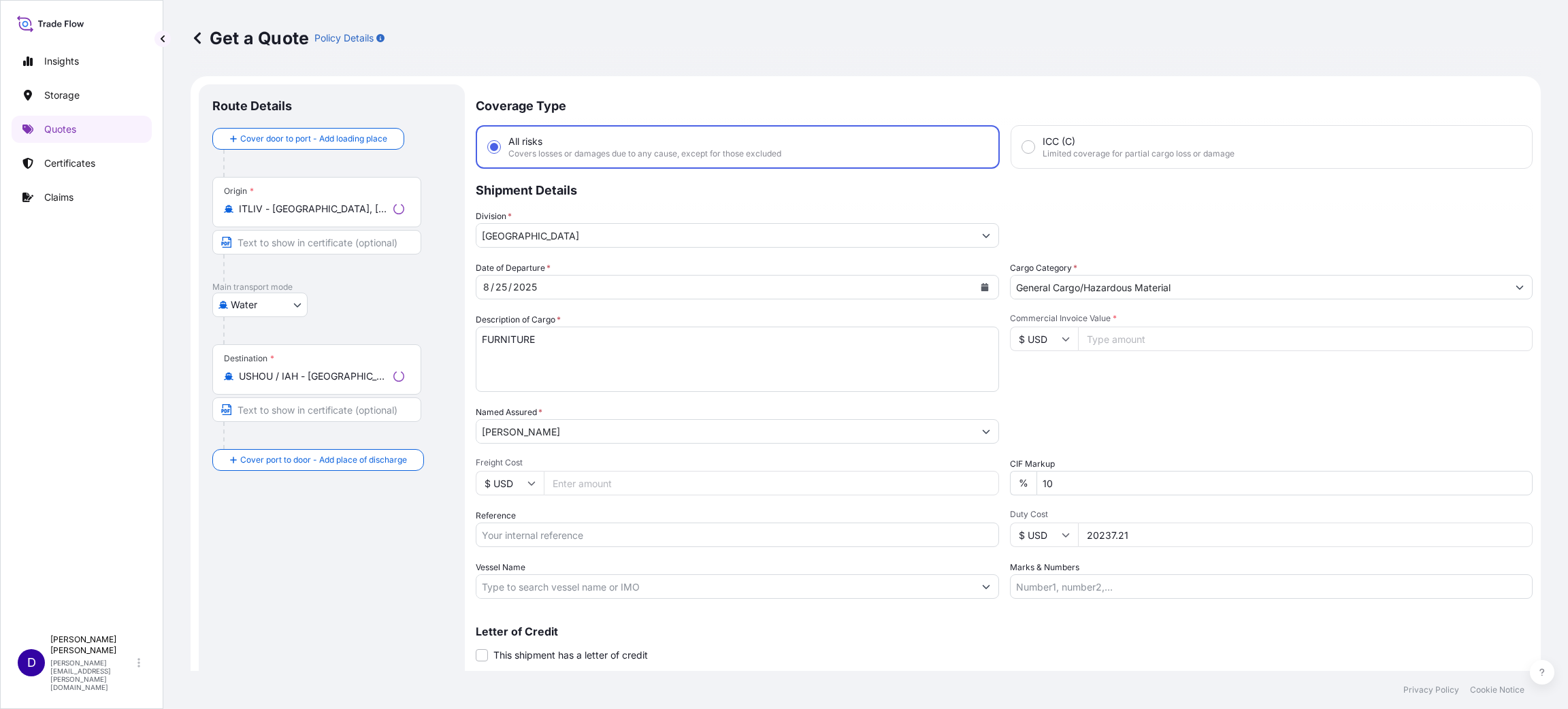
scroll to position [22, 0]
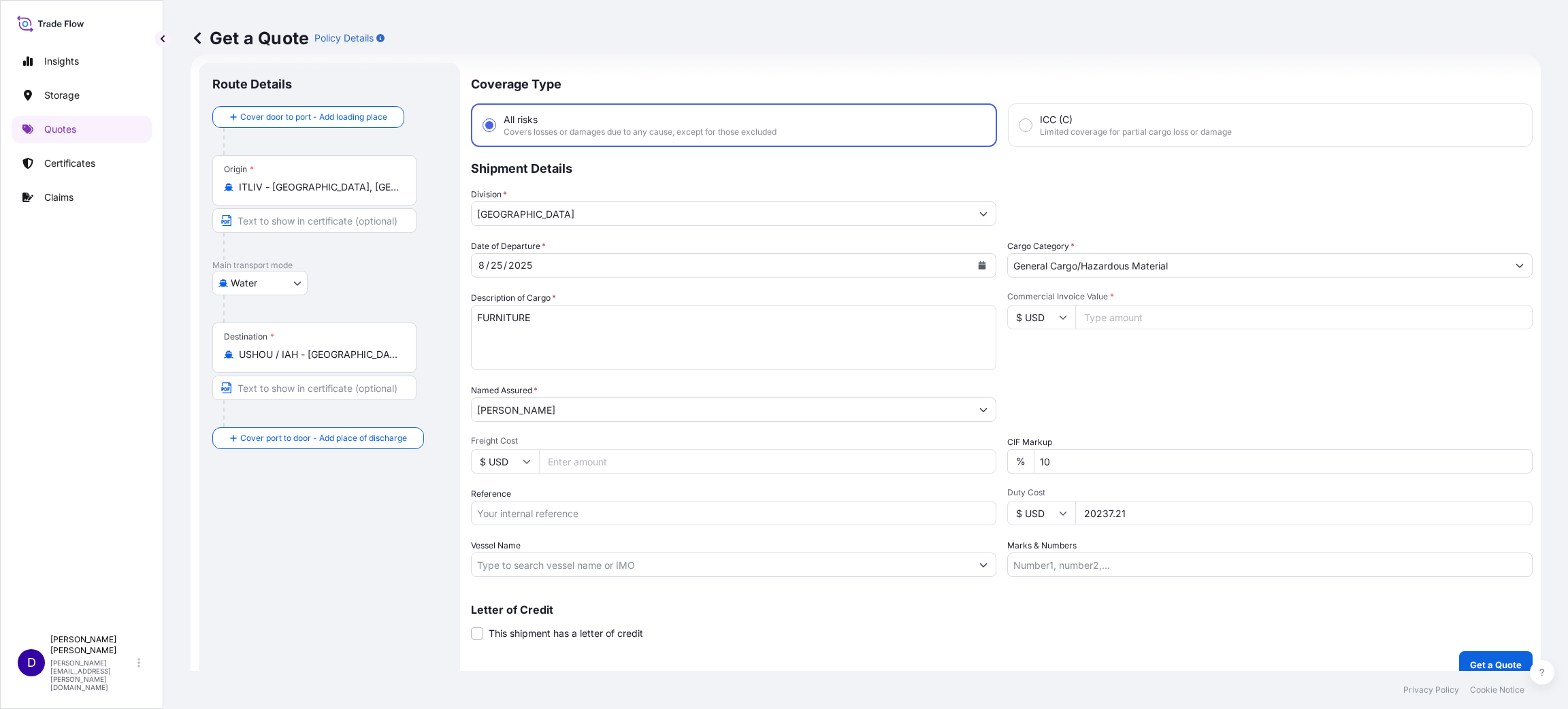
click at [1045, 318] on input "Commercial Invoice Value *" at bounding box center [1303, 317] width 457 height 24
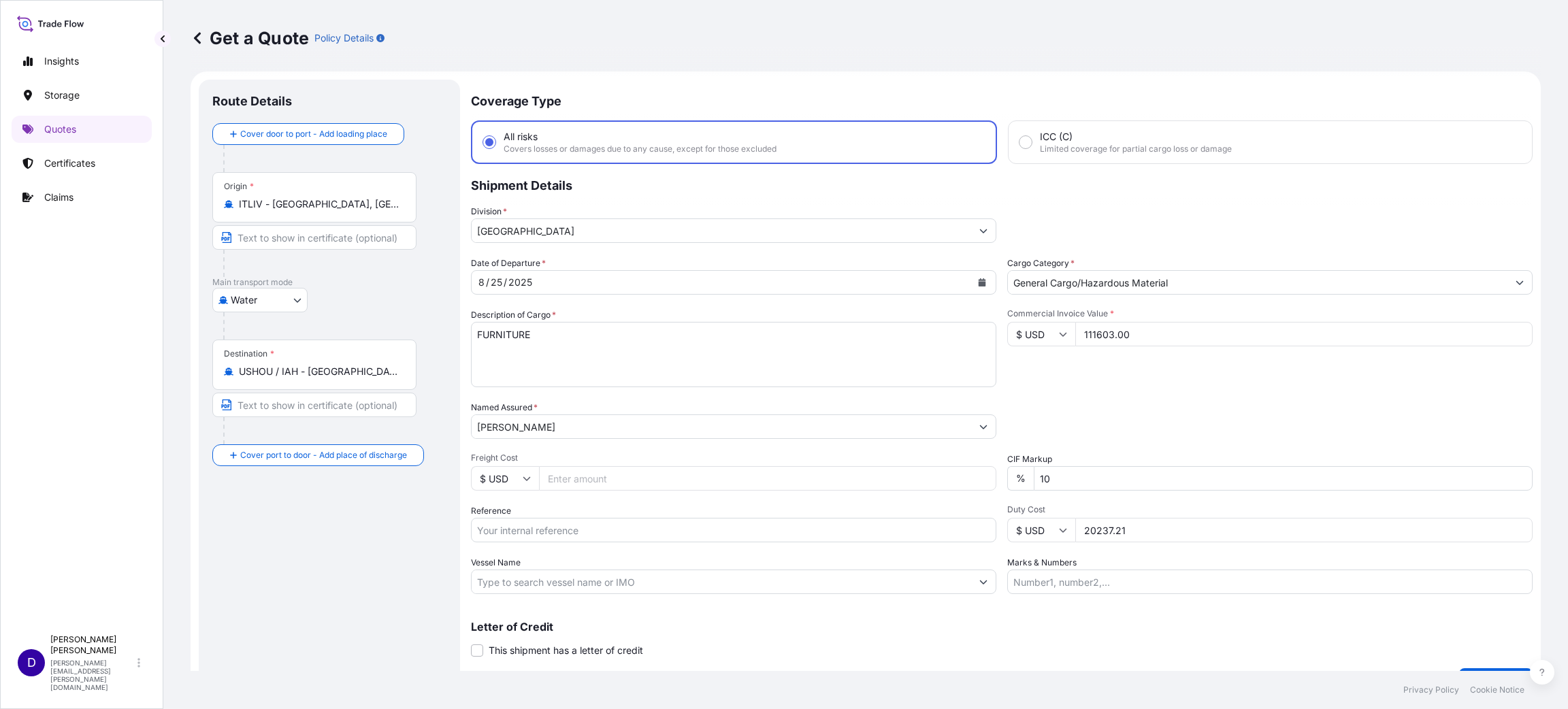
scroll to position [0, 0]
type input "111603.00"
click at [569, 473] on input "Freight Cost" at bounding box center [767, 483] width 457 height 24
type input "6790.00"
click at [563, 473] on input "Reference" at bounding box center [734, 534] width 525 height 24
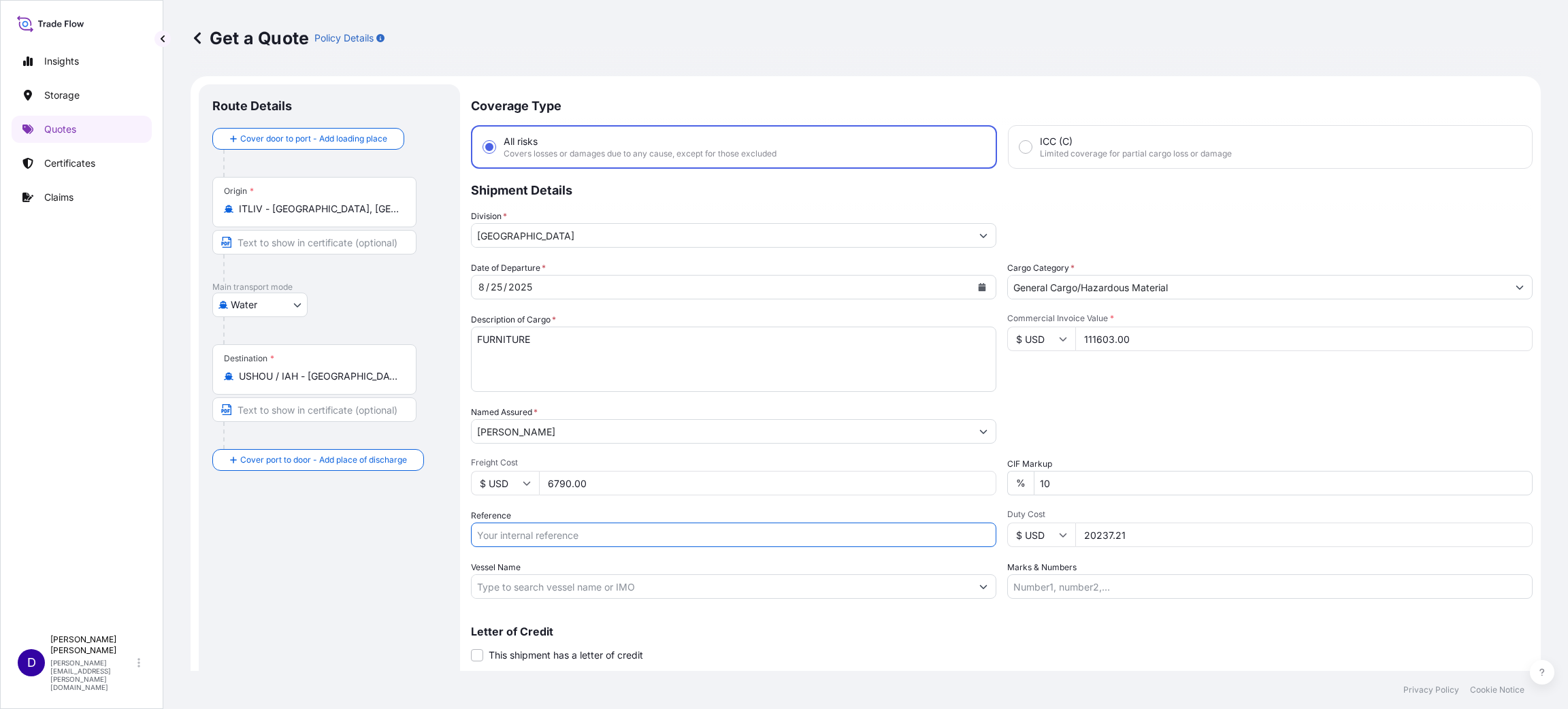
paste input "B25I155813"
type input "B25I155813"
drag, startPoint x: 1149, startPoint y: 538, endPoint x: 999, endPoint y: 522, distance: 150.9
click at [1007, 473] on div "$ USD 20237.21" at bounding box center [1270, 534] width 525 height 24
type input "17266.56"
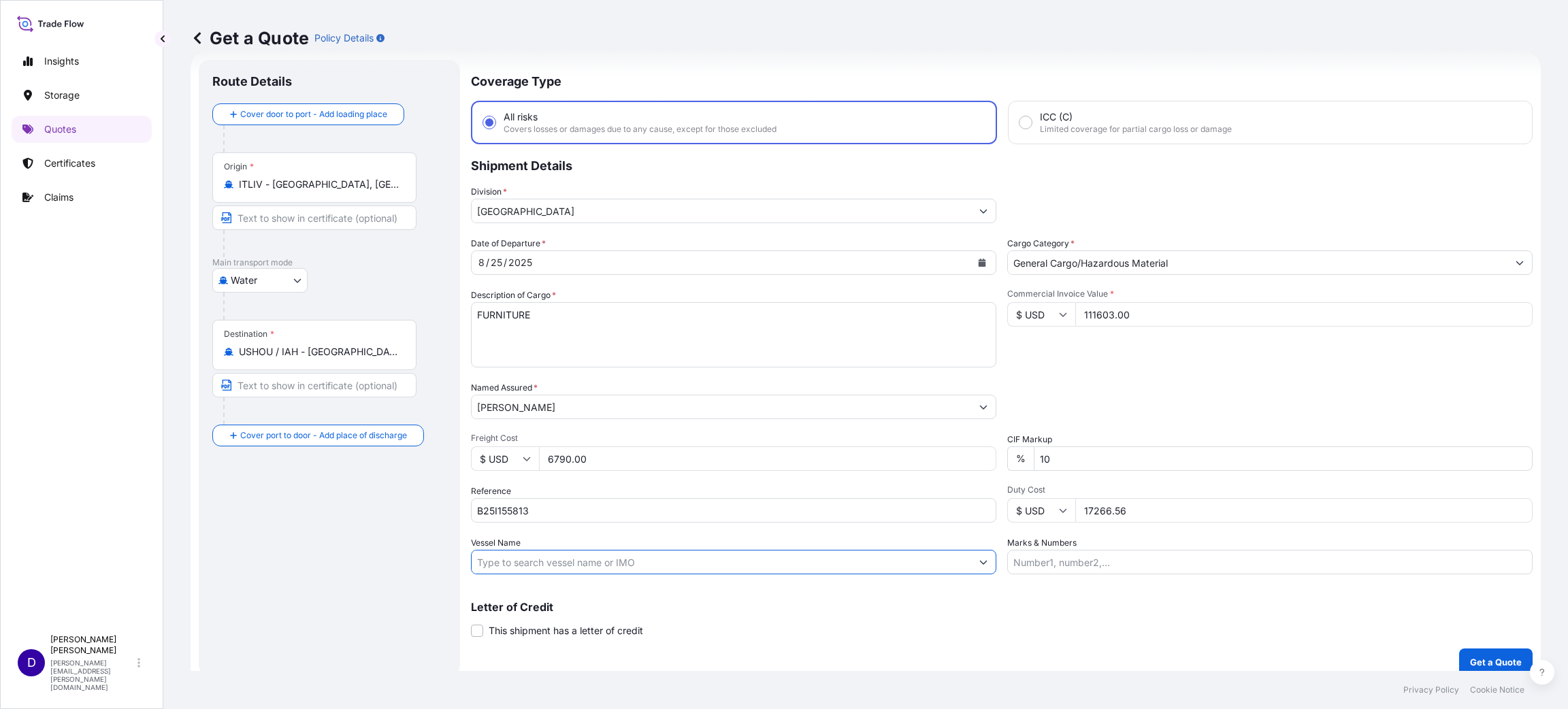
scroll to position [35, 0]
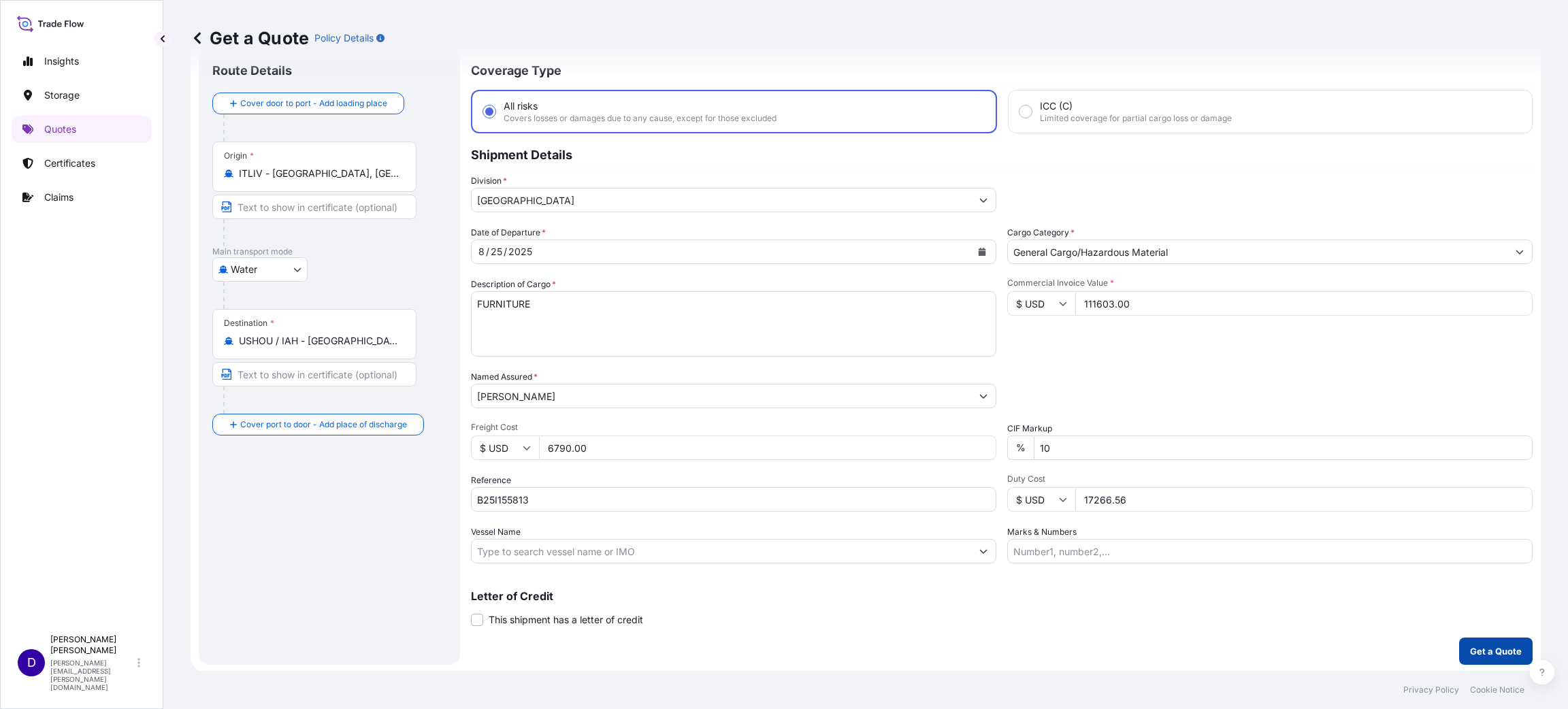
click at [1045, 473] on button "Get a Quote" at bounding box center [1495, 651] width 73 height 27
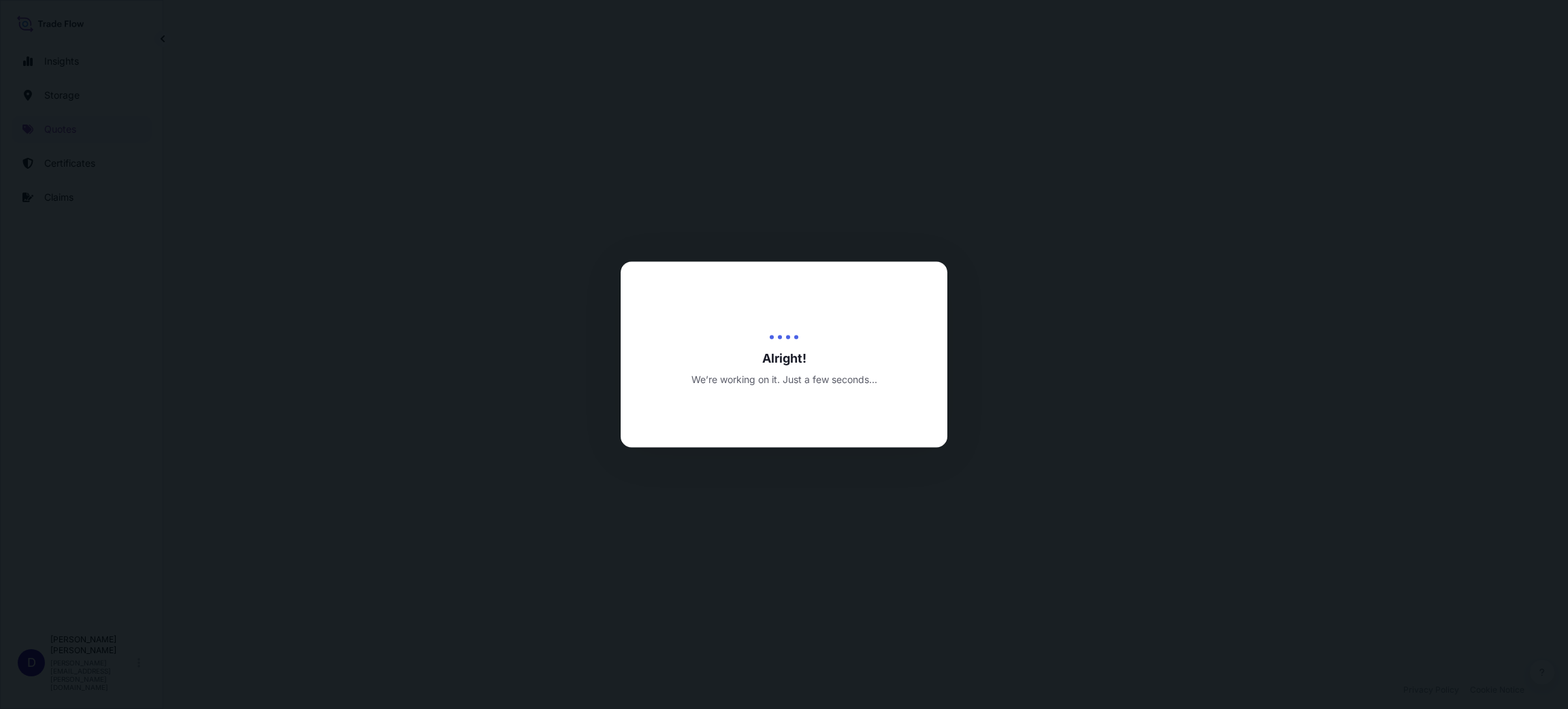
select select "Water"
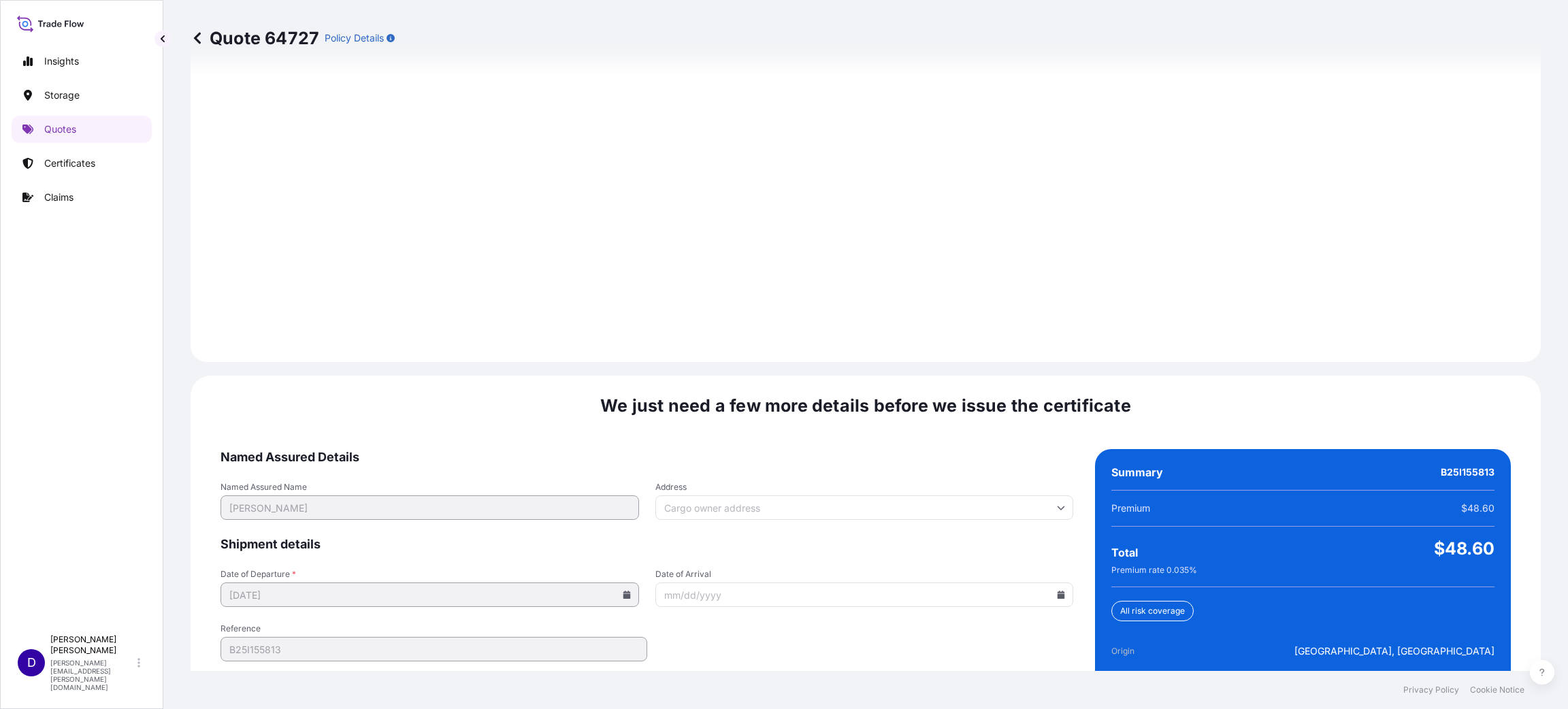
scroll to position [1869, 0]
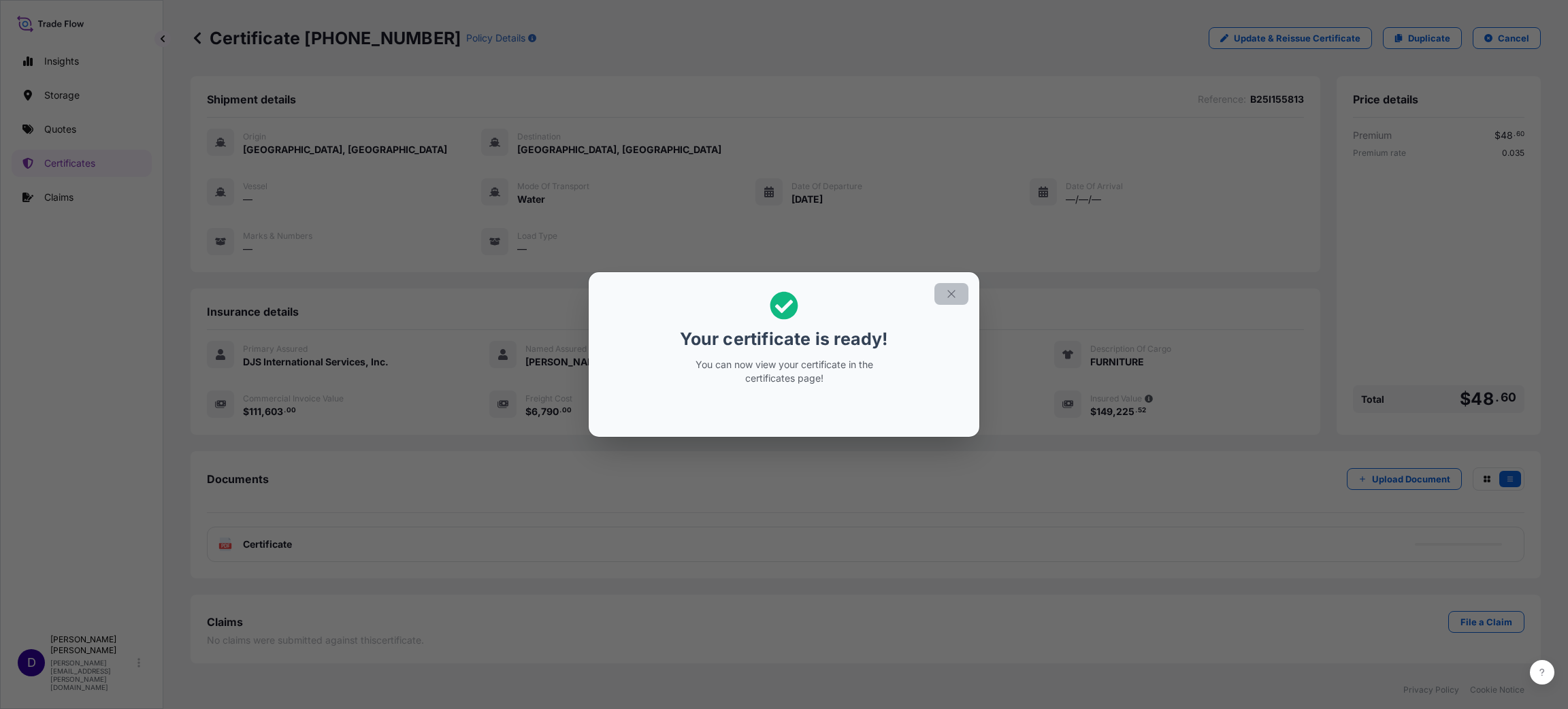
click at [943, 297] on button "button" at bounding box center [951, 294] width 34 height 22
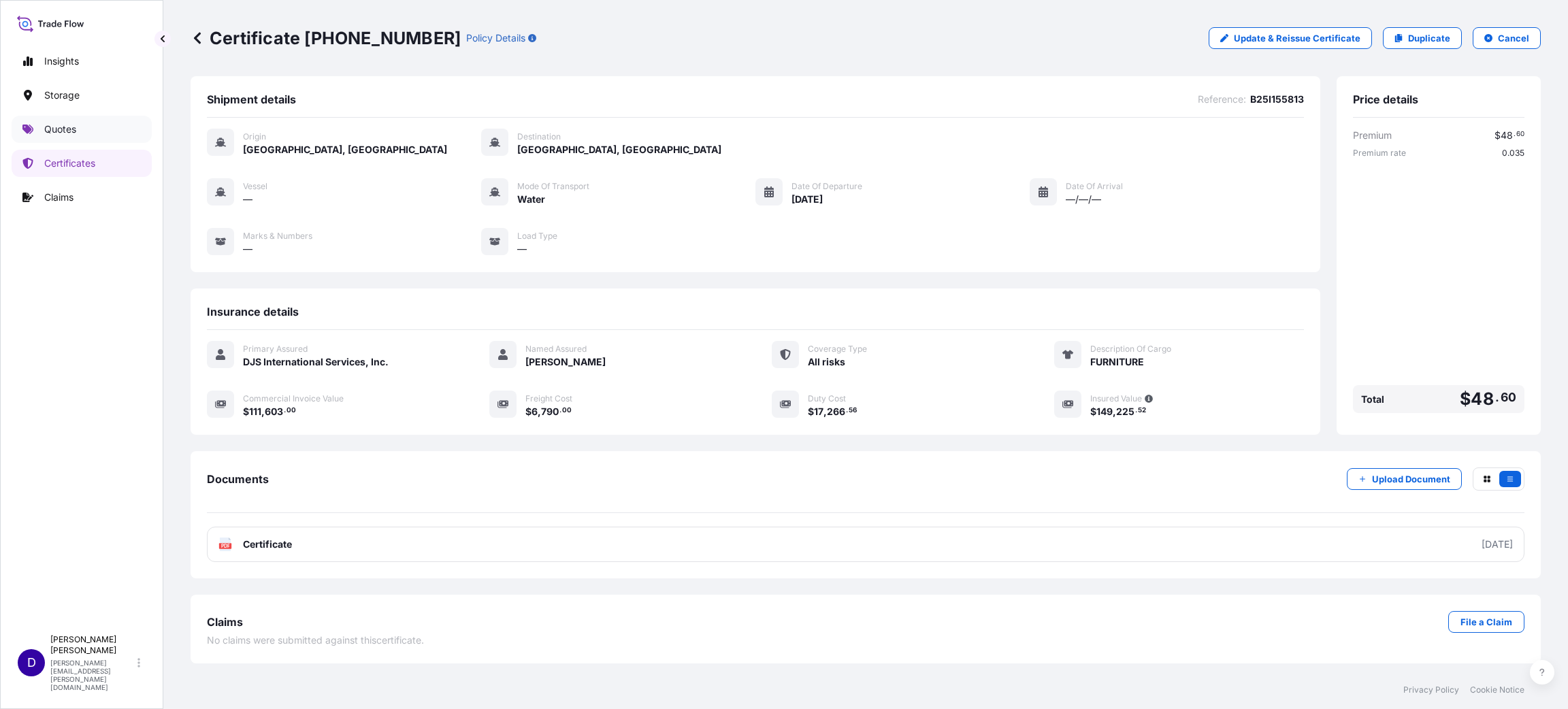
click at [79, 128] on link "Quotes" at bounding box center [81, 129] width 140 height 27
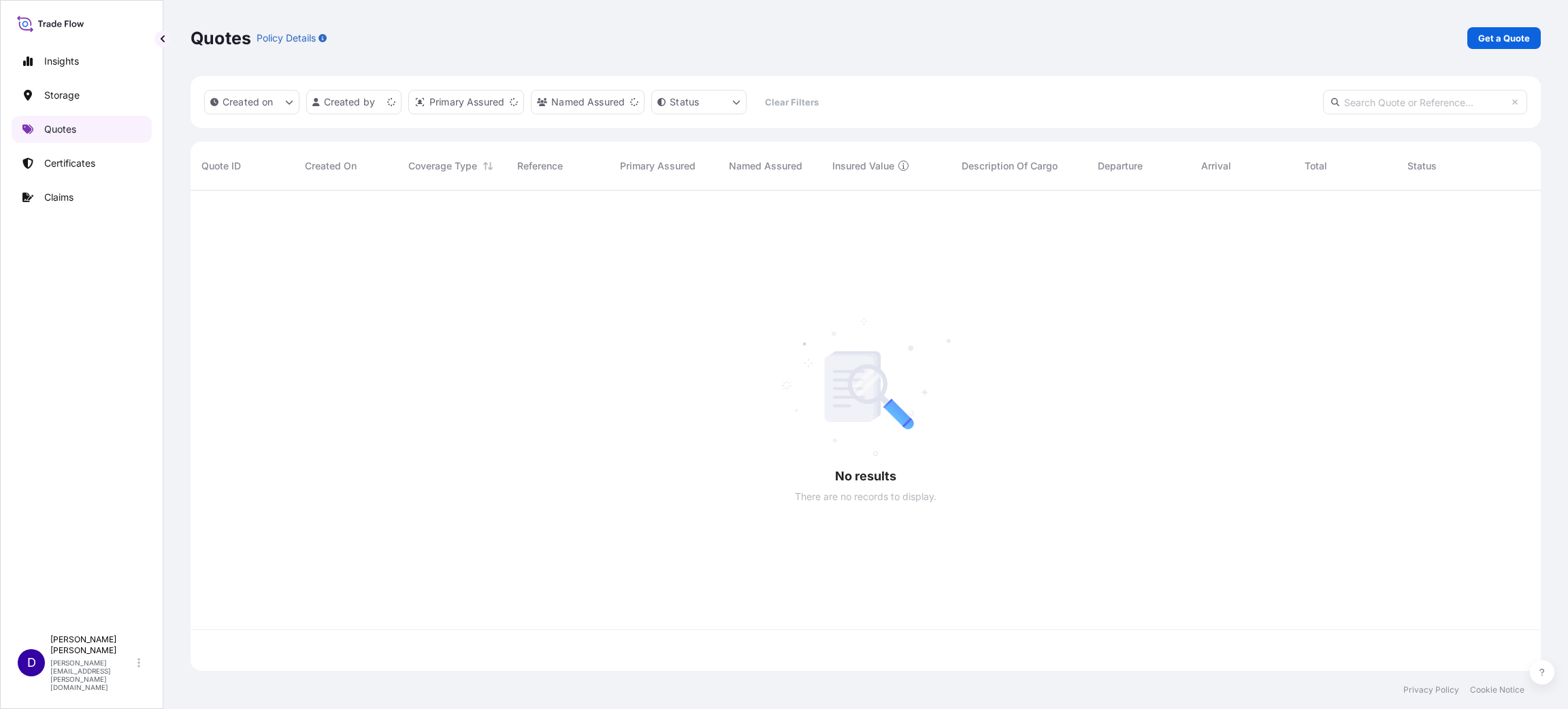
scroll to position [473, 1335]
click at [1045, 35] on p "Get a Quote" at bounding box center [1503, 38] width 51 height 14
select select "Water"
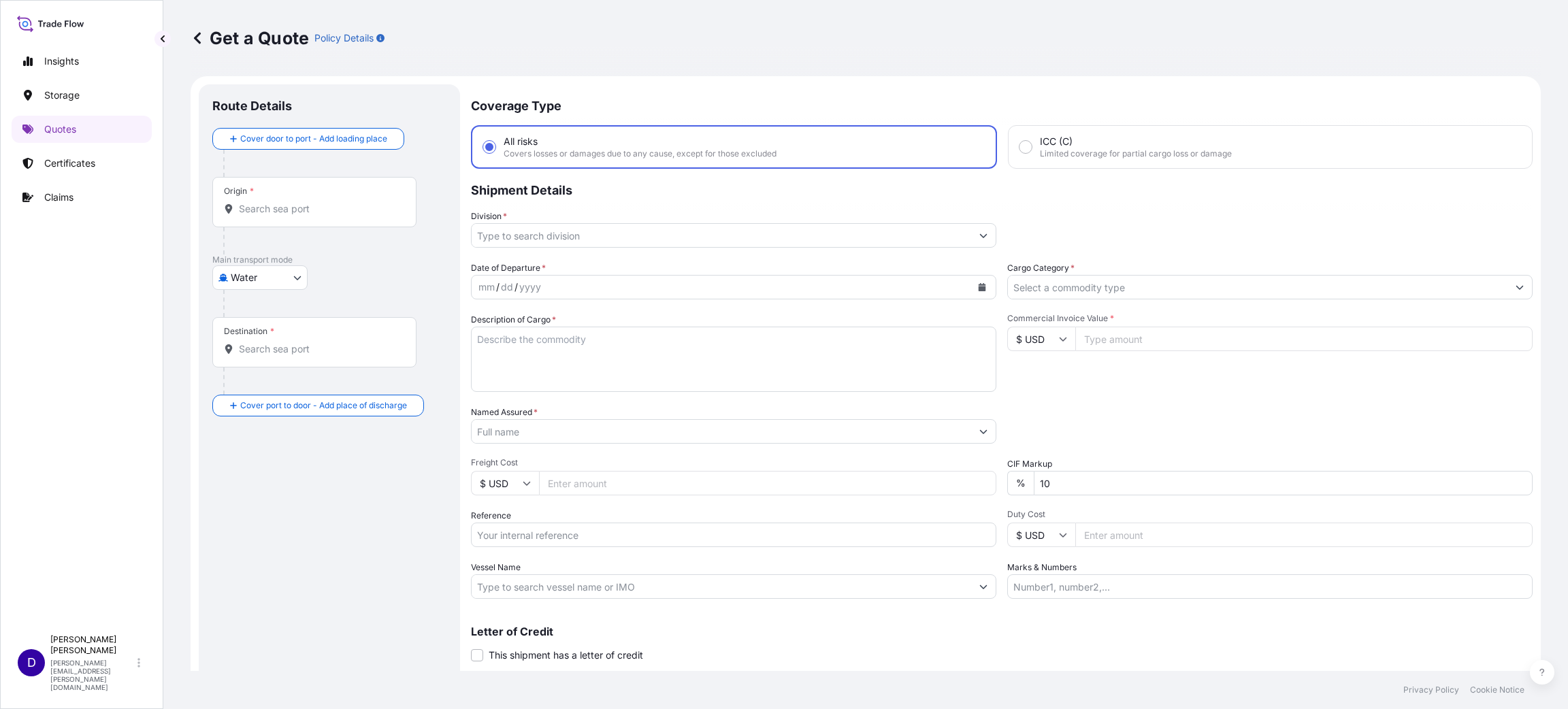
scroll to position [22, 0]
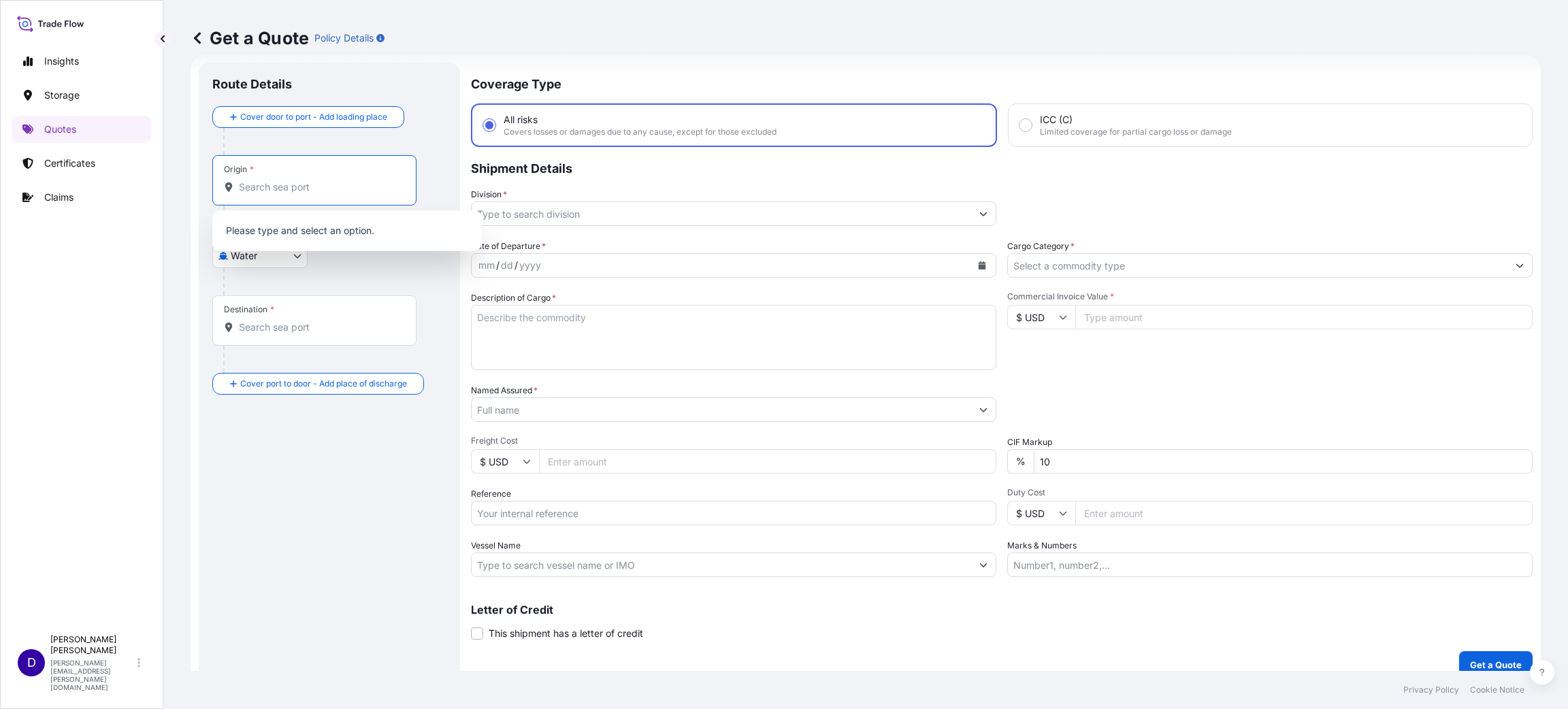
click at [275, 191] on input "Origin *" at bounding box center [319, 187] width 161 height 14
type input "C"
click at [55, 297] on div "Insights Storage Quotes Certificates Claims" at bounding box center [81, 332] width 140 height 593
click at [326, 183] on input "Origin * Please select an origin" at bounding box center [319, 187] width 161 height 14
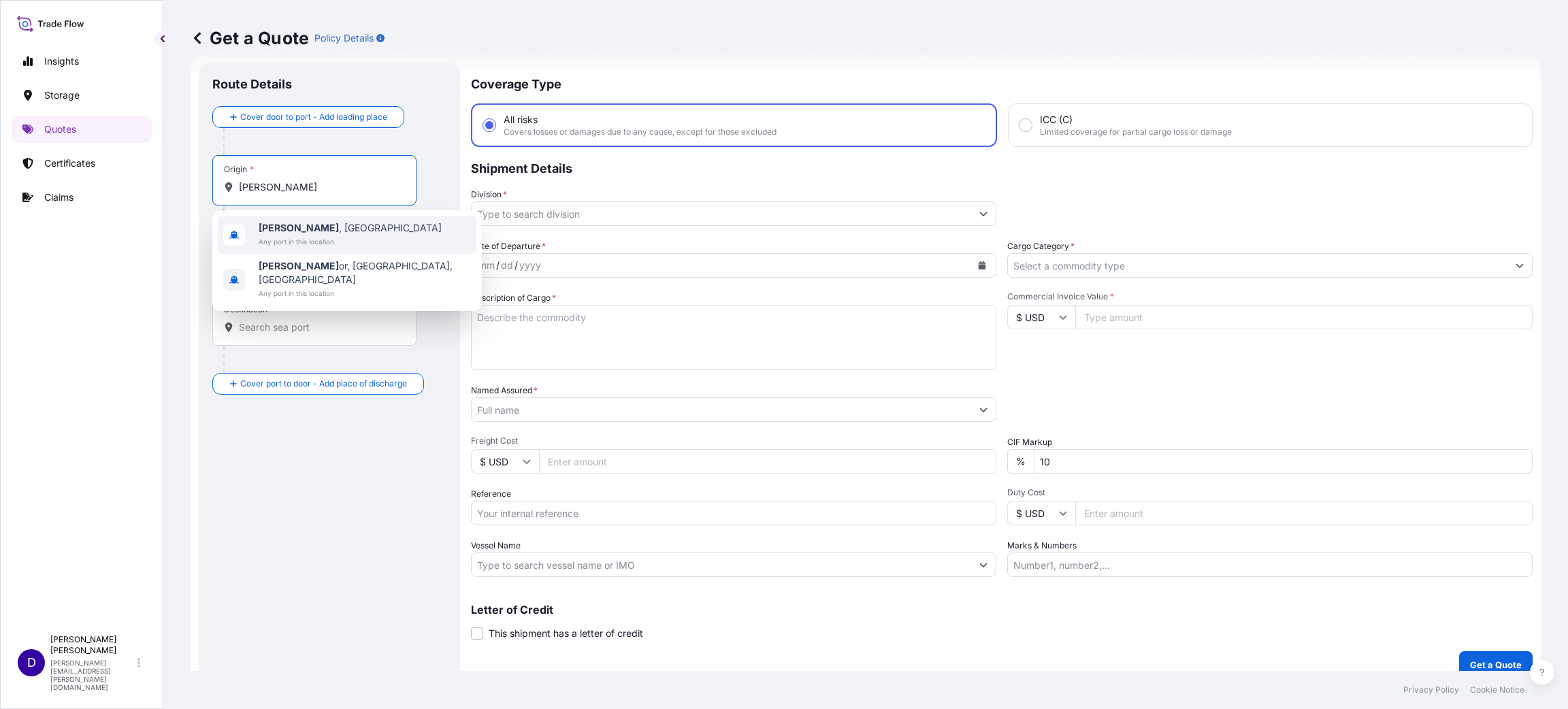
click at [325, 225] on span "[GEOGRAPHIC_DATA] , [GEOGRAPHIC_DATA]" at bounding box center [349, 228] width 183 height 14
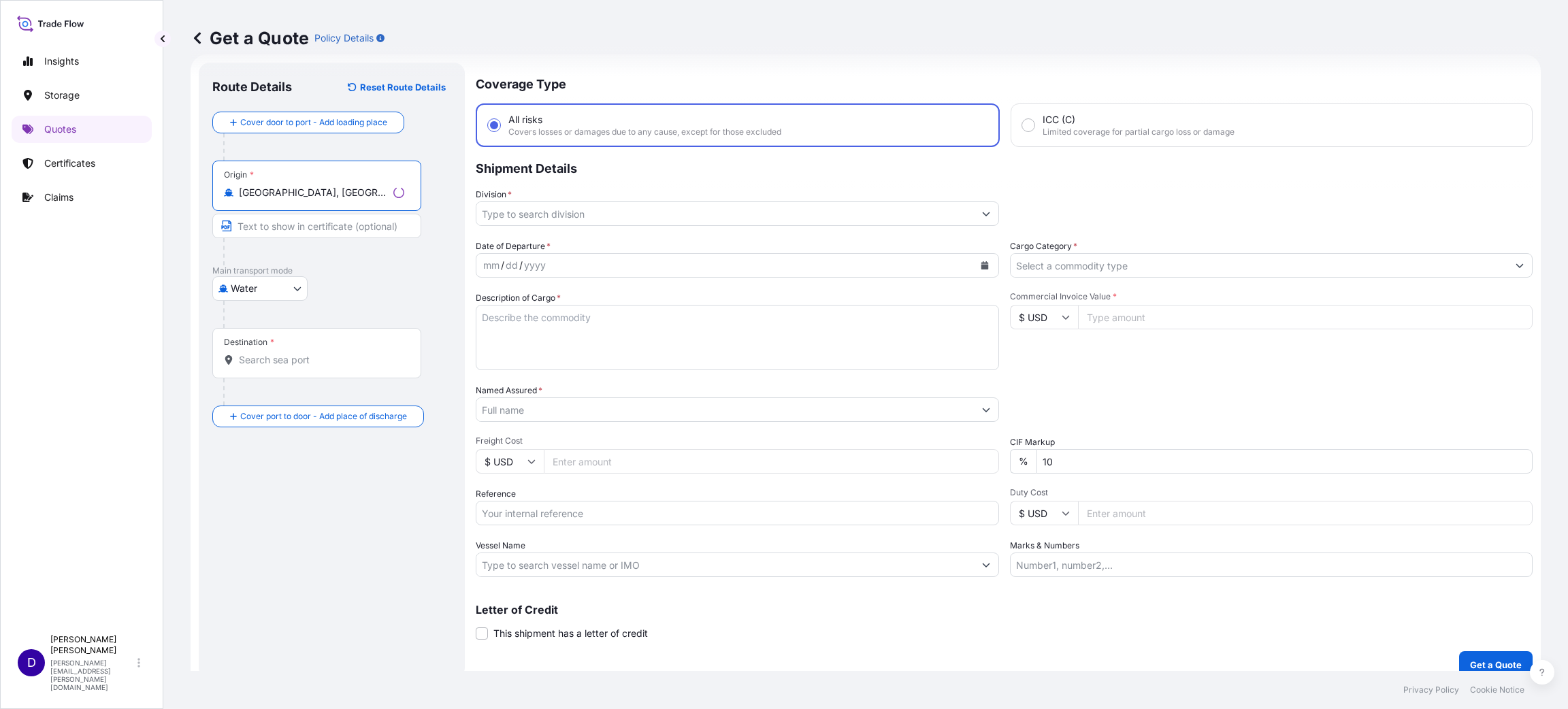
type input "[GEOGRAPHIC_DATA], [GEOGRAPHIC_DATA]"
click at [268, 366] on input "Destination *" at bounding box center [321, 360] width 165 height 14
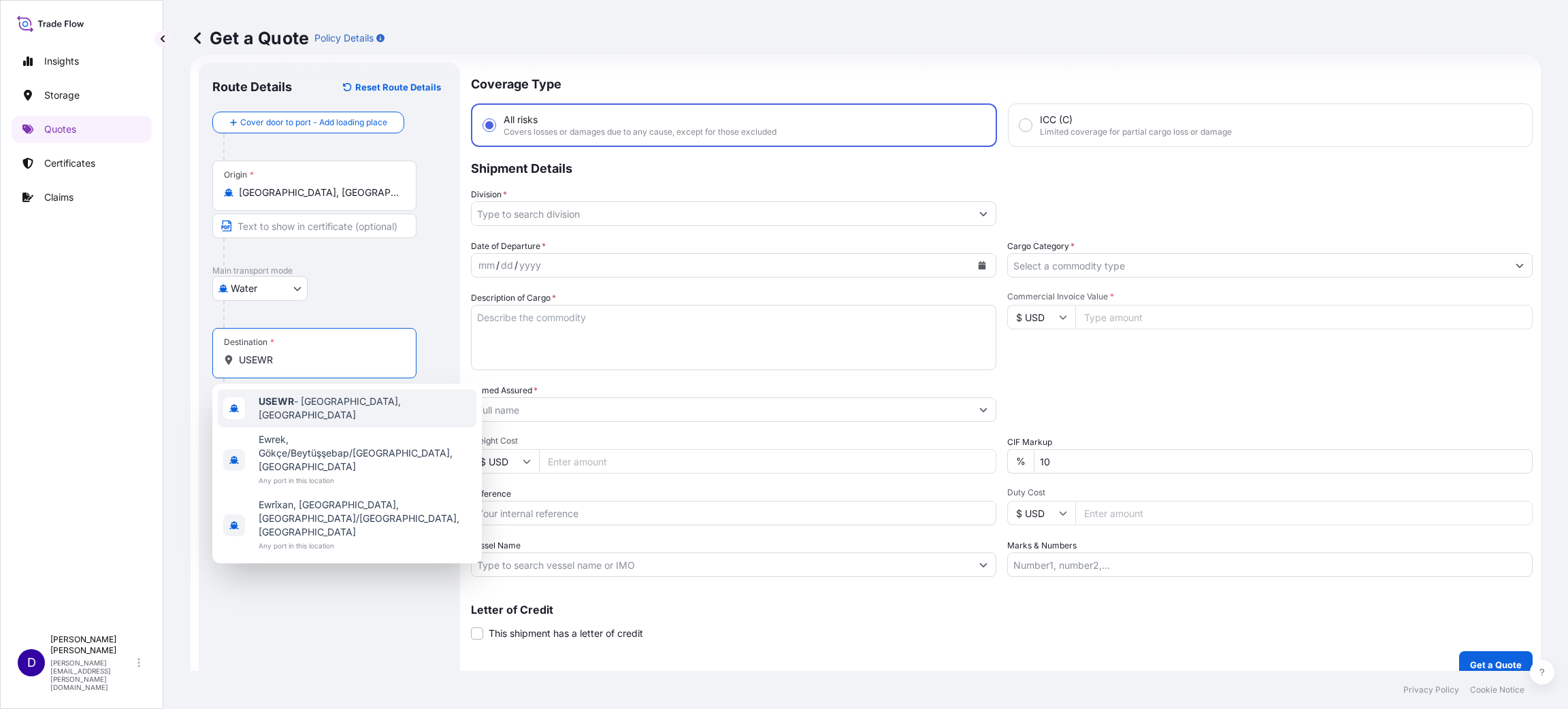
click at [289, 407] on b "USEWR" at bounding box center [276, 401] width 35 height 12
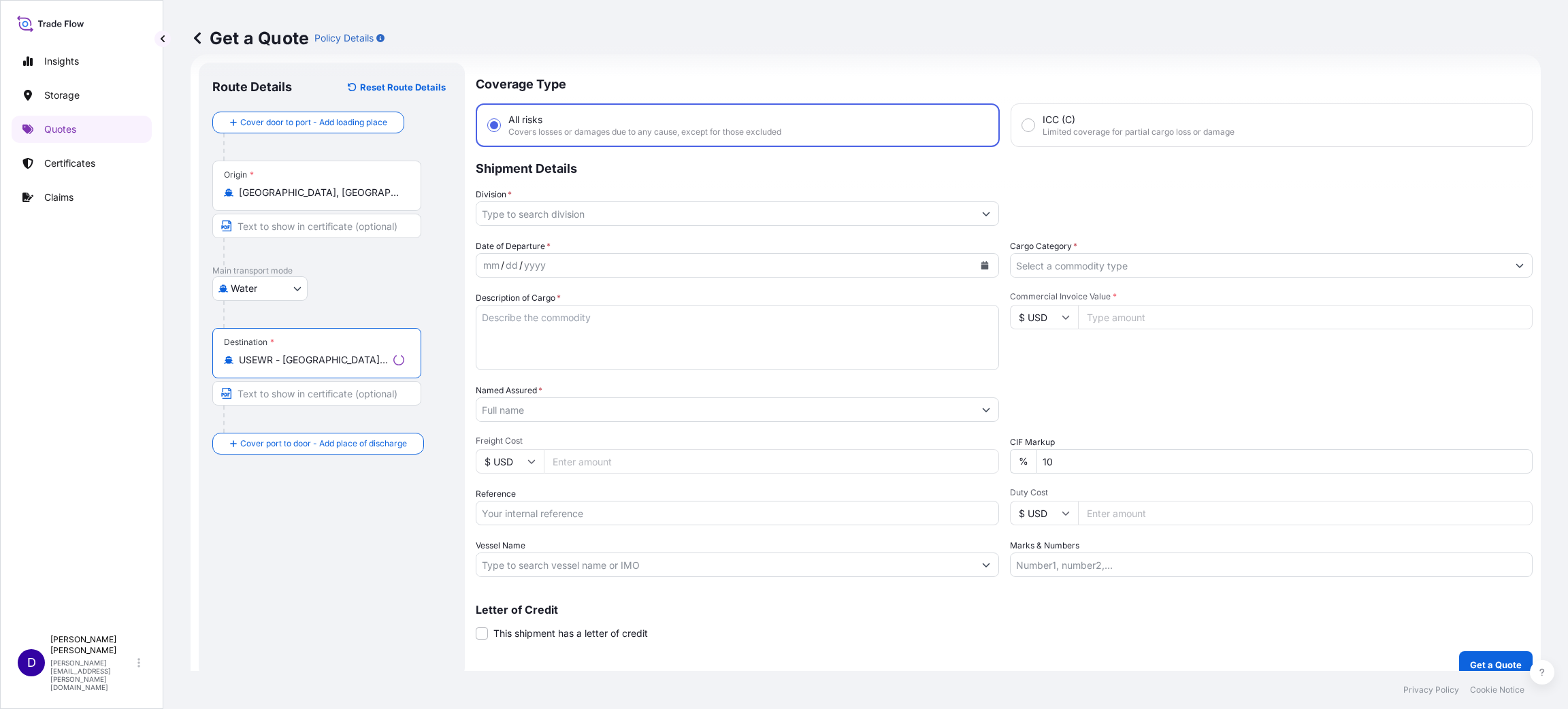
type input "USEWR - [GEOGRAPHIC_DATA], [GEOGRAPHIC_DATA]"
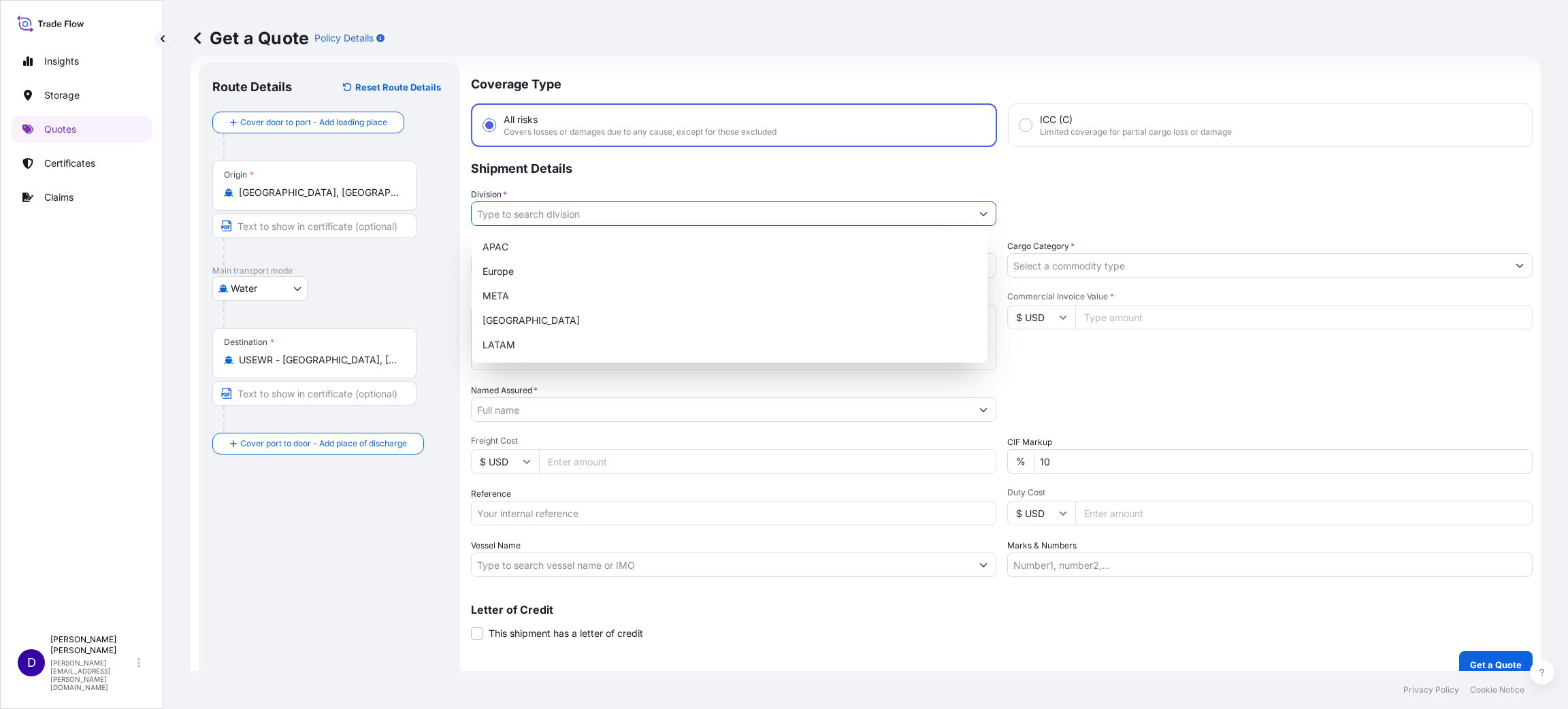
click at [570, 211] on input "Division *" at bounding box center [721, 214] width 500 height 24
click at [521, 316] on div "[GEOGRAPHIC_DATA]" at bounding box center [729, 320] width 505 height 24
type input "[GEOGRAPHIC_DATA]"
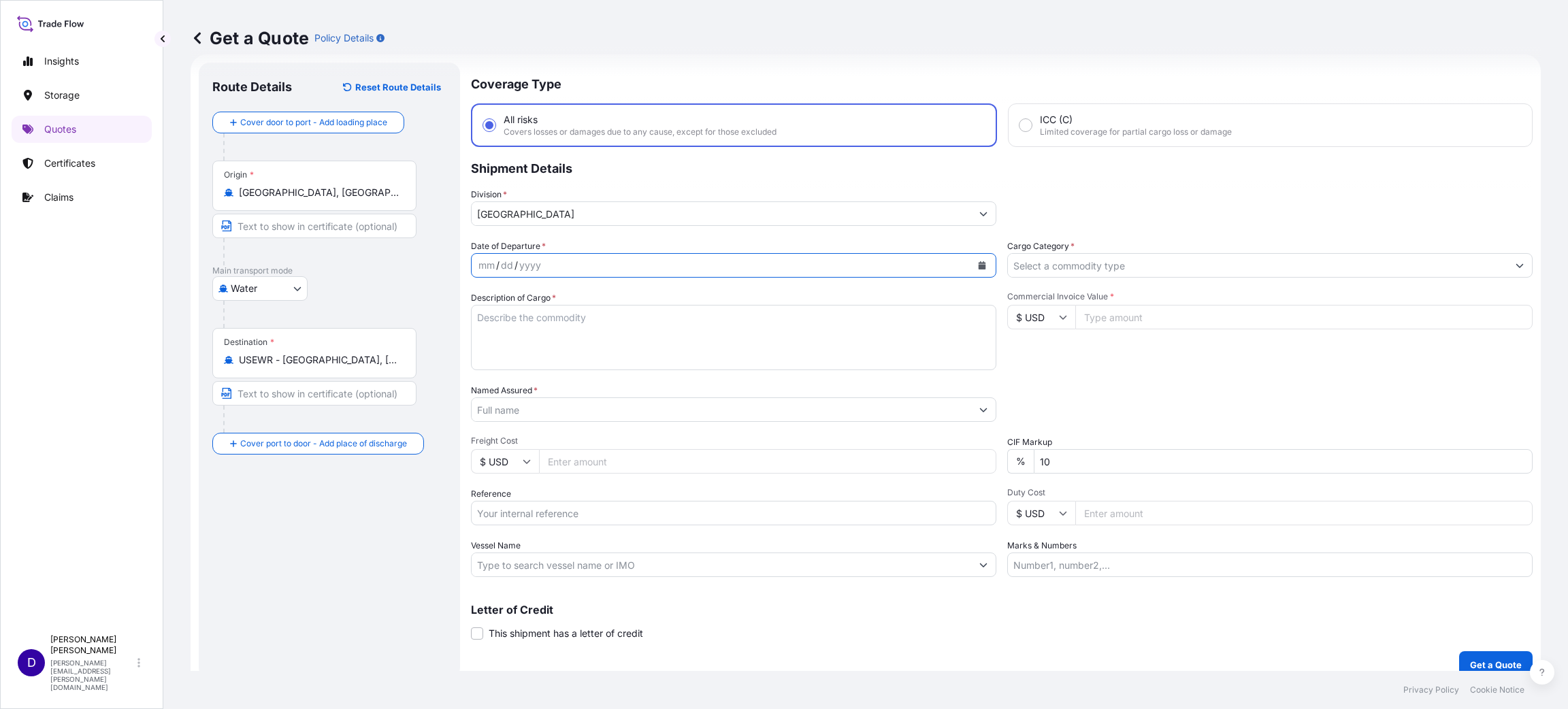
click at [978, 261] on icon "Calendar" at bounding box center [982, 265] width 8 height 8
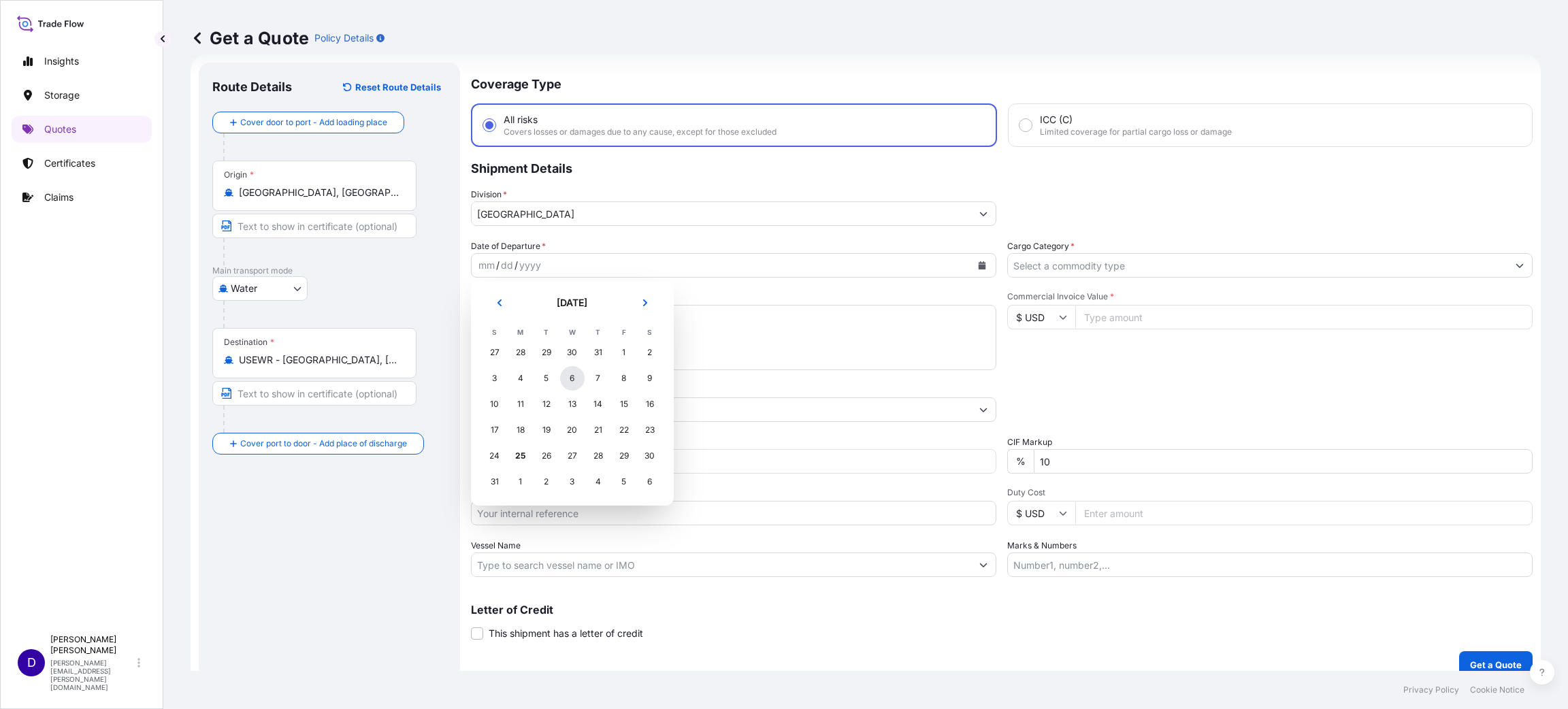
click at [575, 374] on div "6" at bounding box center [572, 378] width 24 height 24
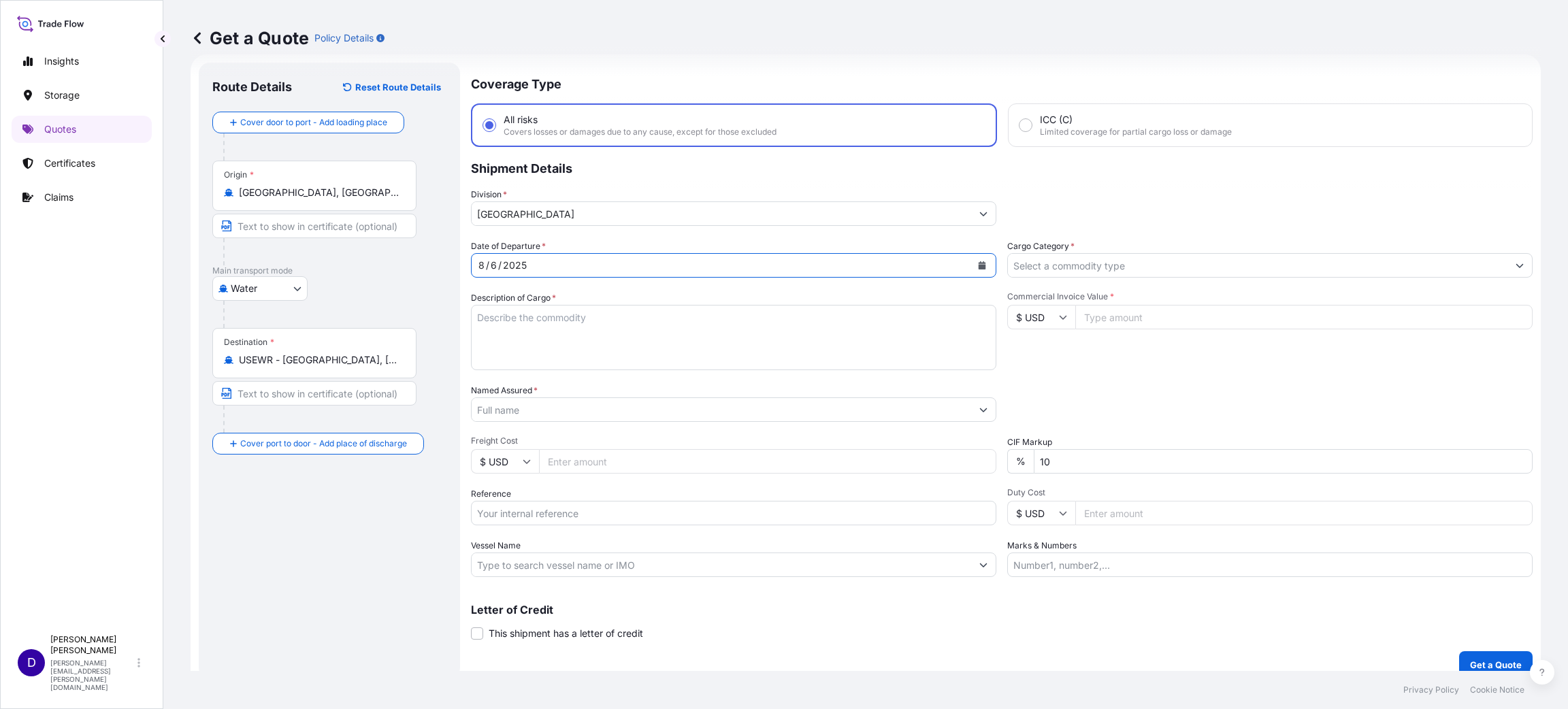
click at [1045, 261] on input "Cargo Category *" at bounding box center [1258, 265] width 500 height 24
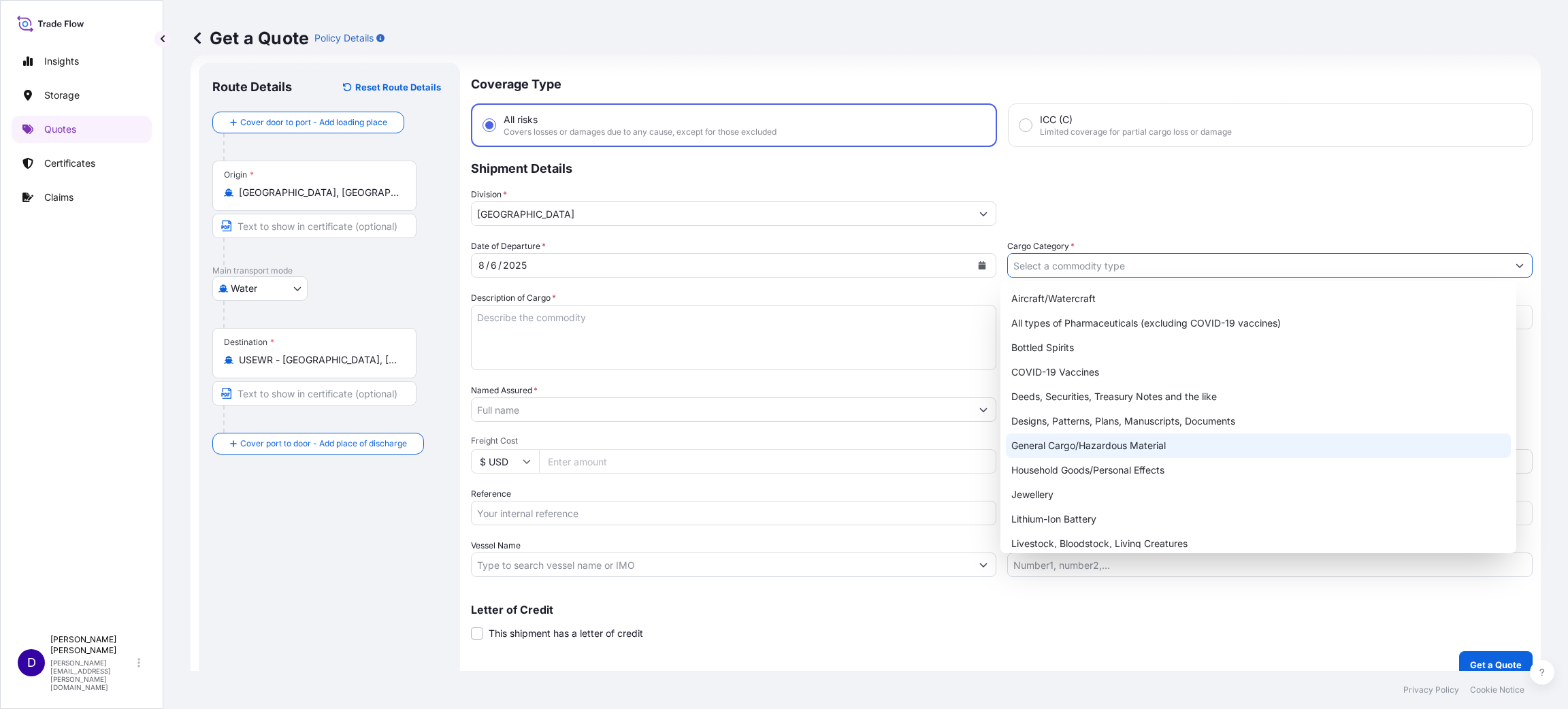
click at [1045, 444] on div "General Cargo/Hazardous Material" at bounding box center [1258, 446] width 505 height 24
type input "General Cargo/Hazardous Material"
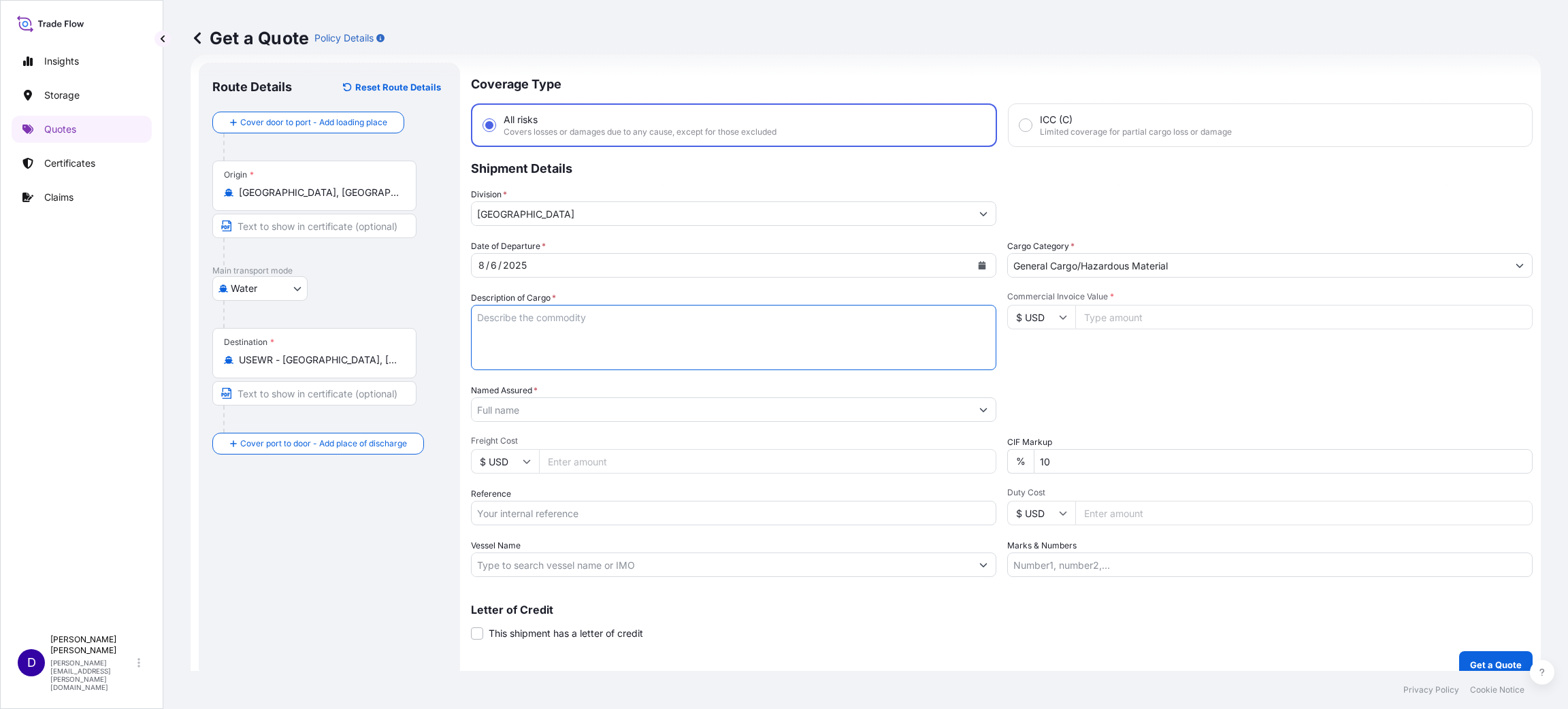
click at [659, 336] on textarea "Description of Cargo *" at bounding box center [734, 338] width 525 height 65
type textarea "STEEL WHEELS"
click at [1045, 317] on input "Commercial Invoice Value *" at bounding box center [1303, 317] width 457 height 24
type input "71065.00"
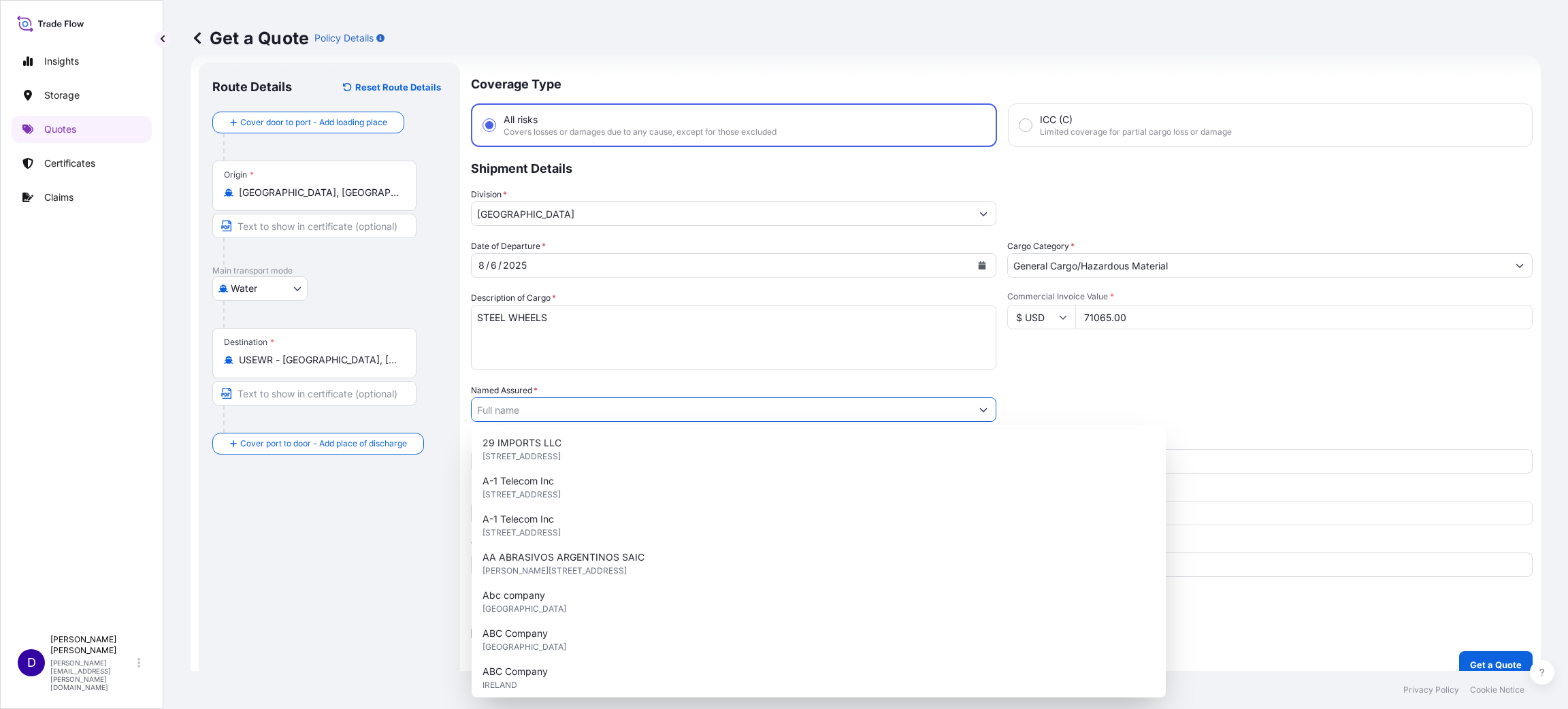
click at [610, 412] on input "Named Assured *" at bounding box center [721, 410] width 500 height 24
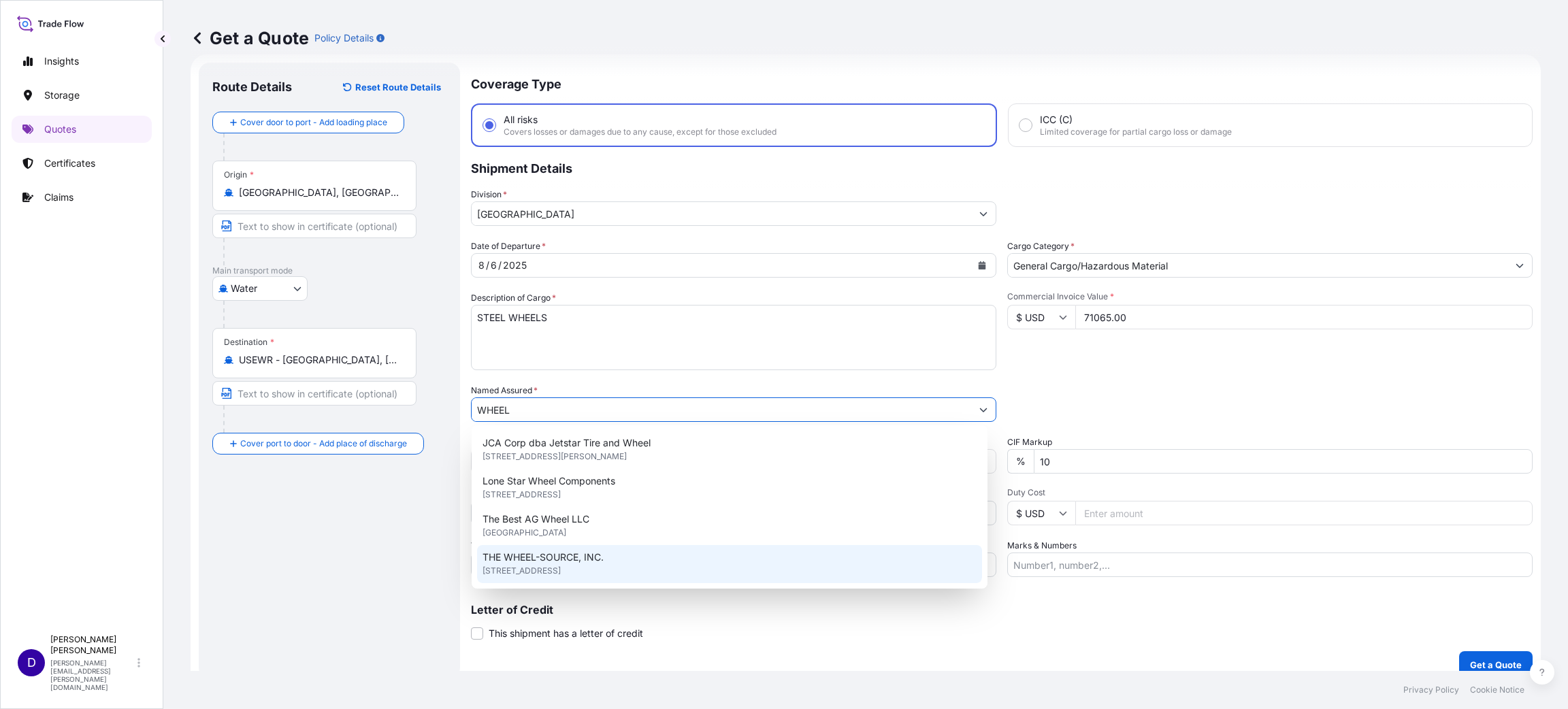
click at [610, 473] on div "THE WHEEL-SOURCE, INC. [STREET_ADDRESS]" at bounding box center [729, 564] width 505 height 38
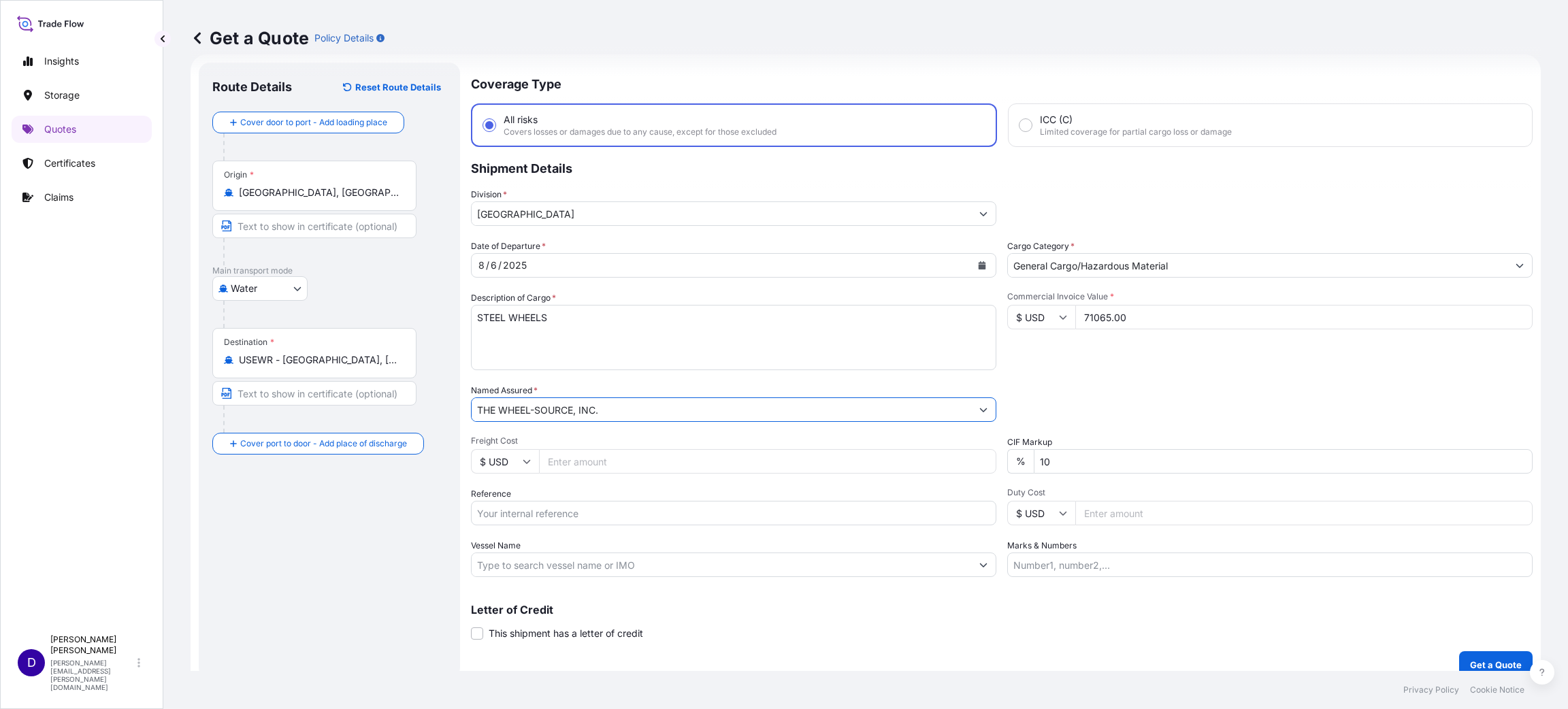
type input "THE WHEEL-SOURCE, INC."
click at [539, 465] on div "$ USD" at bounding box center [734, 461] width 525 height 24
click at [572, 468] on input "Freight Cost" at bounding box center [767, 461] width 457 height 24
type input "6684.00"
click at [565, 473] on input "Reference" at bounding box center [734, 513] width 525 height 24
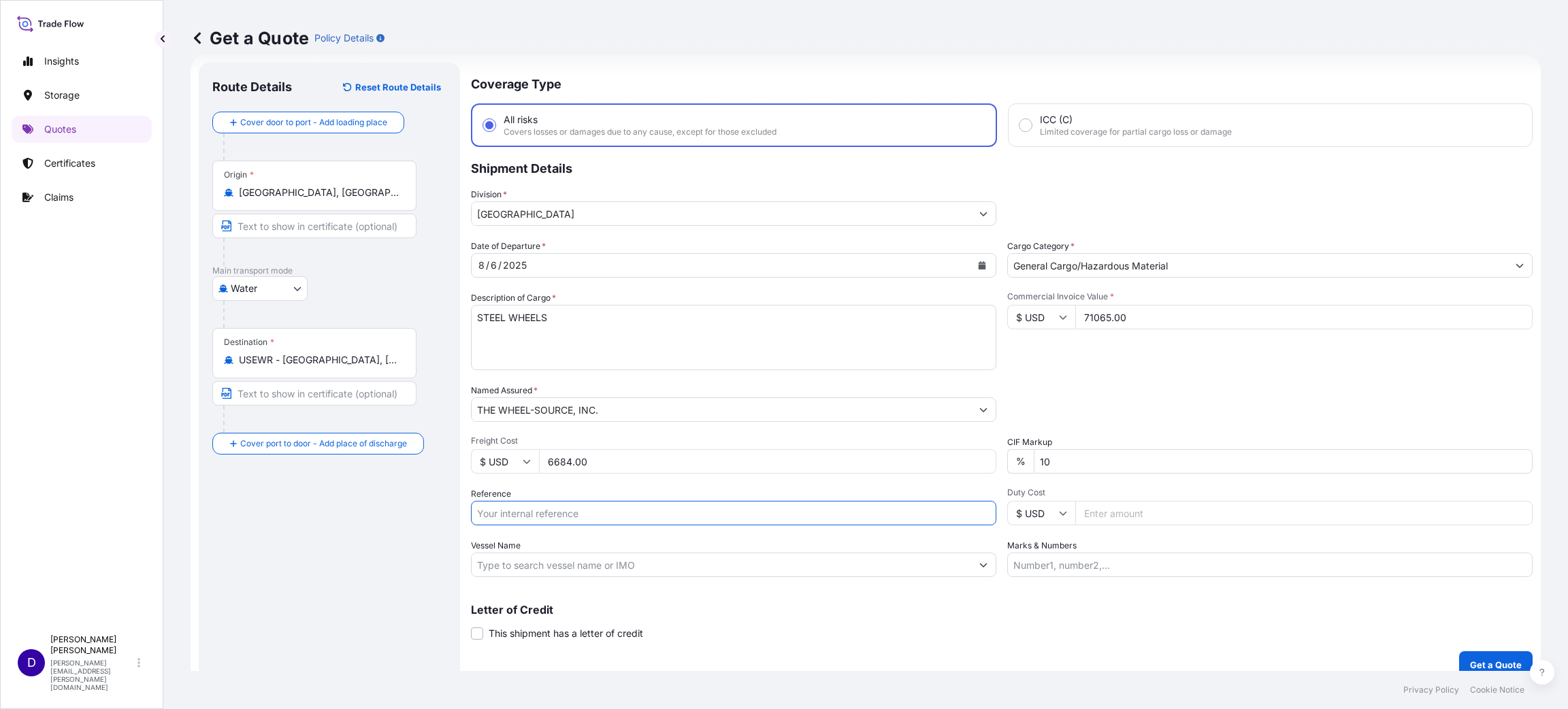
paste input "B25I155925"
type input "B25I155925"
click at [1045, 473] on input "Duty Cost" at bounding box center [1303, 513] width 457 height 24
type input "19877.90"
click at [1045, 473] on button "Get a Quote" at bounding box center [1495, 665] width 73 height 27
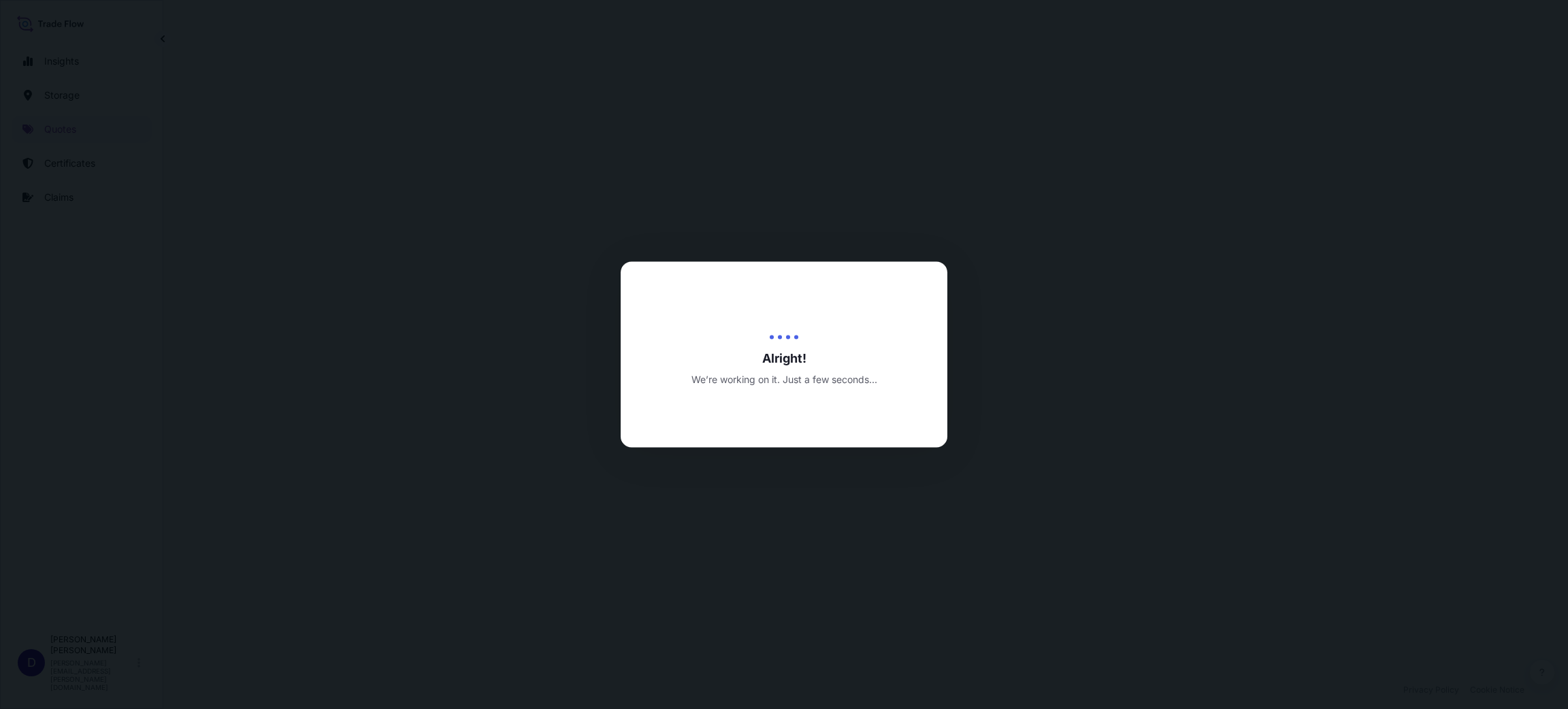
select select "Water"
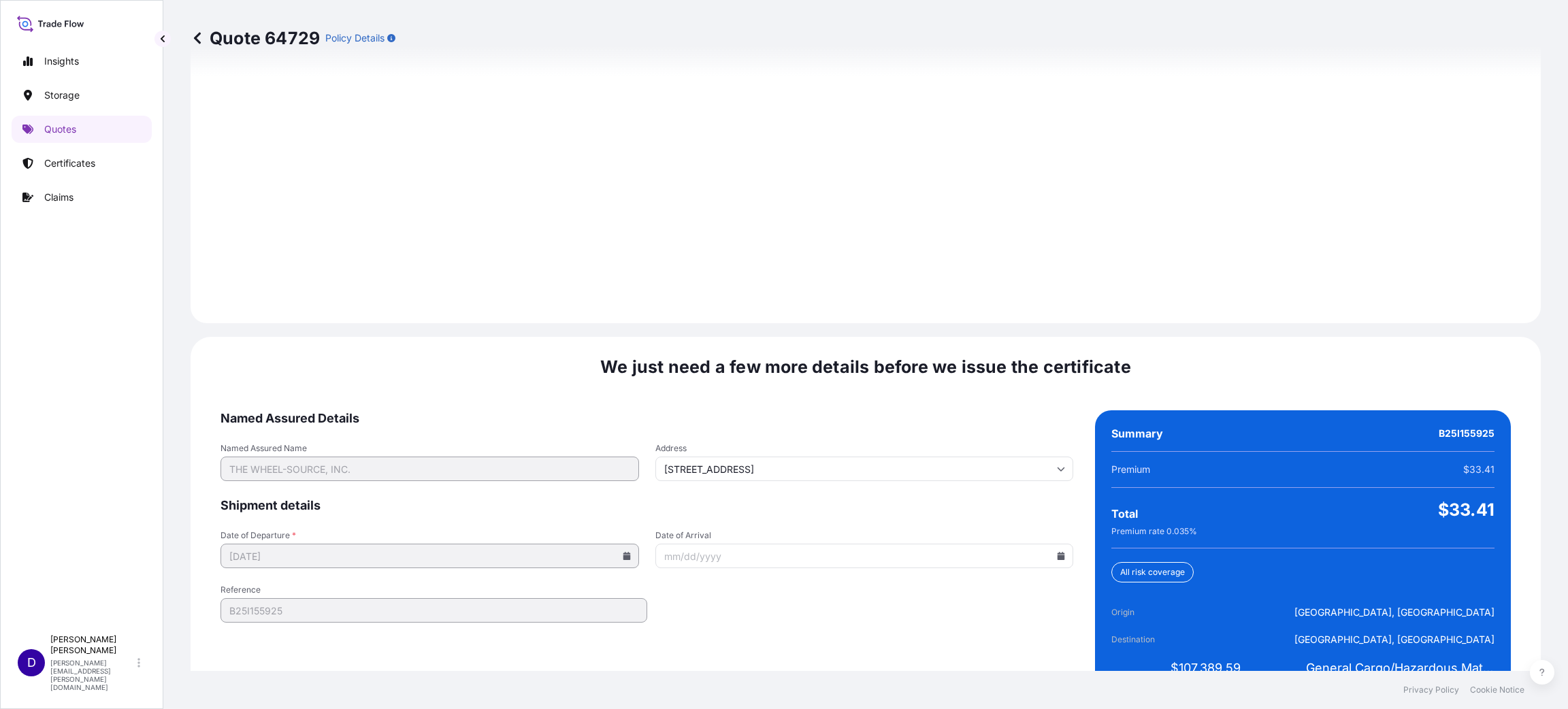
scroll to position [1869, 0]
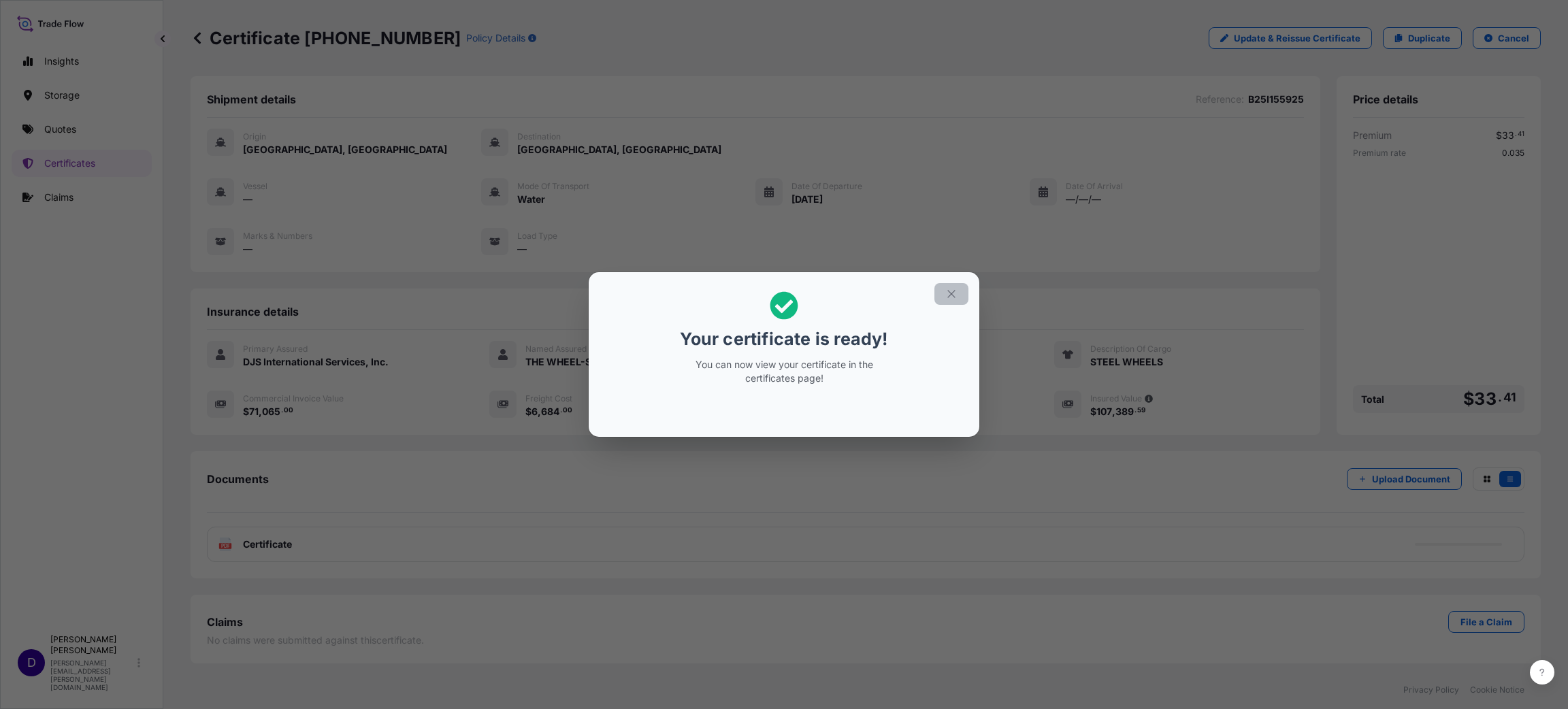
click at [953, 297] on icon "button" at bounding box center [951, 294] width 12 height 12
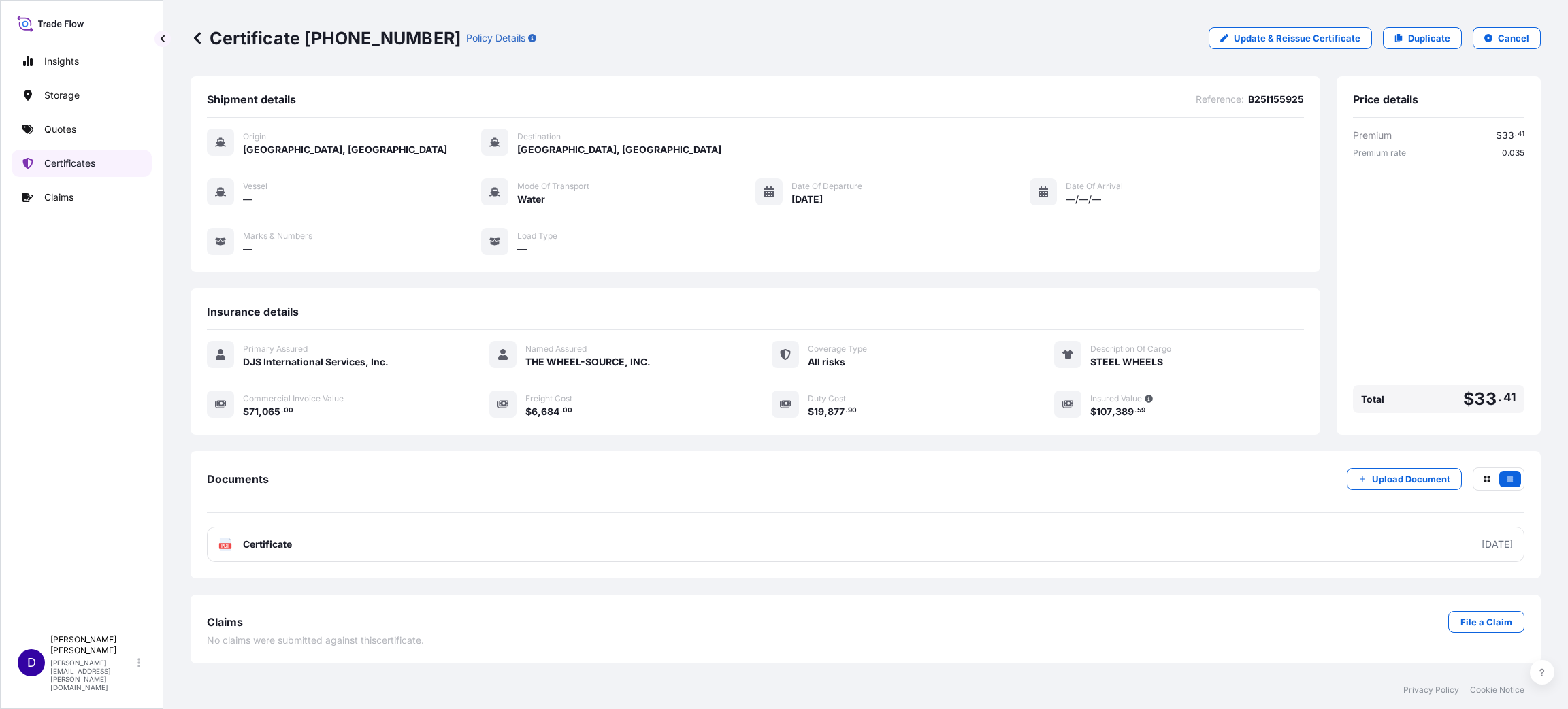
click at [76, 164] on p "Certificates" at bounding box center [70, 163] width 51 height 14
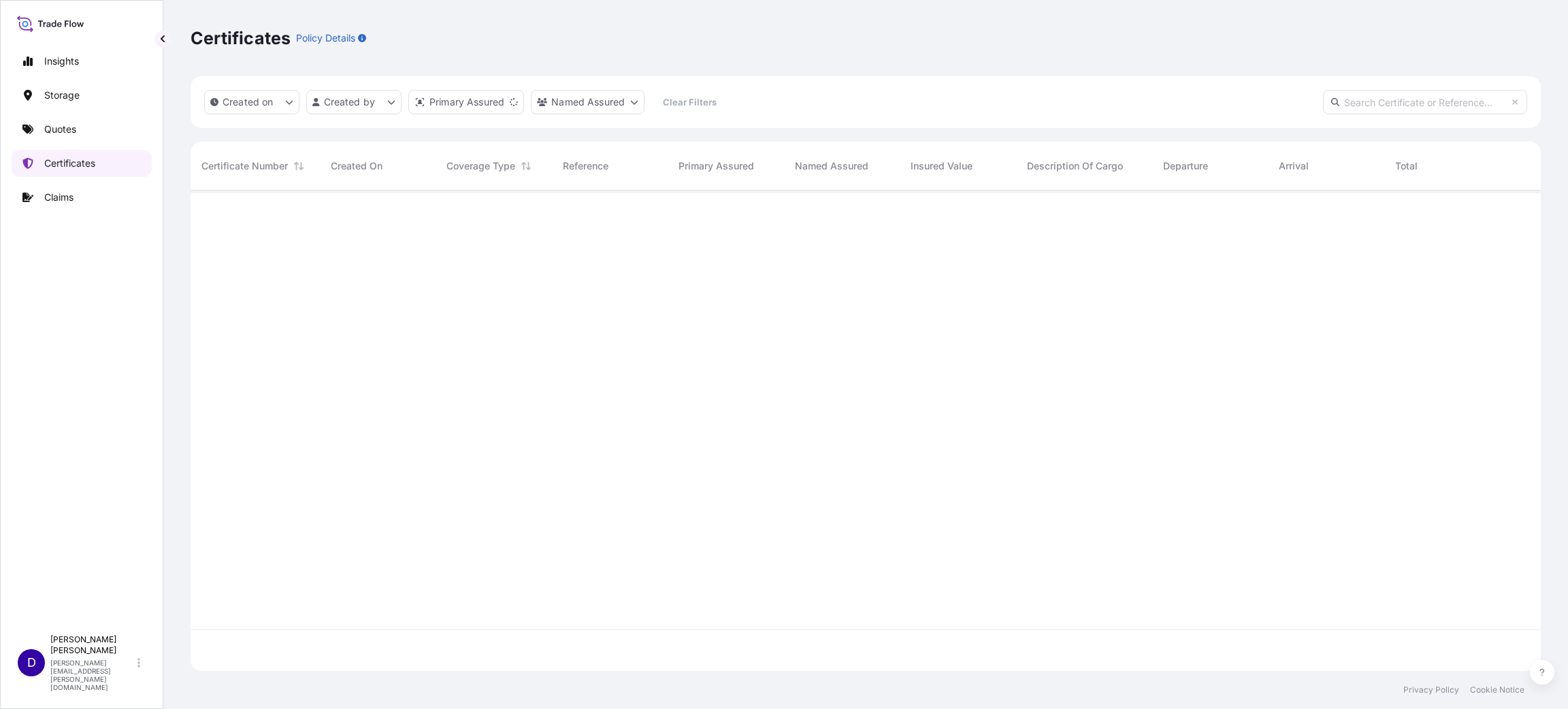
scroll to position [473, 1335]
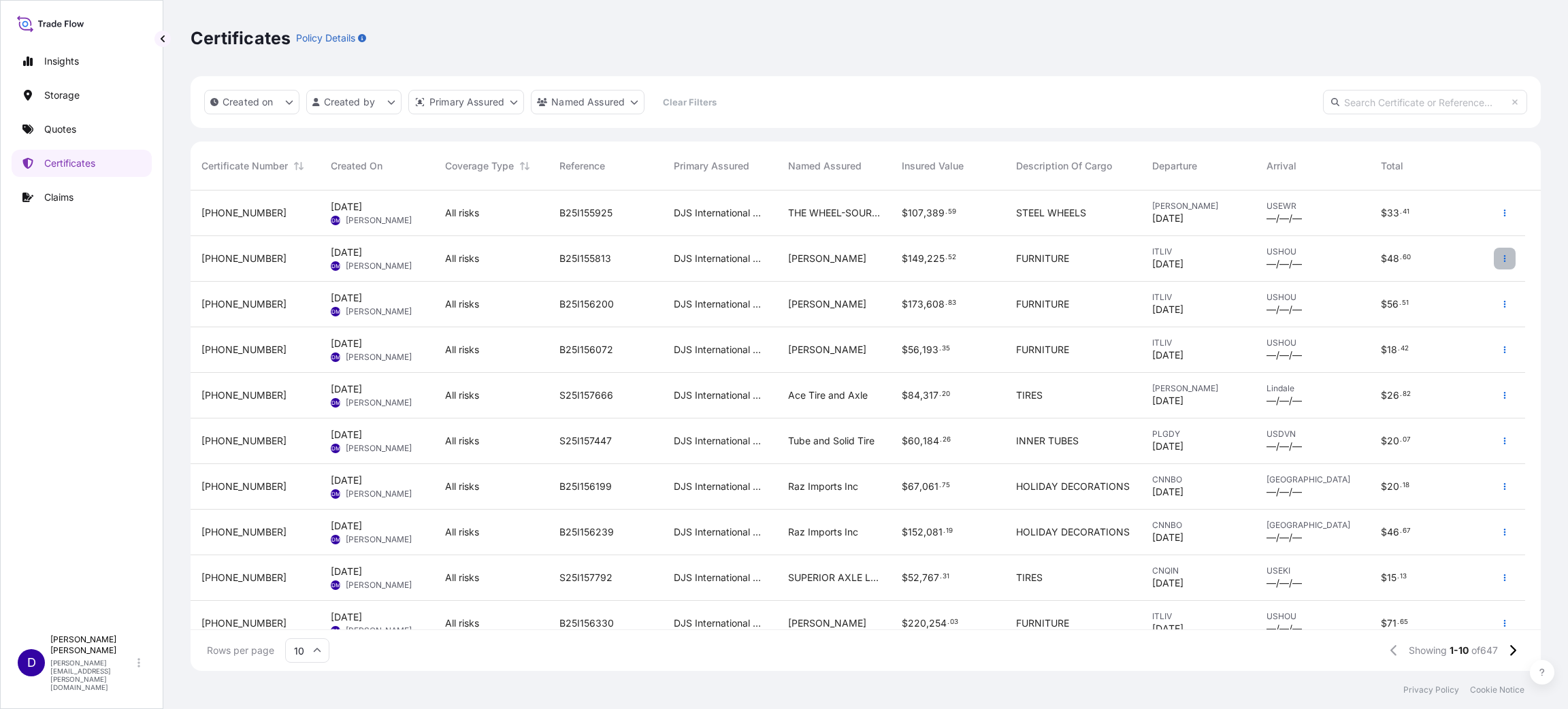
click at [1045, 261] on icon "button" at bounding box center [1504, 258] width 8 height 8
click at [1045, 261] on p "Duplicate quote" at bounding box center [1429, 261] width 70 height 14
select select "Water"
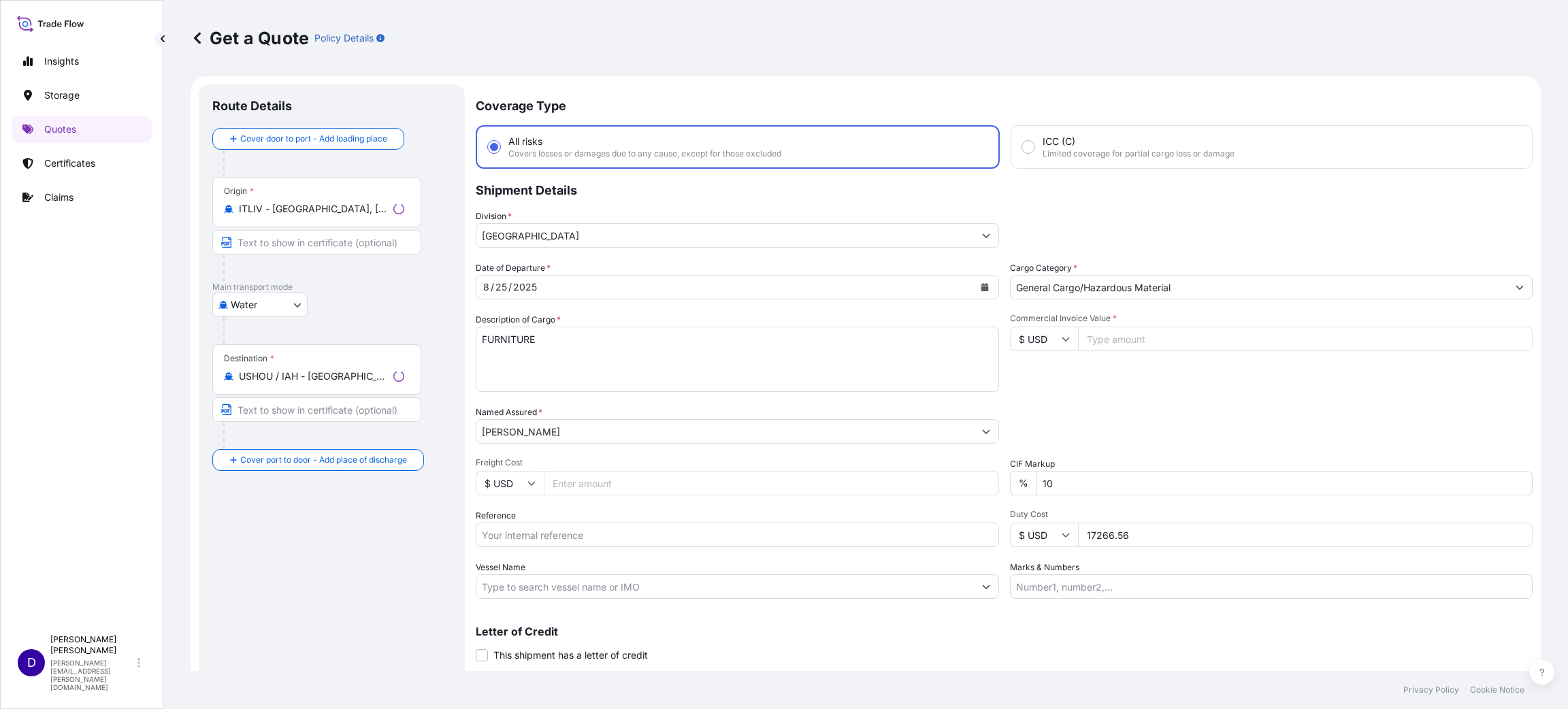
scroll to position [22, 0]
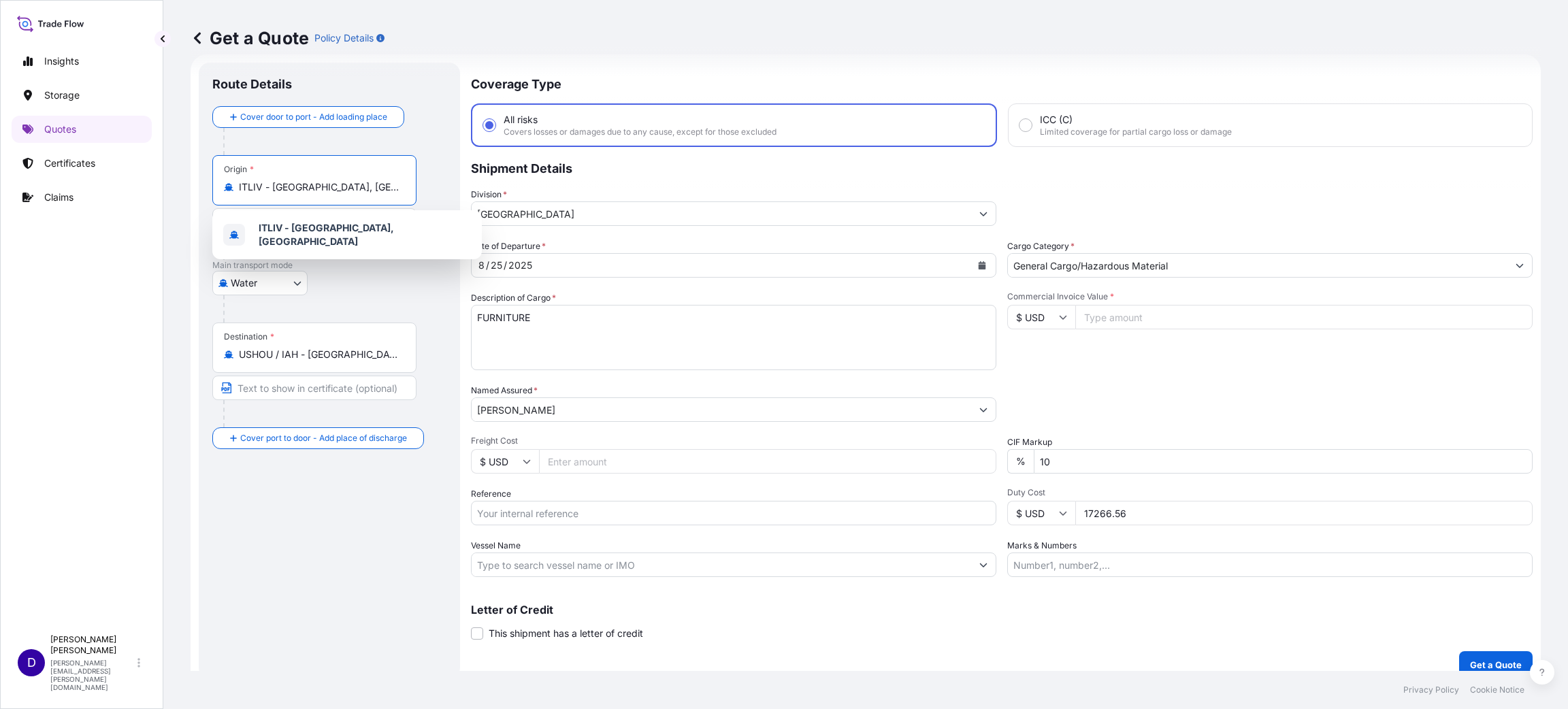
drag, startPoint x: 386, startPoint y: 189, endPoint x: 185, endPoint y: 161, distance: 202.9
click at [185, 161] on div "Get a Quote Policy Details Route Details Cover door to port - Add loading place…" at bounding box center [866, 335] width 1404 height 671
click at [348, 234] on span "CNYTN - Yantian Pt, [GEOGRAPHIC_DATA]" at bounding box center [353, 232] width 190 height 14
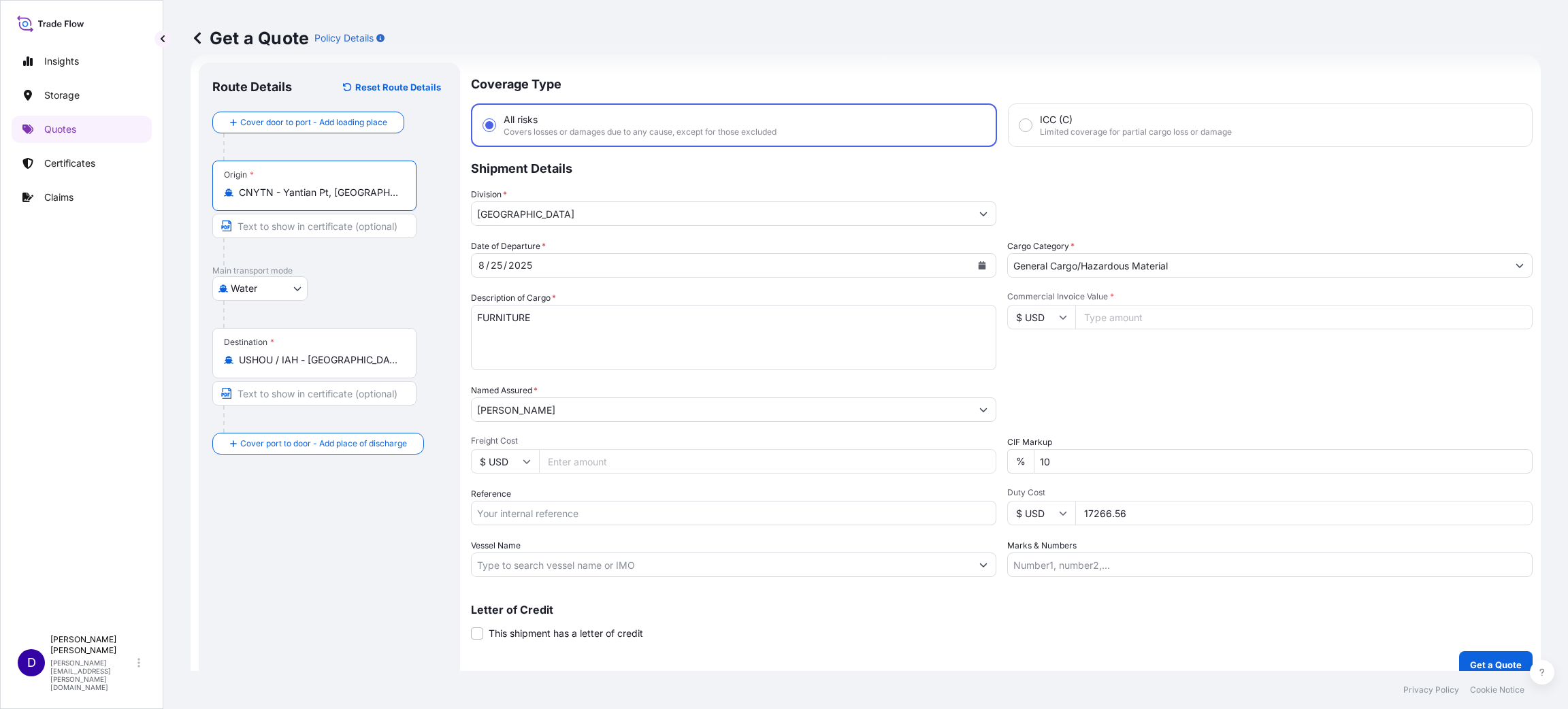
type input "CNYTN - Yantian Pt, [GEOGRAPHIC_DATA]"
click at [349, 368] on div "Destination * USHOU / [GEOGRAPHIC_DATA] - [GEOGRAPHIC_DATA], [GEOGRAPHIC_DATA]" at bounding box center [314, 353] width 204 height 51
click at [349, 367] on input "USHOU / IAH - [GEOGRAPHIC_DATA], [GEOGRAPHIC_DATA]" at bounding box center [319, 360] width 161 height 14
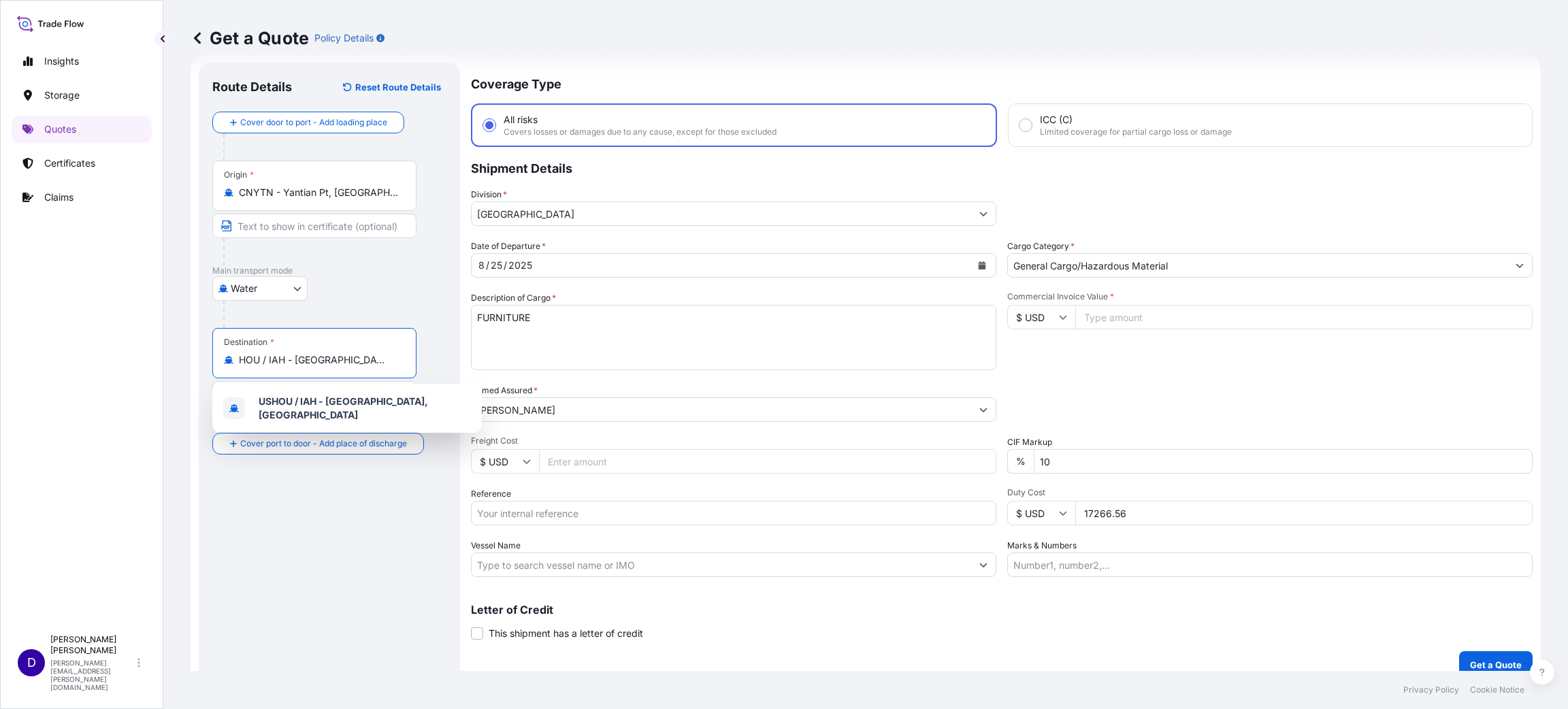
click at [371, 363] on input "USHOU / IAH - [GEOGRAPHIC_DATA], [GEOGRAPHIC_DATA]" at bounding box center [319, 360] width 161 height 14
click at [395, 357] on input "USHOU / IAH - [GEOGRAPHIC_DATA], [GEOGRAPHIC_DATA]" at bounding box center [319, 360] width 161 height 14
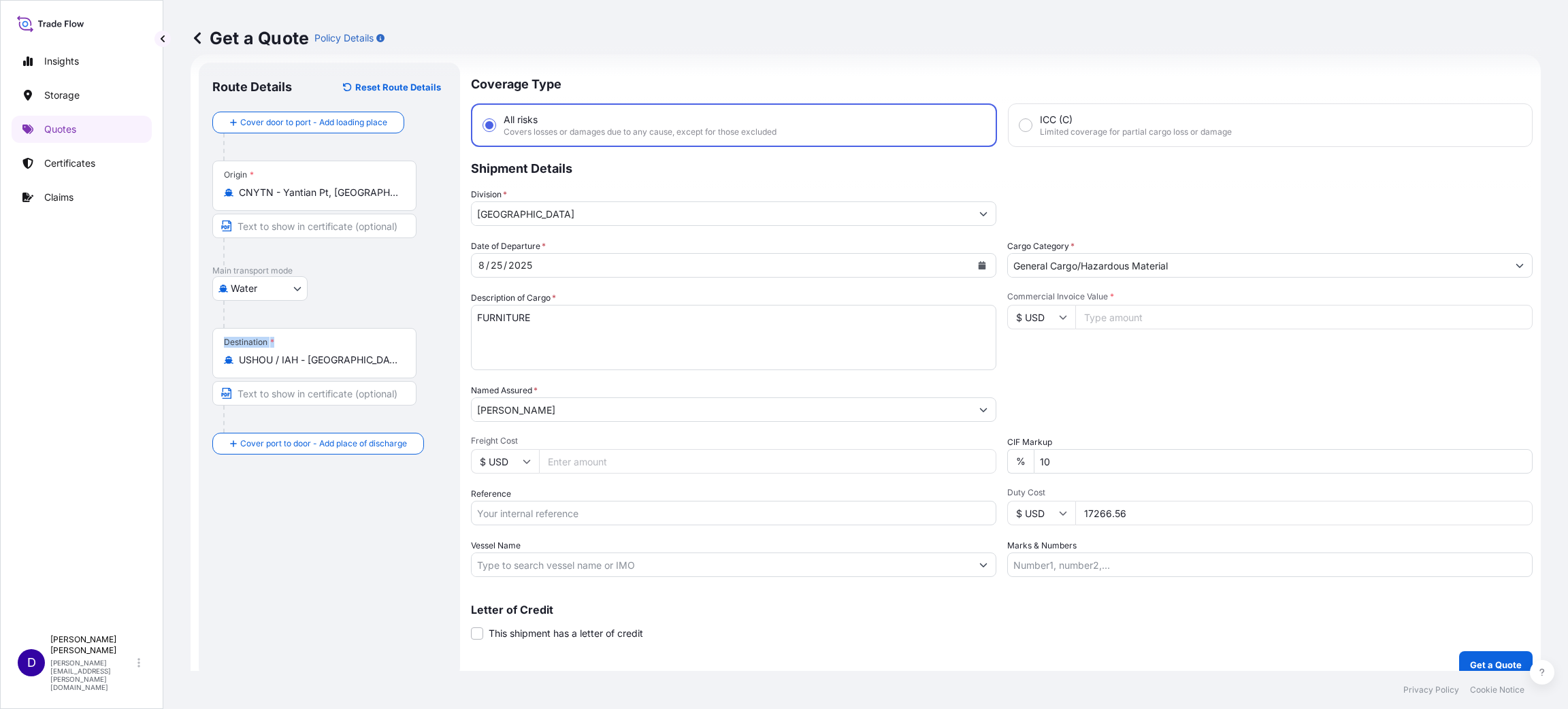
drag, startPoint x: 408, startPoint y: 359, endPoint x: 174, endPoint y: 343, distance: 234.5
click at [174, 343] on div "Get a Quote Policy Details Route Details Reset Route Details Cover door to port…" at bounding box center [866, 335] width 1404 height 671
click at [264, 351] on div "Destination * USHOU / [GEOGRAPHIC_DATA] - [GEOGRAPHIC_DATA], [GEOGRAPHIC_DATA]" at bounding box center [314, 353] width 204 height 51
click at [264, 353] on input "USHOU / IAH - [GEOGRAPHIC_DATA], [GEOGRAPHIC_DATA]" at bounding box center [319, 360] width 161 height 14
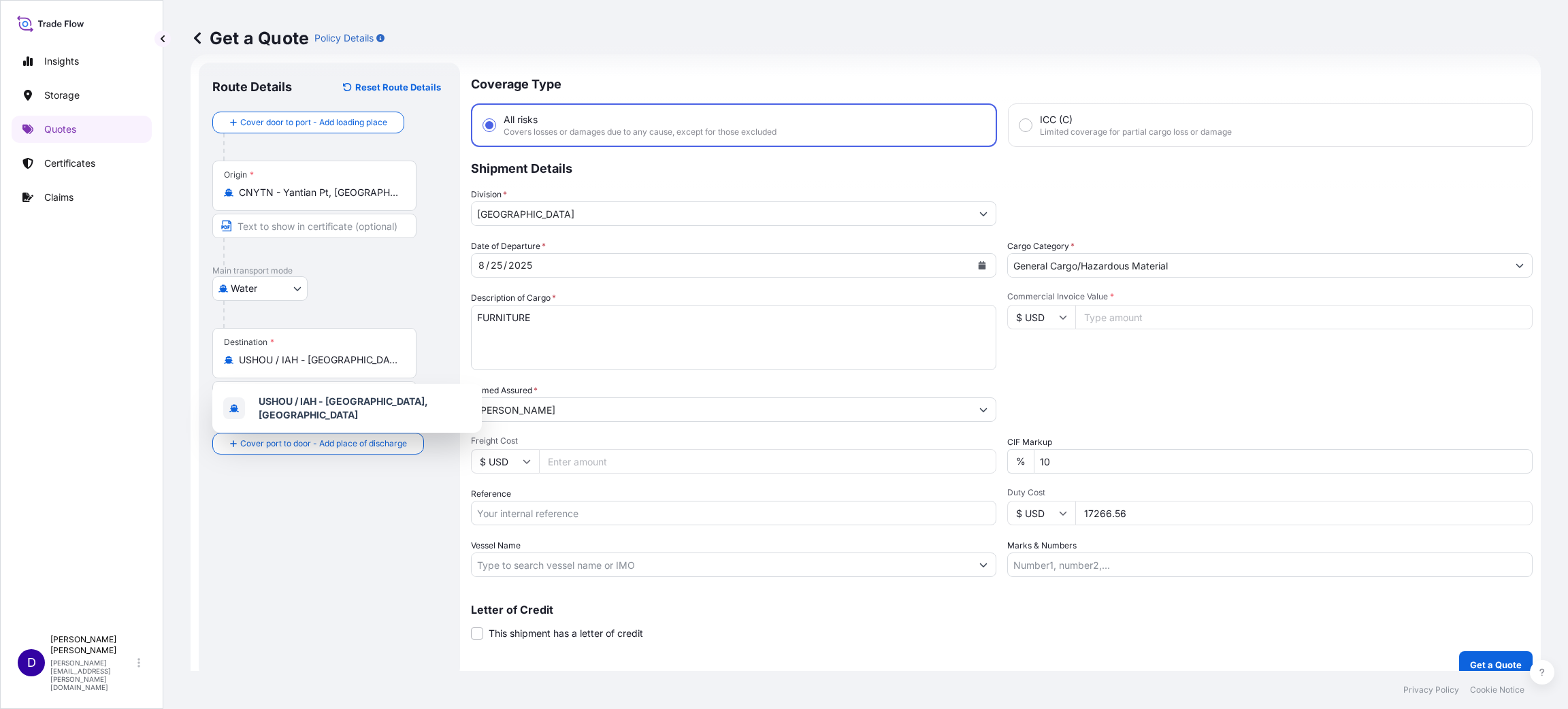
click at [264, 351] on div "Destination * USHOU / [GEOGRAPHIC_DATA] - [GEOGRAPHIC_DATA], [GEOGRAPHIC_DATA]" at bounding box center [314, 353] width 204 height 51
click at [264, 353] on input "USHOU / IAH - [GEOGRAPHIC_DATA], [GEOGRAPHIC_DATA]" at bounding box center [319, 360] width 161 height 14
click at [267, 354] on input "USHOU / IAH - [GEOGRAPHIC_DATA], [GEOGRAPHIC_DATA]" at bounding box center [319, 360] width 161 height 14
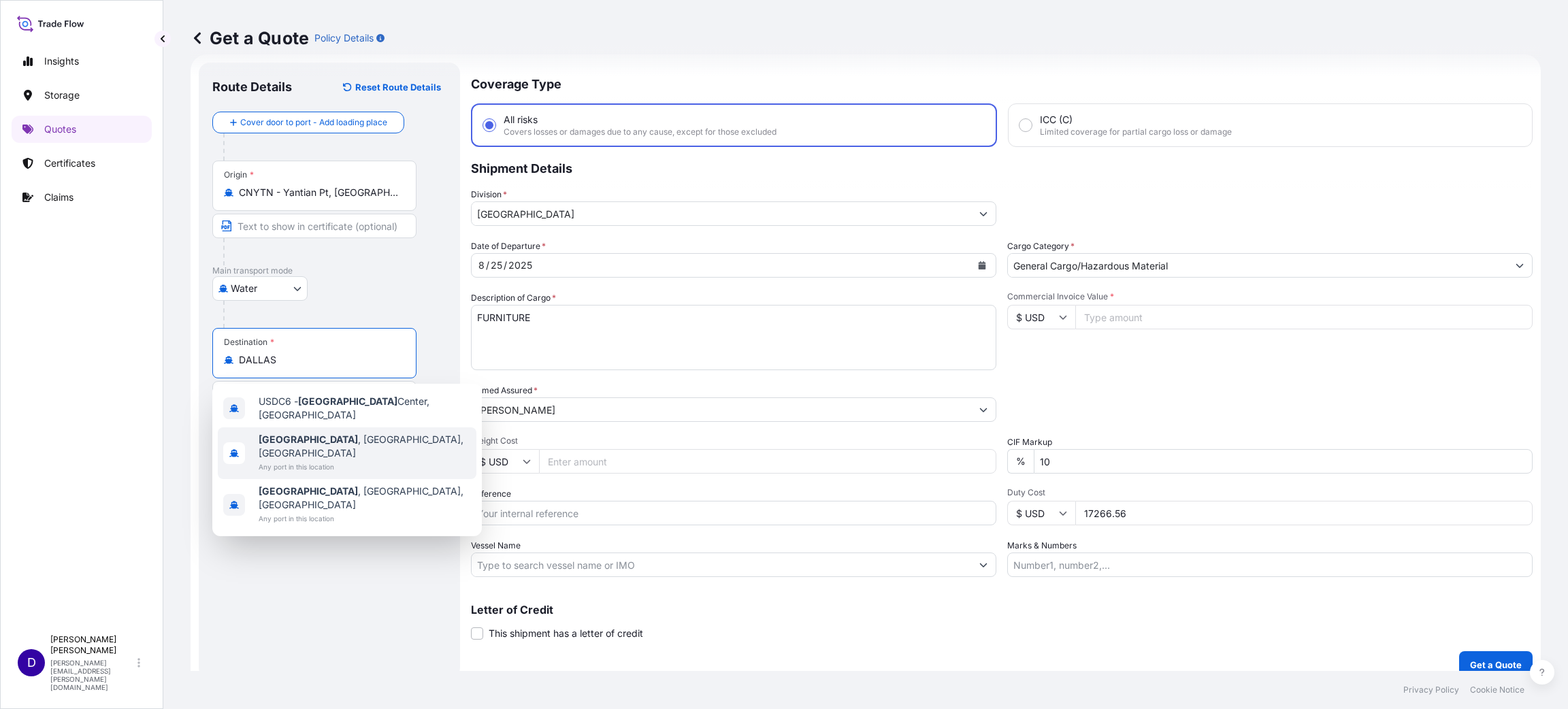
click at [315, 437] on span "[GEOGRAPHIC_DATA] , [GEOGRAPHIC_DATA], [GEOGRAPHIC_DATA]" at bounding box center [364, 446] width 212 height 27
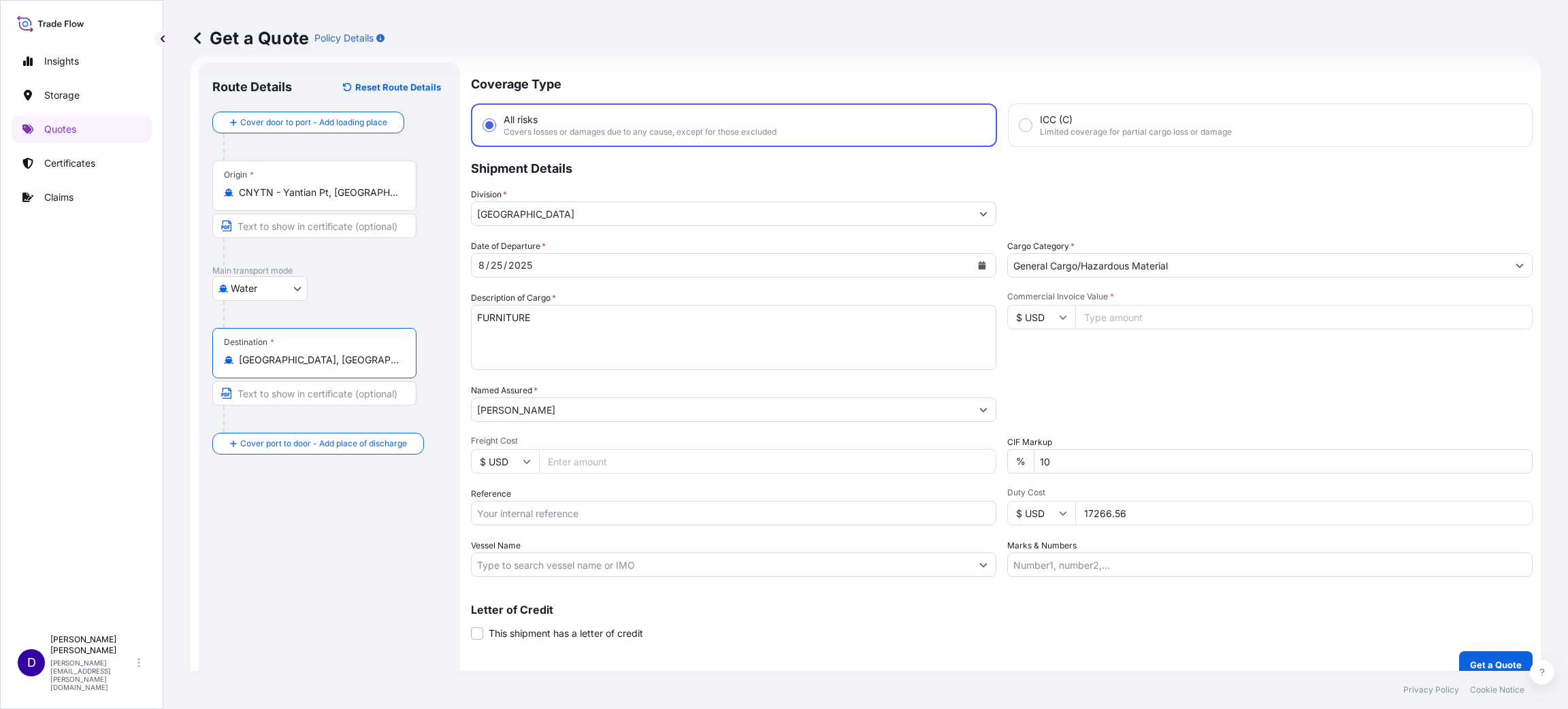
type input "[GEOGRAPHIC_DATA], [GEOGRAPHIC_DATA], [GEOGRAPHIC_DATA]"
click at [979, 266] on icon "Calendar" at bounding box center [982, 265] width 7 height 8
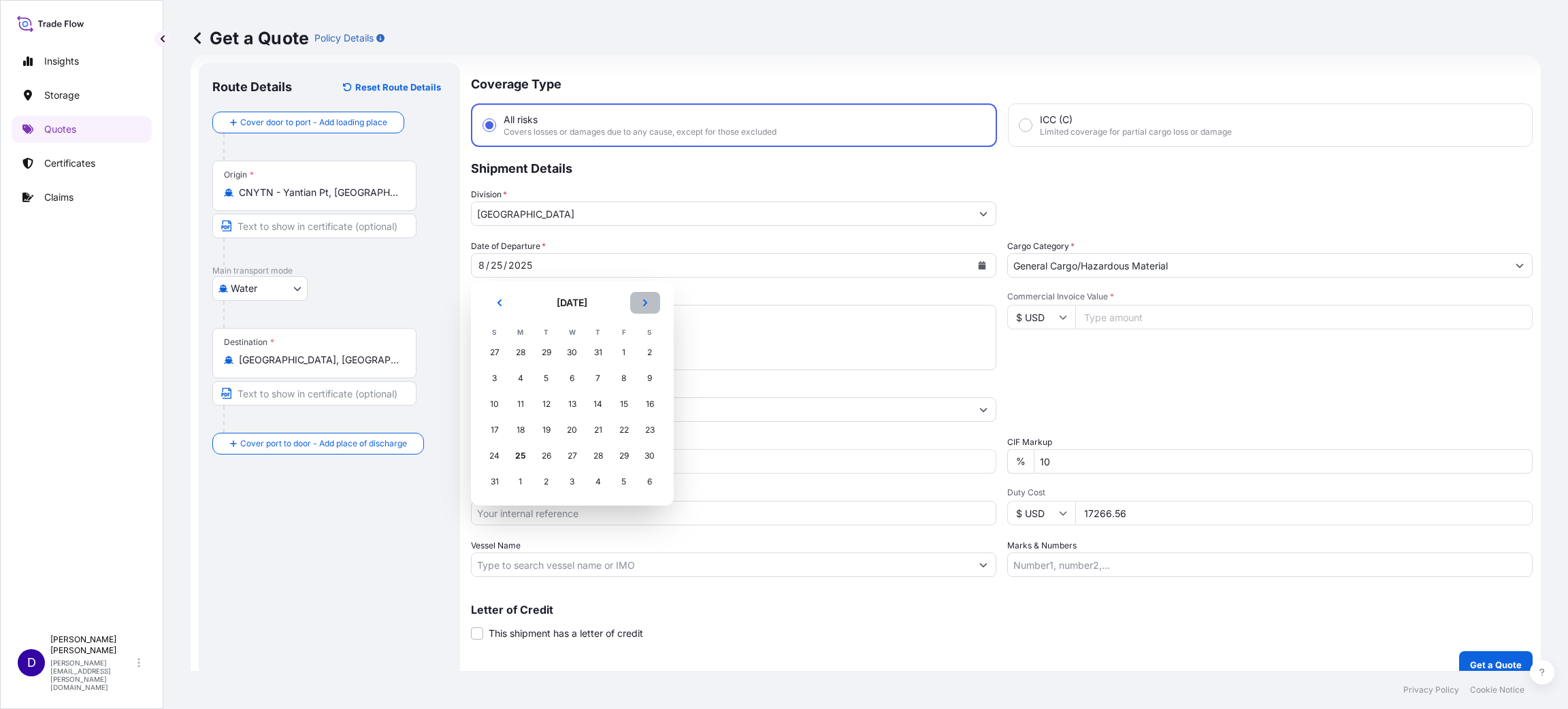
click at [643, 296] on button "Next" at bounding box center [645, 303] width 30 height 22
click at [541, 343] on div "2" at bounding box center [546, 352] width 24 height 24
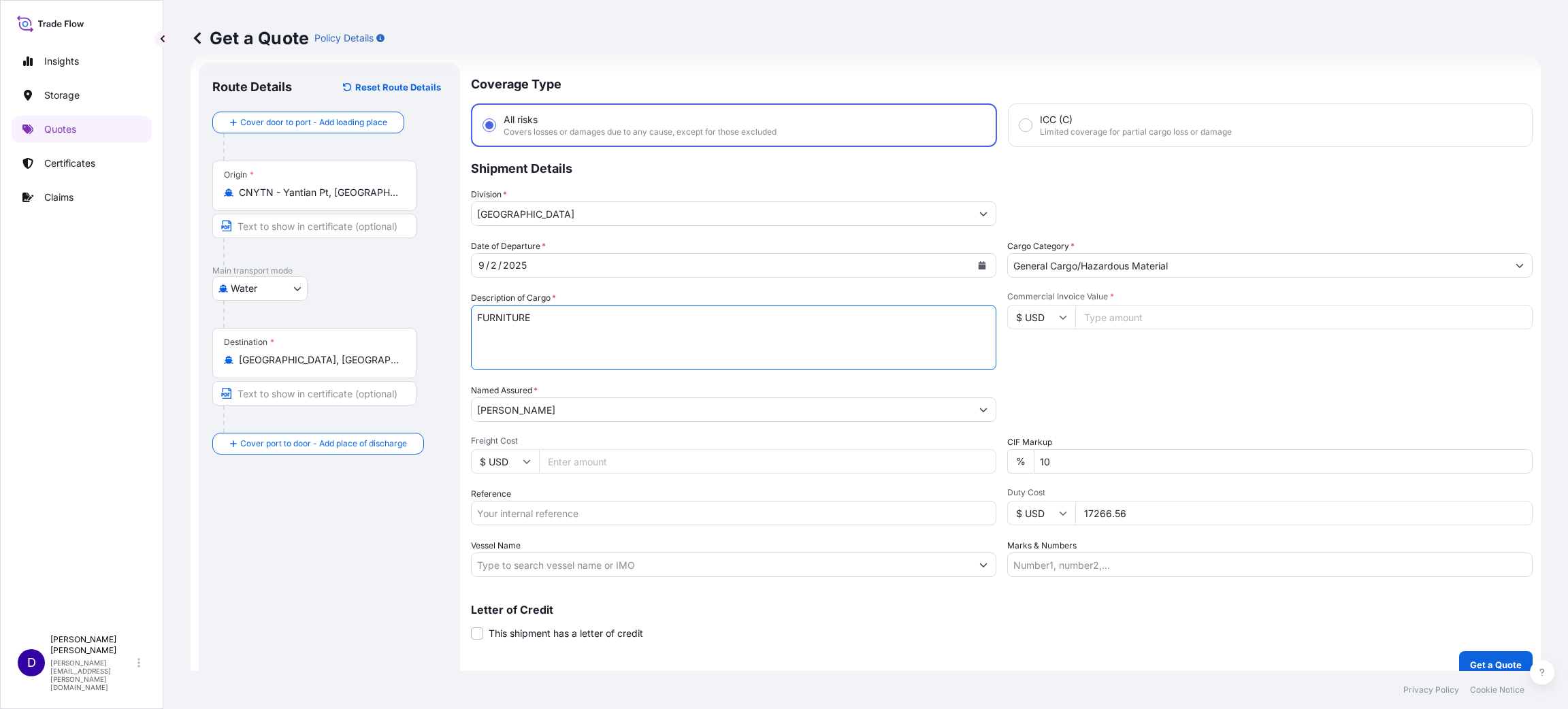
click at [675, 331] on textarea "FURNITURE" at bounding box center [734, 338] width 525 height 65
click at [476, 309] on textarea "FURNITURE" at bounding box center [734, 338] width 525 height 65
type textarea "OUTDOOR FURNITURE"
drag, startPoint x: 1187, startPoint y: 330, endPoint x: 1181, endPoint y: 325, distance: 7.8
click at [1045, 329] on div "Commercial Invoice Value * $ USD" at bounding box center [1270, 331] width 525 height 79
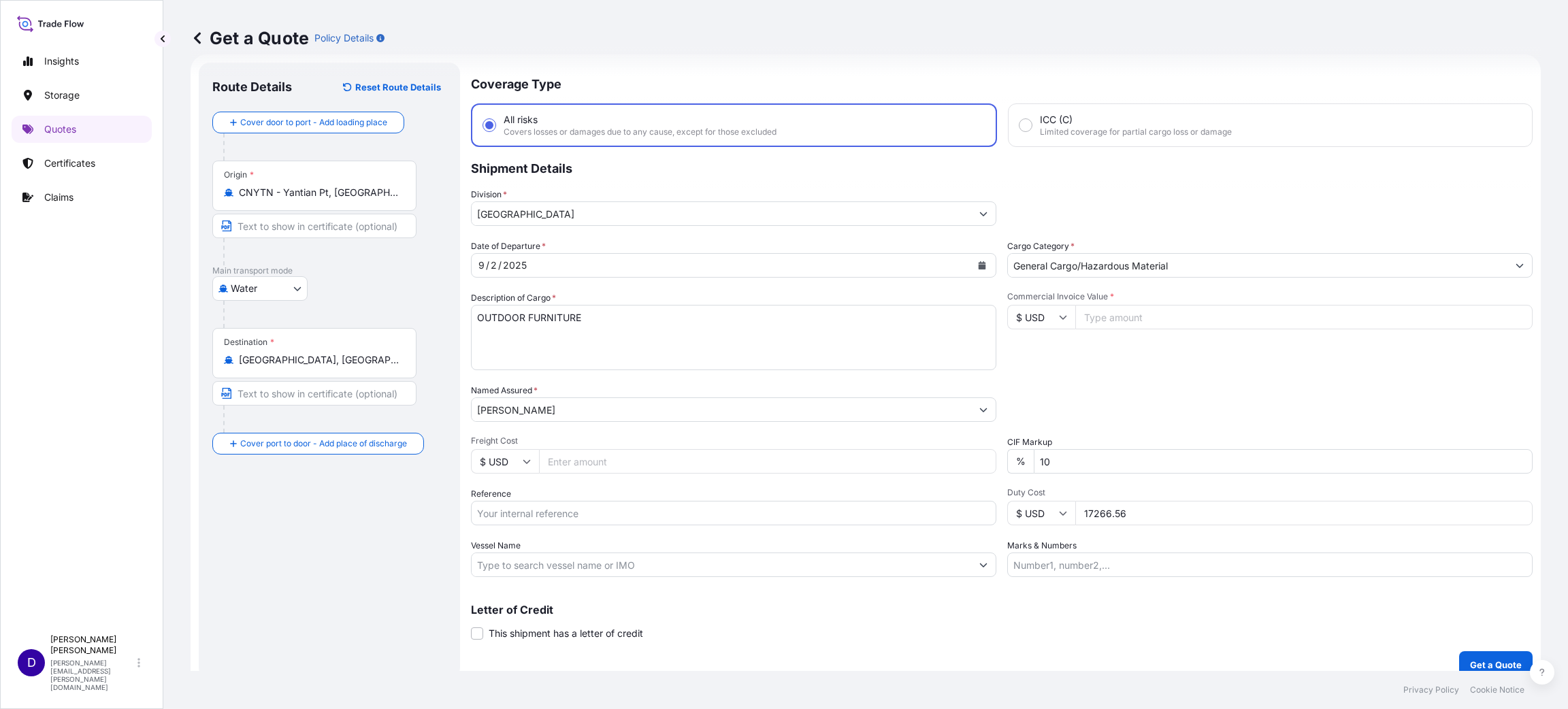
click at [1045, 321] on input "Commercial Invoice Value *" at bounding box center [1303, 317] width 457 height 24
type input "34773.00"
click at [594, 454] on input "Freight Cost" at bounding box center [767, 461] width 457 height 24
type input "4980.00"
click at [565, 473] on div "Date of Departure * [DATE] Cargo Category * General Cargo/Hazardous Material De…" at bounding box center [1002, 408] width 1062 height 338
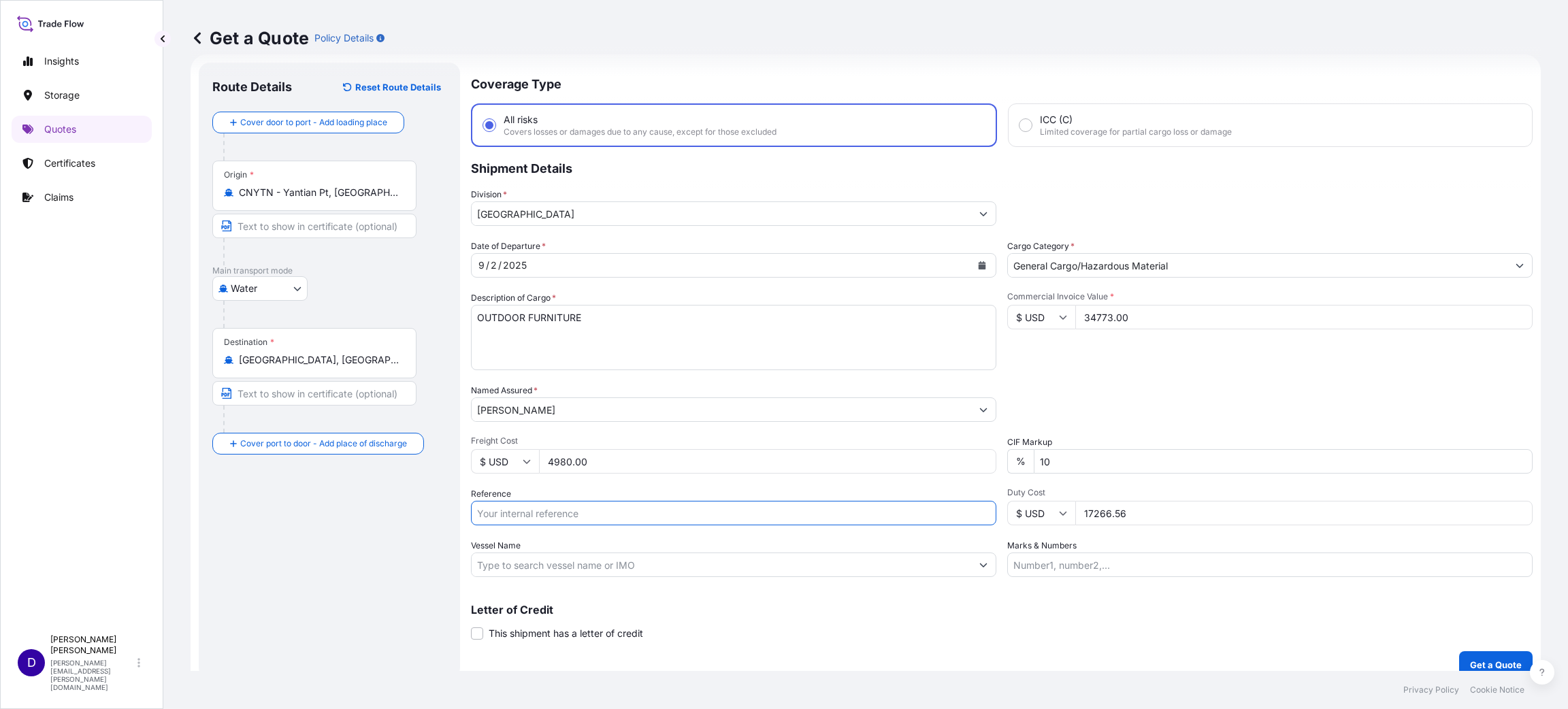
paste input "S25I158131"
click at [563, 473] on input "S25I158131" at bounding box center [734, 513] width 525 height 24
type input "S25I158131"
drag, startPoint x: 1158, startPoint y: 512, endPoint x: 924, endPoint y: 500, distance: 234.3
click at [924, 473] on div "Date of Departure * [DATE] Cargo Category * General Cargo/Hazardous Material De…" at bounding box center [1002, 408] width 1062 height 338
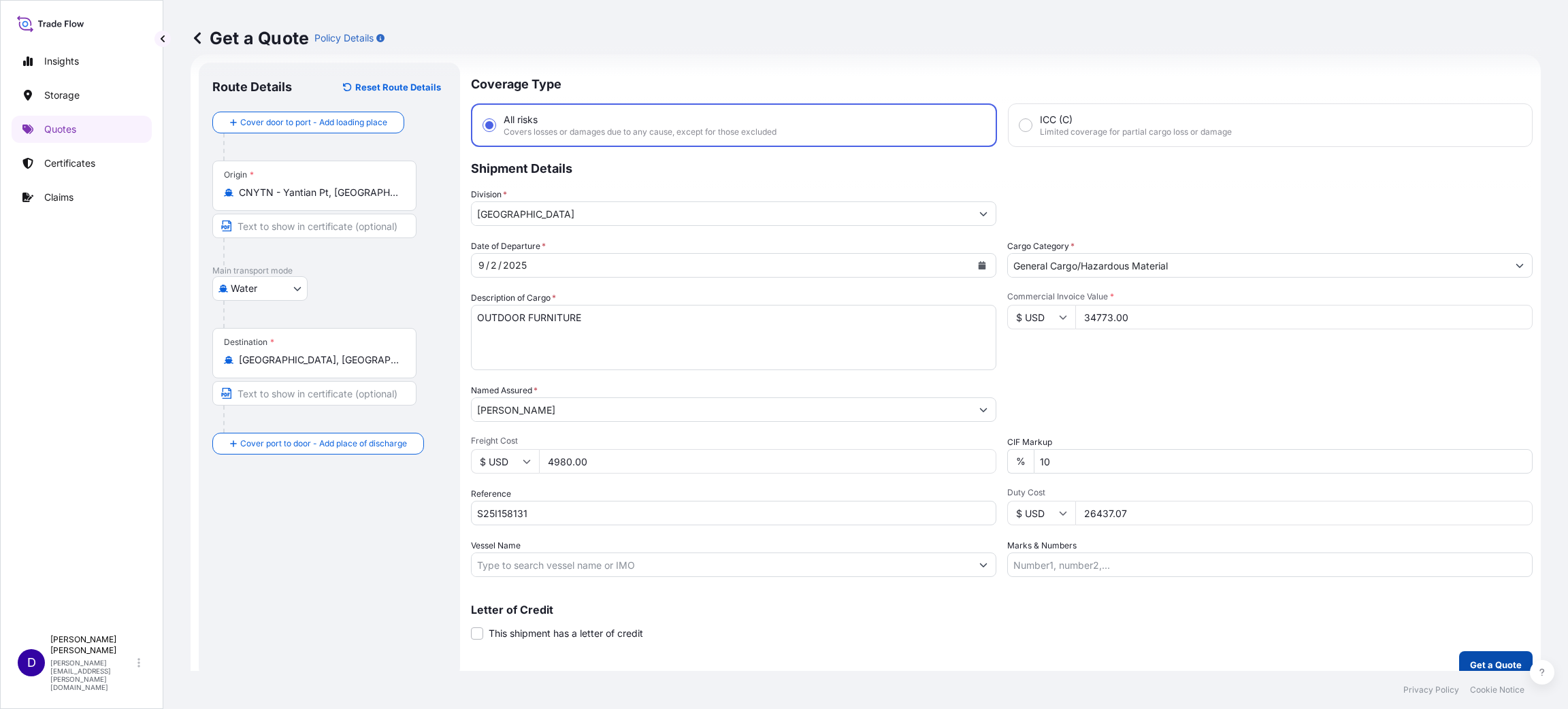
type input "26437.07"
click at [1045, 473] on p "Get a Quote" at bounding box center [1495, 665] width 51 height 14
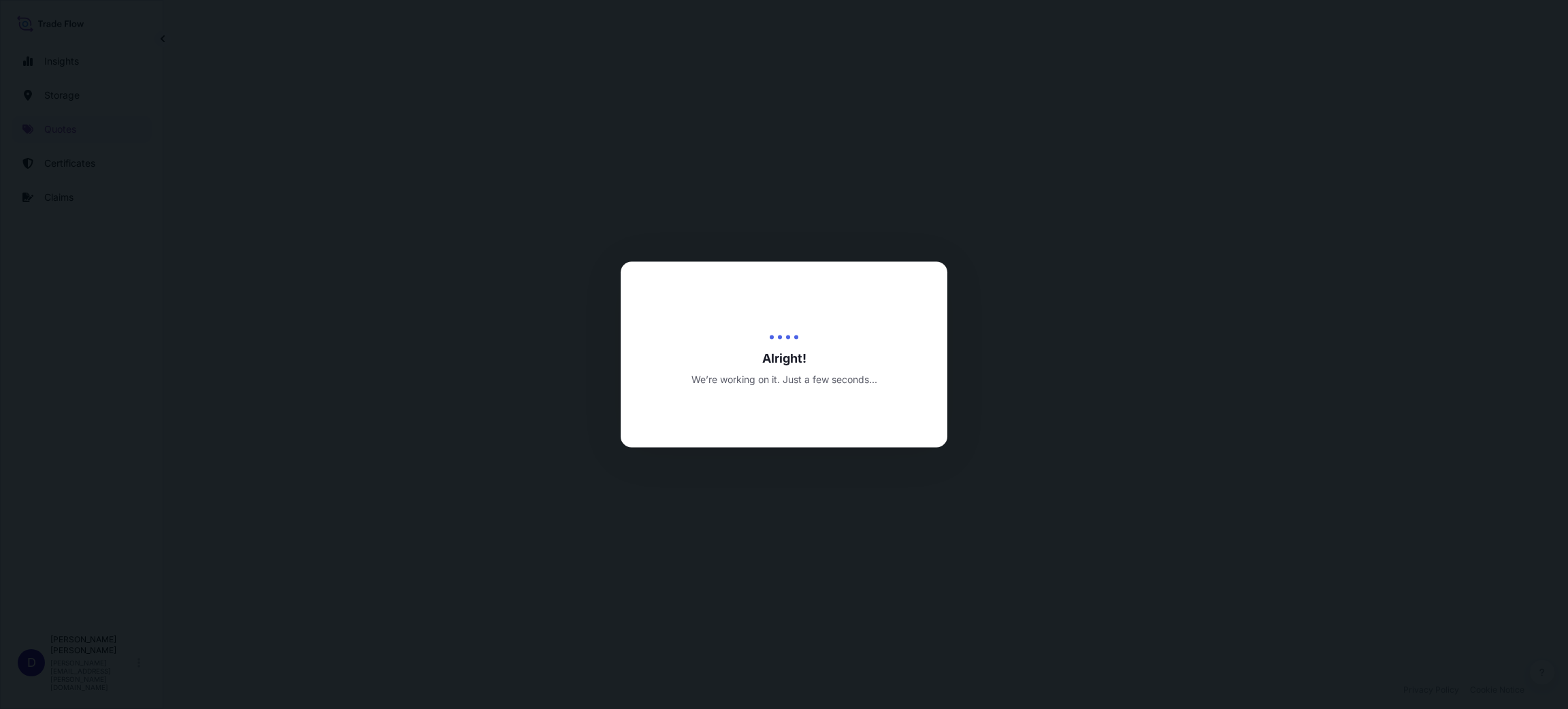
select select "Water"
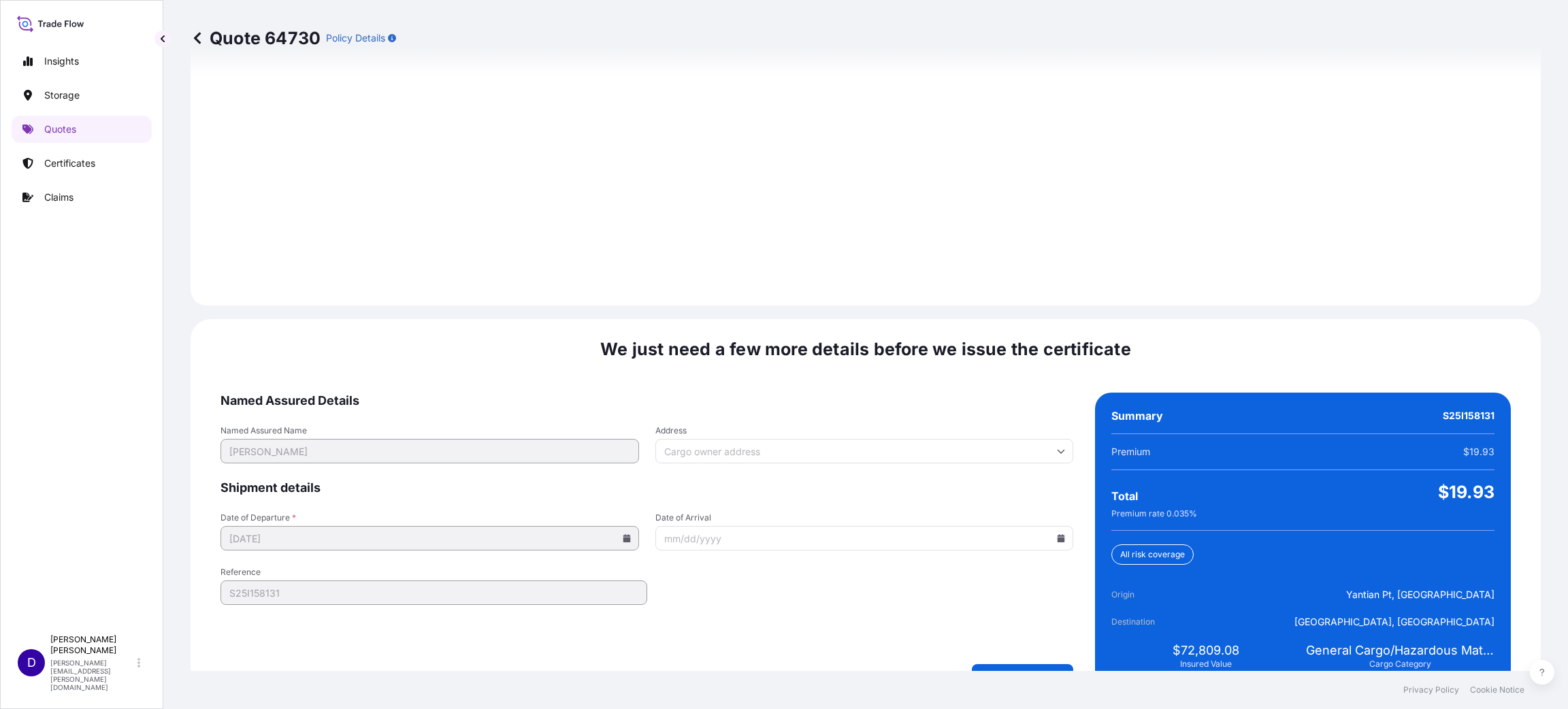
scroll to position [1869, 0]
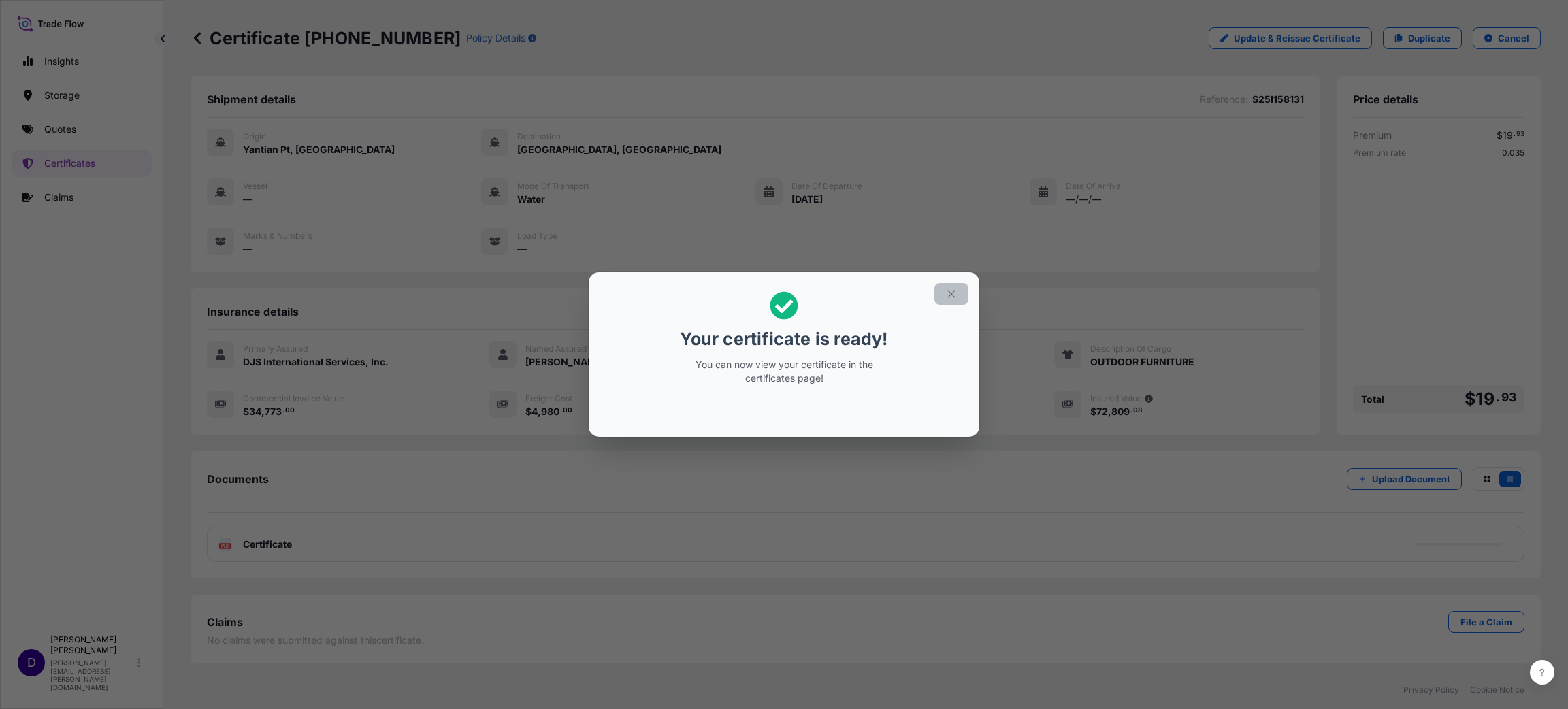
click at [949, 294] on icon "button" at bounding box center [951, 294] width 12 height 12
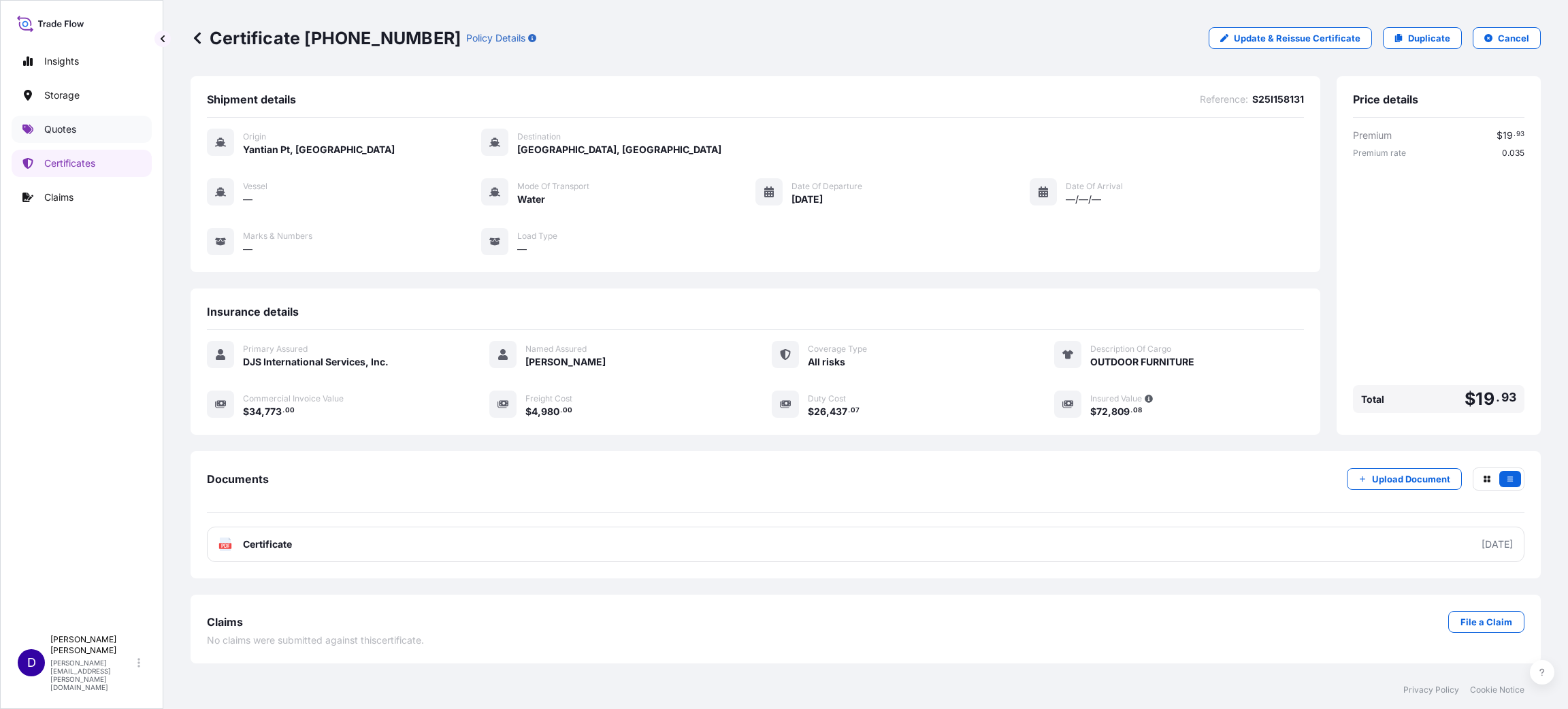
click at [52, 130] on p "Quotes" at bounding box center [60, 129] width 32 height 14
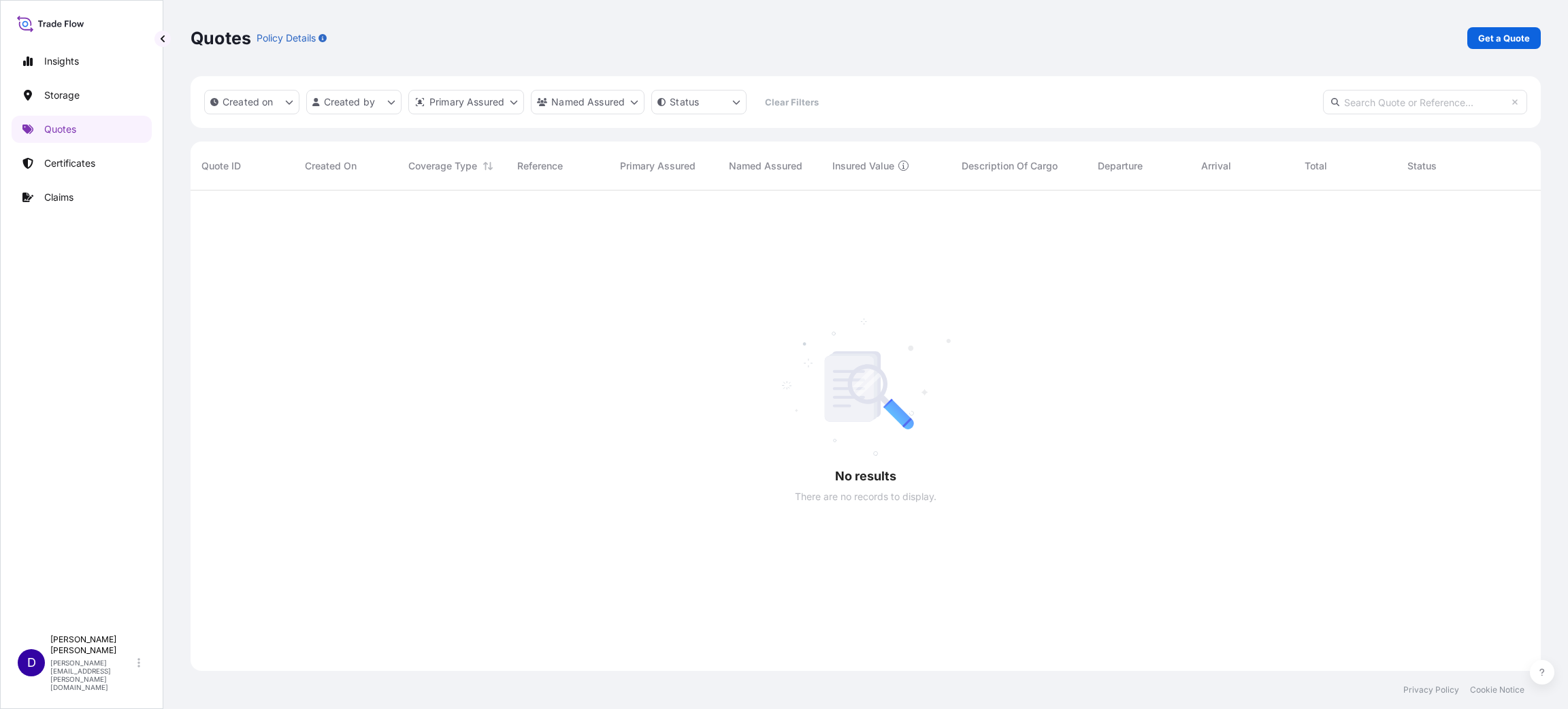
scroll to position [514, 1335]
click at [1045, 32] on p "Get a Quote" at bounding box center [1503, 38] width 51 height 14
select select "Water"
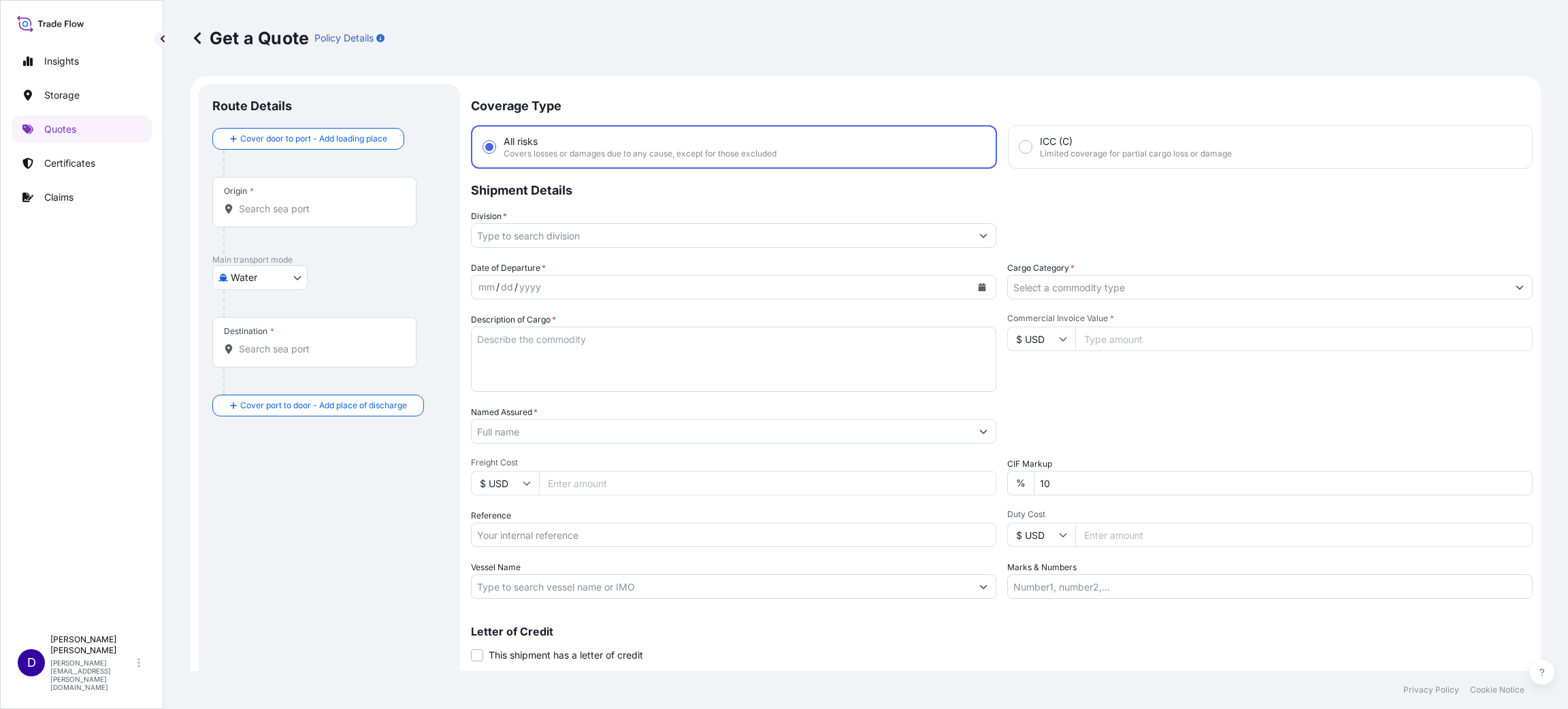
scroll to position [22, 0]
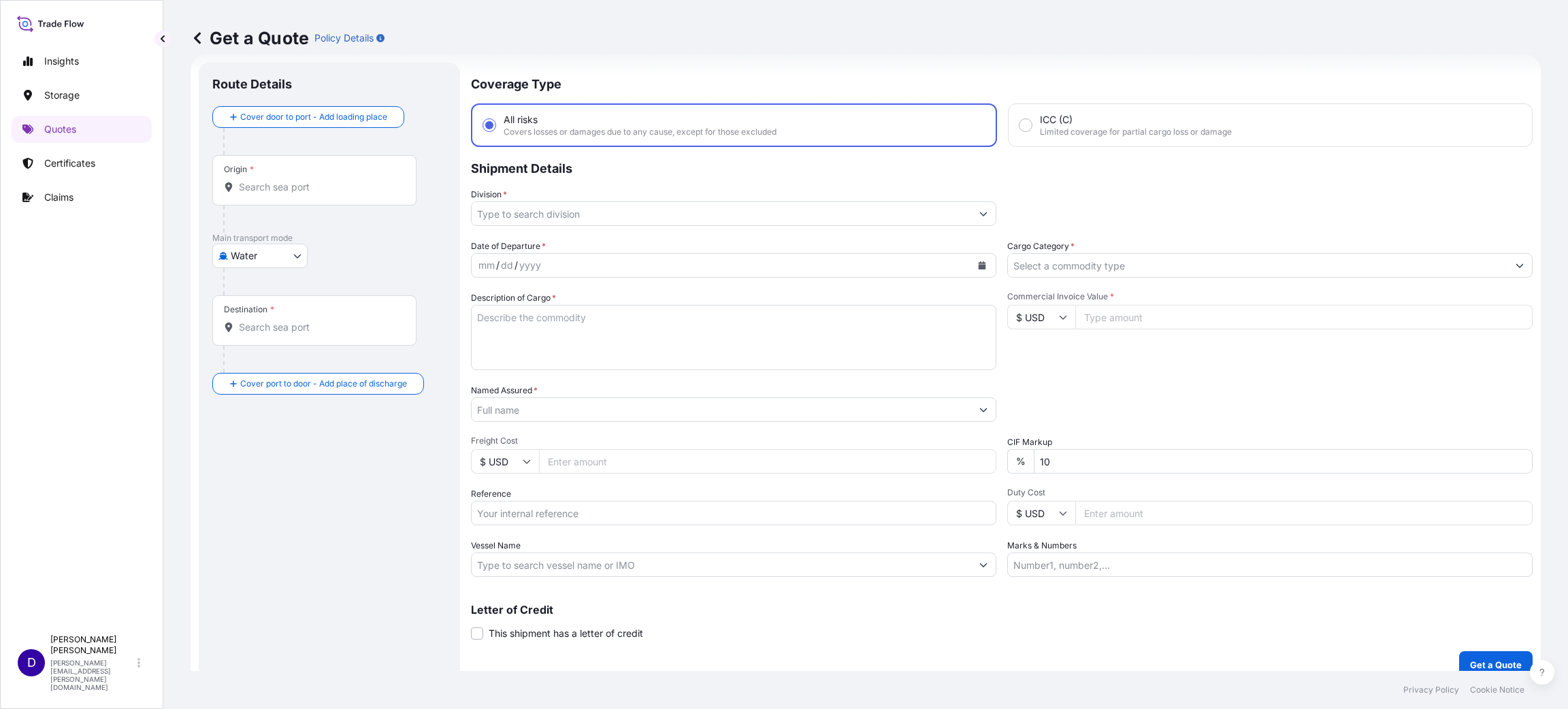
click at [259, 181] on input "Origin *" at bounding box center [319, 187] width 161 height 14
drag, startPoint x: 345, startPoint y: 180, endPoint x: 112, endPoint y: 175, distance: 233.1
click at [112, 175] on div "Insights Storage Quotes Certificates Claims D [PERSON_NAME] [PERSON_NAME][EMAIL…" at bounding box center [784, 354] width 1568 height 709
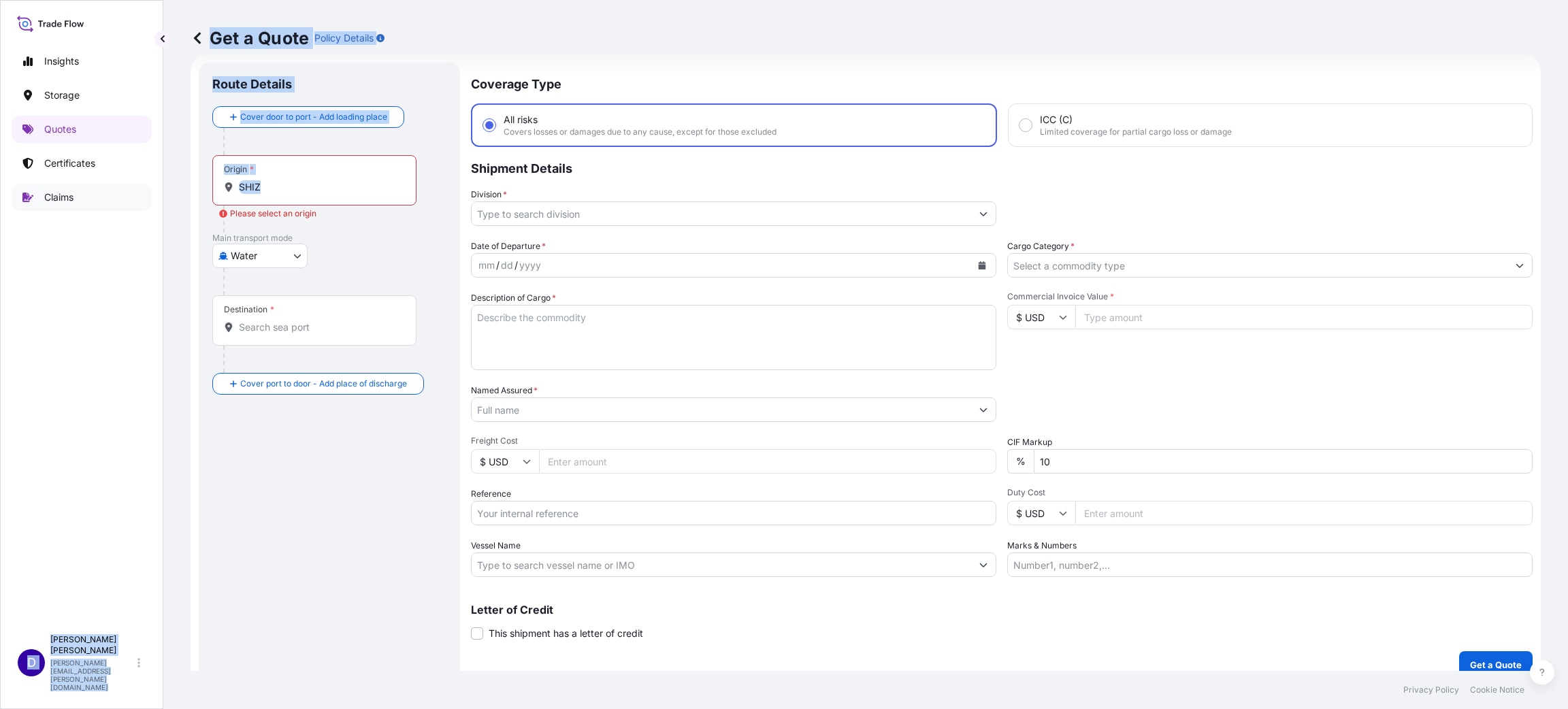
drag, startPoint x: 313, startPoint y: 195, endPoint x: 117, endPoint y: 190, distance: 196.1
click at [117, 190] on div "Insights Storage Quotes Certificates Claims D [PERSON_NAME] [PERSON_NAME][EMAIL…" at bounding box center [784, 354] width 1568 height 709
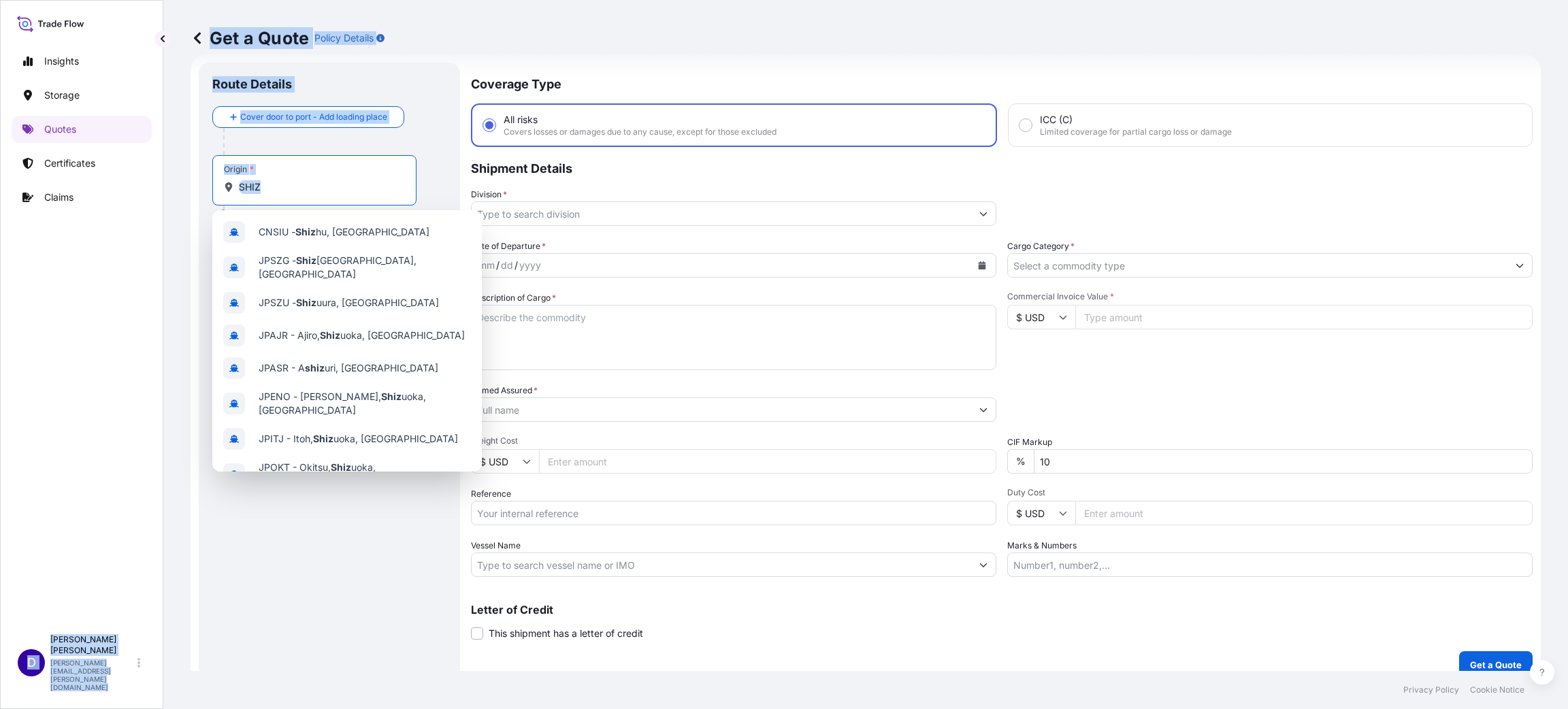
click at [267, 183] on input "SHIZ" at bounding box center [319, 187] width 161 height 14
click at [283, 187] on input "SHIZ" at bounding box center [319, 187] width 161 height 14
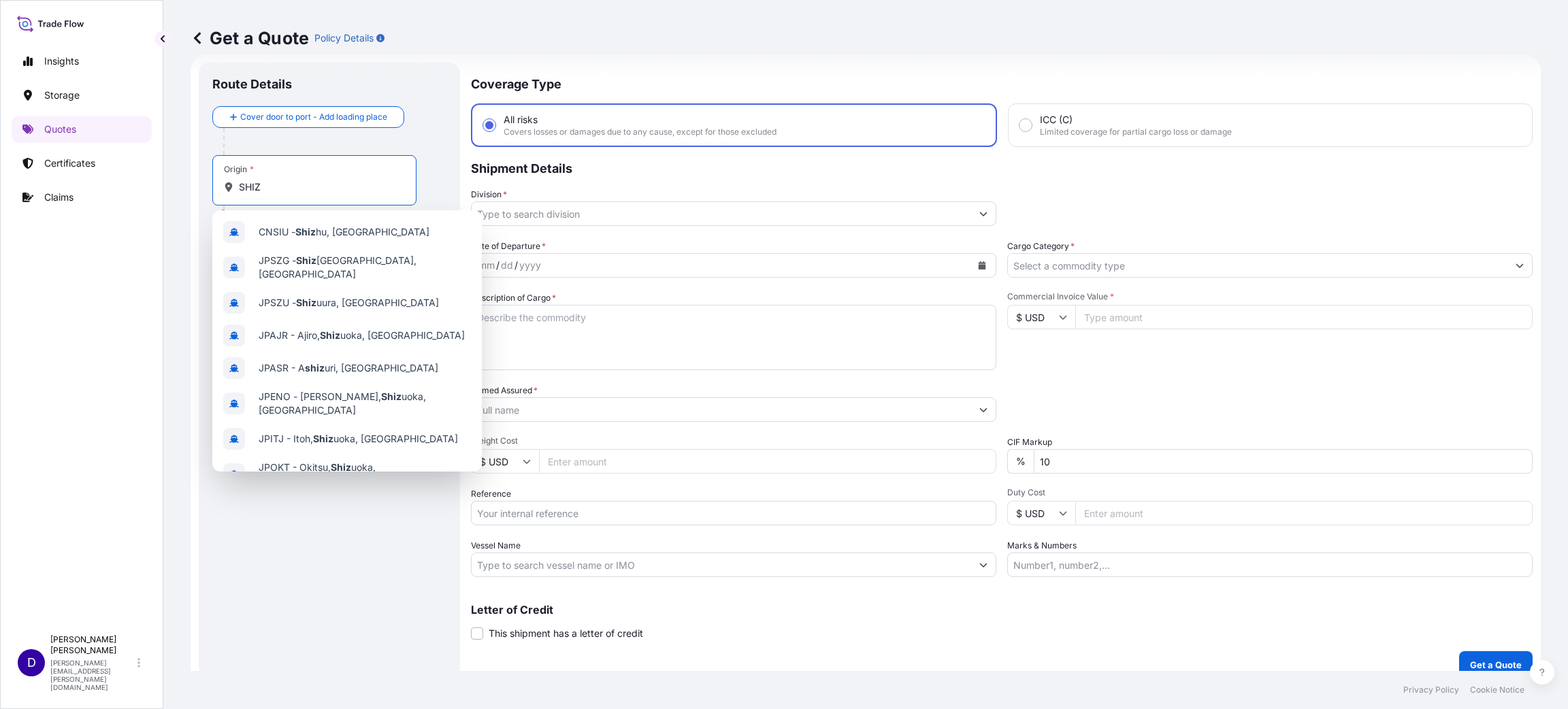
drag, startPoint x: 283, startPoint y: 187, endPoint x: 307, endPoint y: 188, distance: 24.0
click at [288, 188] on input "SHIZ" at bounding box center [319, 187] width 161 height 14
click at [345, 188] on input "SHIZ" at bounding box center [319, 187] width 161 height 14
drag, startPoint x: 343, startPoint y: 188, endPoint x: 128, endPoint y: 175, distance: 215.4
click at [128, 175] on div "Insights Storage Quotes Certificates Claims D [PERSON_NAME] [PERSON_NAME][EMAIL…" at bounding box center [784, 354] width 1568 height 709
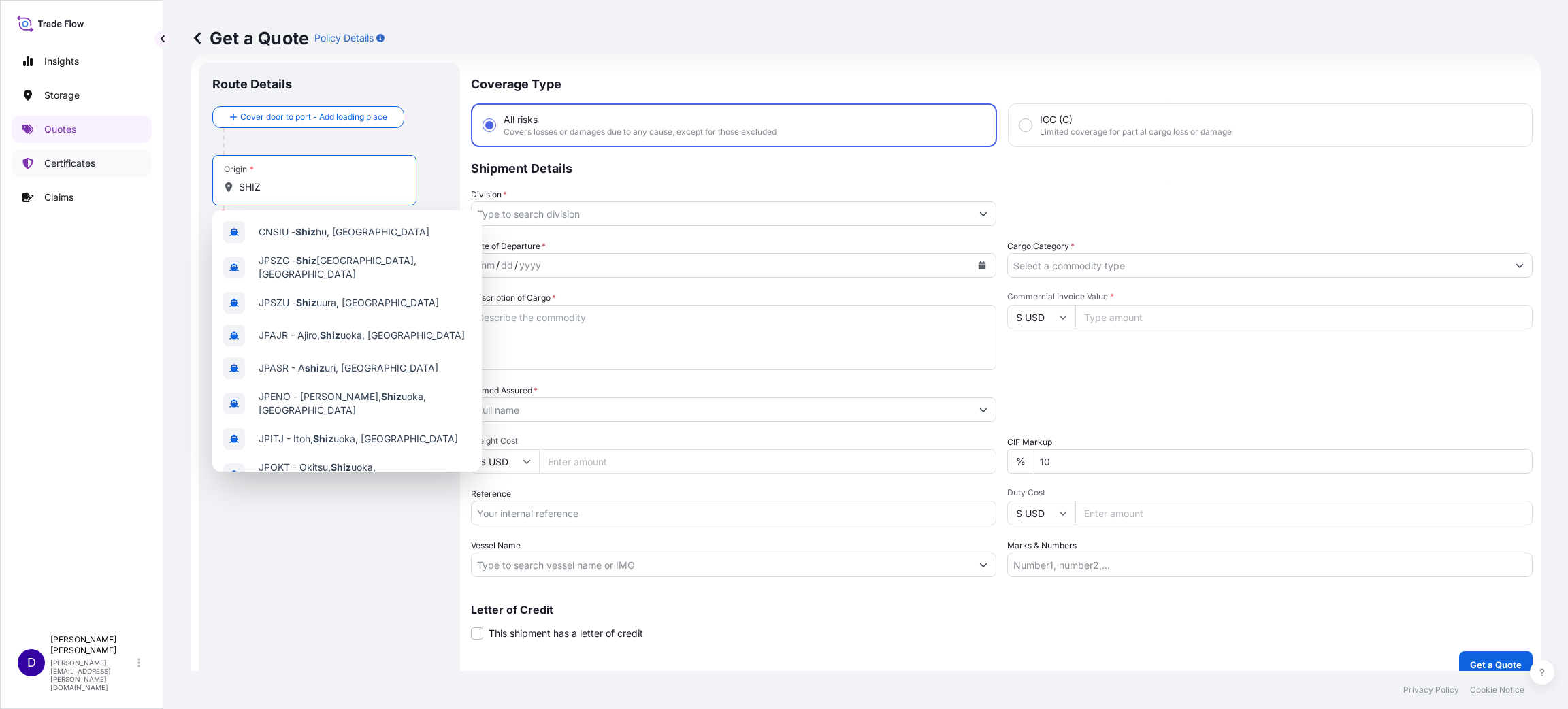
paste input "[GEOGRAPHIC_DATA]"
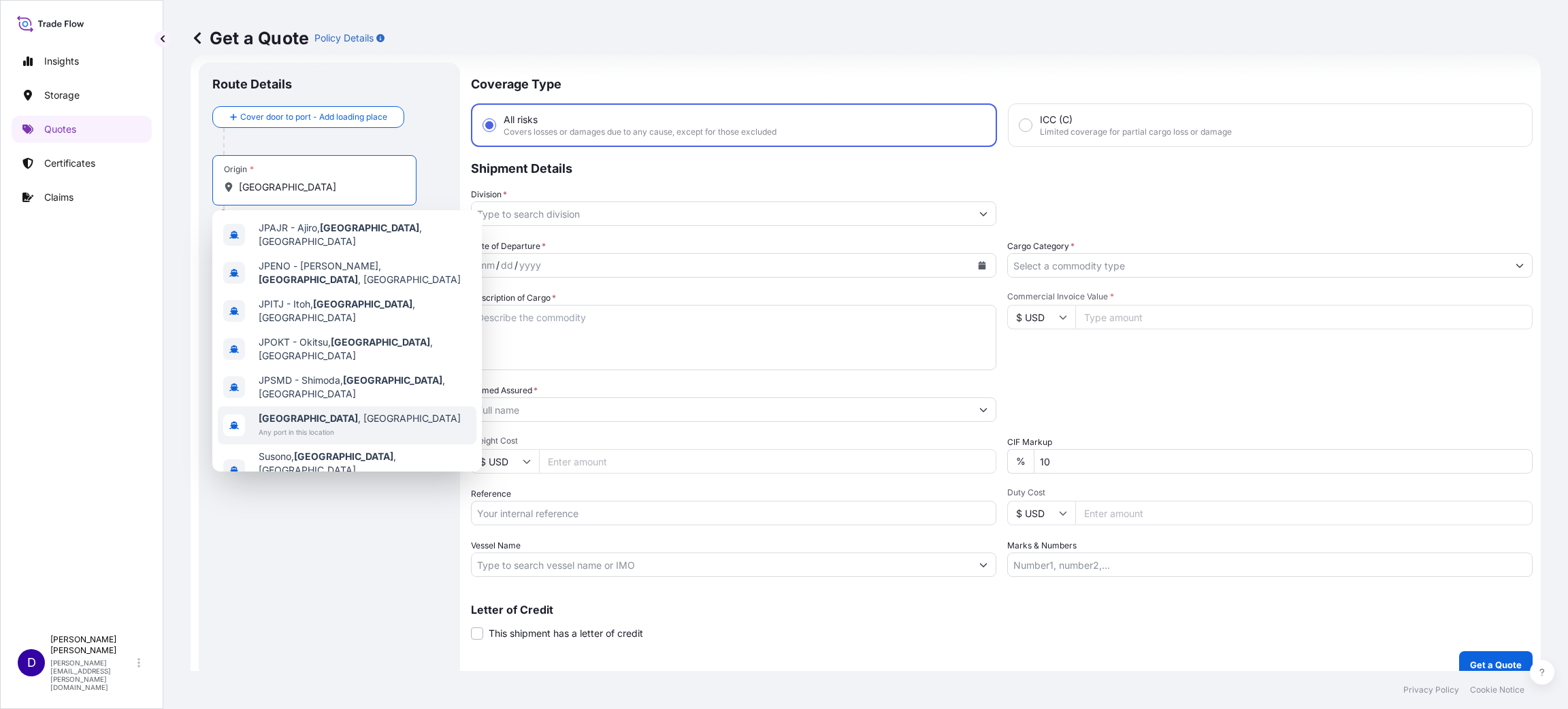
click at [304, 412] on span "[GEOGRAPHIC_DATA] , [GEOGRAPHIC_DATA]" at bounding box center [359, 418] width 202 height 14
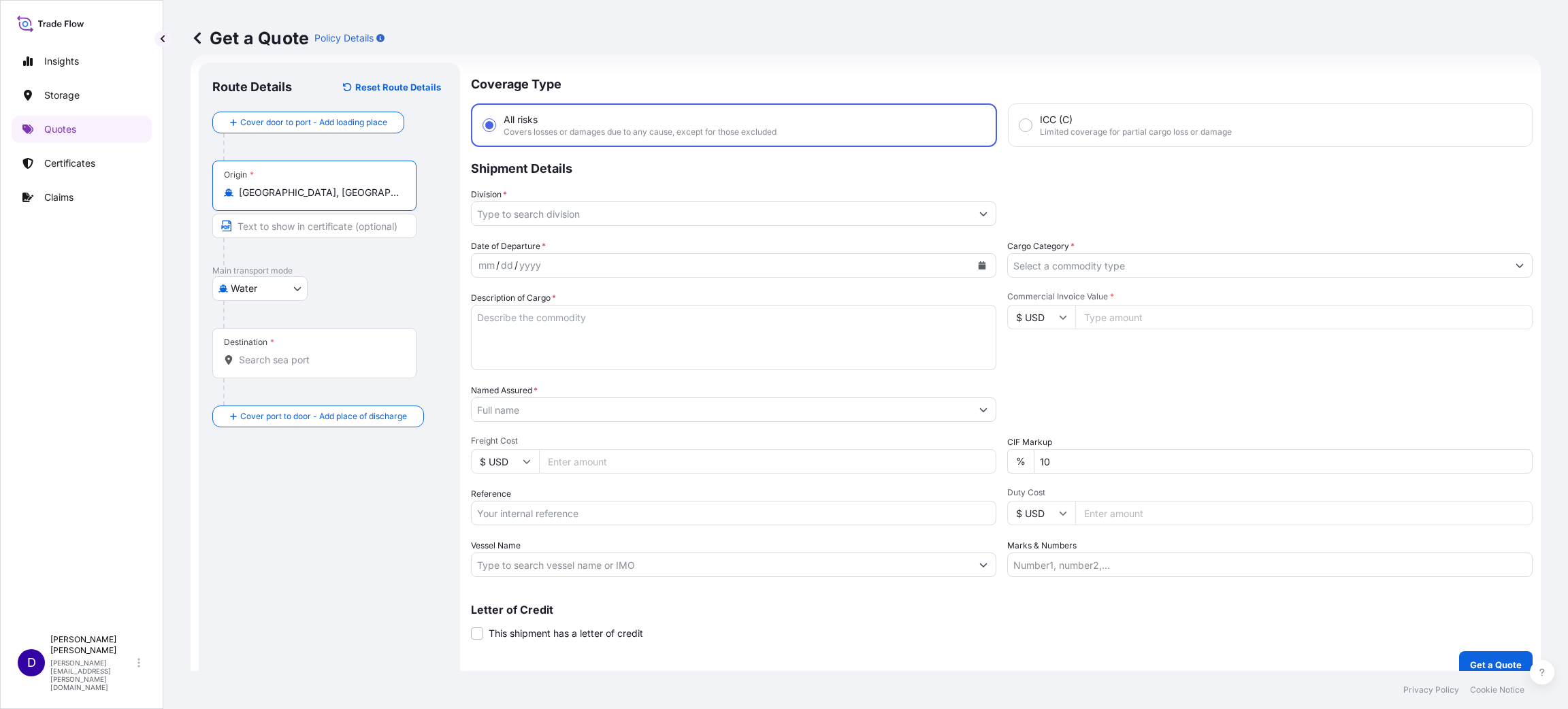
type input "[GEOGRAPHIC_DATA], [GEOGRAPHIC_DATA]"
click at [303, 359] on input "Destination *" at bounding box center [319, 360] width 161 height 14
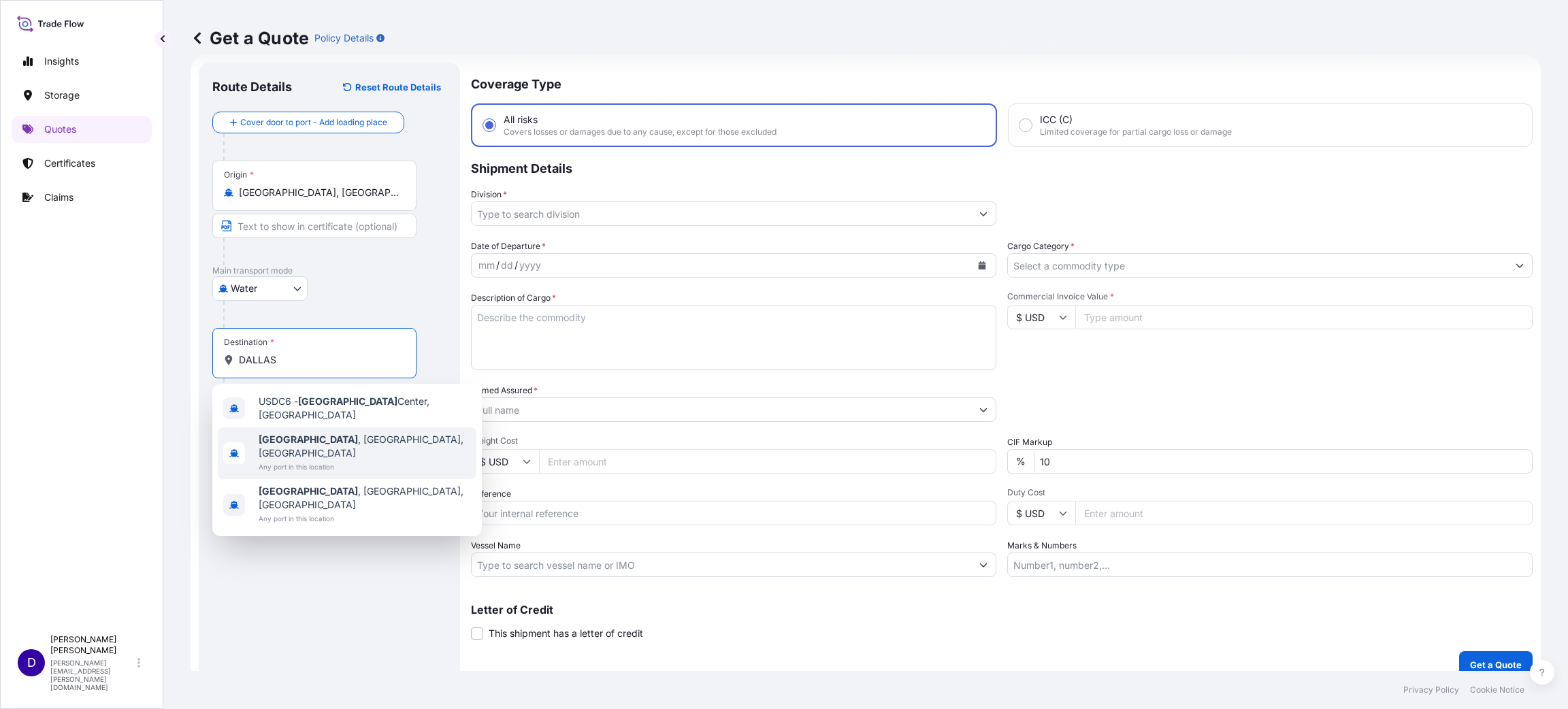
click at [307, 427] on div "[GEOGRAPHIC_DATA] , [GEOGRAPHIC_DATA], [GEOGRAPHIC_DATA] Any port in this locat…" at bounding box center [347, 453] width 258 height 51
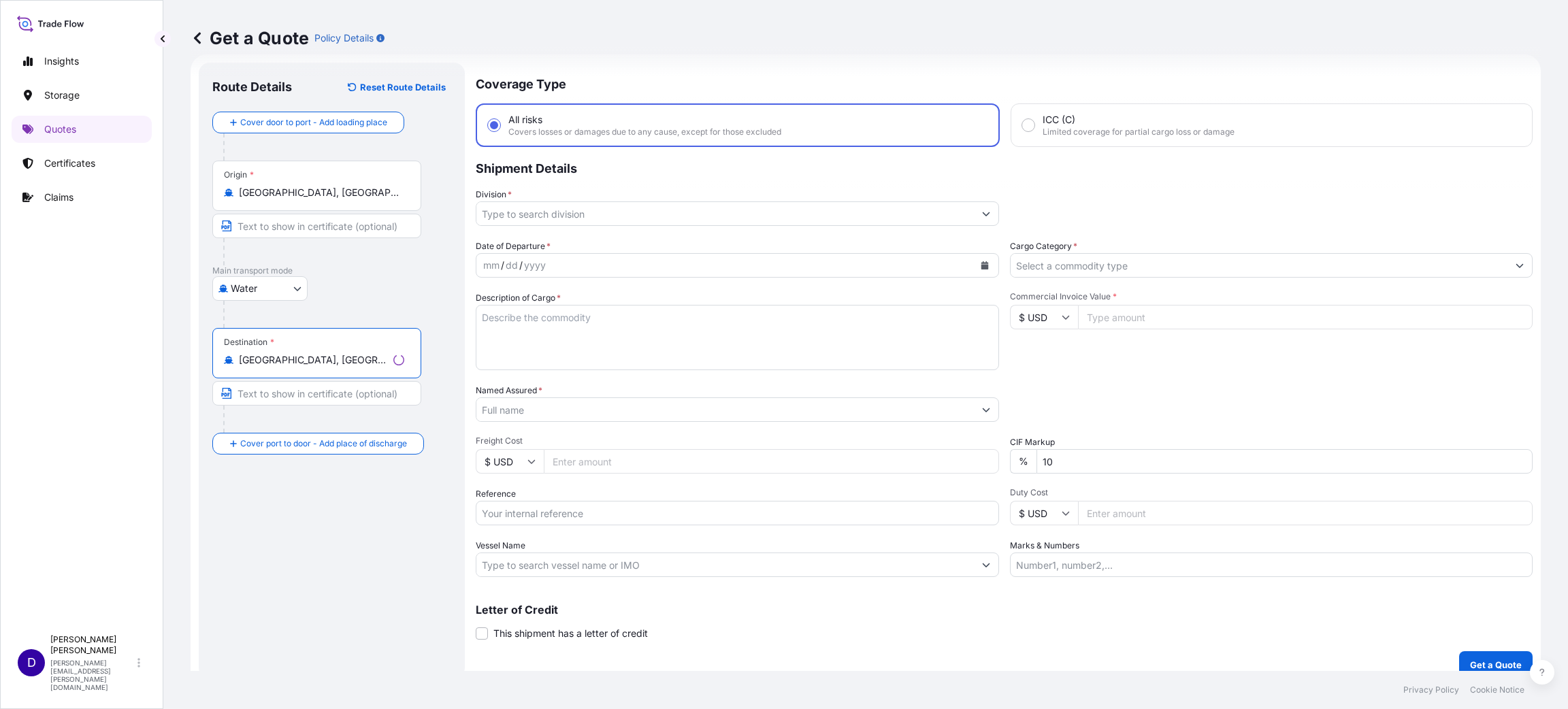
type input "[GEOGRAPHIC_DATA], [GEOGRAPHIC_DATA], [GEOGRAPHIC_DATA]"
click at [560, 211] on input "Division *" at bounding box center [725, 214] width 497 height 24
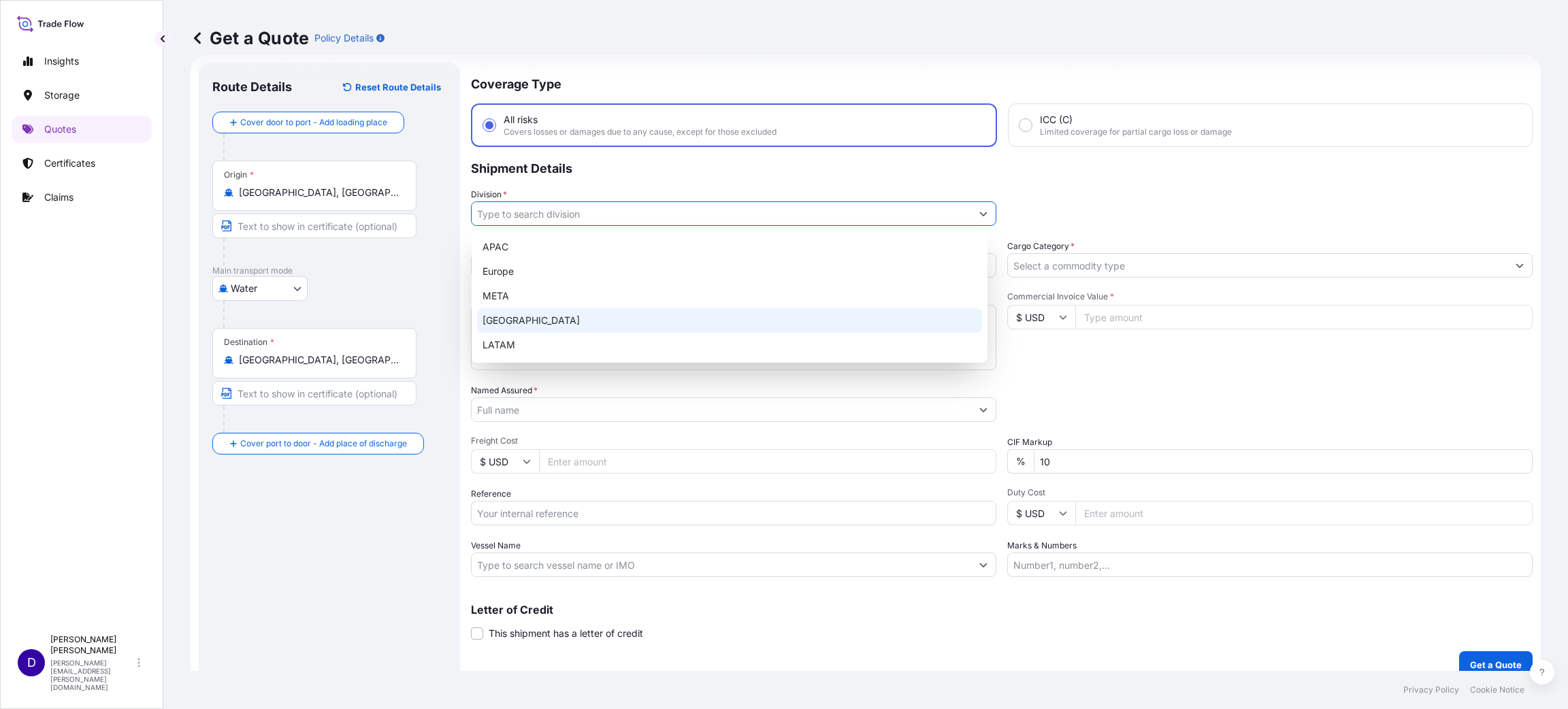
click at [532, 316] on div "[GEOGRAPHIC_DATA]" at bounding box center [729, 320] width 505 height 24
type input "[GEOGRAPHIC_DATA]"
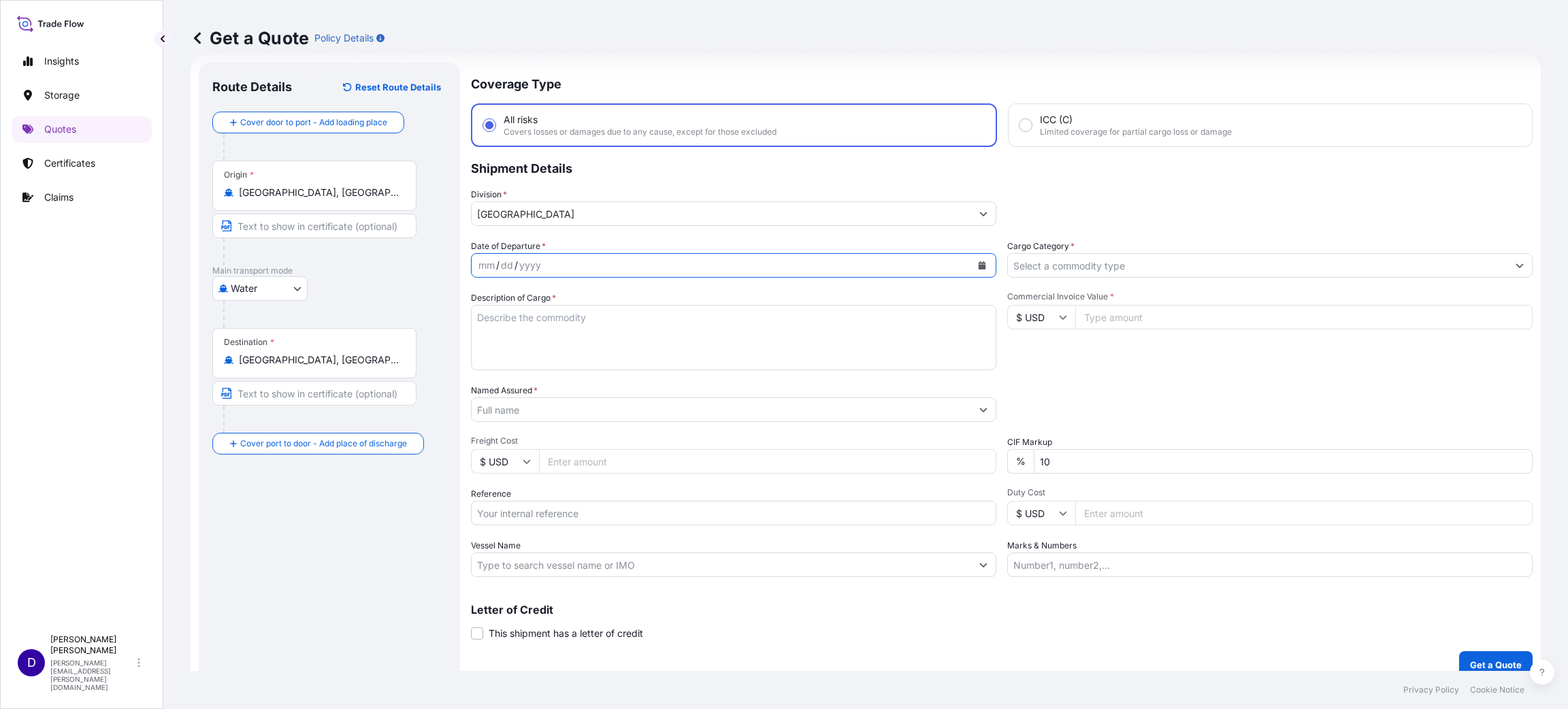
click at [980, 259] on button "Calendar" at bounding box center [982, 266] width 22 height 22
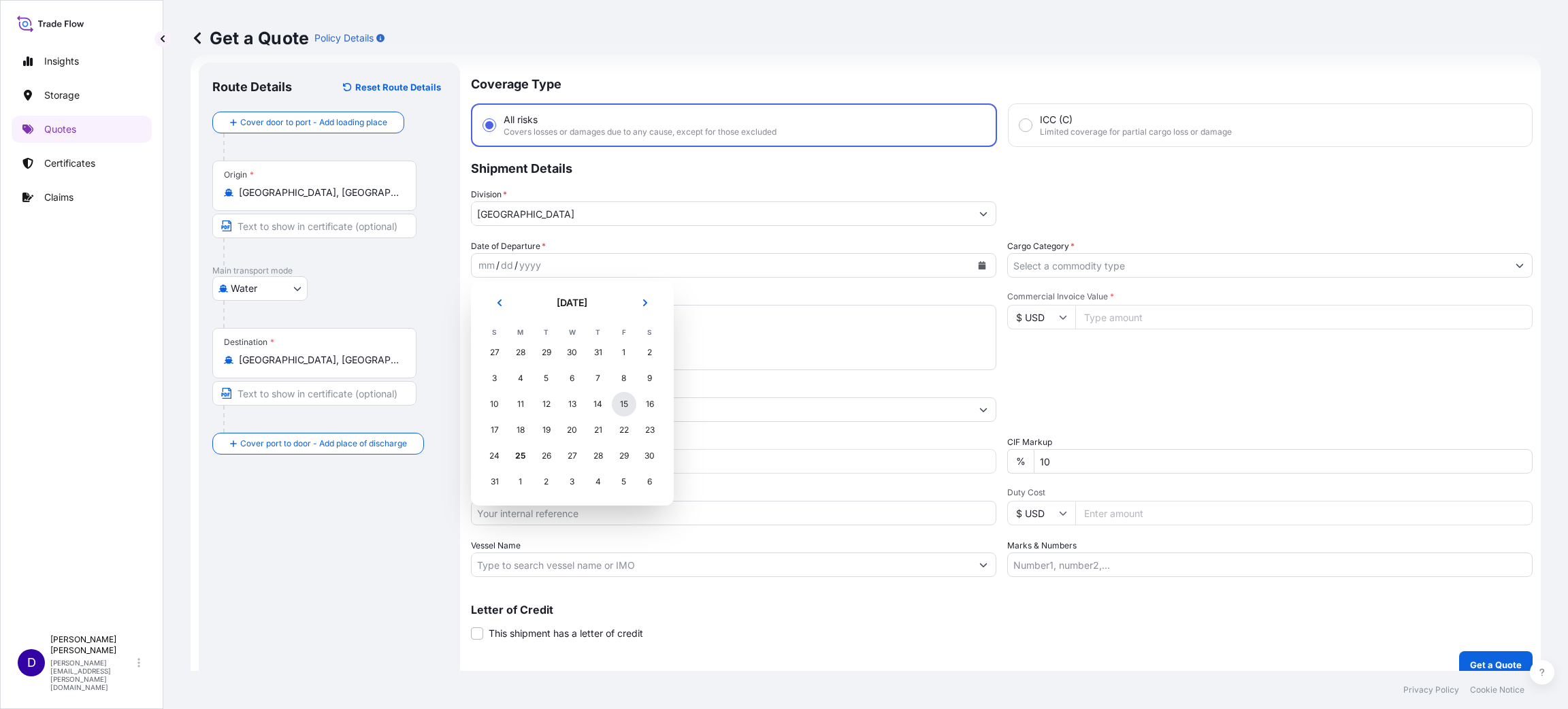
click at [627, 404] on div "15" at bounding box center [624, 404] width 24 height 24
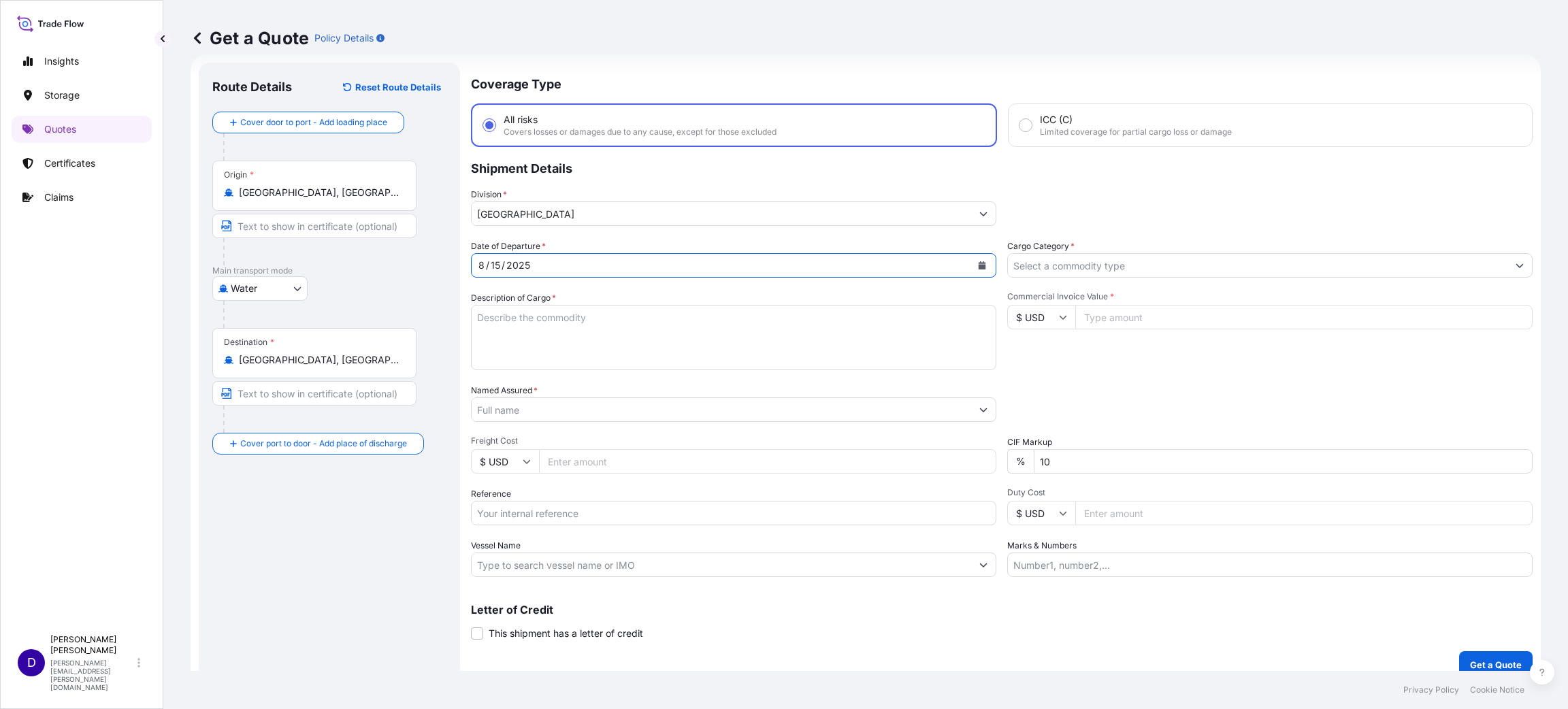
click at [1032, 264] on input "Cargo Category *" at bounding box center [1258, 265] width 500 height 24
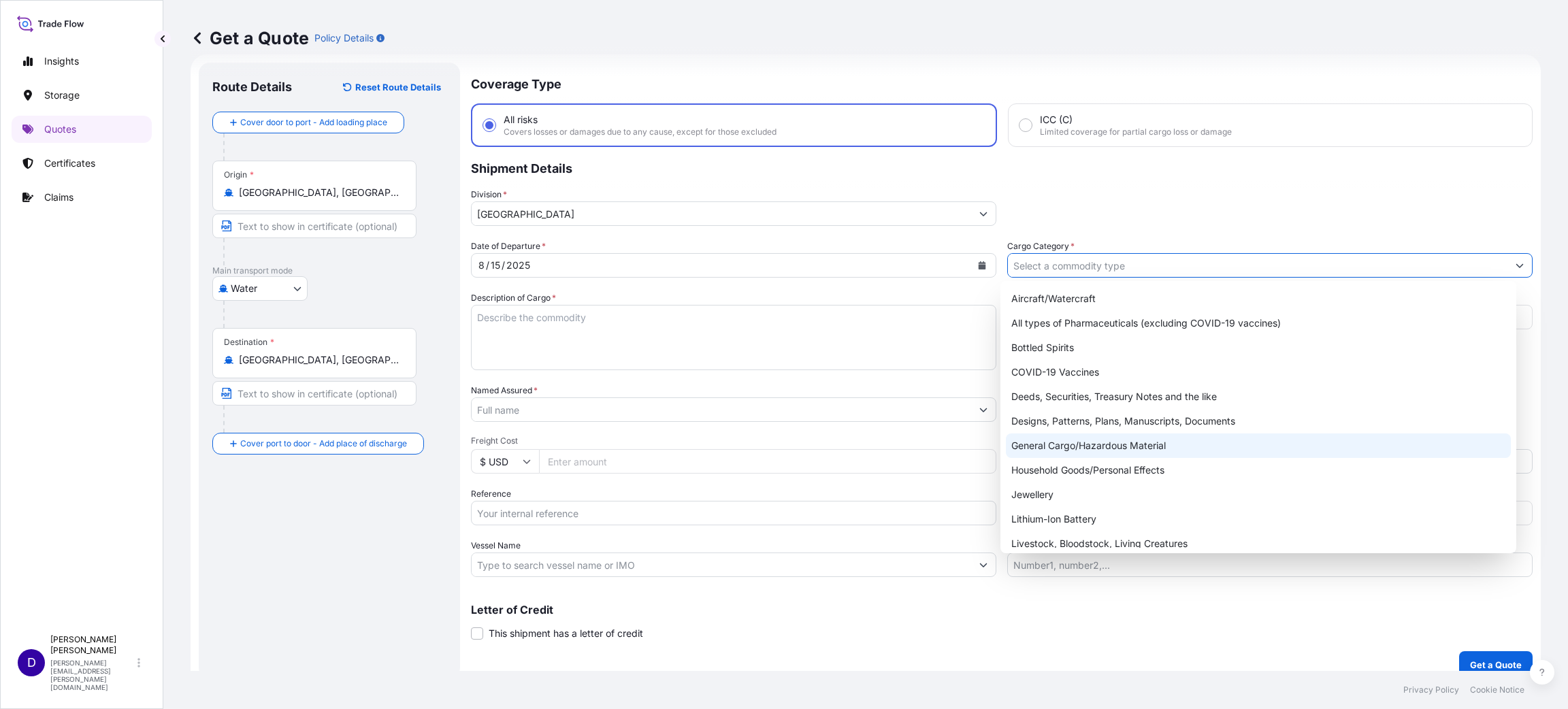
click at [1045, 435] on div "General Cargo/Hazardous Material" at bounding box center [1258, 446] width 505 height 24
type input "General Cargo/Hazardous Material"
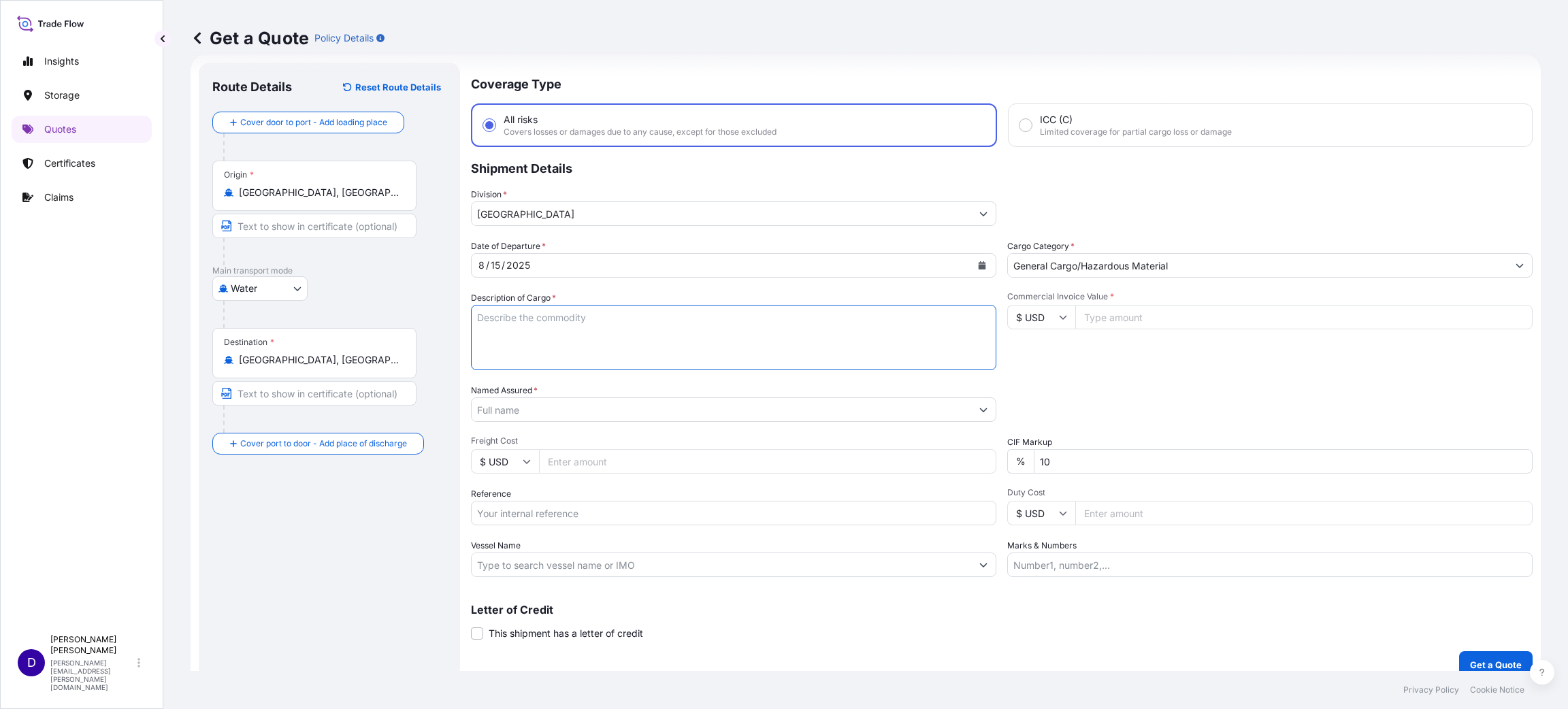
click at [667, 337] on textarea "Description of Cargo *" at bounding box center [734, 338] width 525 height 65
type textarea "a"
type textarea "ALUMINUM WHEELS"
type input "551015.00"
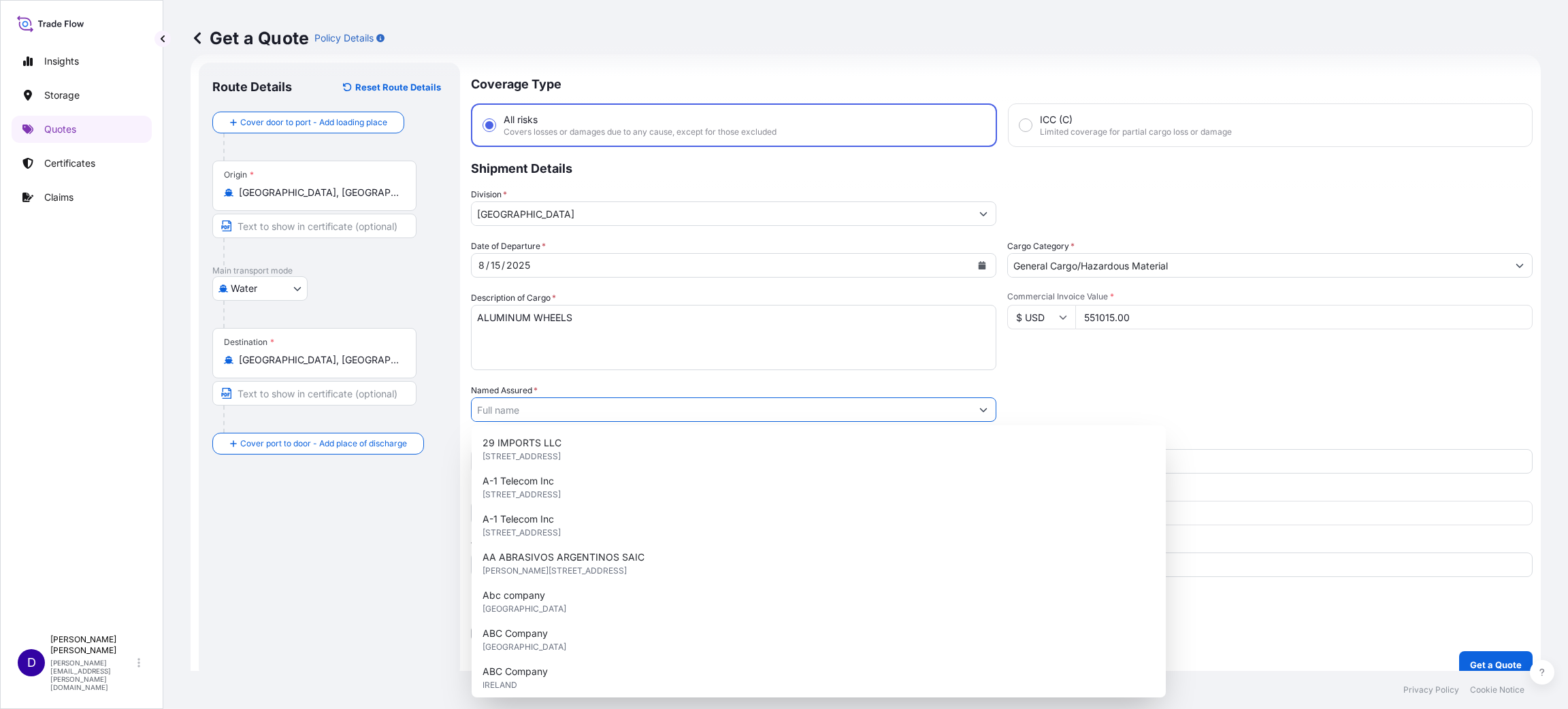
click at [560, 415] on input "Named Assured *" at bounding box center [721, 410] width 500 height 24
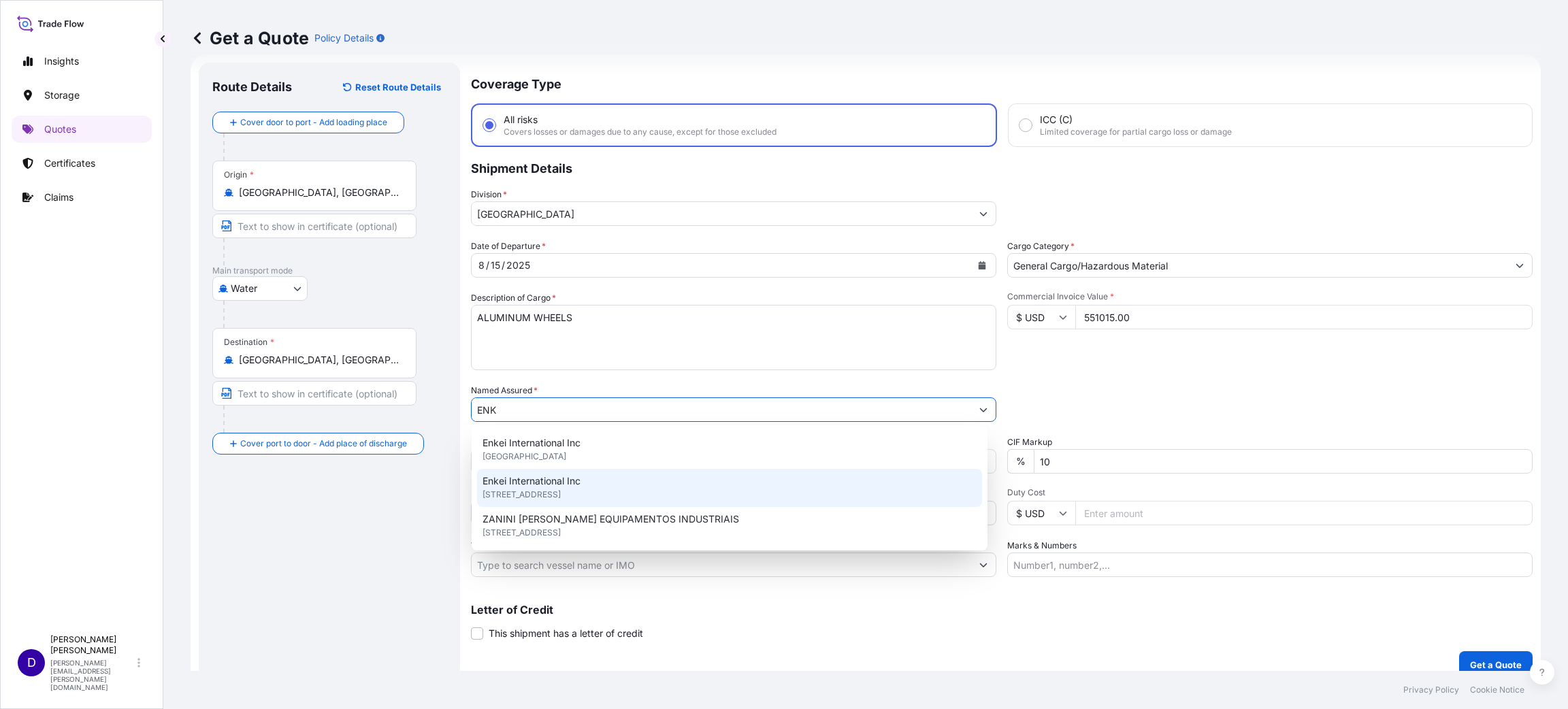
click at [560, 473] on span "[STREET_ADDRESS]" at bounding box center [522, 495] width 79 height 14
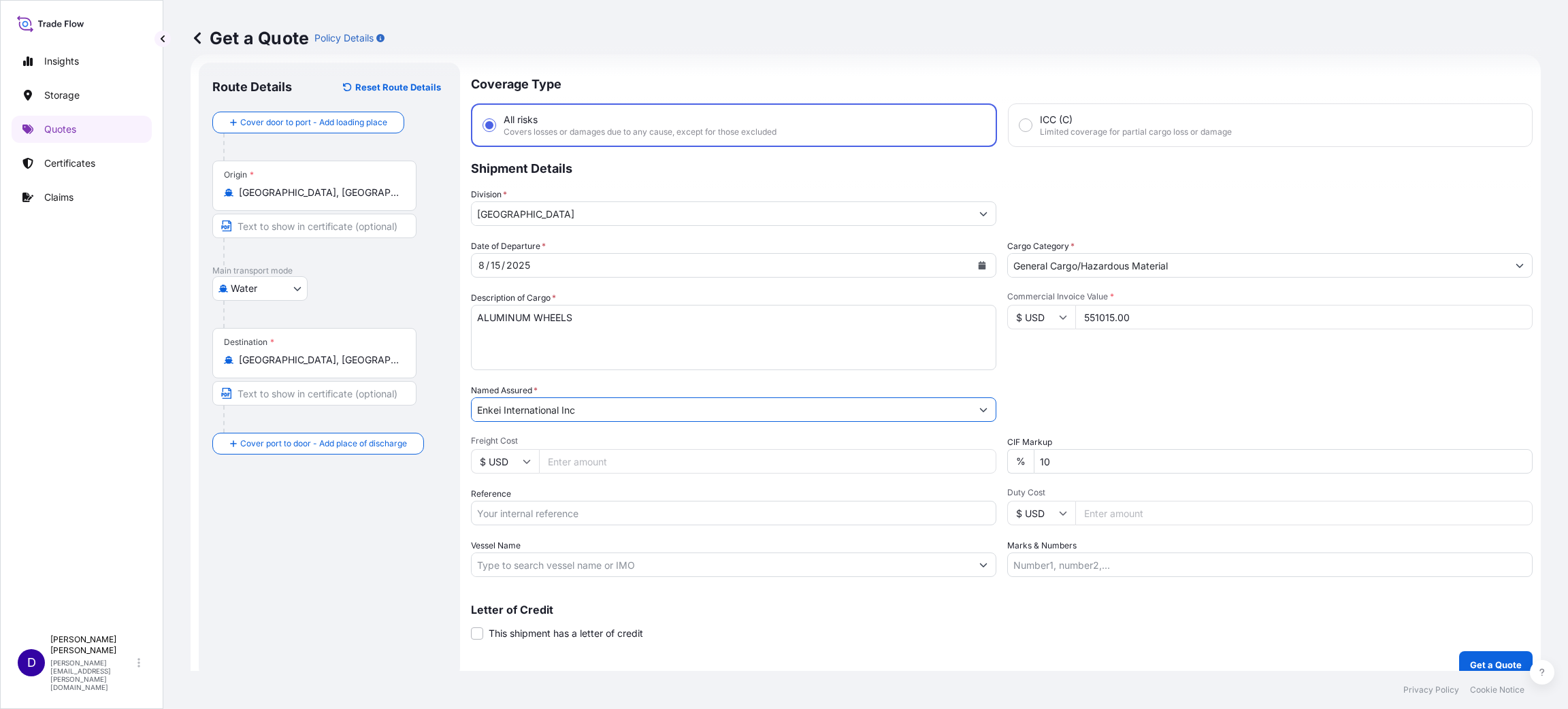
type input "Enkei International Inc"
click at [569, 467] on input "Freight Cost" at bounding box center [767, 461] width 457 height 24
type input "5500.00"
click at [539, 473] on input "Reference" at bounding box center [734, 513] width 525 height 24
paste input "[GEOGRAPHIC_DATA]"
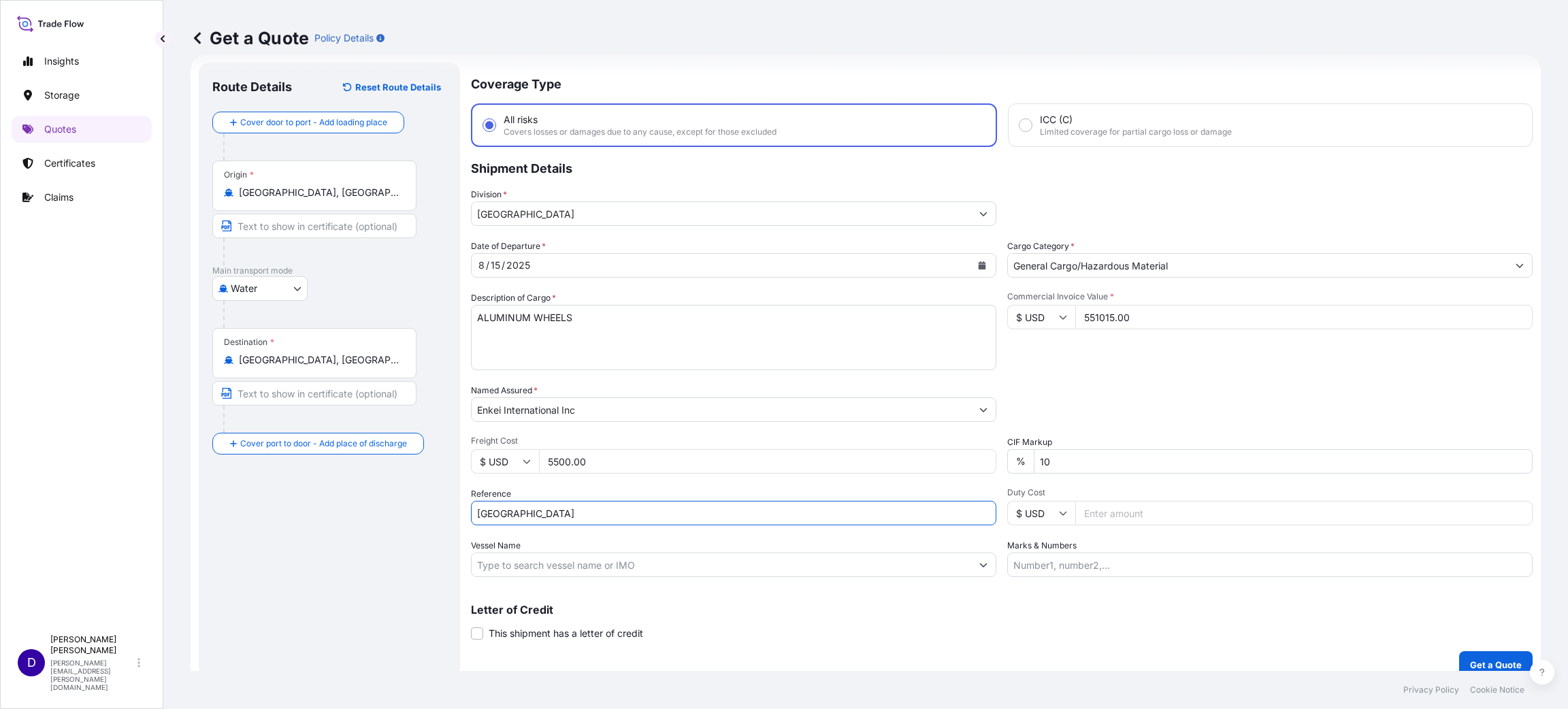
drag, startPoint x: 539, startPoint y: 509, endPoint x: 44, endPoint y: 484, distance: 495.6
click at [167, 473] on div "Get a Quote Policy Details Route Details Reset Route Details Cover door to port…" at bounding box center [866, 335] width 1404 height 671
click at [516, 473] on div "Date of Departure * [DATE] Cargo Category * General Cargo/Hazardous Material De…" at bounding box center [1002, 408] width 1062 height 338
drag, startPoint x: 550, startPoint y: 508, endPoint x: 352, endPoint y: 487, distance: 199.1
click at [353, 473] on form "Route Details Reset Route Details Cover door to port - Add loading place Place …" at bounding box center [866, 371] width 1350 height 633
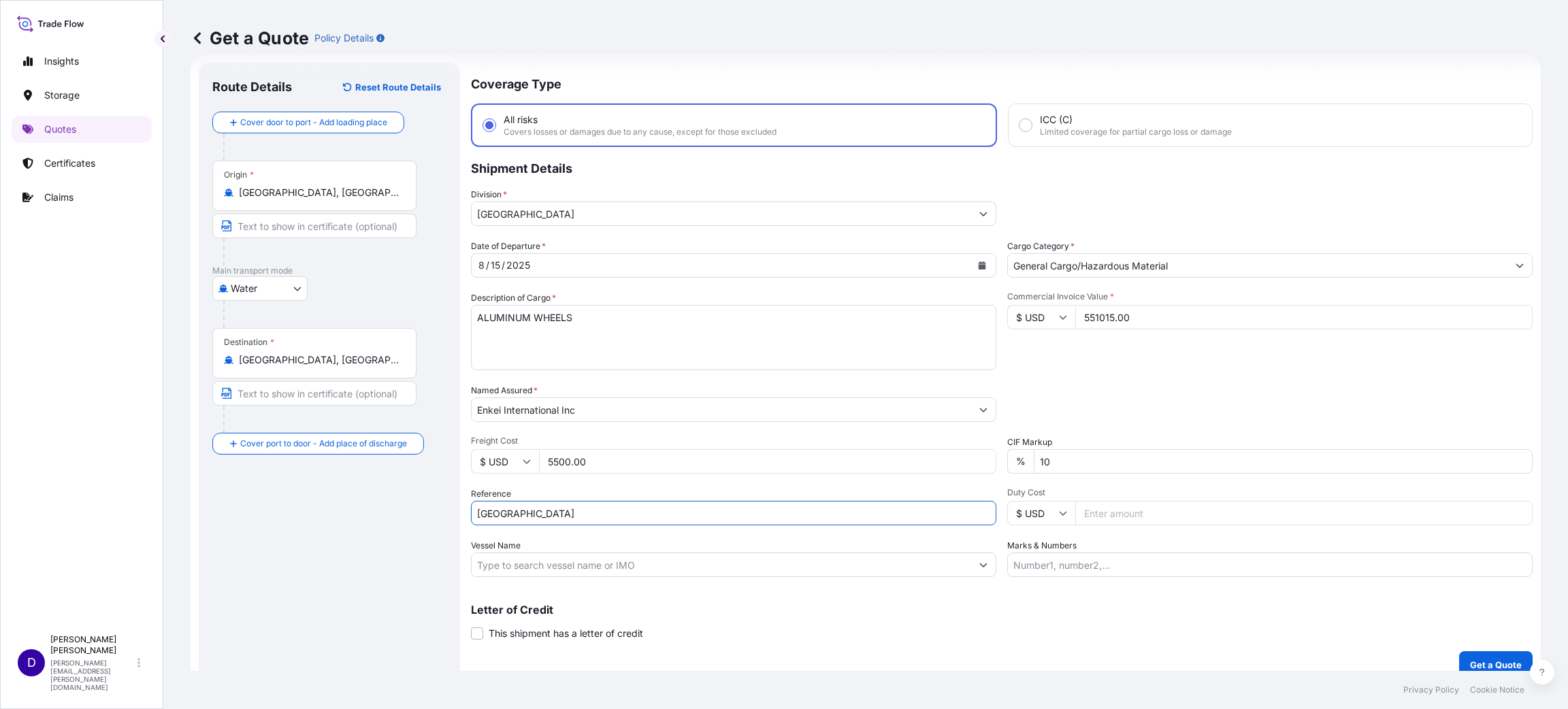
paste input "B25I155966"
type input "B25I155966"
type input "15413.64"
click at [1045, 314] on input "551015.00" at bounding box center [1303, 317] width 457 height 24
type input "55105.00"
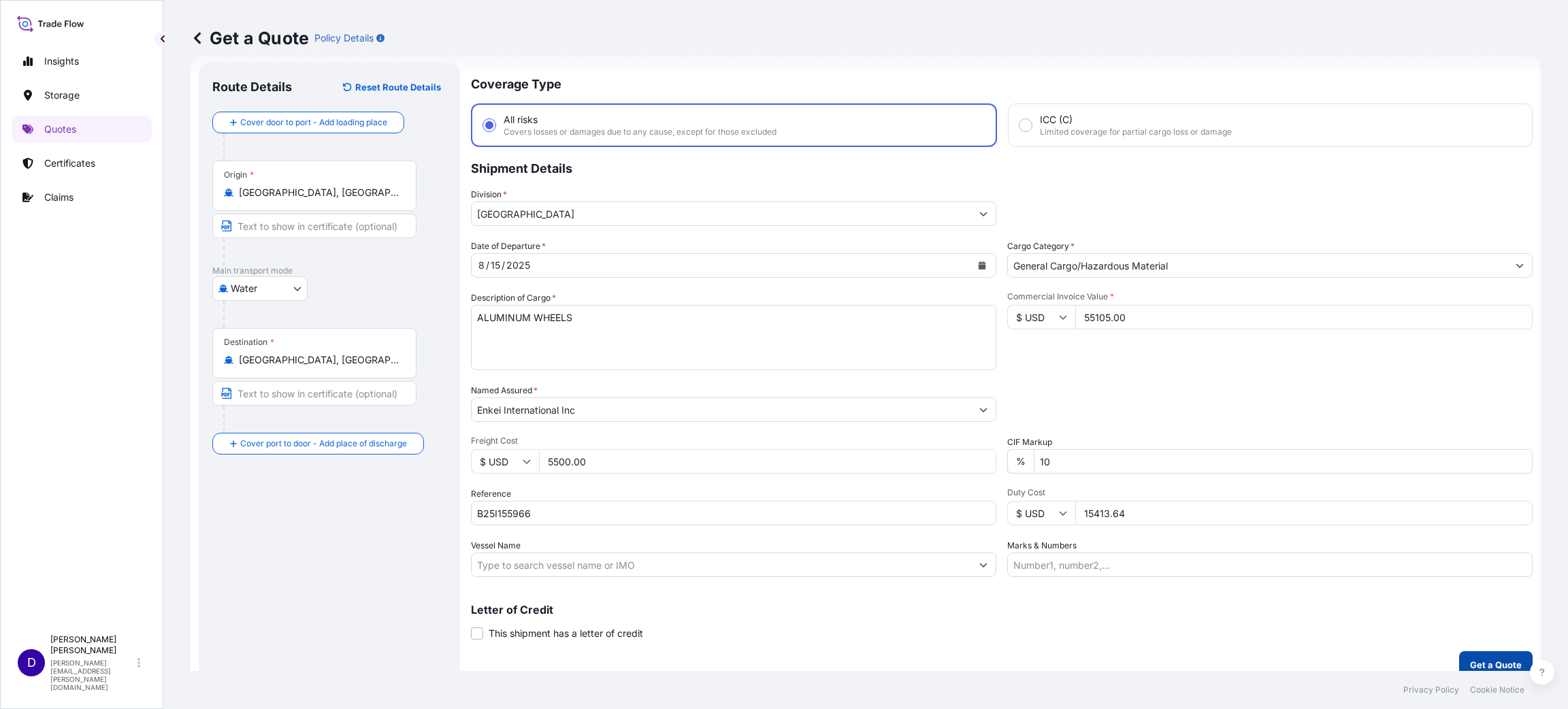
click at [1045, 473] on button "Get a Quote" at bounding box center [1495, 665] width 73 height 27
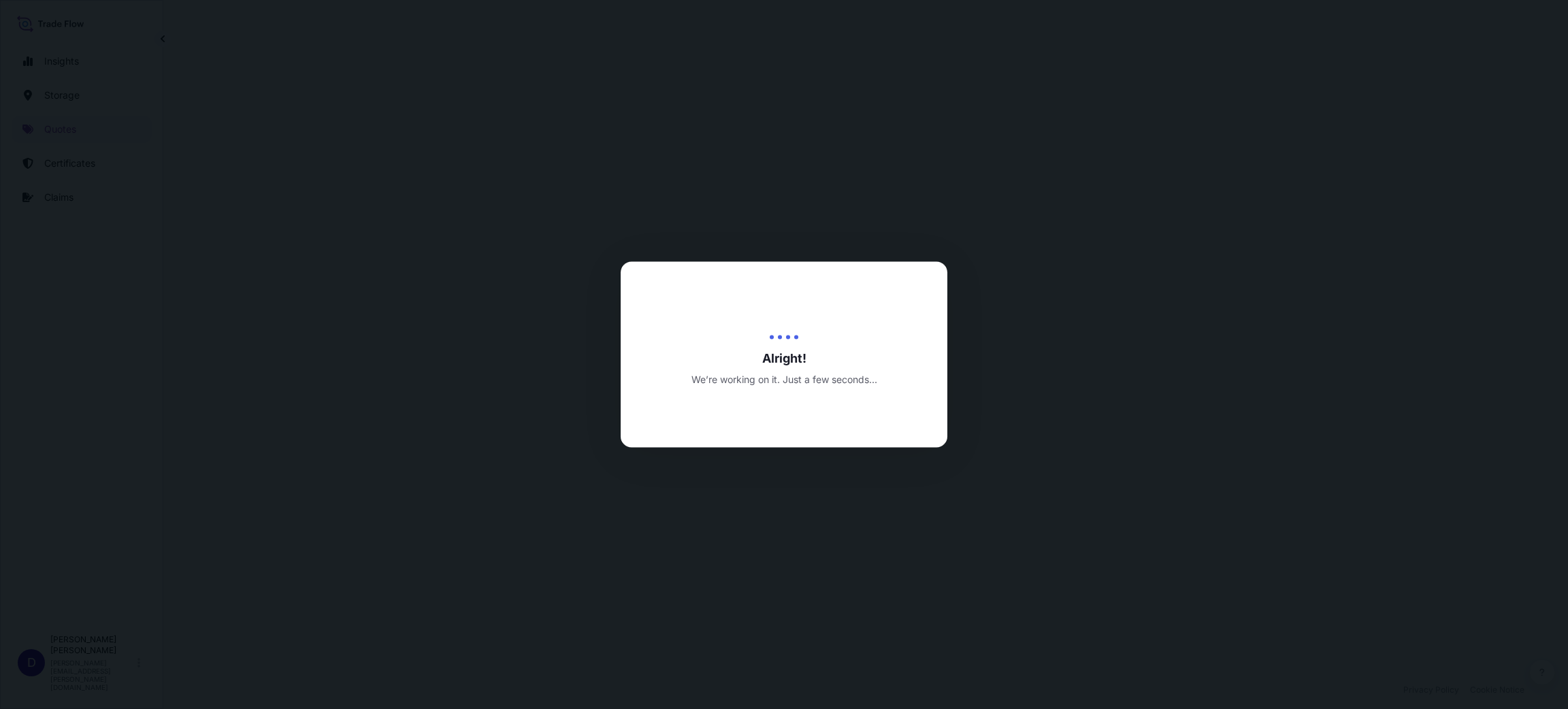
select select "Water"
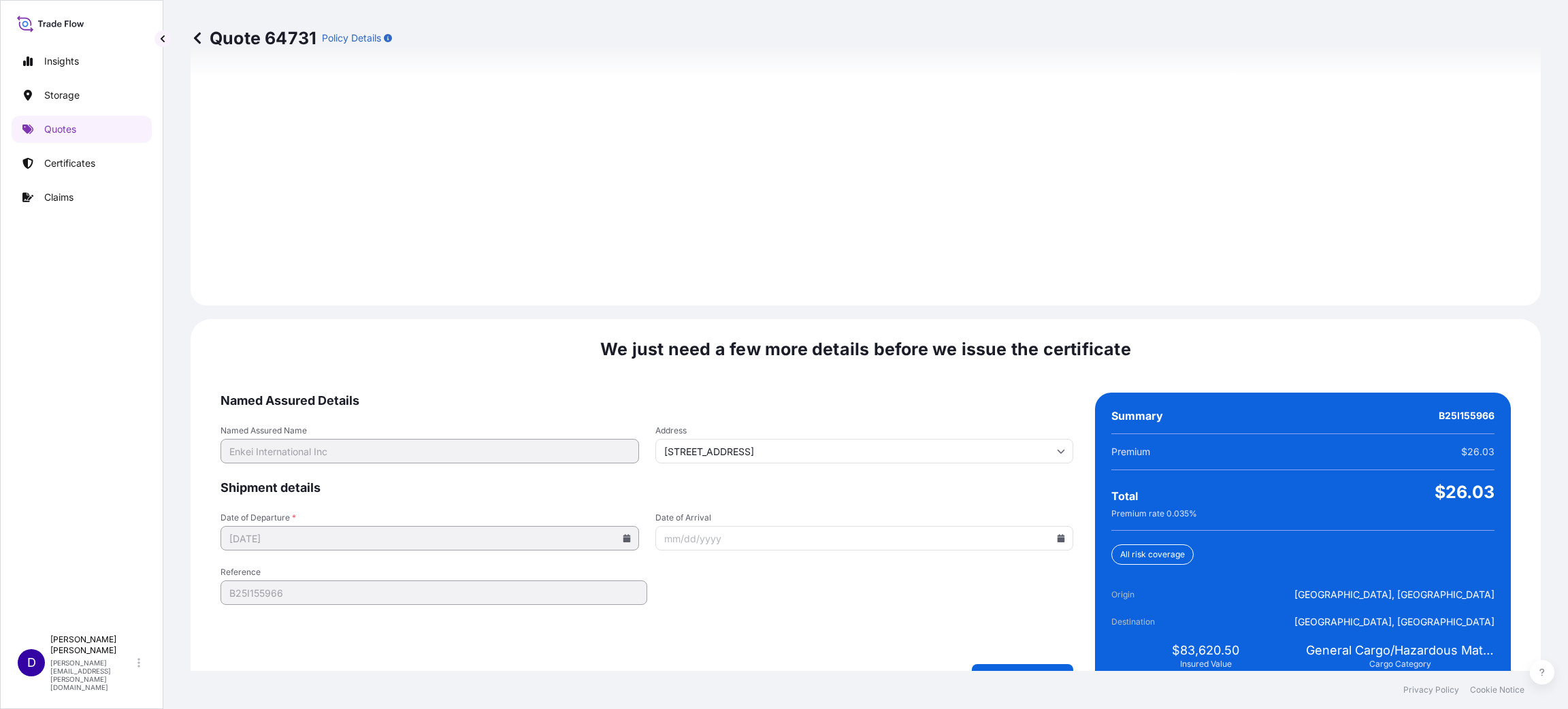
scroll to position [1869, 0]
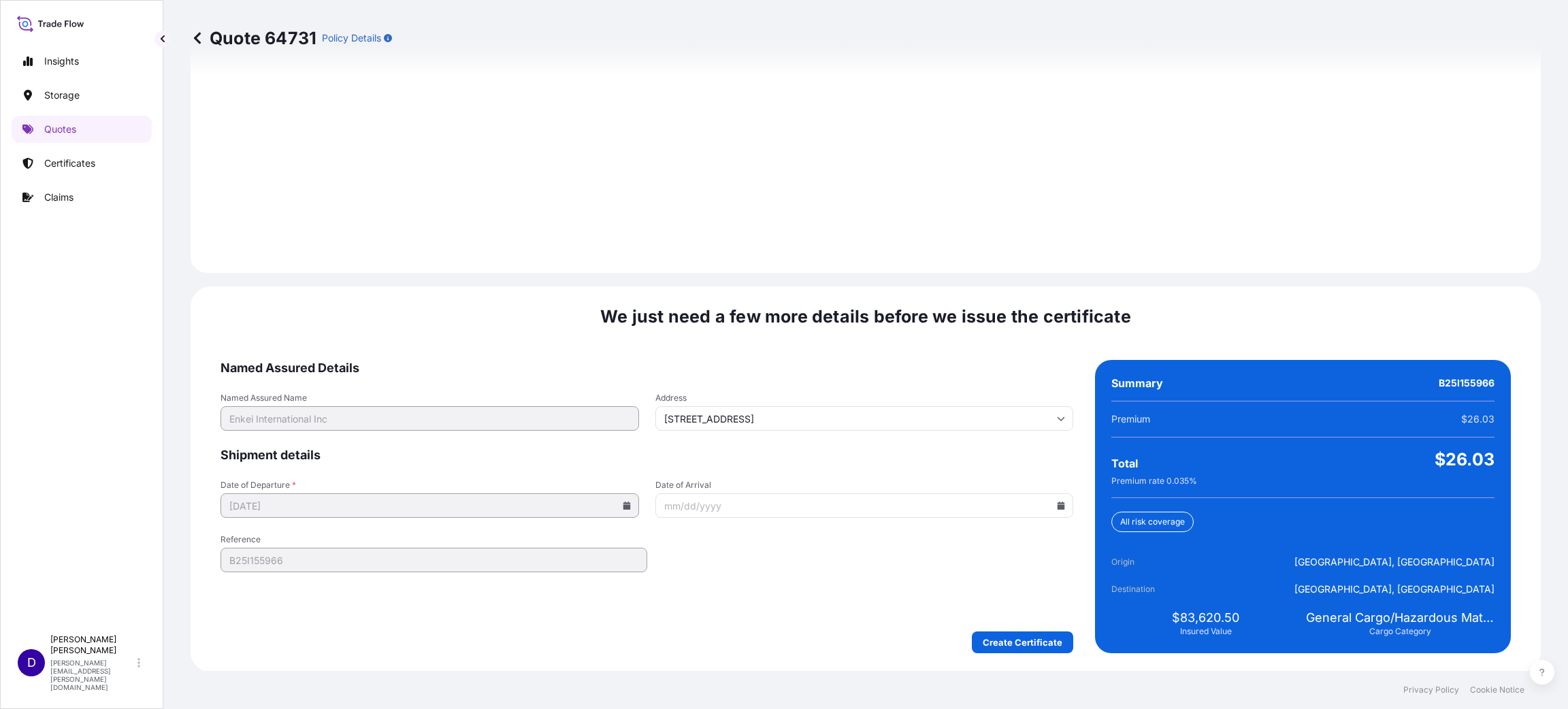
click at [1036, 473] on form "Named Assured Details Named Assured Name Enkei International Inc Address [STREE…" at bounding box center [646, 507] width 853 height 294
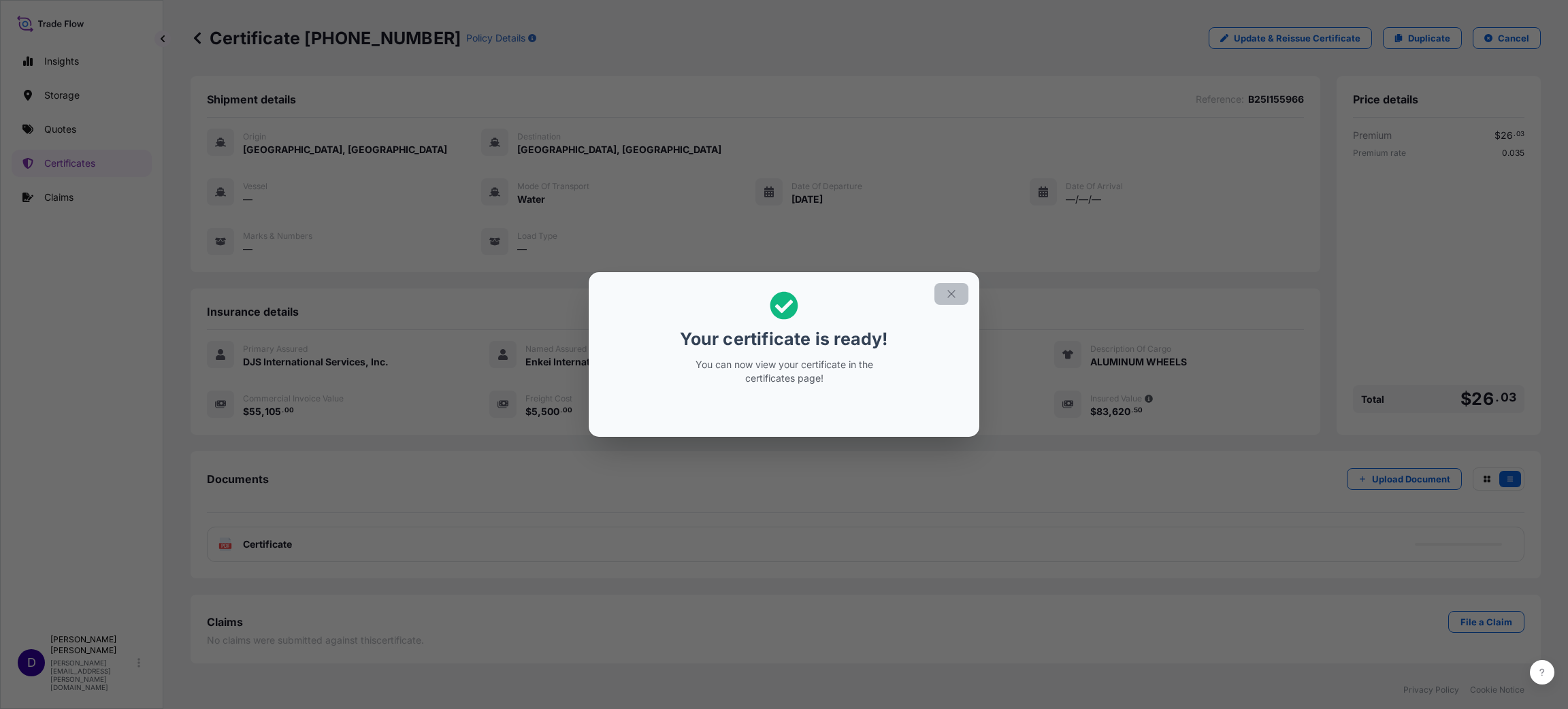
click at [958, 294] on button "button" at bounding box center [951, 294] width 34 height 22
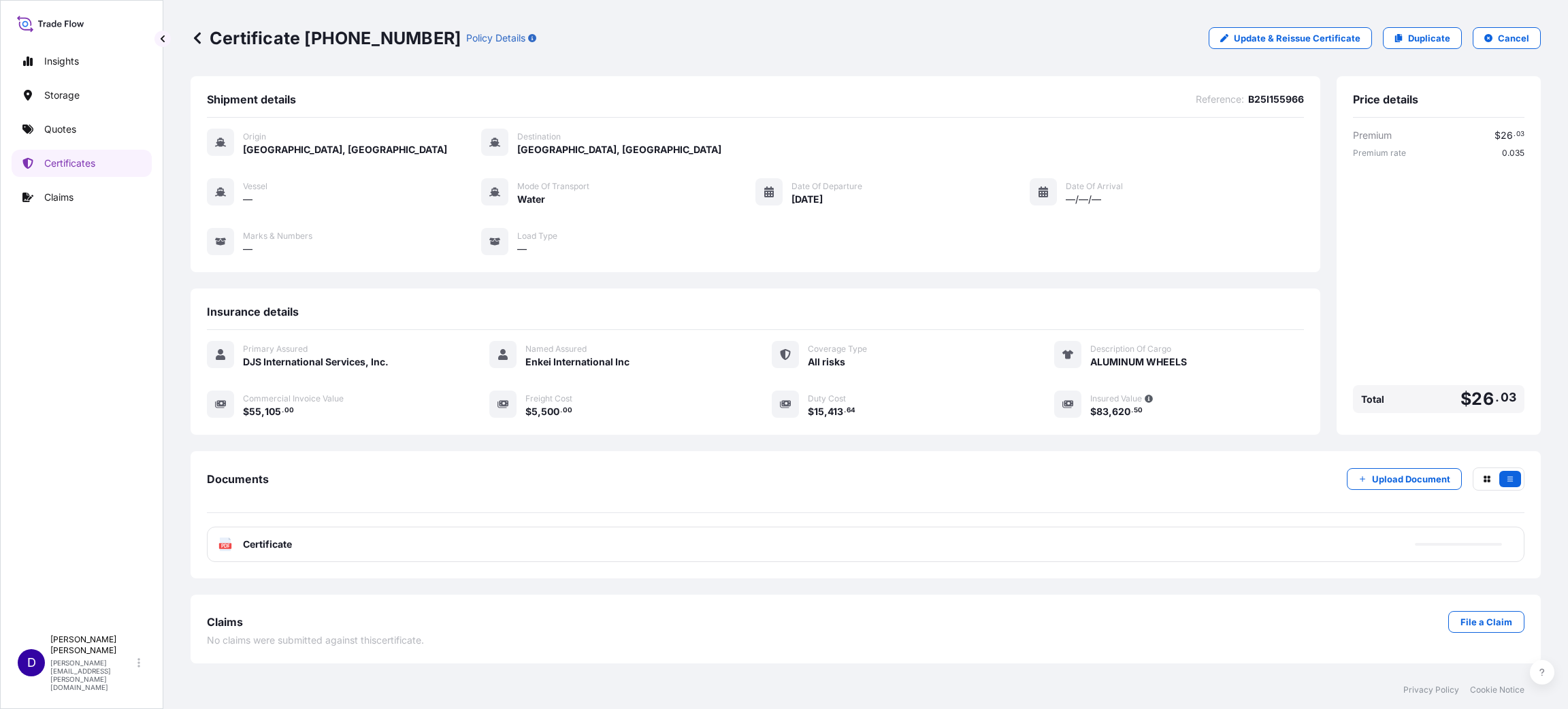
drag, startPoint x: 1442, startPoint y: 20, endPoint x: 1440, endPoint y: 26, distance: 6.3
click at [1045, 21] on div "Certificate [PHONE_NUMBER] Policy Details Update & Reissue Certificate Duplicat…" at bounding box center [866, 38] width 1350 height 76
click at [1045, 32] on p "Duplicate" at bounding box center [1429, 38] width 43 height 14
select select "Water"
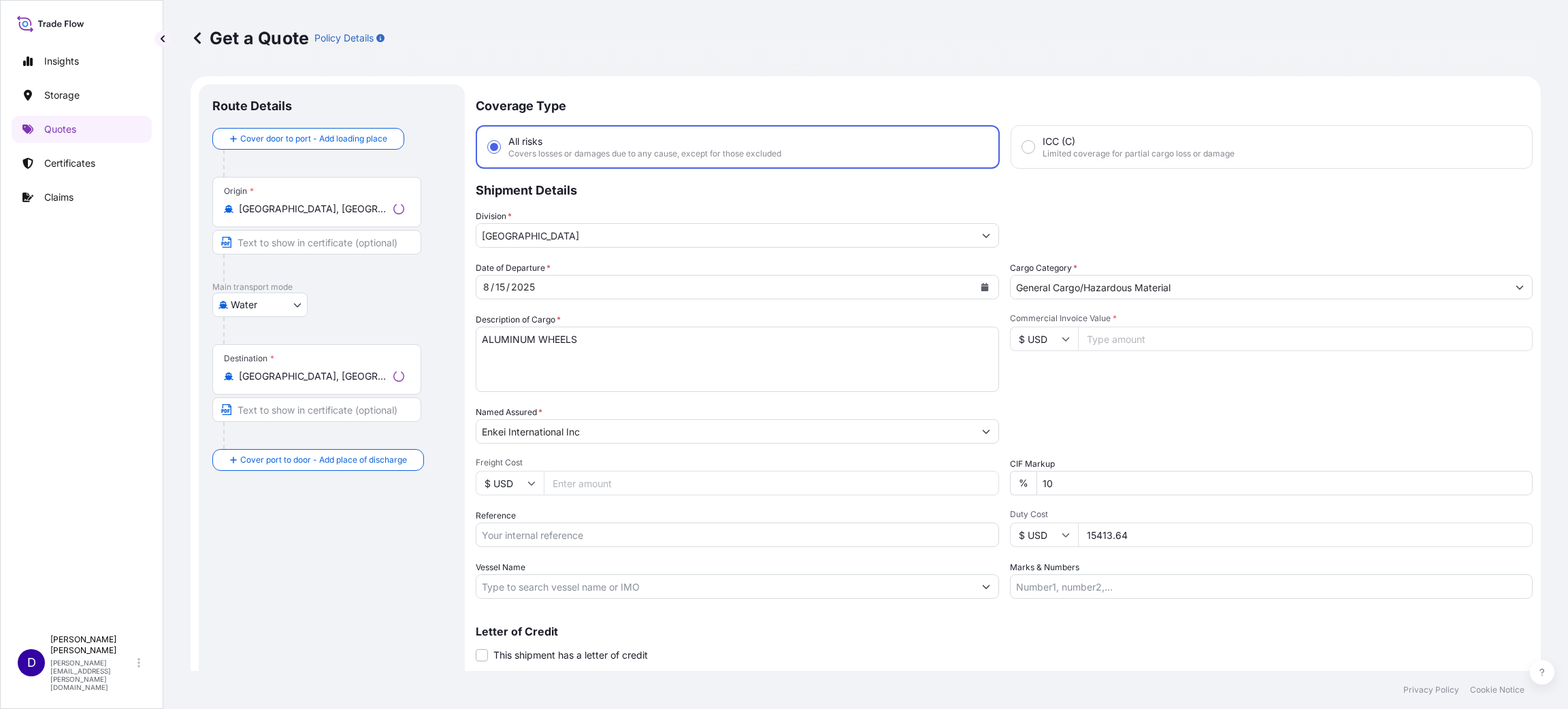
scroll to position [22, 0]
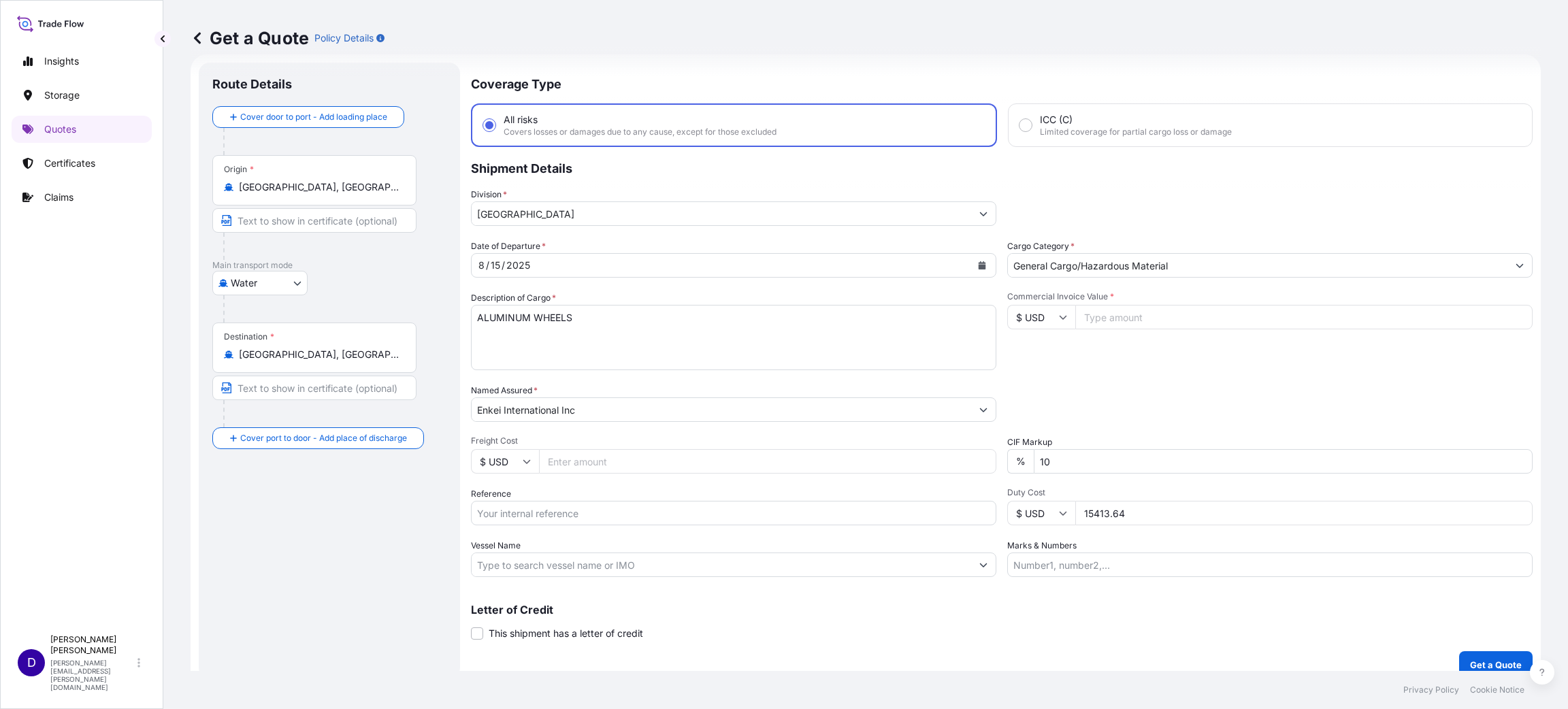
click at [1045, 325] on input "Commercial Invoice Value *" at bounding box center [1303, 317] width 457 height 24
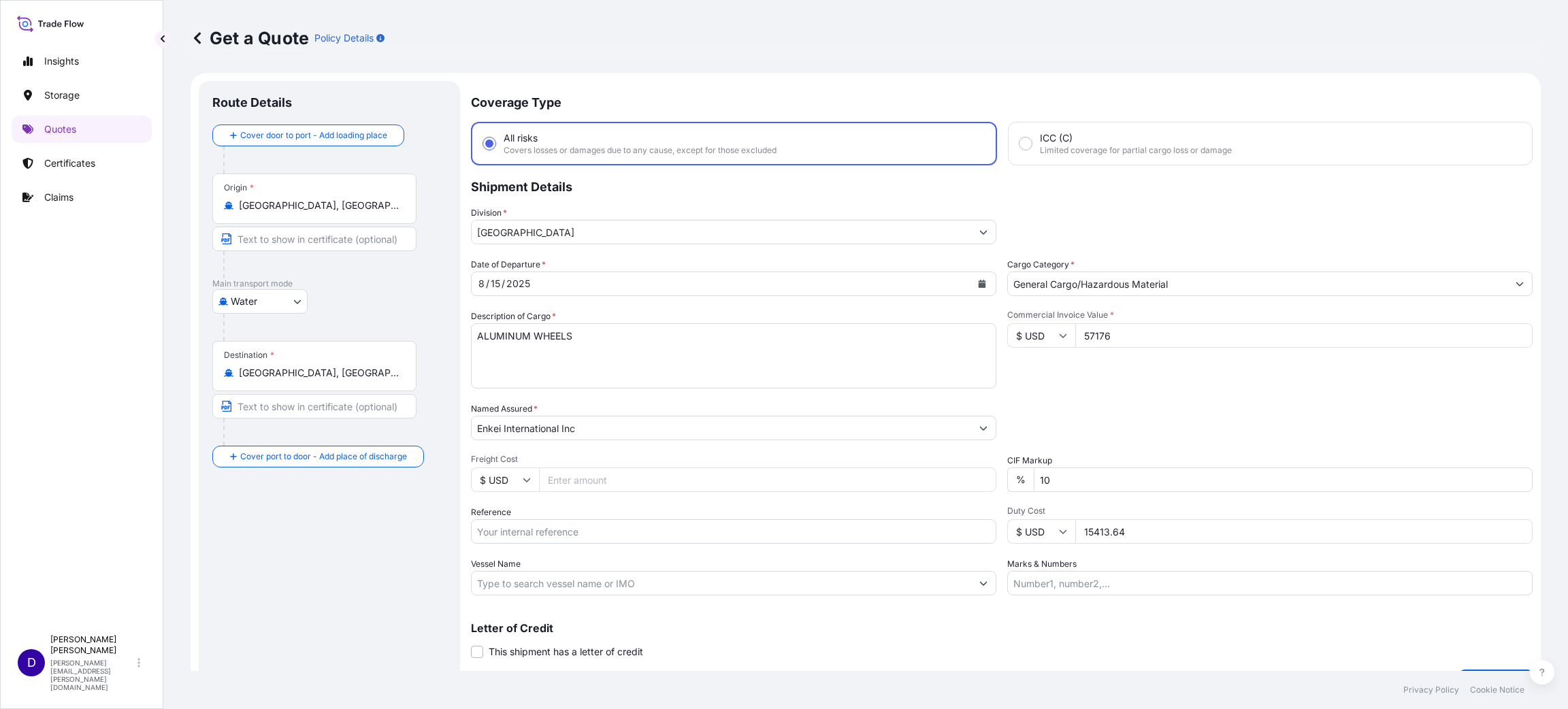
scroll to position [0, 0]
type input "57176"
click at [727, 473] on input "Freight Cost" at bounding box center [767, 483] width 457 height 24
type input "5500.00"
drag, startPoint x: 547, startPoint y: 547, endPoint x: 544, endPoint y: 522, distance: 25.2
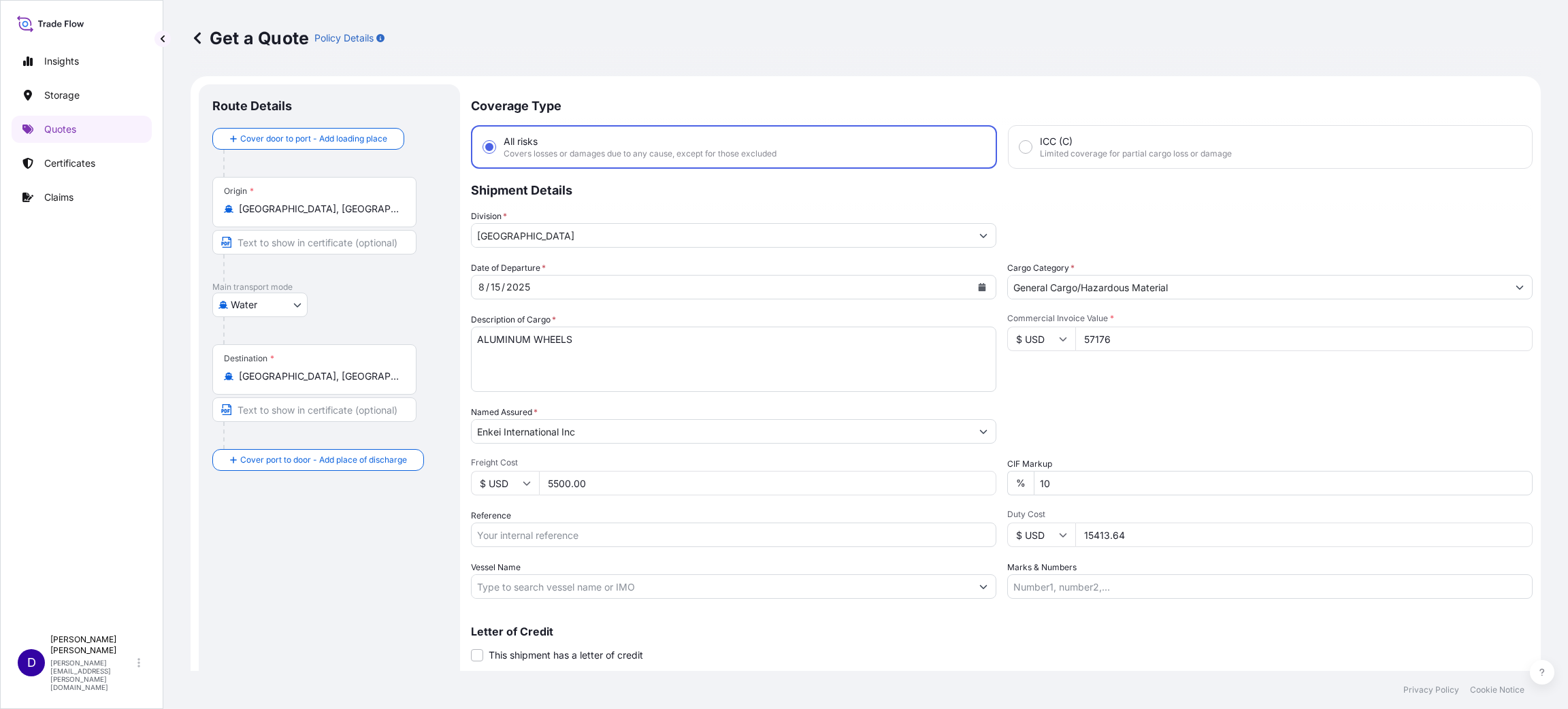
click at [545, 473] on div "Date of Departure * [DATE] Cargo Category * General Cargo/Hazardous Material De…" at bounding box center [1002, 430] width 1062 height 338
click at [544, 473] on input "Reference" at bounding box center [734, 534] width 525 height 24
paste input "B25I155943"
type input "B25I155943"
drag, startPoint x: 1129, startPoint y: 534, endPoint x: 949, endPoint y: 517, distance: 180.8
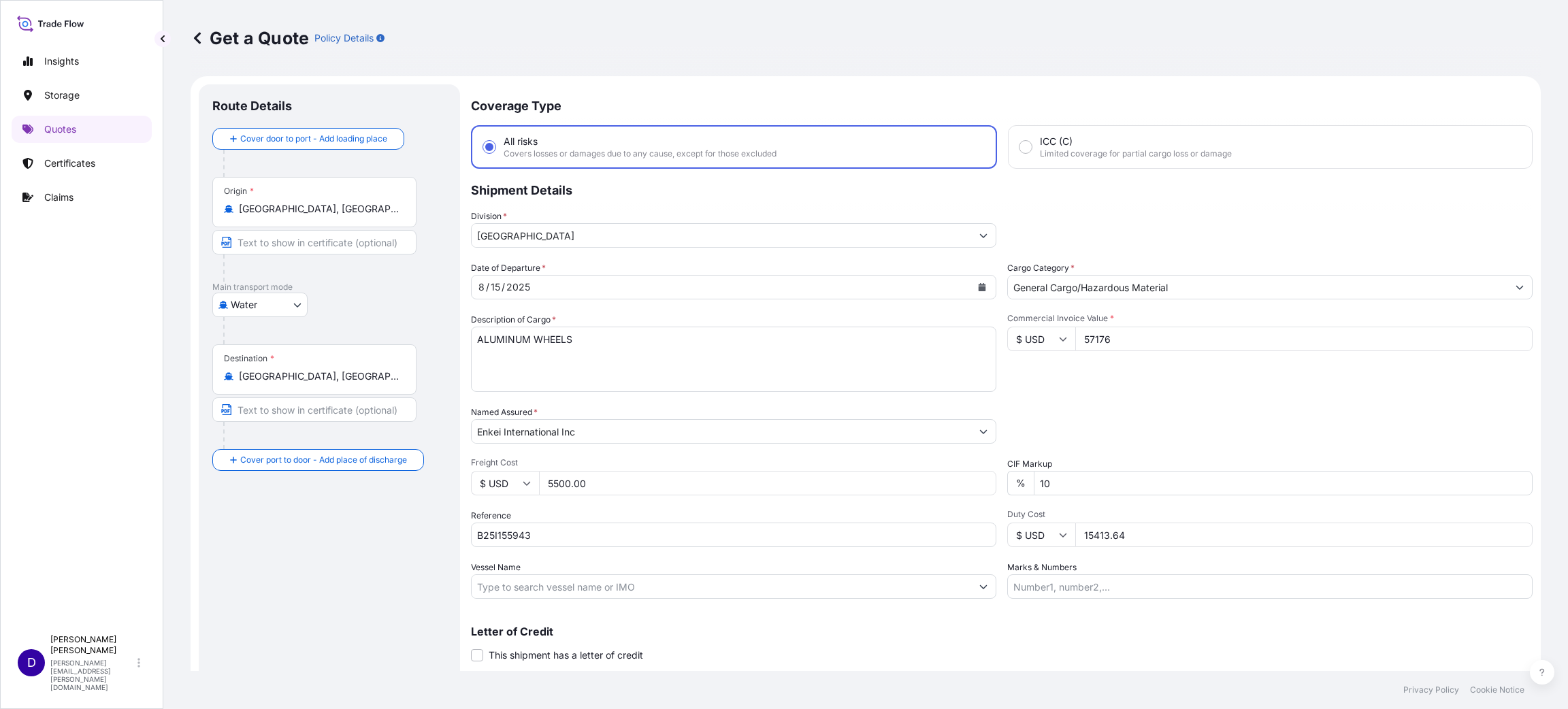
click at [949, 473] on div "Date of Departure * [DATE] Cargo Category * General Cargo/Hazardous Material De…" at bounding box center [1002, 430] width 1062 height 338
type input "15992.65"
drag, startPoint x: 1108, startPoint y: 334, endPoint x: 1095, endPoint y: 333, distance: 13.0
click at [1045, 333] on input "57176" at bounding box center [1303, 338] width 457 height 24
type input "57175.00"
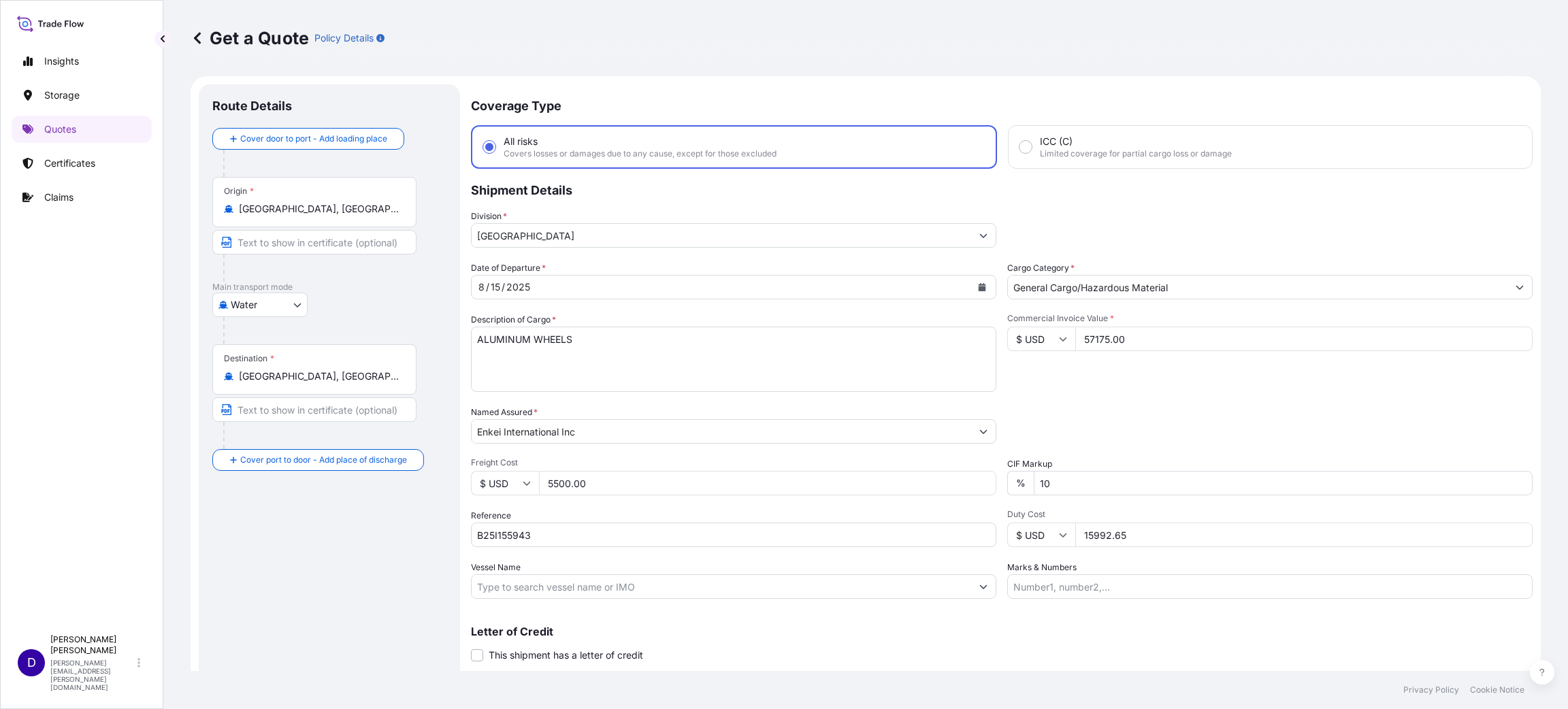
click at [1045, 363] on div "Commercial Invoice Value * $ USD 57175.00" at bounding box center [1270, 353] width 525 height 79
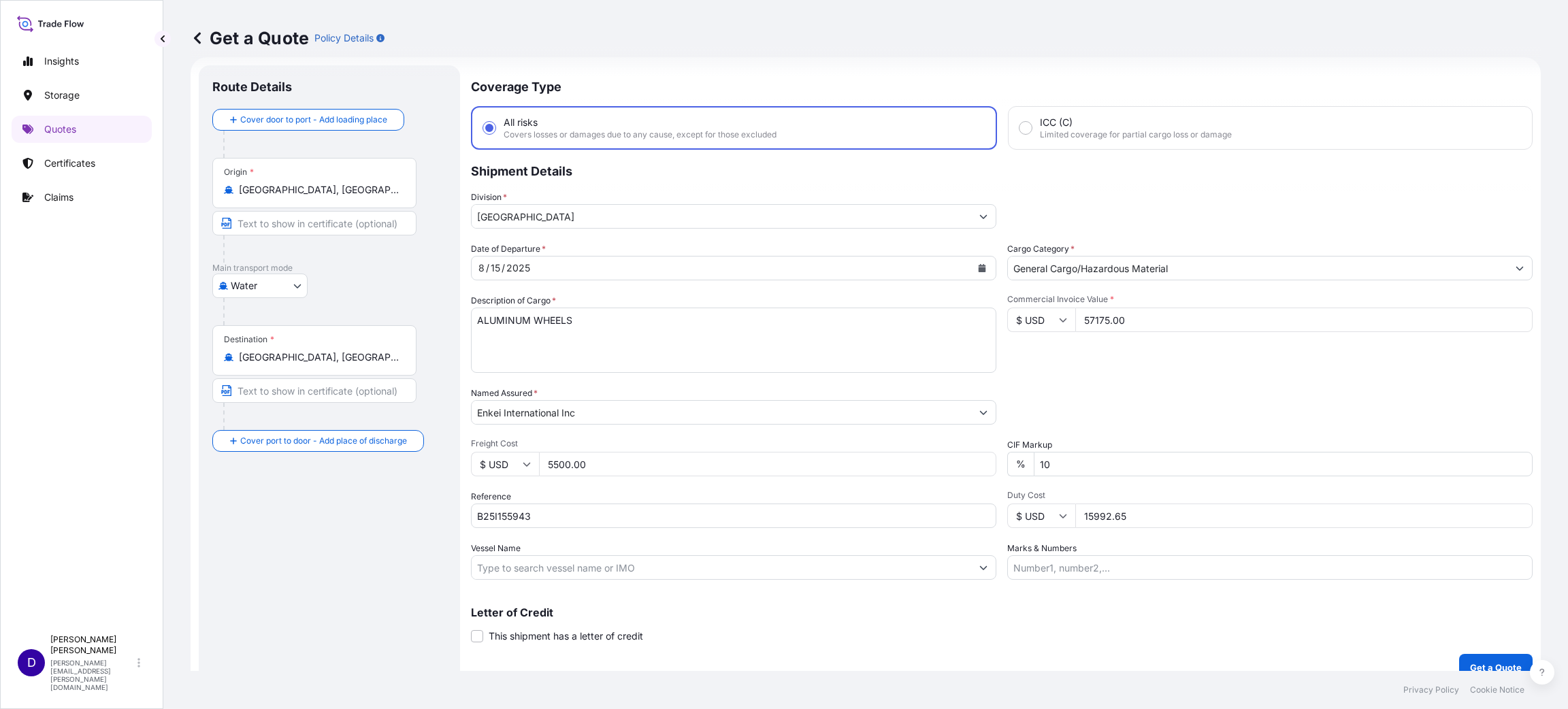
scroll to position [35, 0]
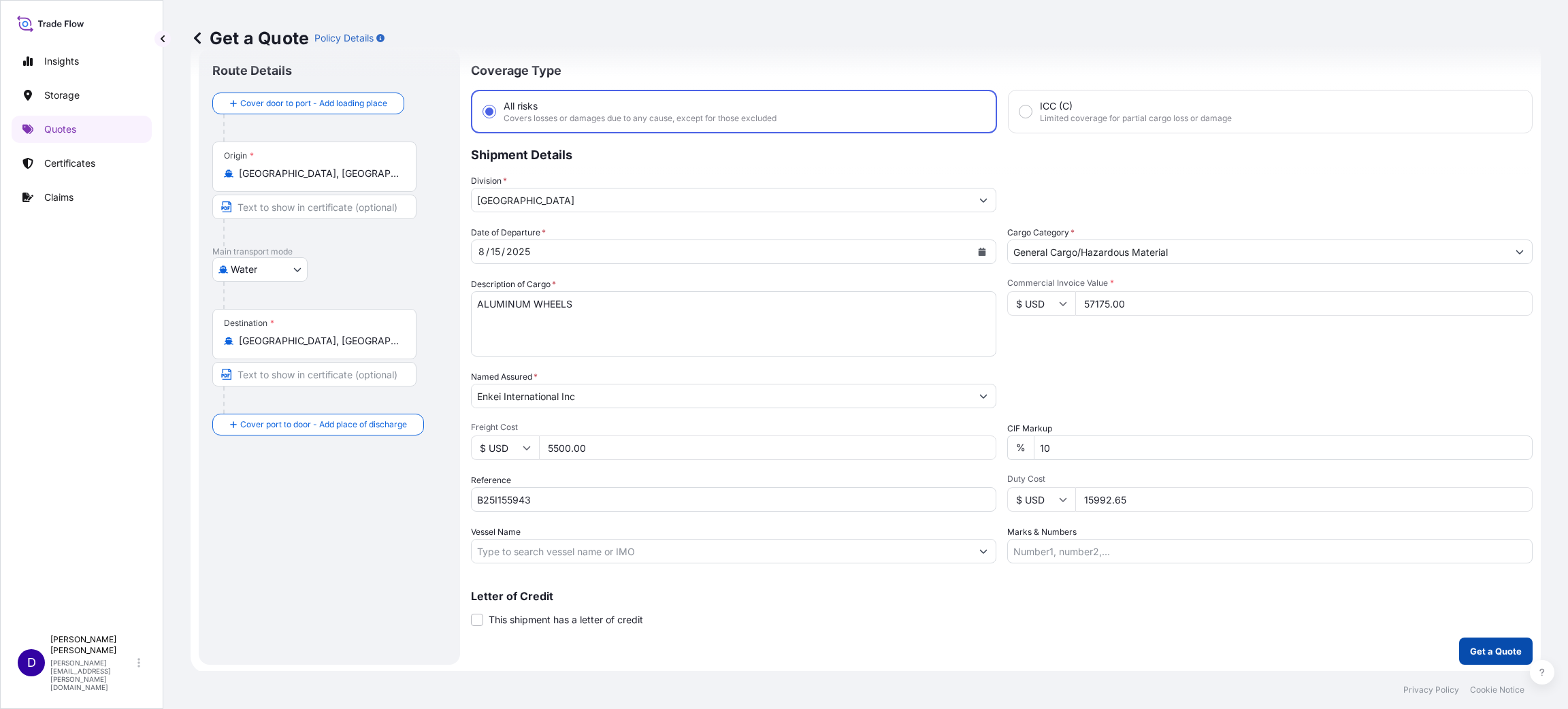
click at [1045, 473] on button "Get a Quote" at bounding box center [1495, 651] width 73 height 27
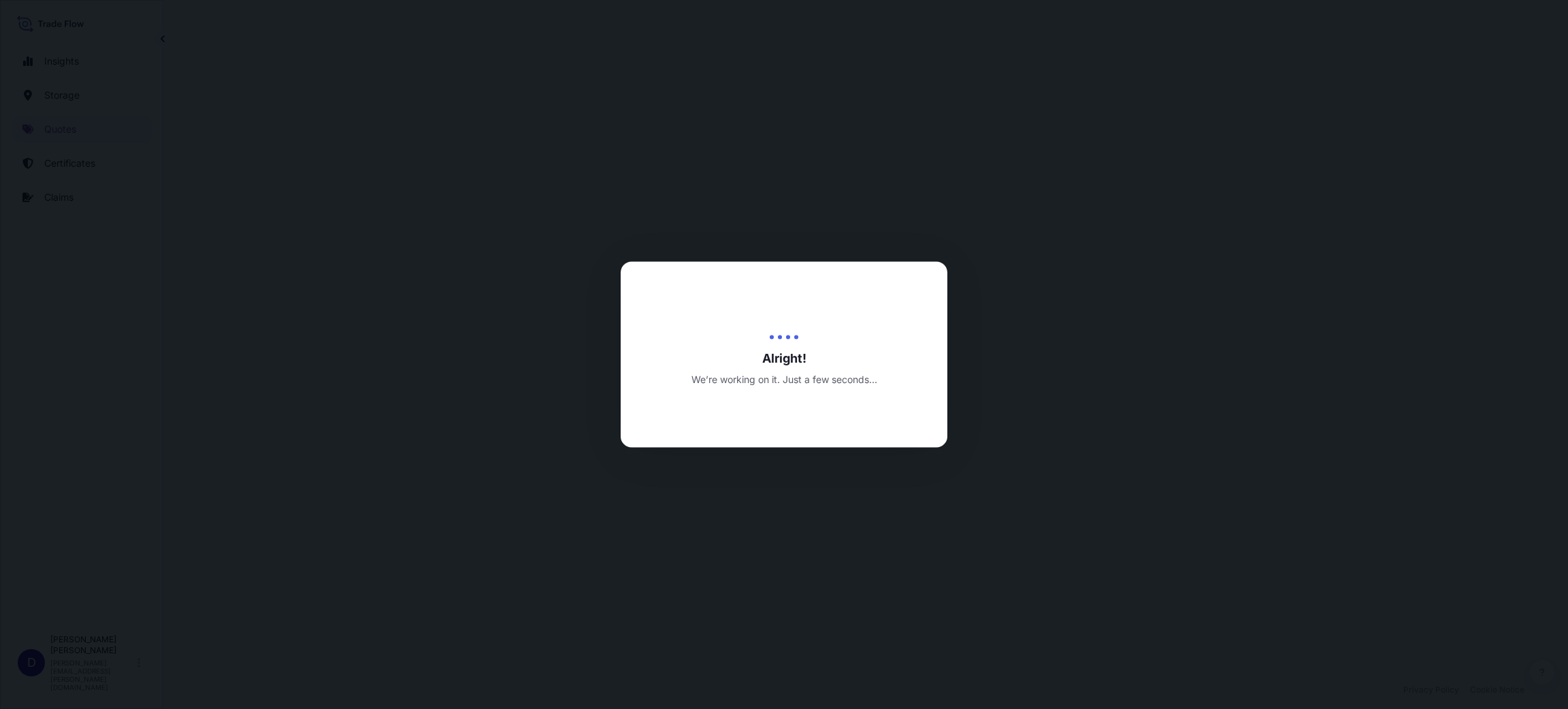
select select "Water"
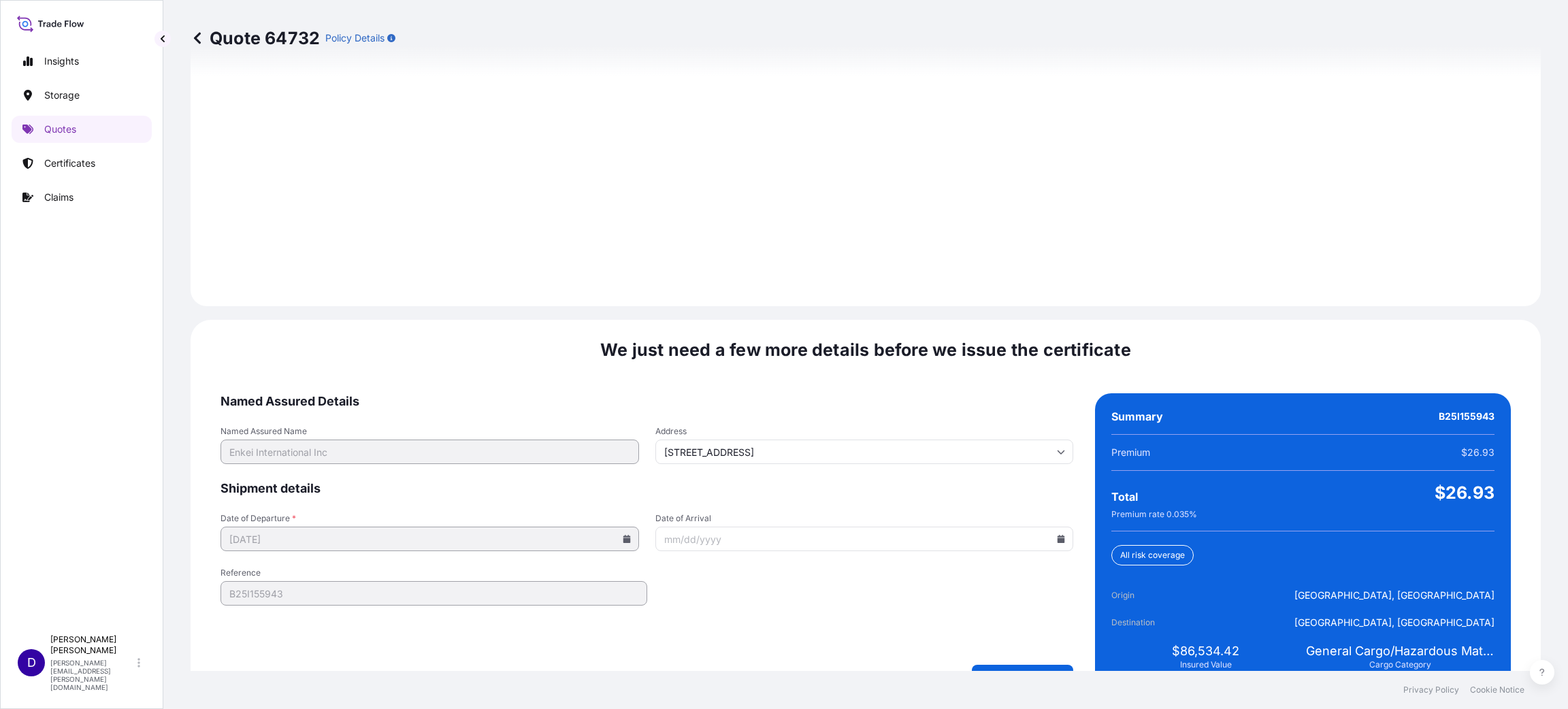
scroll to position [1869, 0]
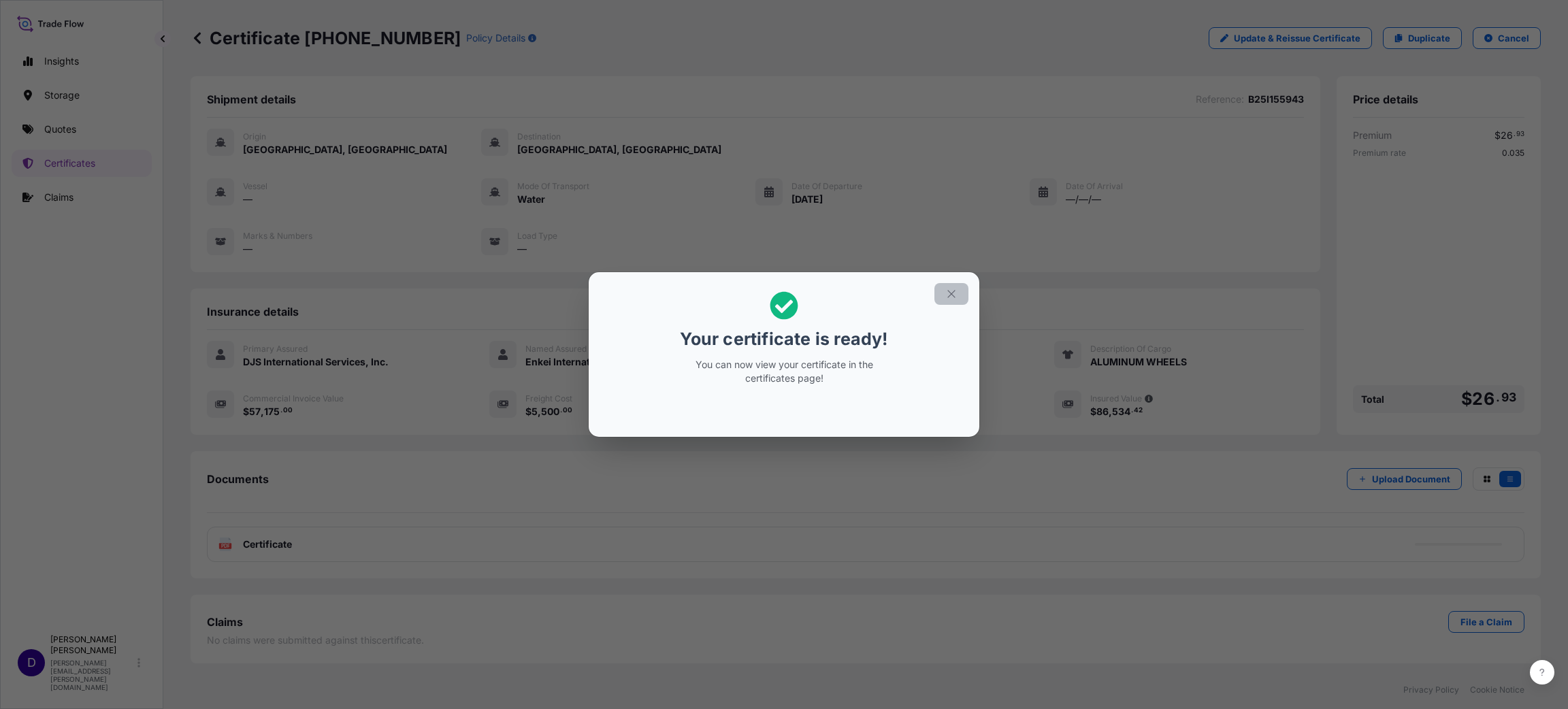
click at [947, 288] on icon "button" at bounding box center [951, 294] width 12 height 12
